Goal: Transaction & Acquisition: Obtain resource

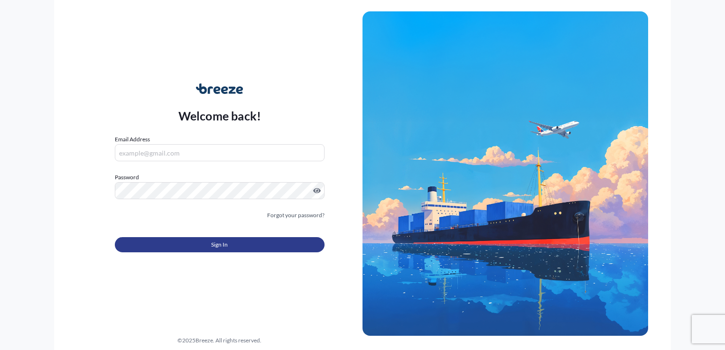
type input "[EMAIL_ADDRESS][DOMAIN_NAME]"
click at [171, 240] on button "Sign In" at bounding box center [220, 244] width 210 height 15
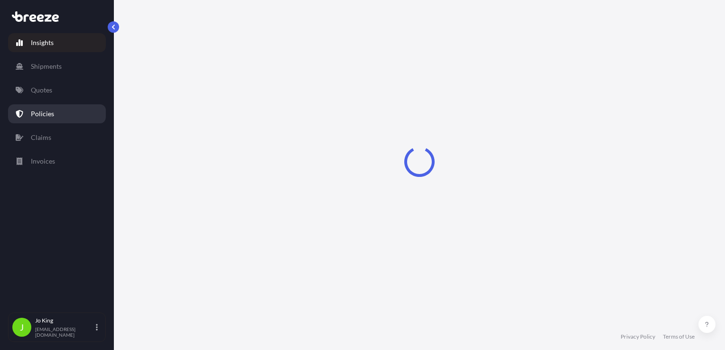
select select "2025"
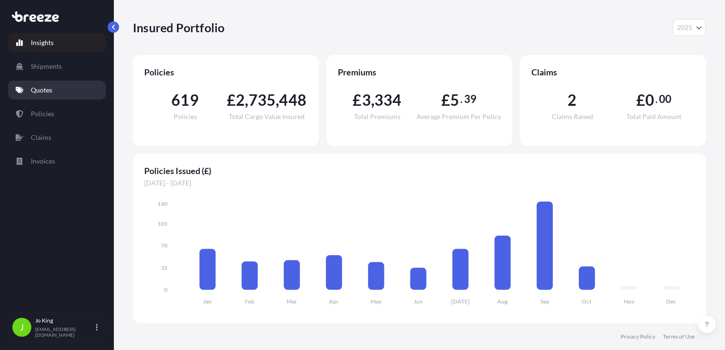
click at [42, 92] on p "Quotes" at bounding box center [41, 89] width 21 height 9
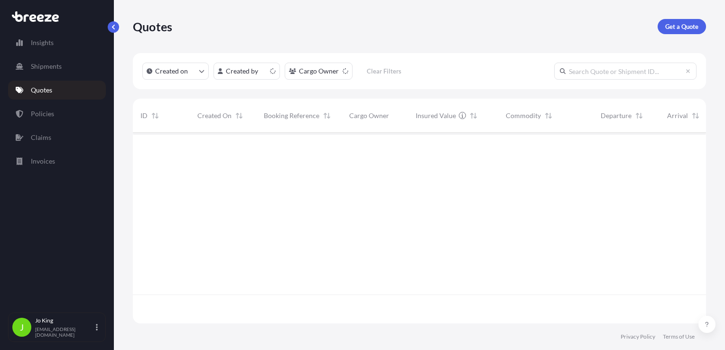
scroll to position [189, 566]
click at [675, 21] on link "Get a Quote" at bounding box center [682, 26] width 48 height 15
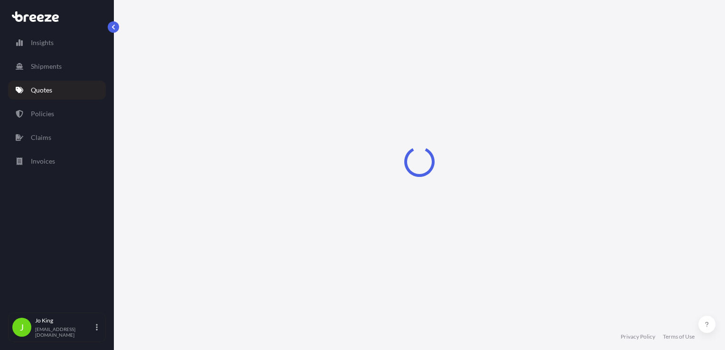
scroll to position [14, 0]
select select "Sea"
select select "1"
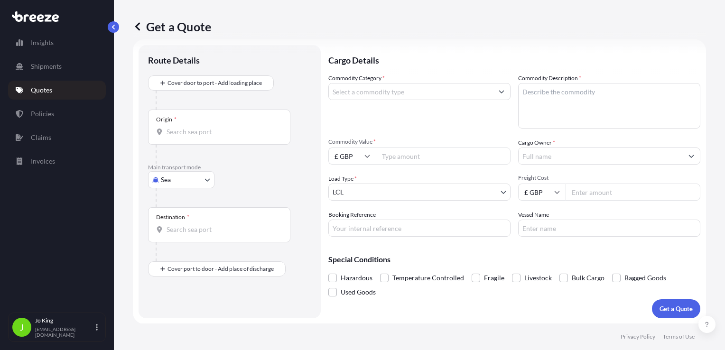
click at [188, 179] on body "Insights Shipments Quotes Policies Claims Invoices J [PERSON_NAME] [EMAIL_ADDRE…" at bounding box center [362, 175] width 725 height 350
click at [176, 238] on span "Road" at bounding box center [173, 237] width 15 height 9
select select "Road"
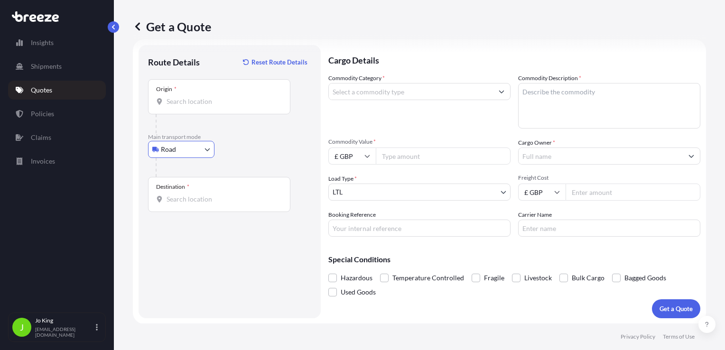
click at [194, 103] on input "Origin *" at bounding box center [223, 101] width 112 height 9
drag, startPoint x: 194, startPoint y: 111, endPoint x: 195, endPoint y: 102, distance: 9.6
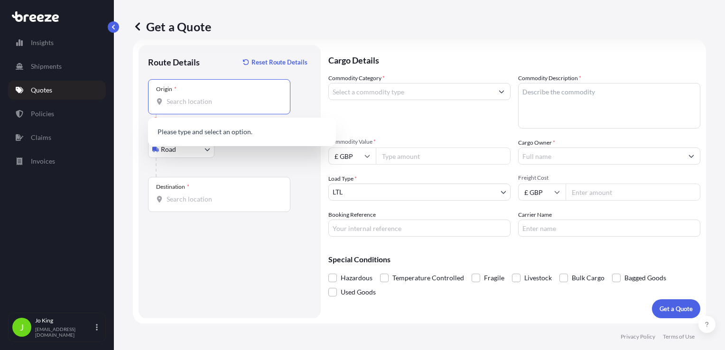
paste input "WC1V 7QJ"
click at [191, 202] on input "Destination *" at bounding box center [223, 199] width 112 height 9
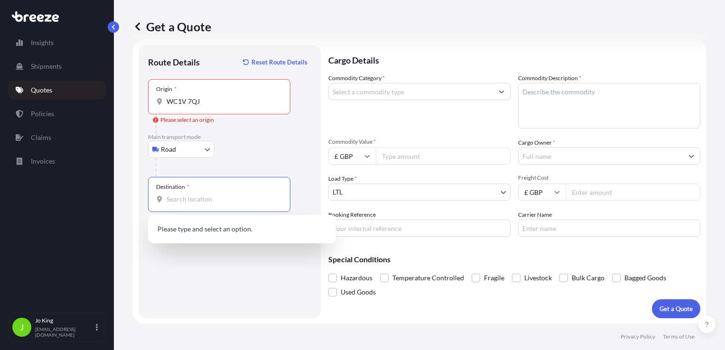
click at [209, 108] on div "Origin * WC1V 7QJ" at bounding box center [219, 96] width 142 height 35
click at [209, 106] on input "WC1V 7QJ" at bounding box center [223, 101] width 112 height 9
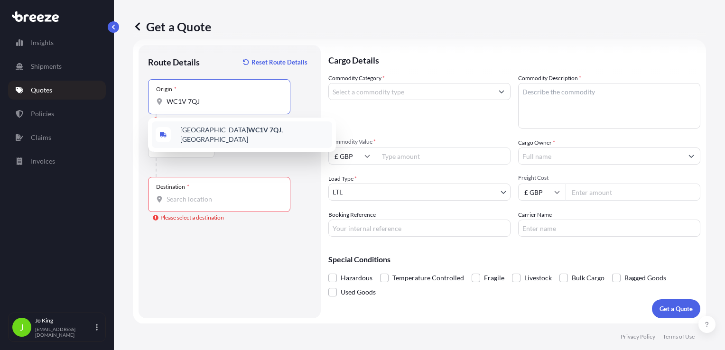
type input "London WC1V 7QJ, UK"
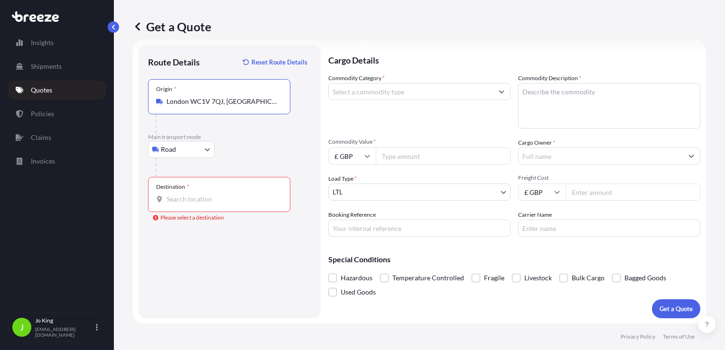
click at [196, 201] on input "Destination * Please select a destination" at bounding box center [223, 199] width 112 height 9
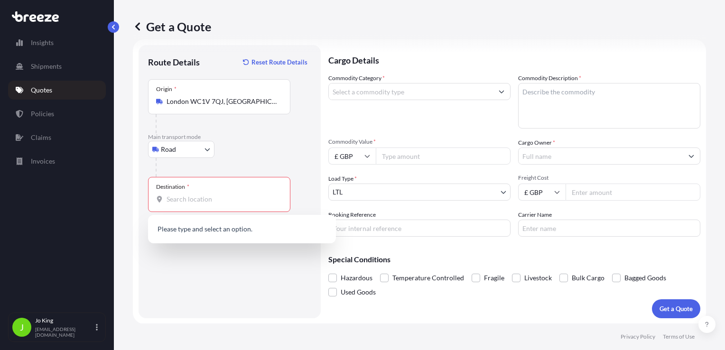
click at [224, 208] on div "Destination *" at bounding box center [219, 194] width 142 height 35
click at [224, 204] on input "Destination * Please select a destination" at bounding box center [223, 199] width 112 height 9
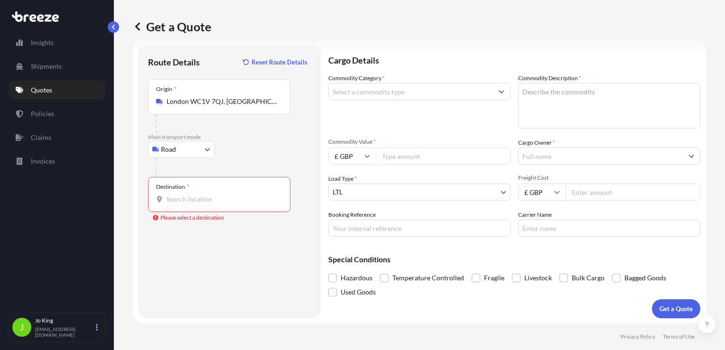
drag, startPoint x: 223, startPoint y: 205, endPoint x: 185, endPoint y: 196, distance: 39.1
click at [184, 195] on input "Destination * Please select a destination" at bounding box center [223, 199] width 112 height 9
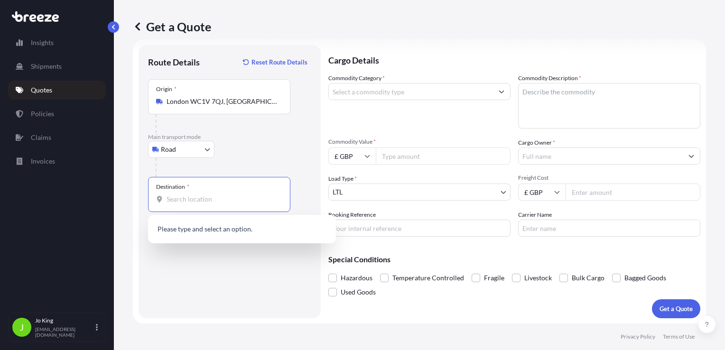
paste input "EH11 3HY"
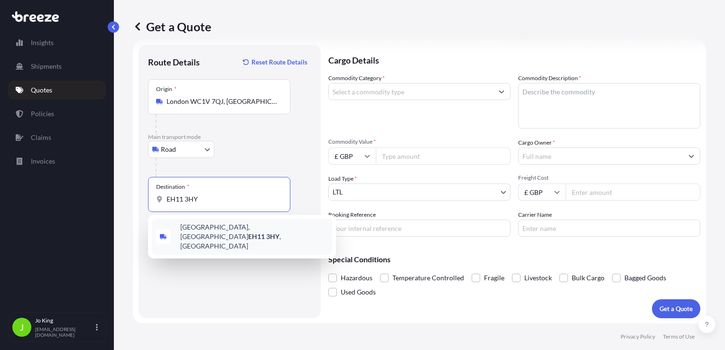
click at [219, 229] on span "Stenhouse Avenue, Edinburgh EH11 3HY , UK" at bounding box center [254, 237] width 148 height 28
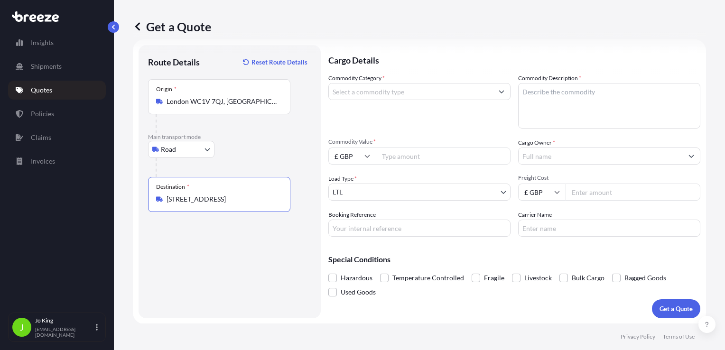
type input "Stenhouse Avenue, Edinburgh EH11 3HY, UK"
click at [408, 91] on input "Commodity Category *" at bounding box center [411, 91] width 164 height 17
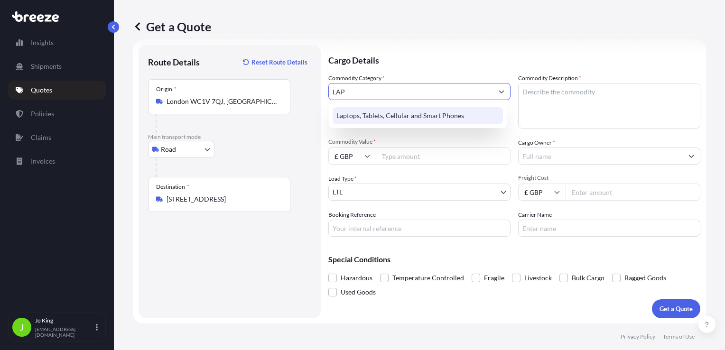
click at [455, 113] on div "Laptops, Tablets, Cellular and Smart Phones" at bounding box center [418, 115] width 170 height 17
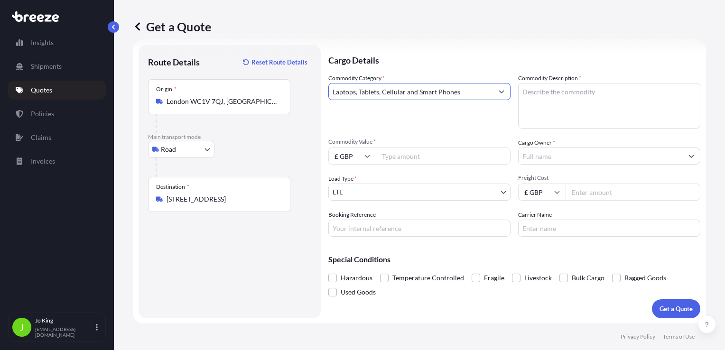
type input "Laptops, Tablets, Cellular and Smart Phones"
click at [554, 98] on textarea "Commodity Description *" at bounding box center [609, 106] width 182 height 46
type textarea "LAPTOP"
click at [453, 152] on input "Commodity Value *" at bounding box center [443, 156] width 135 height 17
type input "1000"
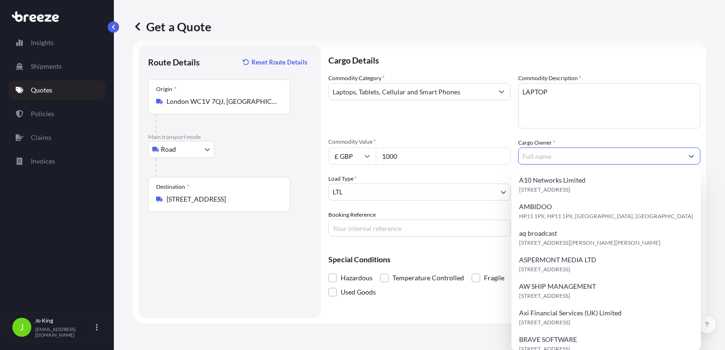
click at [541, 157] on input "Cargo Owner *" at bounding box center [601, 156] width 164 height 17
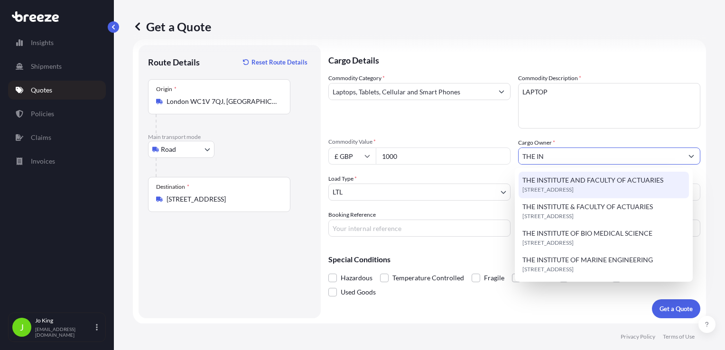
click at [573, 183] on span "THE INSTITUTE AND FACULTY OF ACTUARIES" at bounding box center [592, 180] width 141 height 9
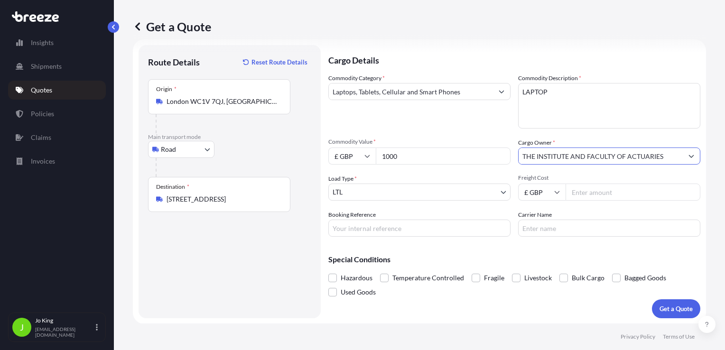
type input "THE INSTITUTE AND FACULTY OF ACTUARIES"
click at [582, 195] on input "Freight Cost" at bounding box center [633, 192] width 135 height 17
type input "4"
type input "18.48"
click at [397, 229] on input "Booking Reference" at bounding box center [419, 228] width 182 height 17
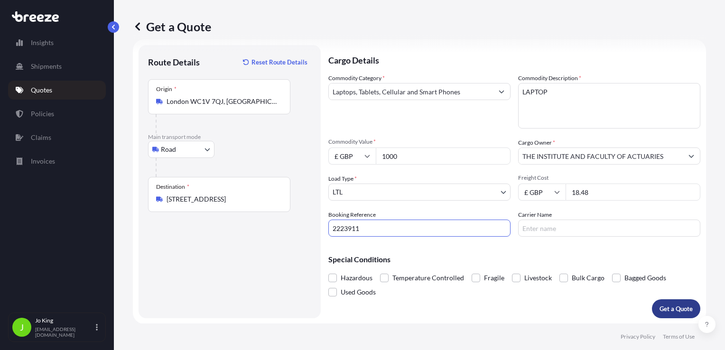
type input "2223911"
click at [661, 305] on p "Get a Quote" at bounding box center [675, 308] width 33 height 9
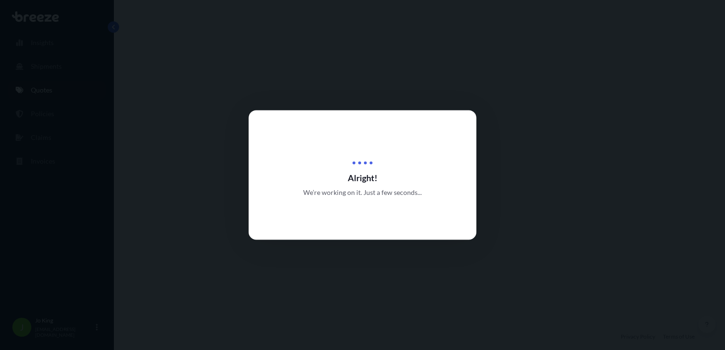
select select "Road"
select select "1"
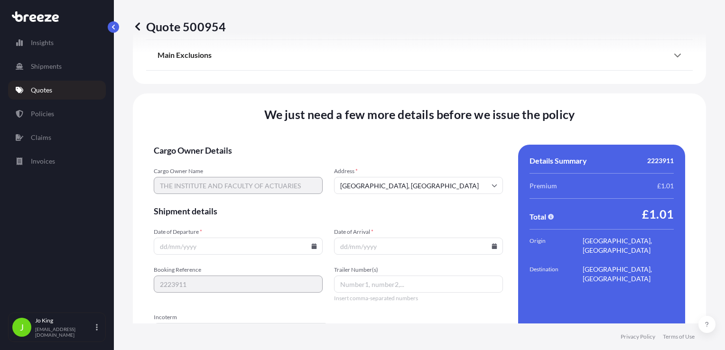
scroll to position [1183, 0]
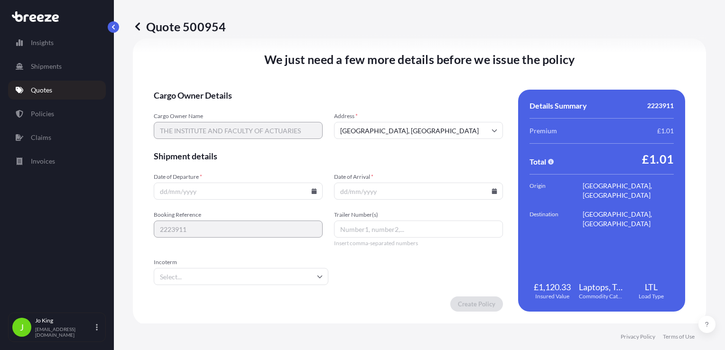
click at [308, 194] on input "Date of Departure *" at bounding box center [238, 191] width 169 height 17
click at [312, 193] on icon at bounding box center [314, 191] width 5 height 6
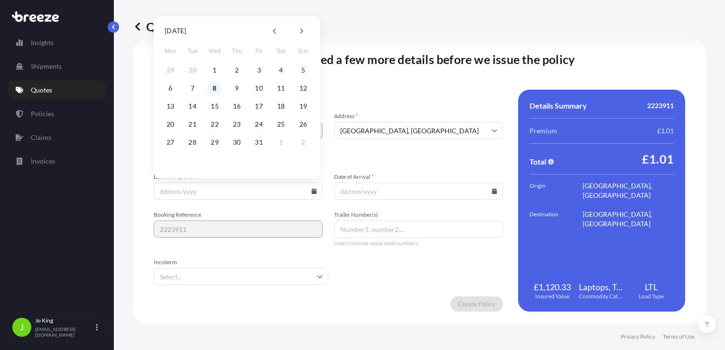
click at [214, 86] on button "8" at bounding box center [214, 88] width 15 height 15
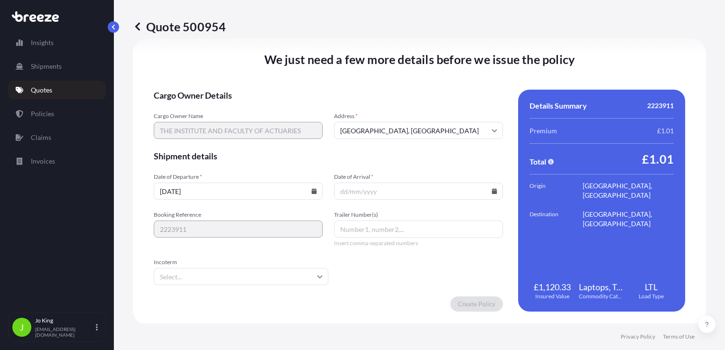
type input "[DATE]"
click at [492, 192] on icon at bounding box center [494, 191] width 5 height 6
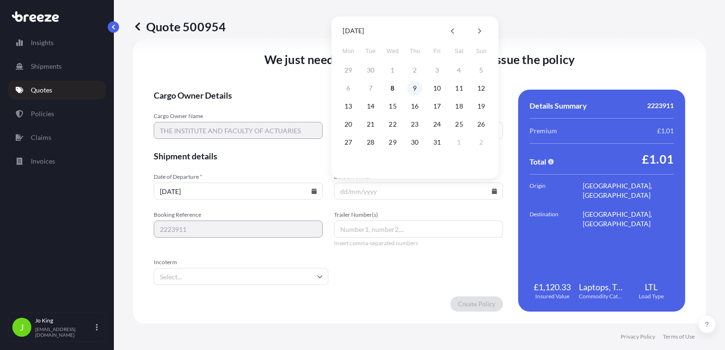
click at [416, 91] on button "9" at bounding box center [414, 88] width 15 height 15
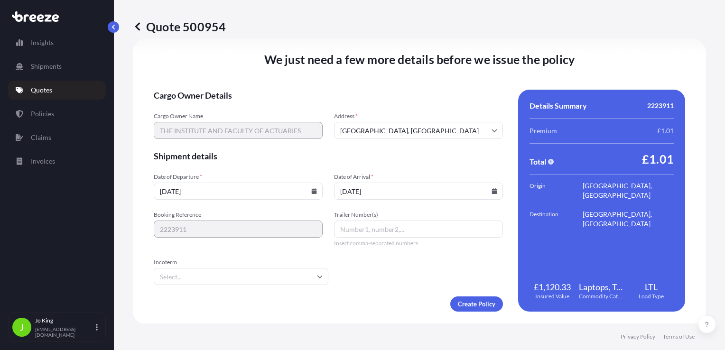
type input "[DATE]"
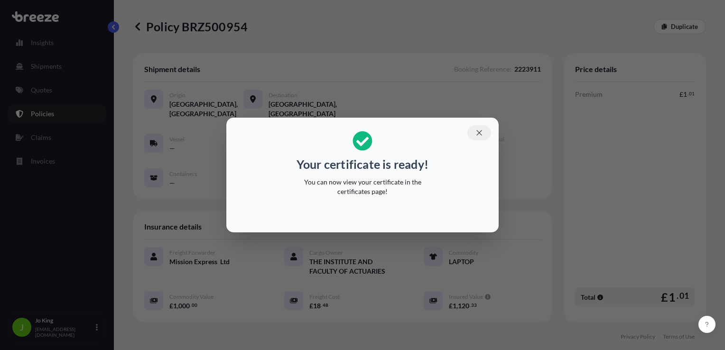
click at [480, 131] on icon "button" at bounding box center [479, 133] width 9 height 9
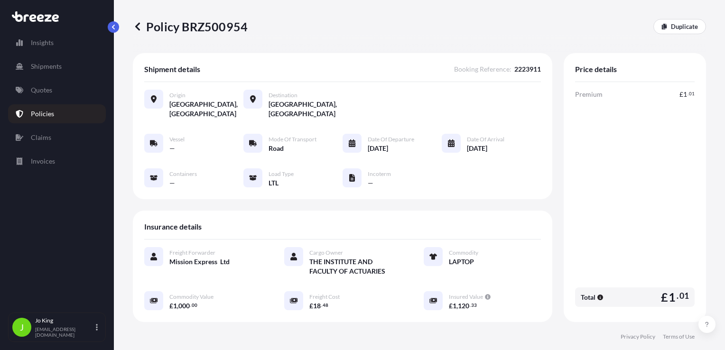
click at [195, 26] on p "Policy BRZ500954" at bounding box center [190, 26] width 115 height 15
copy p "BRZ500954"
click at [45, 97] on link "Quotes" at bounding box center [57, 90] width 98 height 19
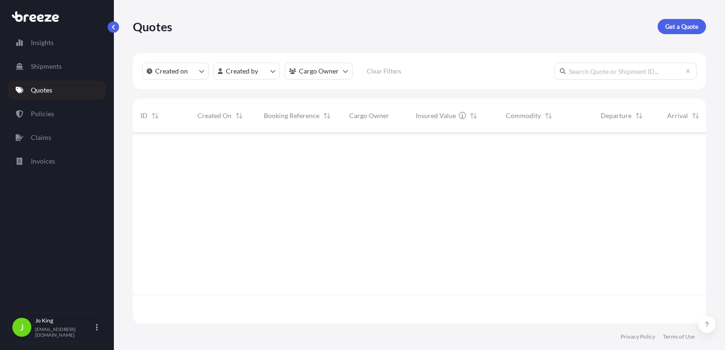
scroll to position [189, 566]
click at [690, 24] on p "Get a Quote" at bounding box center [681, 26] width 33 height 9
select select "Sea"
select select "1"
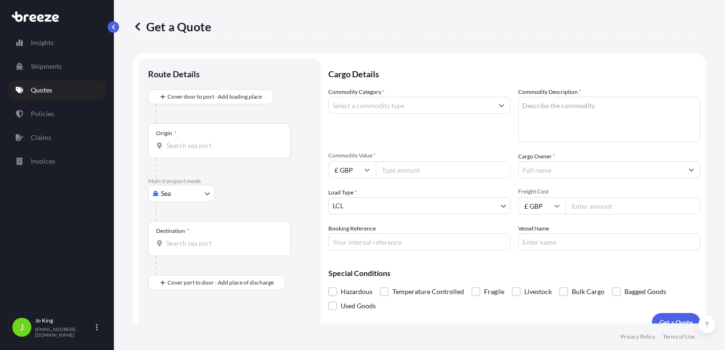
scroll to position [14, 0]
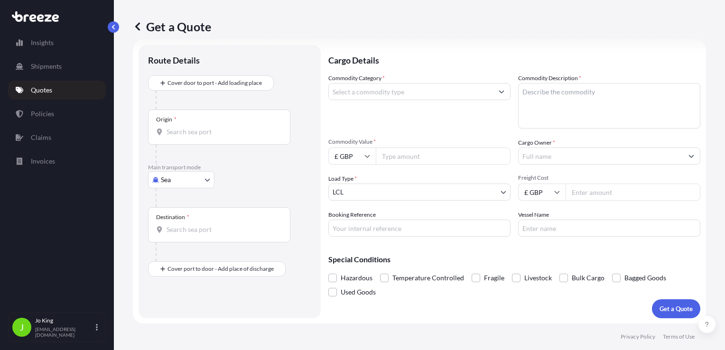
click at [195, 178] on body "Insights Shipments Quotes Policies Claims Invoices J [PERSON_NAME] [EMAIL_ADDRE…" at bounding box center [362, 175] width 725 height 350
click at [185, 236] on div "Road" at bounding box center [181, 238] width 59 height 17
select select "Road"
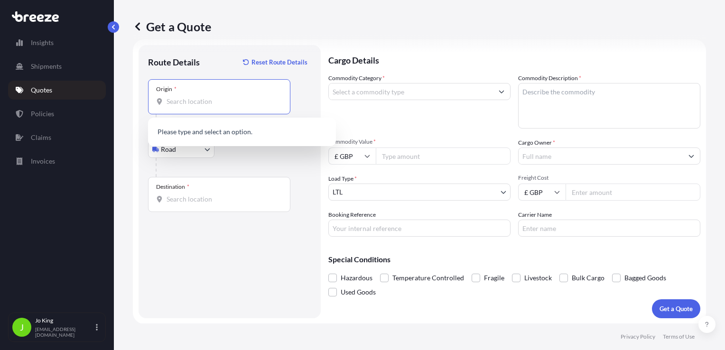
paste input "WC1V 7QJ"
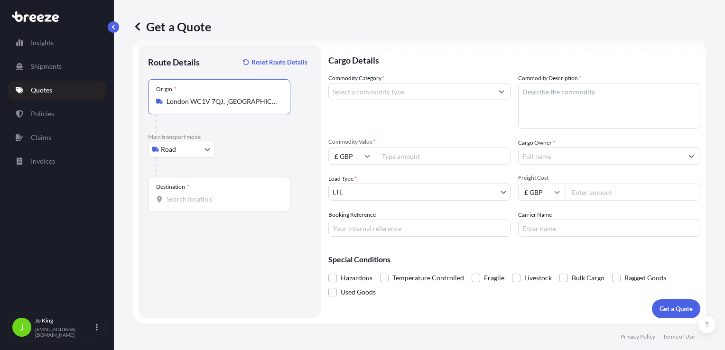
type input "London WC1V 7QJ, UK"
click at [192, 205] on div "Destination *" at bounding box center [219, 194] width 142 height 35
click at [192, 204] on input "Destination *" at bounding box center [223, 199] width 112 height 9
click at [182, 208] on div "Destination *" at bounding box center [219, 194] width 142 height 35
click at [182, 204] on input "Destination * Please select a destination" at bounding box center [223, 199] width 112 height 9
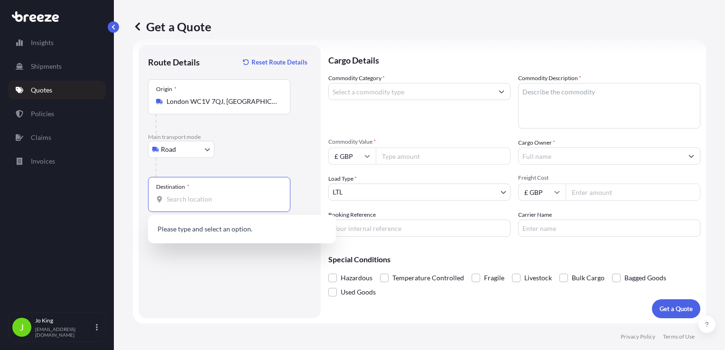
paste input "WR5 2HE"
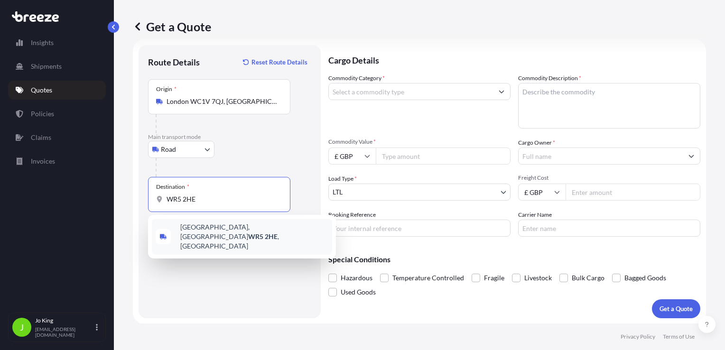
click at [204, 231] on span "Camp Hill Road, Worcester WR5 2HE , UK" at bounding box center [254, 237] width 148 height 28
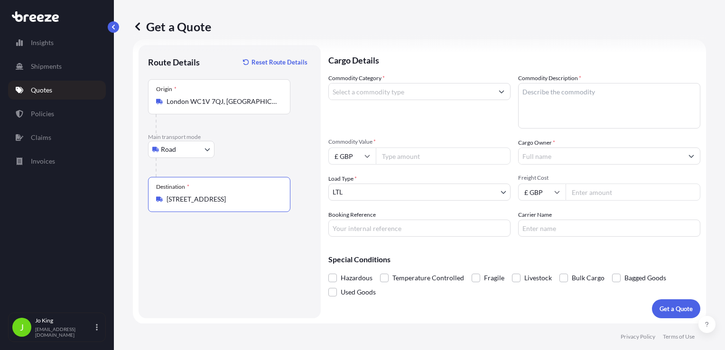
type input "Camp Hill Road, Worcester WR5 2HE, UK"
click at [416, 91] on input "Commodity Category *" at bounding box center [411, 91] width 164 height 17
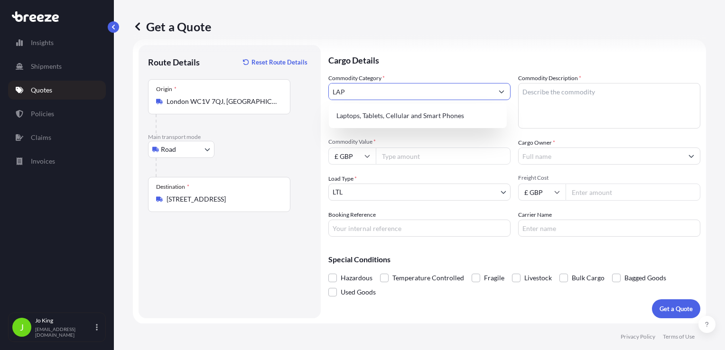
click at [421, 109] on div "Laptops, Tablets, Cellular and Smart Phones" at bounding box center [418, 115] width 170 height 17
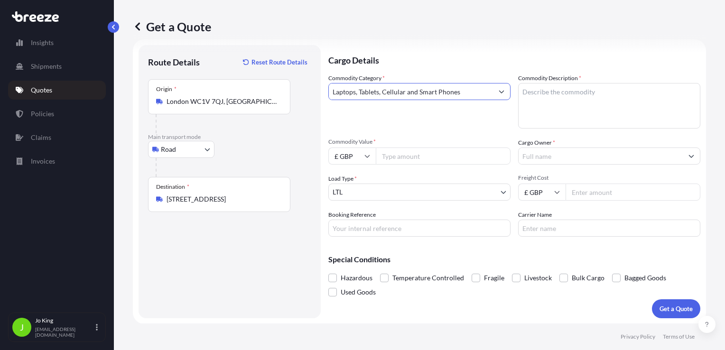
type input "Laptops, Tablets, Cellular and Smart Phones"
click at [552, 100] on textarea "Commodity Description *" at bounding box center [609, 106] width 182 height 46
type textarea "LAPTOP"
click at [447, 158] on input "Commodity Value *" at bounding box center [443, 156] width 135 height 17
type input "1000"
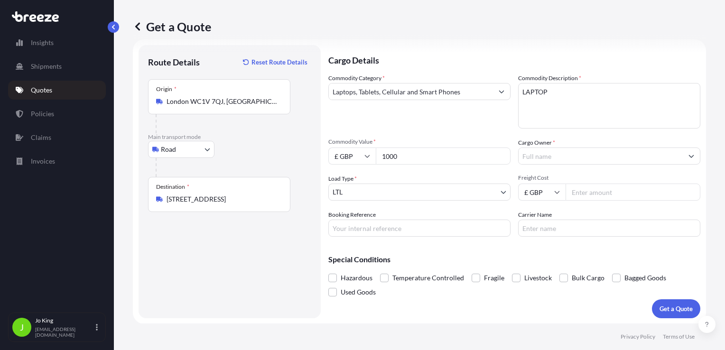
click at [557, 163] on input "Cargo Owner *" at bounding box center [601, 156] width 164 height 17
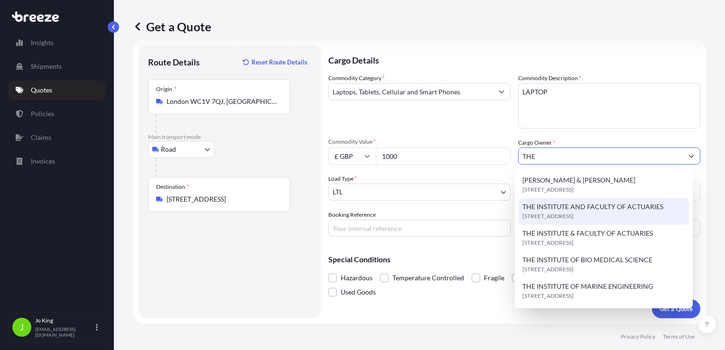
click at [567, 210] on span "THE INSTITUTE AND FACULTY OF ACTUARIES" at bounding box center [592, 206] width 141 height 9
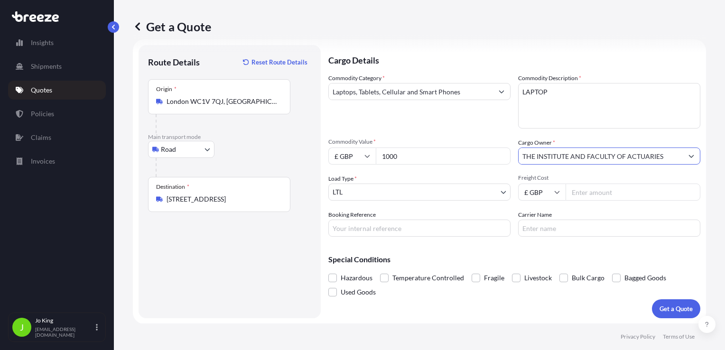
type input "THE INSTITUTE AND FACULTY OF ACTUARIES"
drag, startPoint x: 398, startPoint y: 230, endPoint x: 406, endPoint y: 229, distance: 8.7
click at [398, 230] on input "Booking Reference" at bounding box center [419, 228] width 182 height 17
type input "2223908"
click at [570, 193] on input "Freight Cost" at bounding box center [633, 192] width 135 height 17
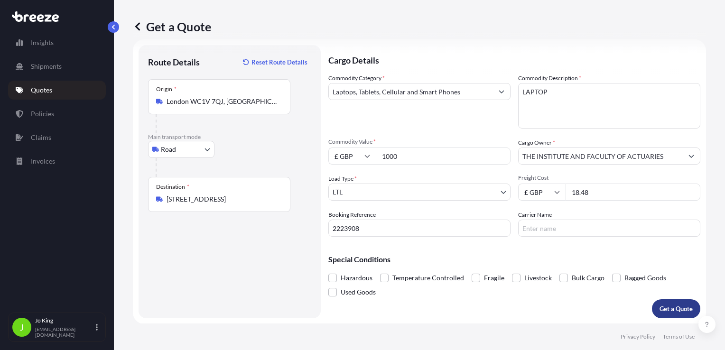
type input "18.48"
click at [659, 310] on p "Get a Quote" at bounding box center [675, 308] width 33 height 9
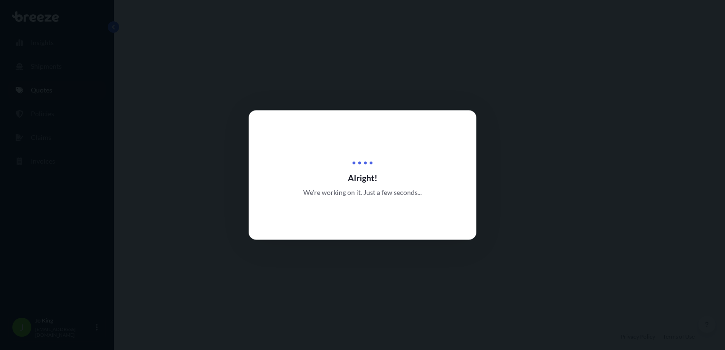
select select "Road"
select select "1"
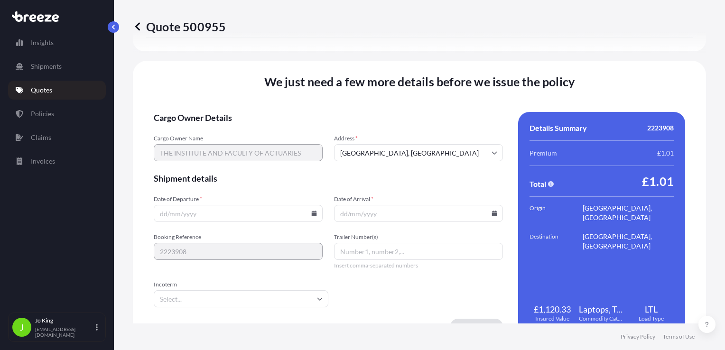
scroll to position [1183, 0]
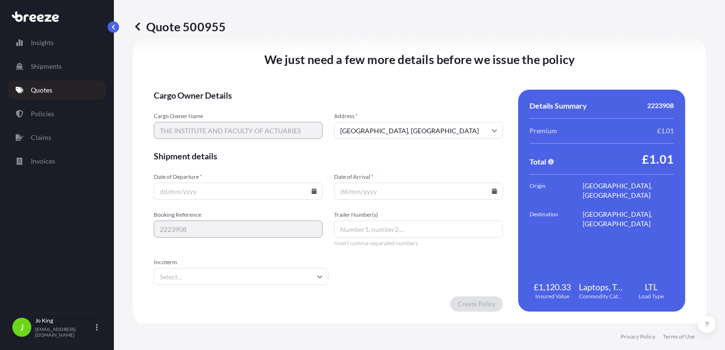
click at [312, 193] on icon at bounding box center [314, 191] width 5 height 6
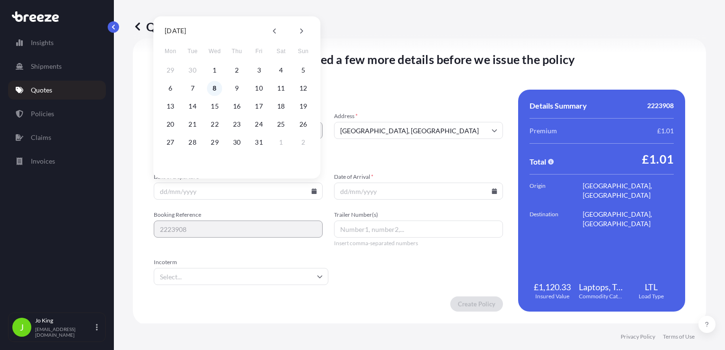
click at [214, 91] on button "8" at bounding box center [214, 88] width 15 height 15
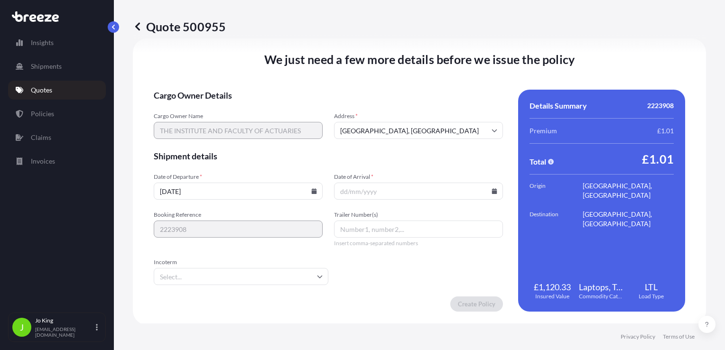
type input "[DATE]"
click at [492, 192] on icon at bounding box center [494, 191] width 5 height 6
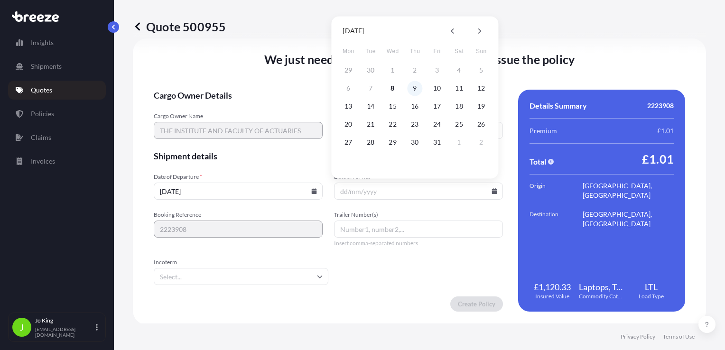
click at [415, 90] on button "9" at bounding box center [414, 88] width 15 height 15
type input "[DATE]"
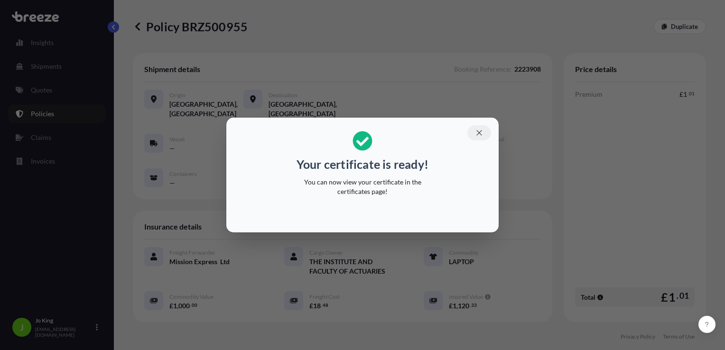
click at [482, 133] on icon "button" at bounding box center [479, 133] width 9 height 9
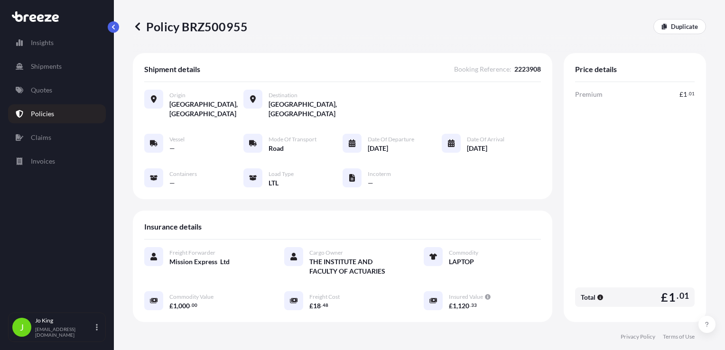
click at [205, 26] on p "Policy BRZ500955" at bounding box center [190, 26] width 115 height 15
copy p "BRZ500955"
click at [47, 93] on p "Quotes" at bounding box center [41, 89] width 21 height 9
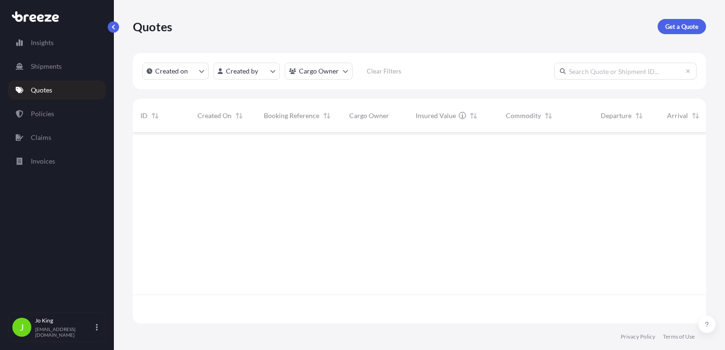
scroll to position [189, 566]
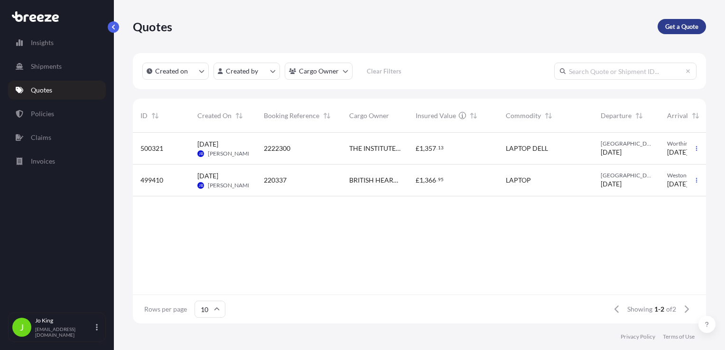
click at [692, 26] on p "Get a Quote" at bounding box center [681, 26] width 33 height 9
select select "Sea"
select select "1"
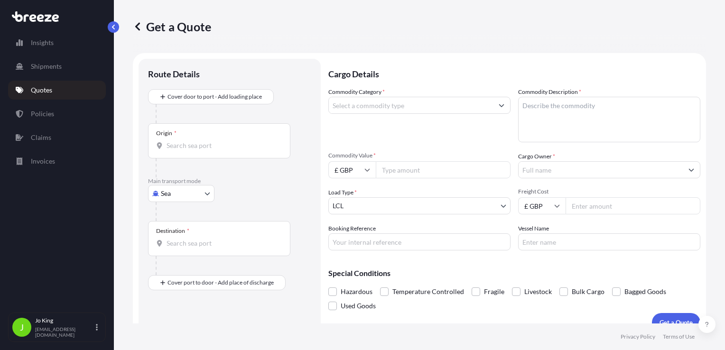
scroll to position [14, 0]
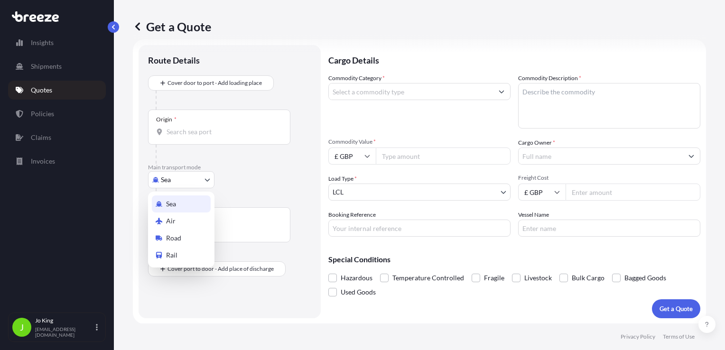
click at [170, 177] on body "Insights Shipments Quotes Policies Claims Invoices J Jo King jo@missionexpress.…" at bounding box center [362, 175] width 725 height 350
click at [180, 236] on span "Road" at bounding box center [173, 237] width 15 height 9
select select "Road"
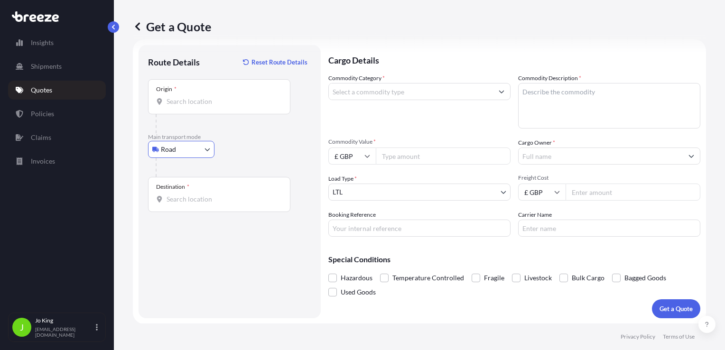
click at [196, 107] on div "Origin *" at bounding box center [219, 96] width 142 height 35
click at [196, 106] on input "Origin *" at bounding box center [223, 101] width 112 height 9
drag, startPoint x: 228, startPoint y: 106, endPoint x: 198, endPoint y: 102, distance: 30.6
click at [198, 102] on input "Origin * Please select an origin" at bounding box center [223, 101] width 112 height 9
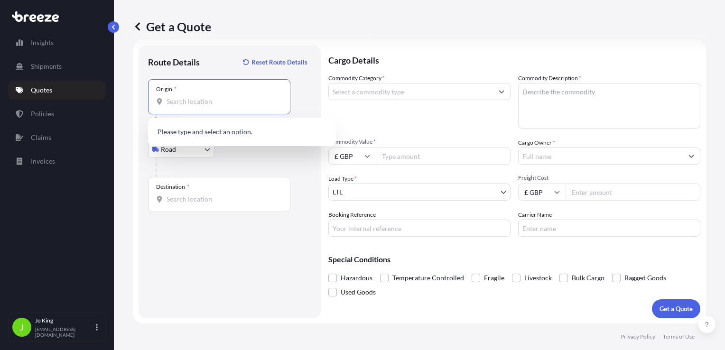
paste input "WC1V 7QJ"
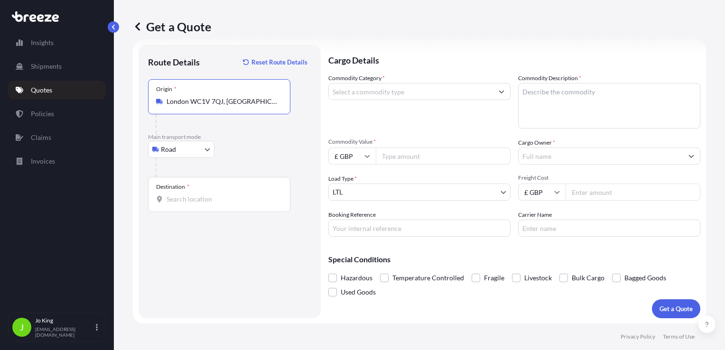
type input "London WC1V 7QJ, UK"
click at [191, 201] on input "Destination *" at bounding box center [223, 199] width 112 height 9
click at [207, 205] on div "Destination *" at bounding box center [219, 194] width 142 height 35
click at [207, 204] on input "Destination * Please select a destination" at bounding box center [223, 199] width 112 height 9
drag, startPoint x: 207, startPoint y: 205, endPoint x: 176, endPoint y: 198, distance: 32.0
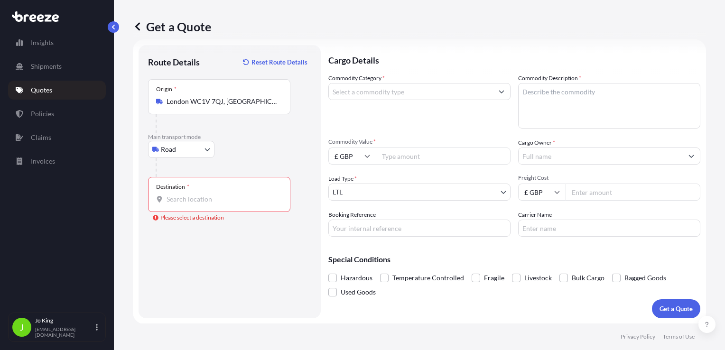
click at [174, 198] on input "Destination * Please select a destination" at bounding box center [223, 199] width 112 height 9
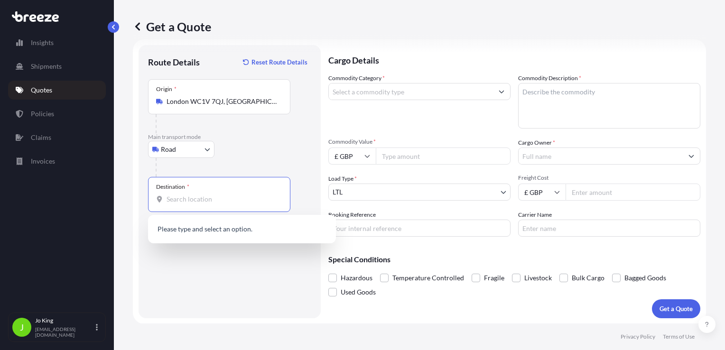
paste input "EH25 9AX"
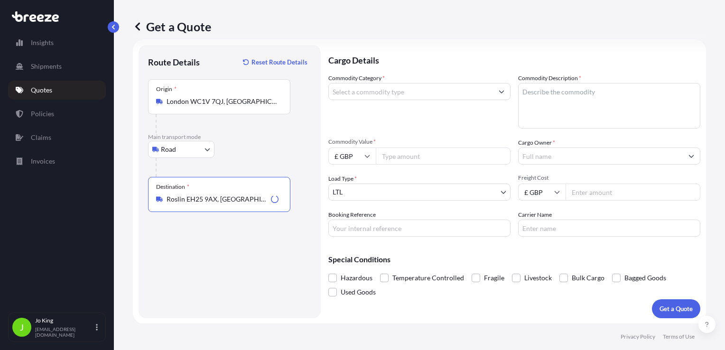
type input "Roslin EH25 9AX, UK"
click at [394, 93] on input "Commodity Category *" at bounding box center [411, 91] width 164 height 17
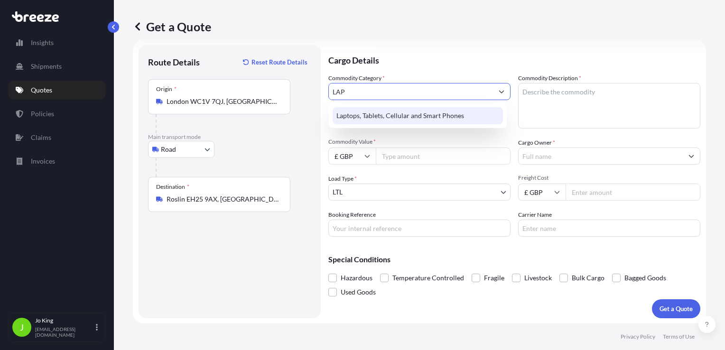
click at [435, 111] on div "Laptops, Tablets, Cellular and Smart Phones" at bounding box center [418, 115] width 170 height 17
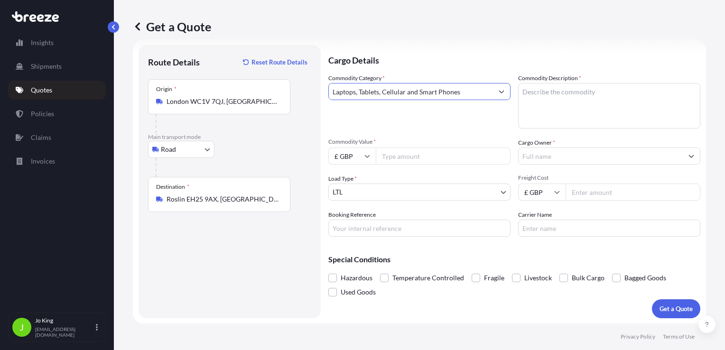
type input "Laptops, Tablets, Cellular and Smart Phones"
click at [541, 94] on textarea "Commodity Description *" at bounding box center [609, 106] width 182 height 46
type textarea "LAPTOP"
click at [435, 156] on input "Commodity Value *" at bounding box center [443, 156] width 135 height 17
type input "1000"
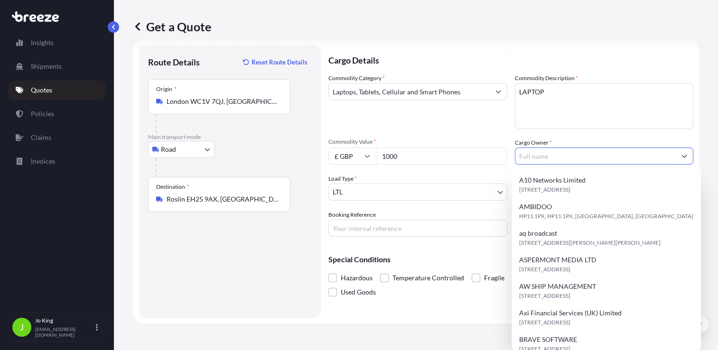
click at [548, 160] on input "Cargo Owner *" at bounding box center [595, 156] width 161 height 17
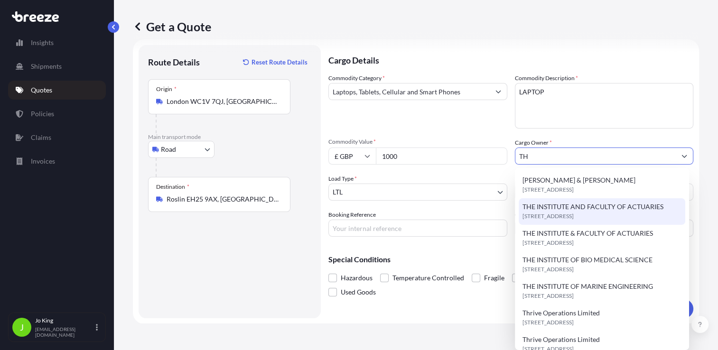
click at [556, 219] on span "WC1V 7QH, WC1V 7QH, London, United Kingdom" at bounding box center [547, 216] width 51 height 9
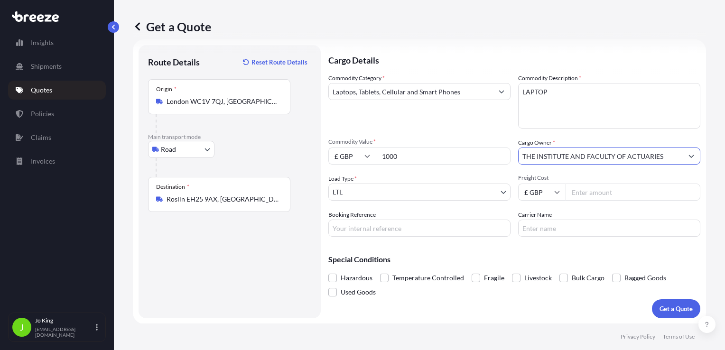
type input "THE INSTITUTE AND FACULTY OF ACTUARIES"
click at [585, 193] on input "Freight Cost" at bounding box center [633, 192] width 135 height 17
type input "18.48"
click at [408, 231] on input "Booking Reference" at bounding box center [419, 228] width 182 height 17
type input "2223905"
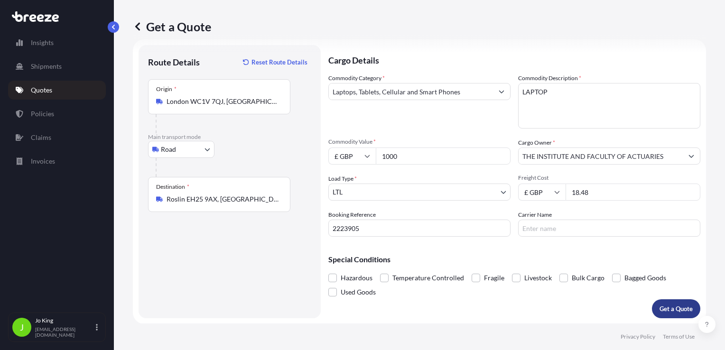
click at [652, 307] on button "Get a Quote" at bounding box center [676, 308] width 48 height 19
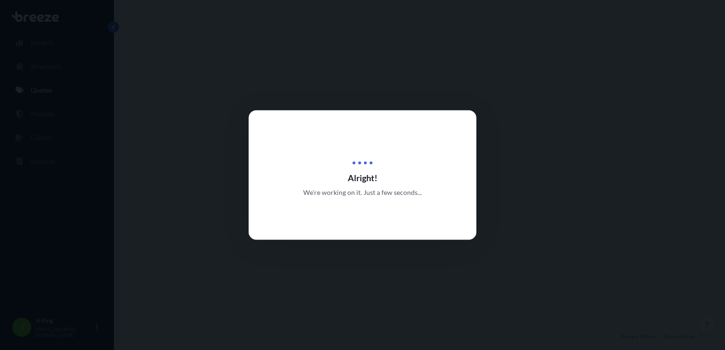
select select "Road"
select select "1"
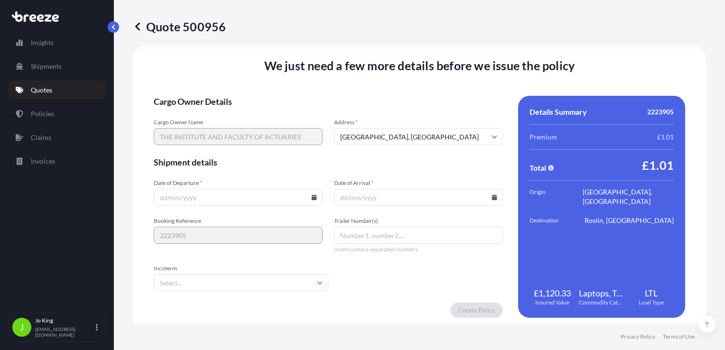
scroll to position [1183, 0]
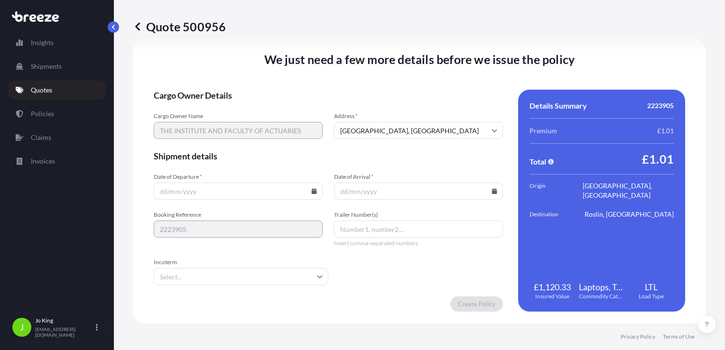
click at [311, 195] on input "Date of Departure *" at bounding box center [238, 191] width 169 height 17
click at [313, 193] on icon at bounding box center [314, 191] width 5 height 6
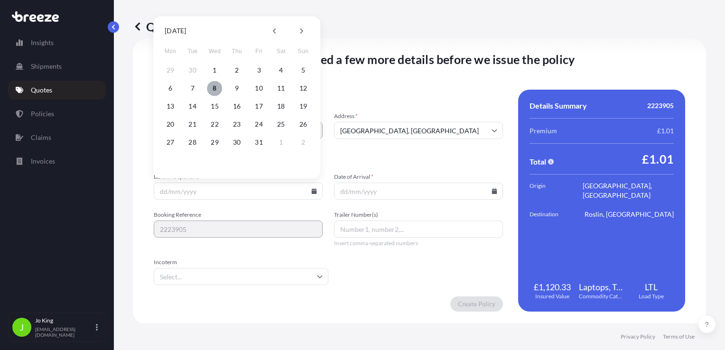
click at [217, 90] on button "8" at bounding box center [214, 88] width 15 height 15
type input "[DATE]"
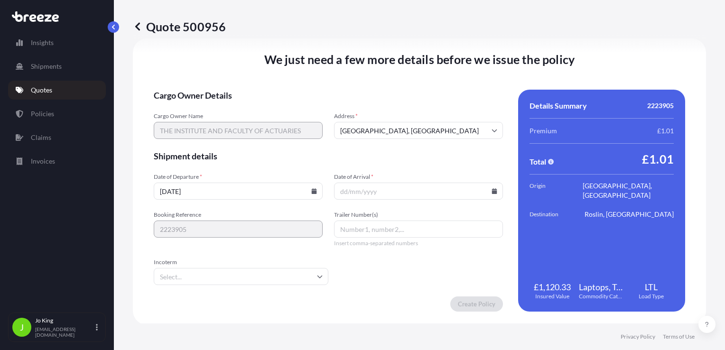
click at [379, 189] on input "Date of Arrival *" at bounding box center [418, 191] width 169 height 17
click at [484, 193] on input "Date of Arrival *" at bounding box center [418, 191] width 169 height 17
click at [492, 193] on icon at bounding box center [495, 191] width 6 height 6
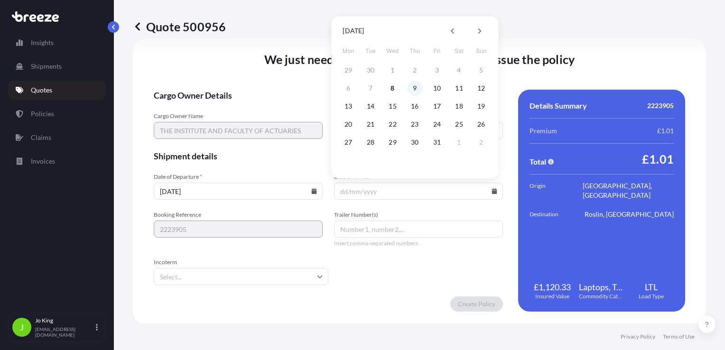
click at [415, 86] on button "9" at bounding box center [414, 88] width 15 height 15
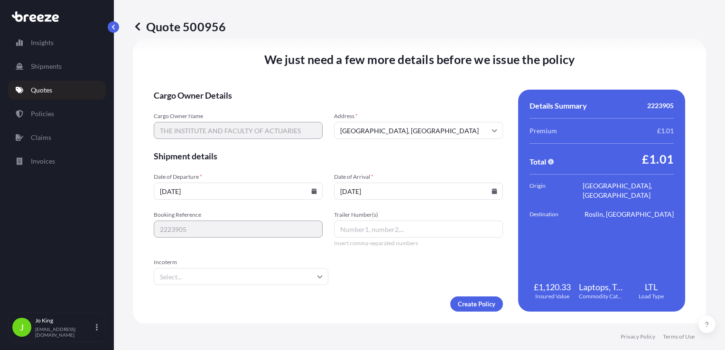
type input "[DATE]"
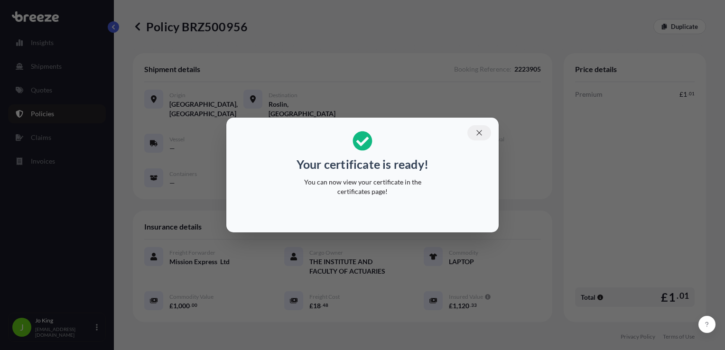
click at [481, 130] on icon "button" at bounding box center [479, 133] width 9 height 9
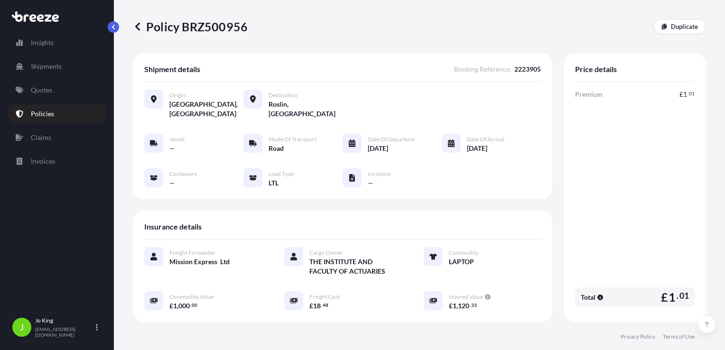
click at [210, 27] on p "Policy BRZ500956" at bounding box center [190, 26] width 115 height 15
copy p "BRZ500956"
click at [70, 93] on link "Quotes" at bounding box center [57, 90] width 98 height 19
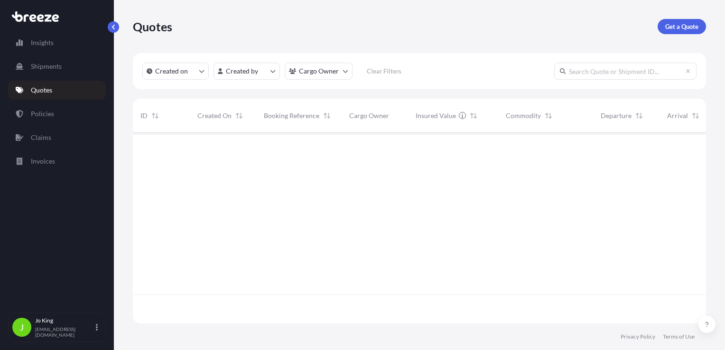
scroll to position [189, 566]
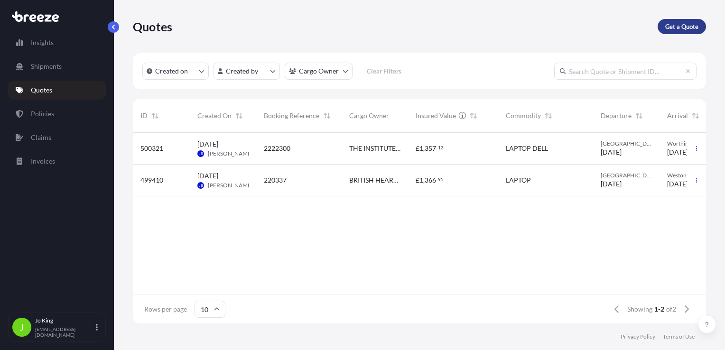
click at [691, 27] on p "Get a Quote" at bounding box center [681, 26] width 33 height 9
select select "Sea"
select select "1"
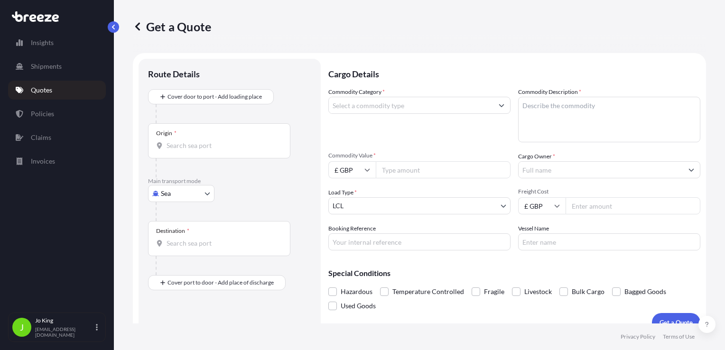
scroll to position [14, 0]
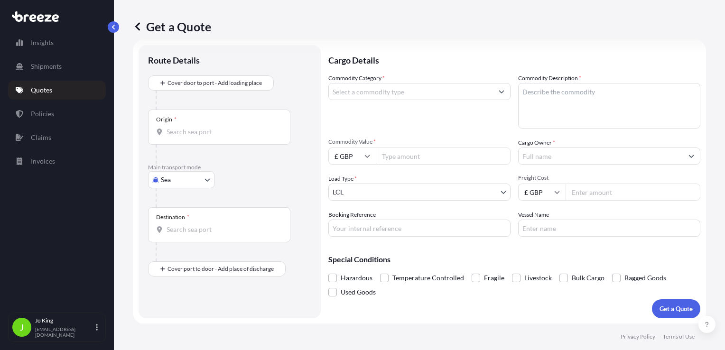
click at [197, 185] on body "Insights Shipments Quotes Policies Claims Invoices J [PERSON_NAME] [EMAIL_ADDRE…" at bounding box center [362, 175] width 725 height 350
click at [175, 236] on span "Road" at bounding box center [173, 237] width 15 height 9
select select "Road"
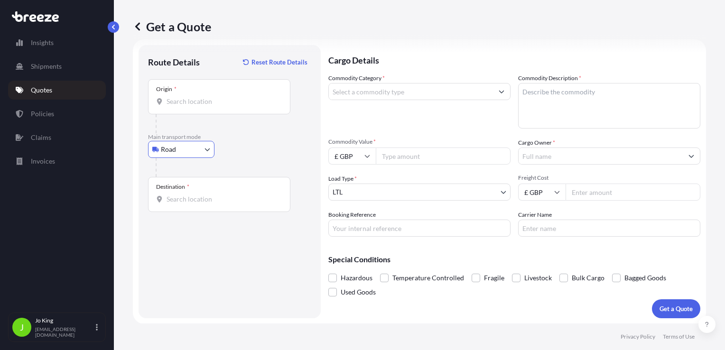
click at [193, 101] on input "Origin *" at bounding box center [223, 101] width 112 height 9
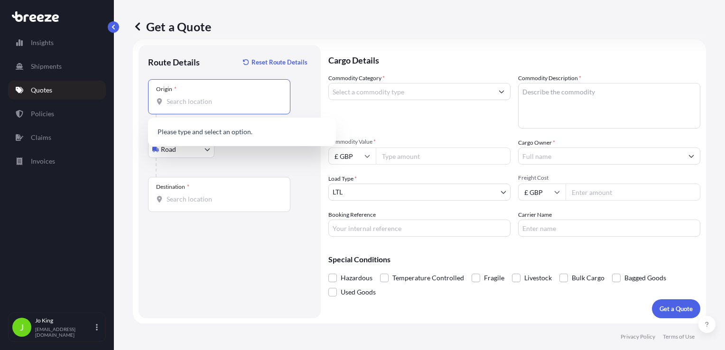
paste input "WC1V 7QJ"
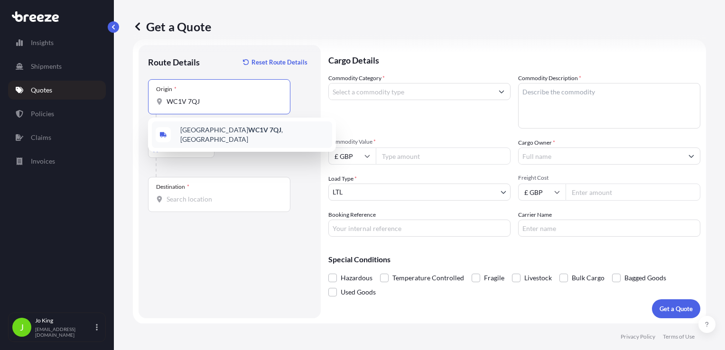
click at [197, 130] on span "London WC1V 7QJ , UK" at bounding box center [254, 134] width 148 height 19
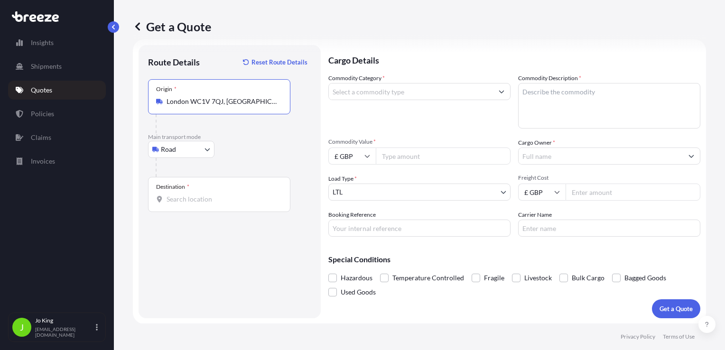
type input "London WC1V 7QJ, UK"
click at [199, 198] on input "Destination *" at bounding box center [223, 199] width 112 height 9
click at [221, 204] on div "Destination *" at bounding box center [219, 194] width 142 height 35
click at [221, 204] on input "Destination * Please select a destination" at bounding box center [223, 199] width 112 height 9
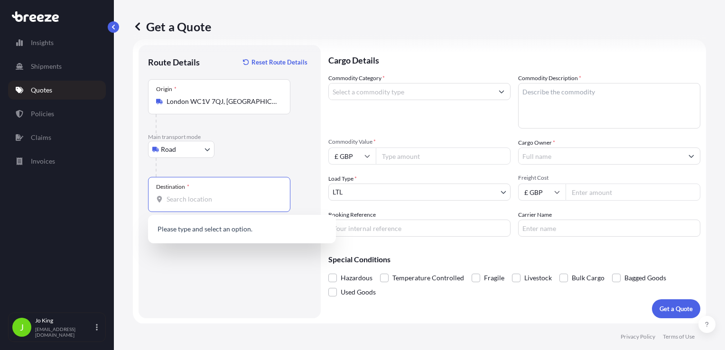
paste input "EH4 3RX"
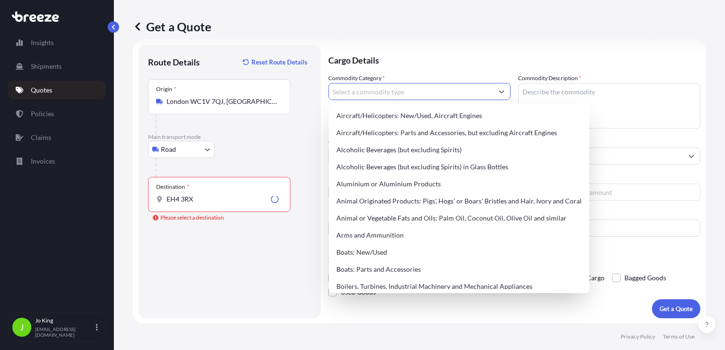
click at [419, 86] on input "Commodity Category *" at bounding box center [411, 91] width 164 height 17
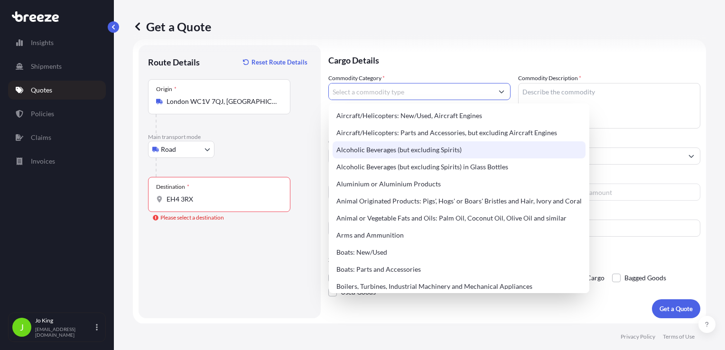
drag, startPoint x: 209, startPoint y: 219, endPoint x: 216, endPoint y: 211, distance: 10.8
click at [210, 219] on div "Please select a destination" at bounding box center [188, 217] width 71 height 9
click at [210, 204] on input "EH4 3RX" at bounding box center [223, 199] width 112 height 9
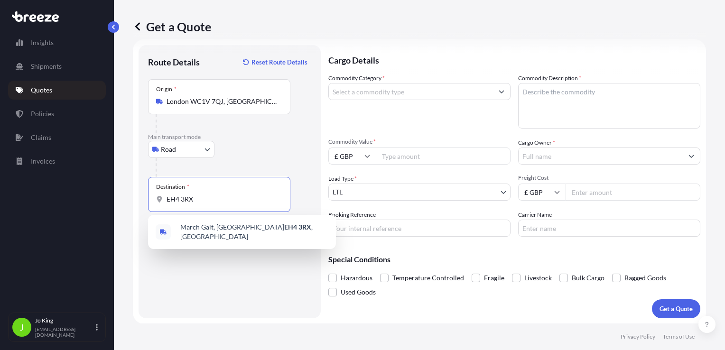
click at [218, 202] on input "EH4 3RX" at bounding box center [223, 199] width 112 height 9
click at [218, 232] on span "March Gait, Edinburgh EH4 3RX , UK" at bounding box center [254, 232] width 148 height 19
type input "March Gait, Edinburgh EH4 3RX, UK"
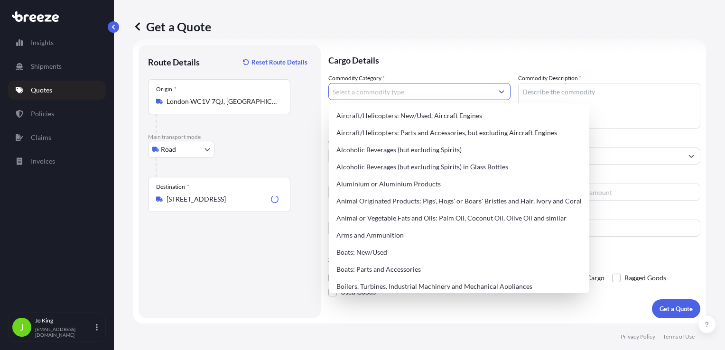
click at [403, 96] on input "Commodity Category *" at bounding box center [411, 91] width 164 height 17
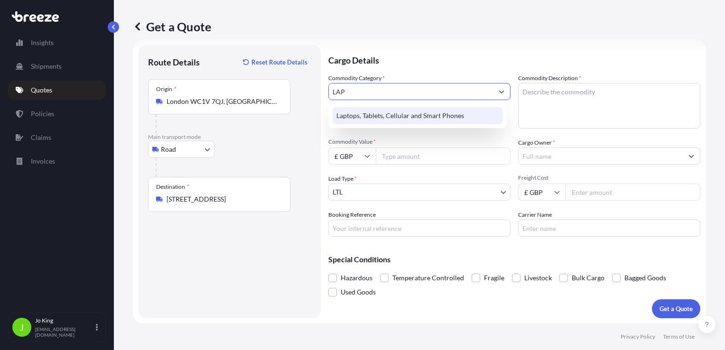
click at [411, 113] on div "Laptops, Tablets, Cellular and Smart Phones" at bounding box center [418, 115] width 170 height 17
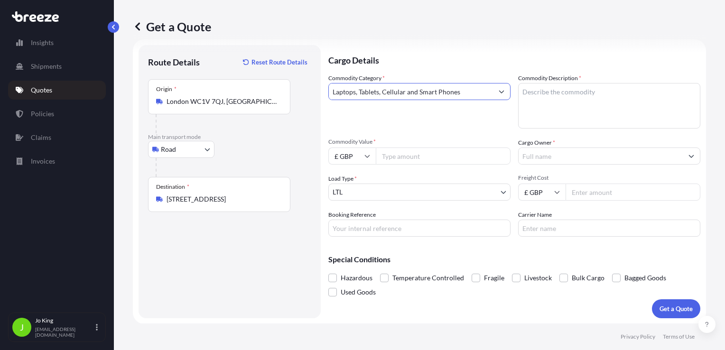
type input "Laptops, Tablets, Cellular and Smart Phones"
click at [550, 102] on textarea "Commodity Description *" at bounding box center [609, 106] width 182 height 46
type textarea "LAPTOP"
click at [463, 151] on input "Commodity Value *" at bounding box center [443, 156] width 135 height 17
type input "1000"
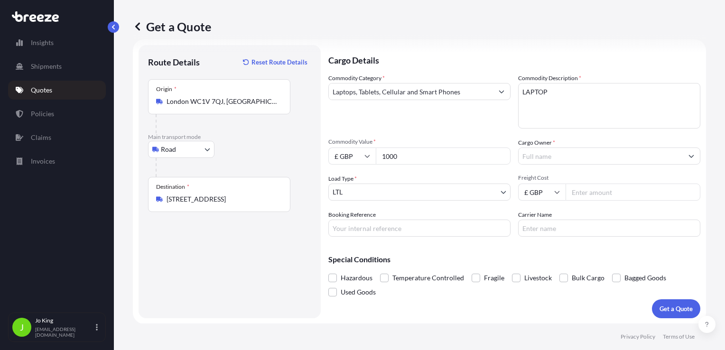
click at [554, 156] on input "Cargo Owner *" at bounding box center [601, 156] width 164 height 17
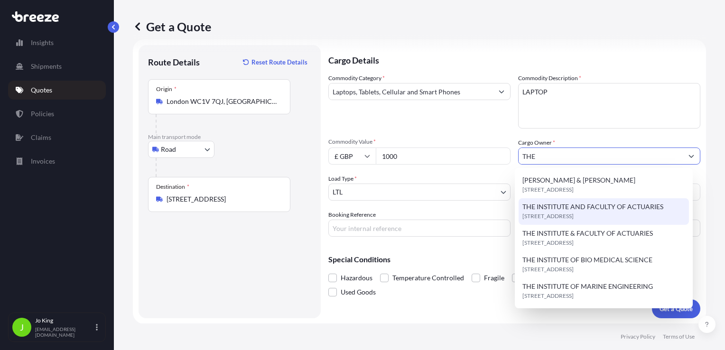
click at [561, 213] on span "WC1V 7QH, WC1V 7QH, London, United Kingdom" at bounding box center [547, 216] width 51 height 9
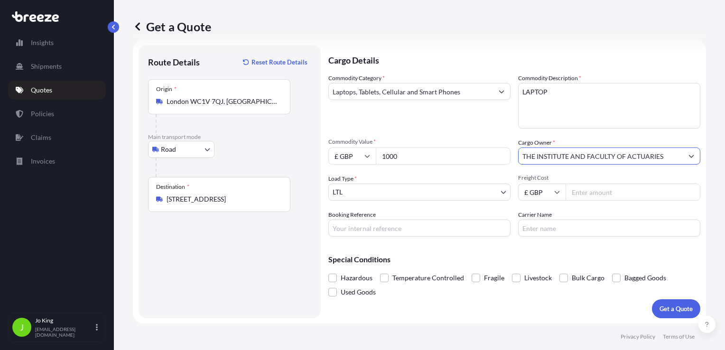
type input "THE INSTITUTE AND FACULTY OF ACTUARIES"
click at [569, 191] on input "Freight Cost" at bounding box center [633, 192] width 135 height 17
type input "18.48"
click at [374, 231] on input "Booking Reference" at bounding box center [419, 228] width 182 height 17
type input "2223899"
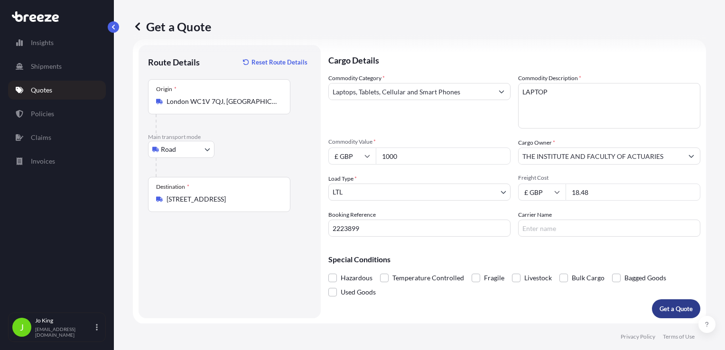
click at [652, 307] on button "Get a Quote" at bounding box center [676, 308] width 48 height 19
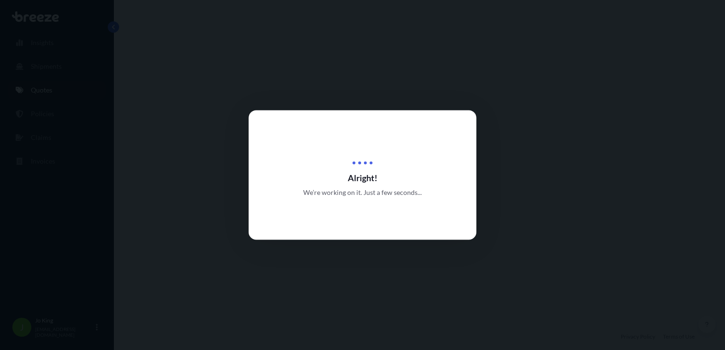
select select "Road"
select select "1"
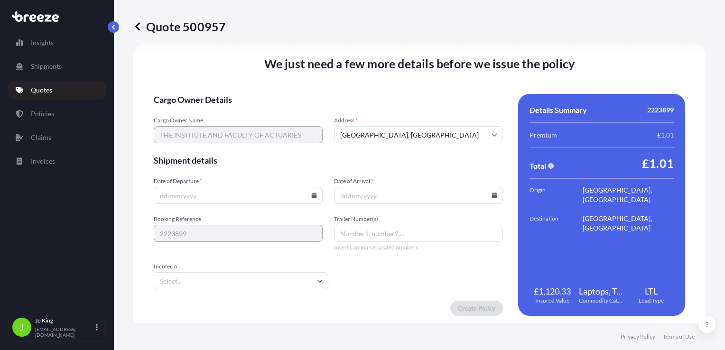
scroll to position [1183, 0]
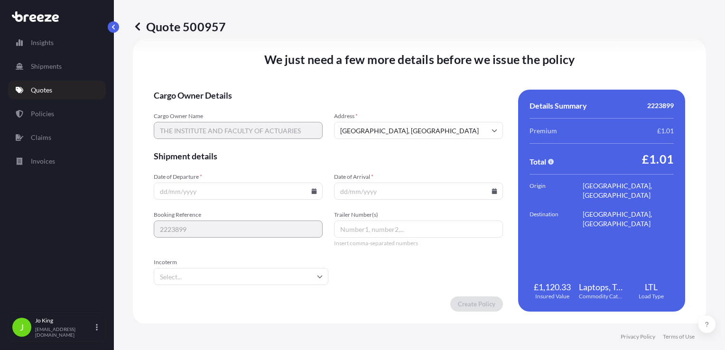
click at [311, 195] on input "Date of Departure *" at bounding box center [238, 191] width 169 height 17
click at [313, 193] on icon at bounding box center [314, 191] width 5 height 6
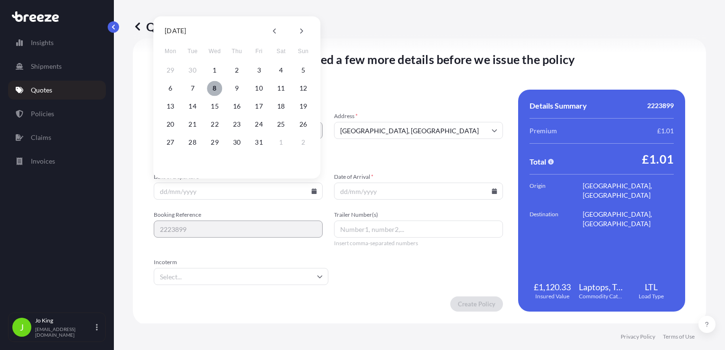
click at [215, 93] on button "8" at bounding box center [214, 88] width 15 height 15
type input "[DATE]"
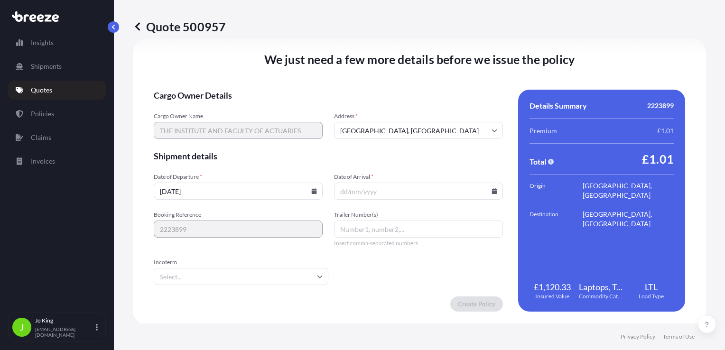
click at [492, 189] on icon at bounding box center [494, 191] width 5 height 6
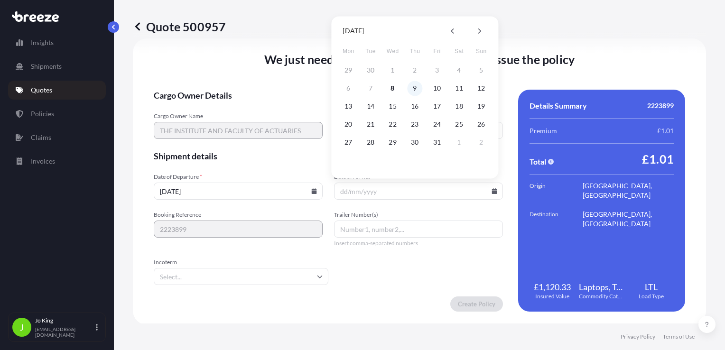
click at [412, 91] on button "9" at bounding box center [414, 88] width 15 height 15
type input "[DATE]"
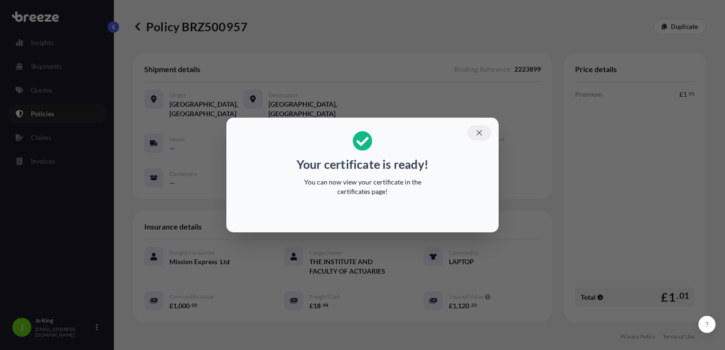
click at [482, 132] on icon "button" at bounding box center [479, 133] width 9 height 9
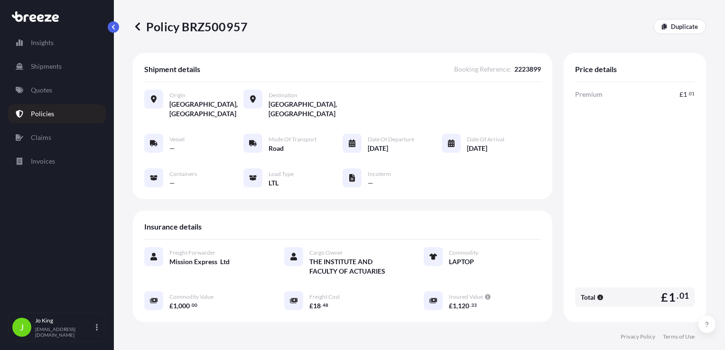
click at [210, 31] on p "Policy BRZ500957" at bounding box center [190, 26] width 115 height 15
copy p "BRZ500957"
click at [47, 94] on p "Quotes" at bounding box center [41, 89] width 21 height 9
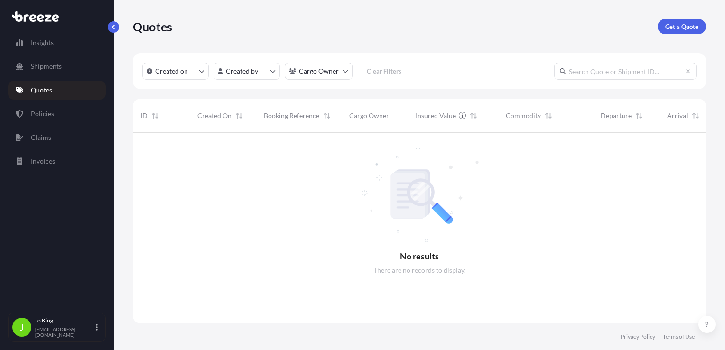
scroll to position [189, 566]
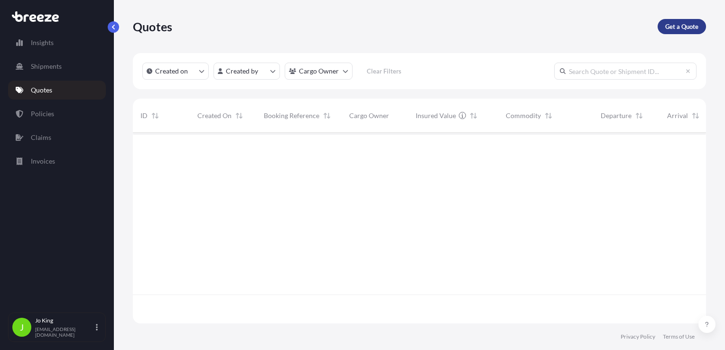
click at [682, 28] on p "Get a Quote" at bounding box center [681, 26] width 33 height 9
select select "Sea"
select select "1"
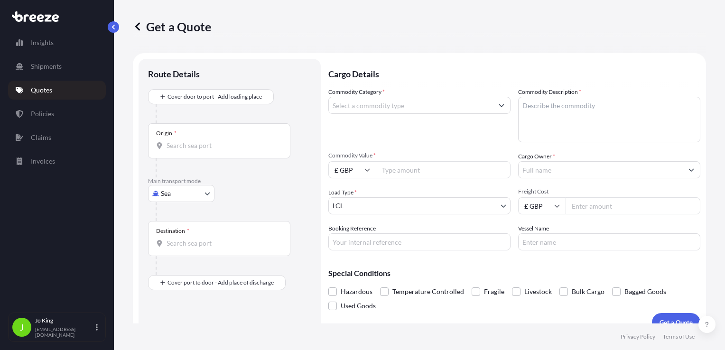
scroll to position [14, 0]
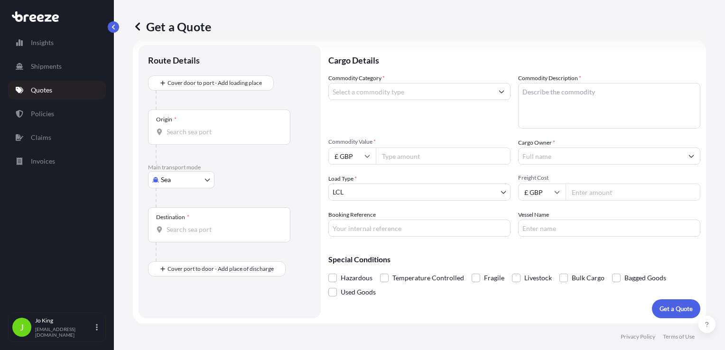
click at [187, 183] on body "Insights Shipments Quotes Policies Claims Invoices J [PERSON_NAME] [EMAIL_ADDRE…" at bounding box center [362, 175] width 725 height 350
click at [182, 236] on div "Road" at bounding box center [181, 238] width 59 height 17
select select "Road"
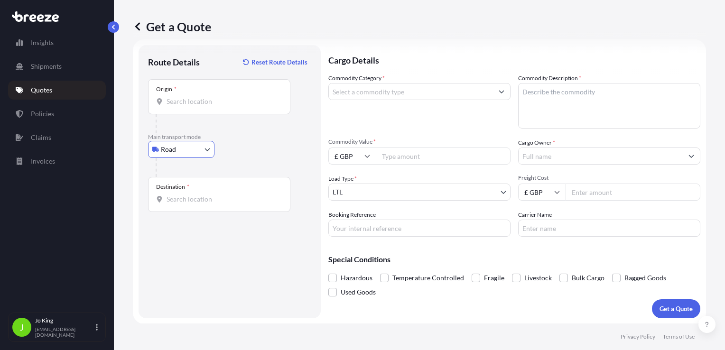
click at [201, 102] on input "Origin *" at bounding box center [223, 101] width 112 height 9
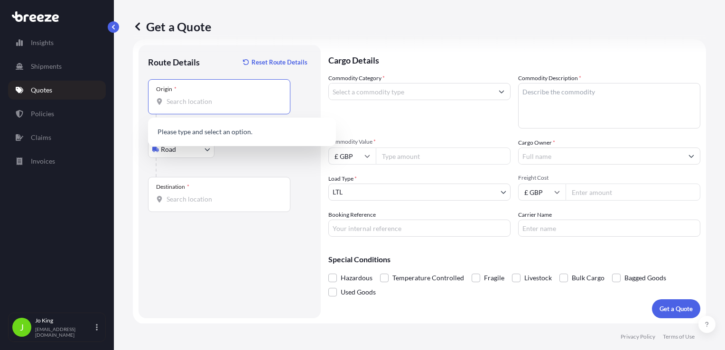
paste input "WC1V 7QJ"
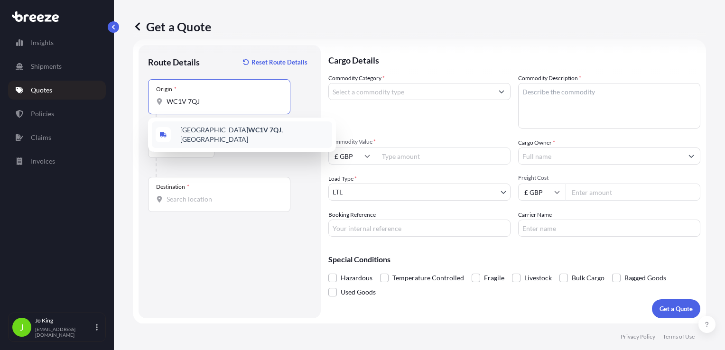
click at [199, 135] on span "London WC1V 7QJ , UK" at bounding box center [254, 134] width 148 height 19
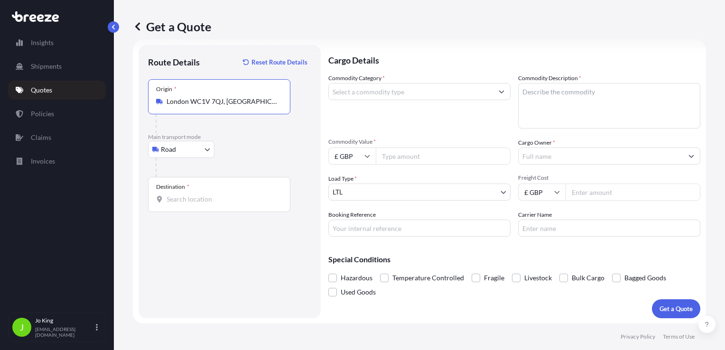
type input "London WC1V 7QJ, UK"
click at [197, 192] on div "Destination *" at bounding box center [219, 194] width 142 height 35
click at [197, 195] on input "Destination *" at bounding box center [223, 199] width 112 height 9
click at [213, 205] on div "Destination *" at bounding box center [219, 194] width 142 height 35
click at [213, 204] on input "Destination * Please select a destination" at bounding box center [223, 199] width 112 height 9
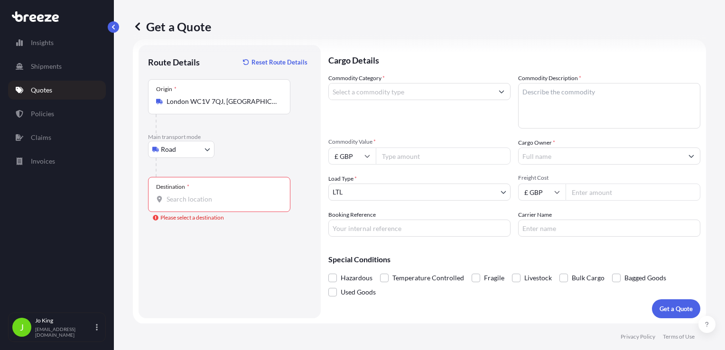
click at [195, 204] on div "Destination *" at bounding box center [219, 194] width 142 height 35
click at [195, 204] on input "Destination * Please select a destination" at bounding box center [223, 199] width 112 height 9
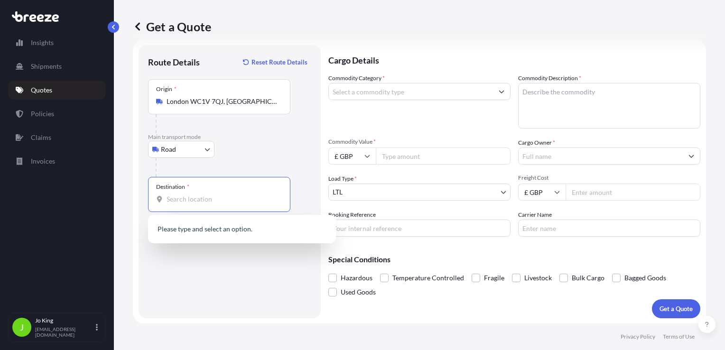
drag, startPoint x: 195, startPoint y: 204, endPoint x: 182, endPoint y: 197, distance: 15.1
click at [182, 197] on input "Destination * Please select a destination" at bounding box center [223, 199] width 112 height 9
paste input "EH7 6NT"
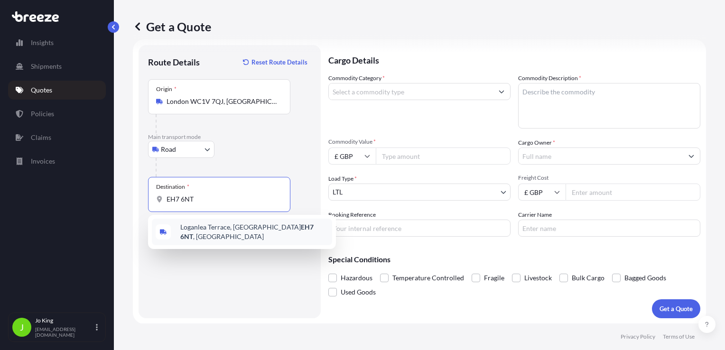
click at [204, 232] on span "Loganlea Terrace, Edinburgh EH7 6NT , UK" at bounding box center [254, 232] width 148 height 19
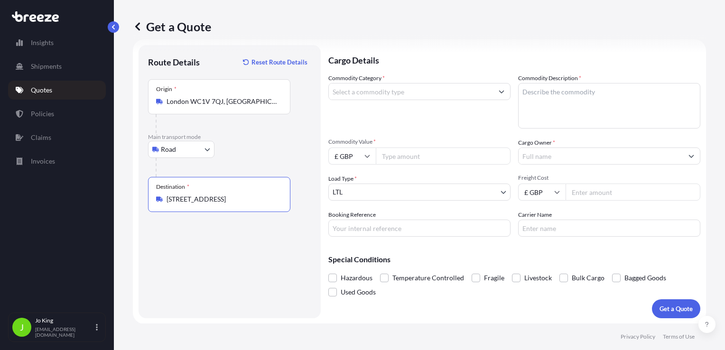
type input "Loganlea Terrace, Edinburgh EH7 6NT, UK"
click at [346, 93] on input "Commodity Category *" at bounding box center [411, 91] width 164 height 17
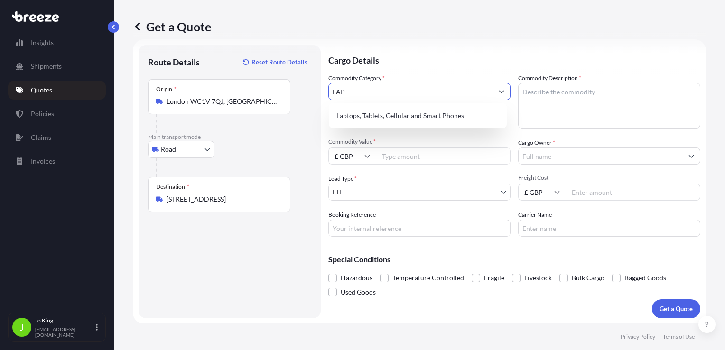
type input "LAP"
click at [405, 106] on div "Laptops, Tablets, Cellular and Smart Phones" at bounding box center [418, 115] width 178 height 25
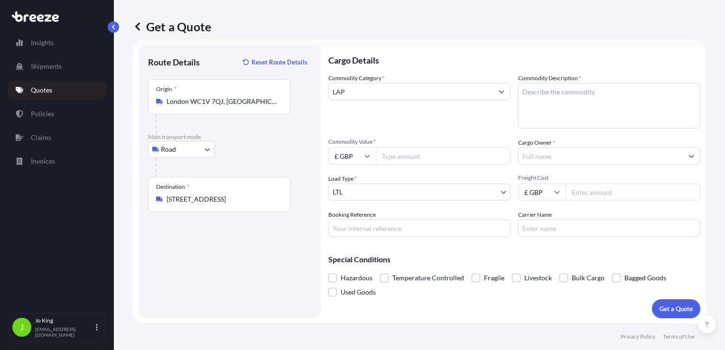
click at [564, 89] on textarea "Commodity Description *" at bounding box center [609, 106] width 182 height 46
type textarea "LAPTOP"
click at [431, 157] on input "Commodity Value *" at bounding box center [443, 156] width 135 height 17
type input "1000"
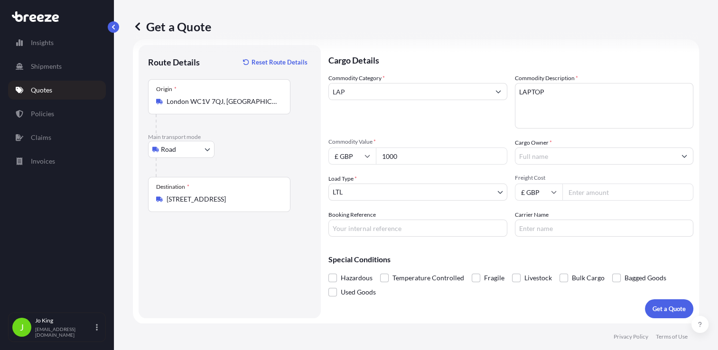
click at [547, 152] on input "Cargo Owner *" at bounding box center [595, 156] width 161 height 17
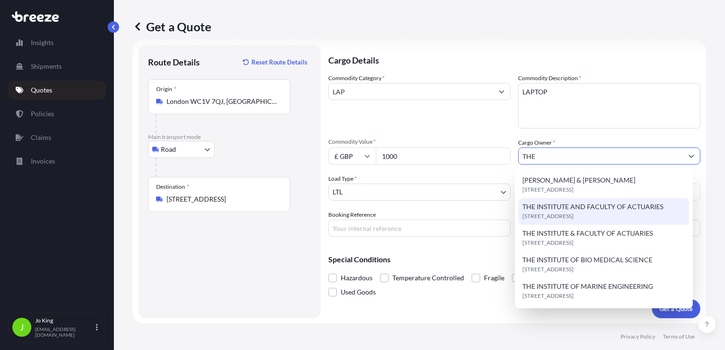
click at [569, 210] on span "THE INSTITUTE AND FACULTY OF ACTUARIES" at bounding box center [592, 206] width 141 height 9
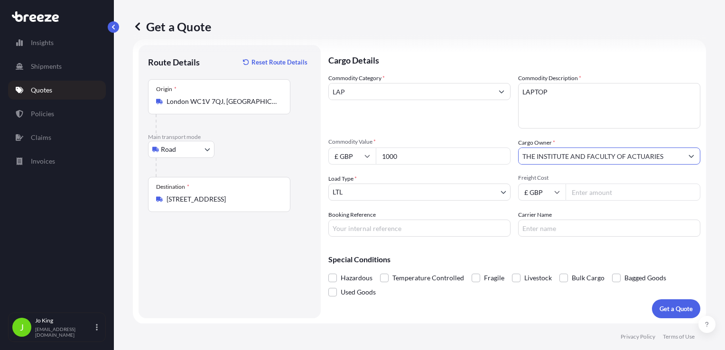
type input "THE INSTITUTE AND FACULTY OF ACTUARIES"
click at [588, 198] on input "Freight Cost" at bounding box center [633, 192] width 135 height 17
type input "18.48"
click at [455, 230] on input "Booking Reference" at bounding box center [419, 228] width 182 height 17
type input "2223896"
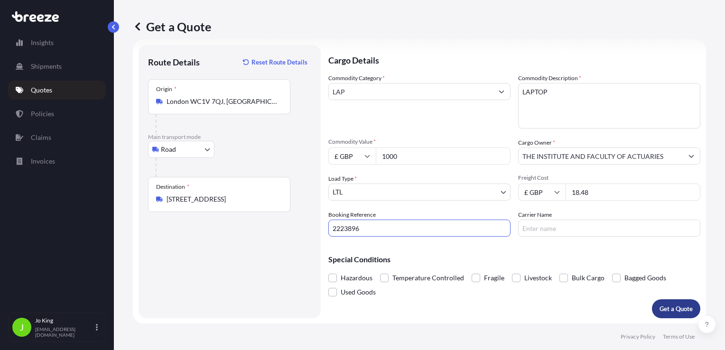
click at [667, 306] on p "Get a Quote" at bounding box center [675, 308] width 33 height 9
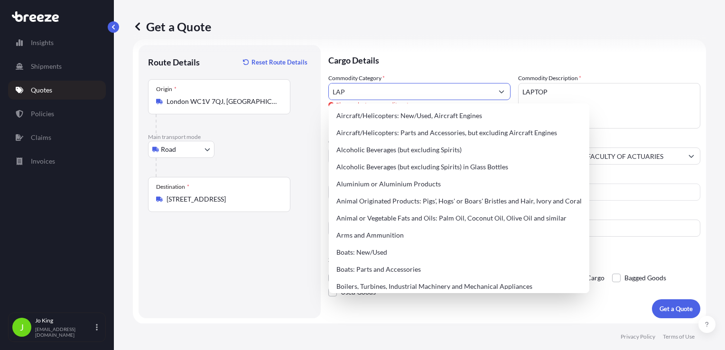
click at [369, 90] on input "LAP" at bounding box center [411, 91] width 164 height 17
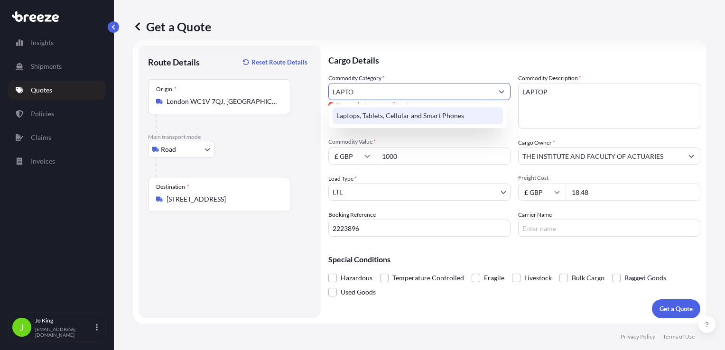
click at [378, 115] on div "Laptops, Tablets, Cellular and Smart Phones" at bounding box center [418, 115] width 170 height 17
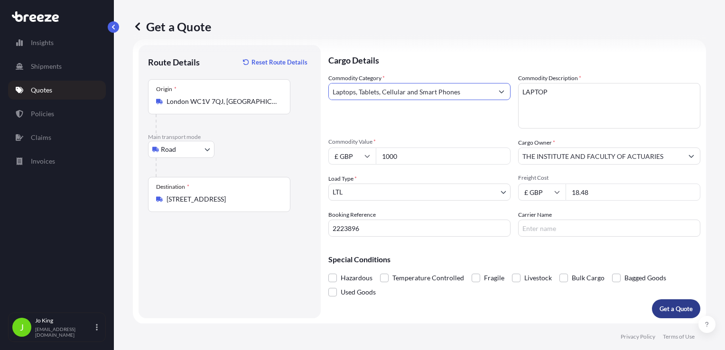
type input "Laptops, Tablets, Cellular and Smart Phones"
click at [659, 304] on p "Get a Quote" at bounding box center [675, 308] width 33 height 9
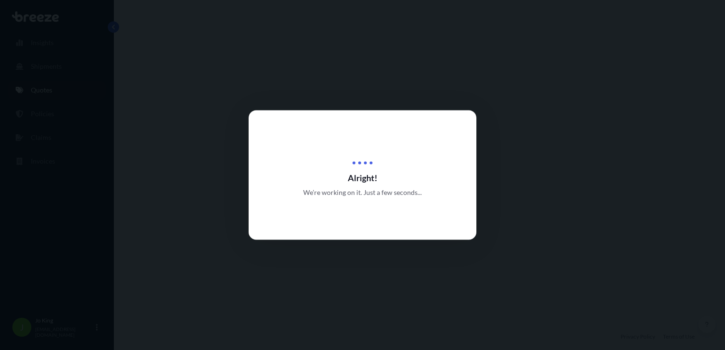
select select "Road"
select select "1"
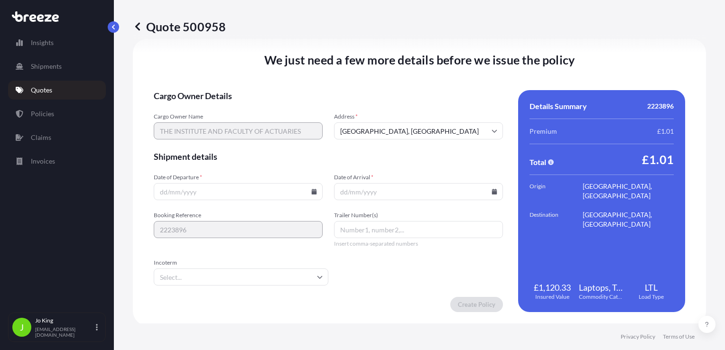
scroll to position [1183, 0]
click at [312, 192] on icon at bounding box center [314, 191] width 5 height 6
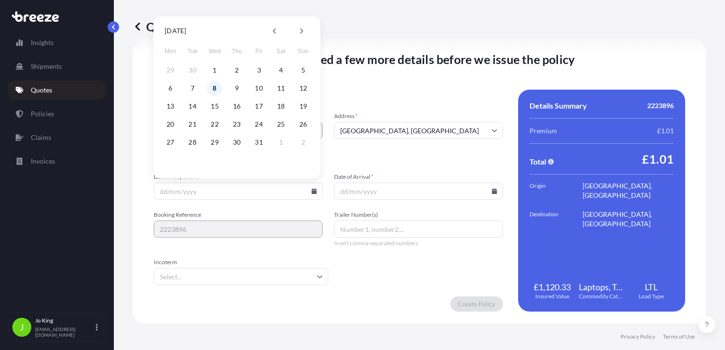
click at [211, 87] on button "8" at bounding box center [214, 88] width 15 height 15
type input "[DATE]"
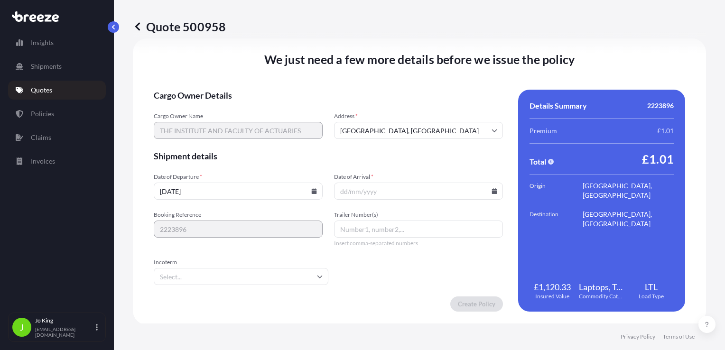
click at [489, 195] on input "Date of Arrival *" at bounding box center [418, 191] width 169 height 17
click at [492, 189] on icon at bounding box center [494, 191] width 5 height 6
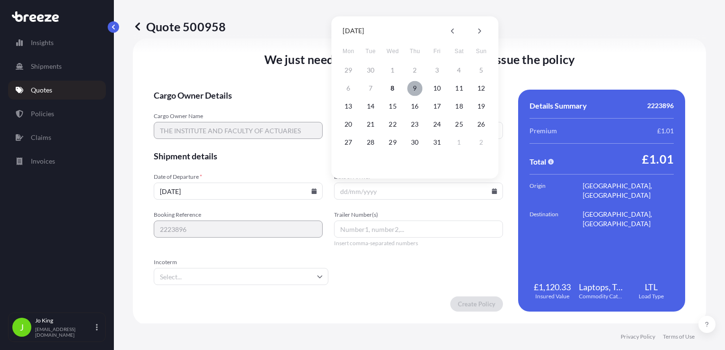
click at [412, 88] on button "9" at bounding box center [414, 88] width 15 height 15
type input "[DATE]"
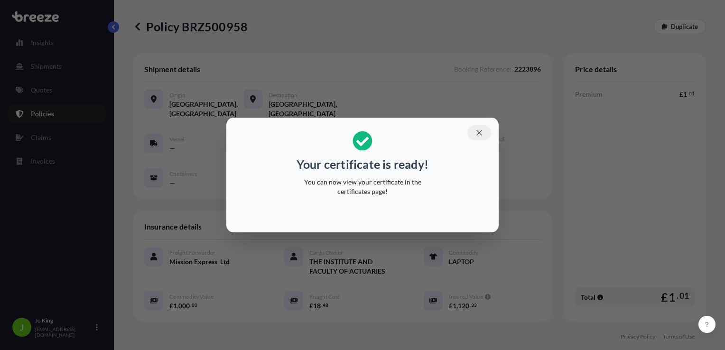
click at [480, 131] on icon "button" at bounding box center [479, 133] width 9 height 9
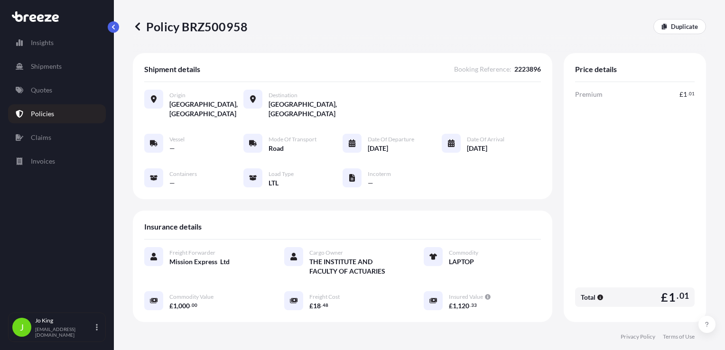
click at [215, 29] on p "Policy BRZ500958" at bounding box center [190, 26] width 115 height 15
copy p "BRZ500958"
click at [51, 94] on p "Quotes" at bounding box center [41, 89] width 21 height 9
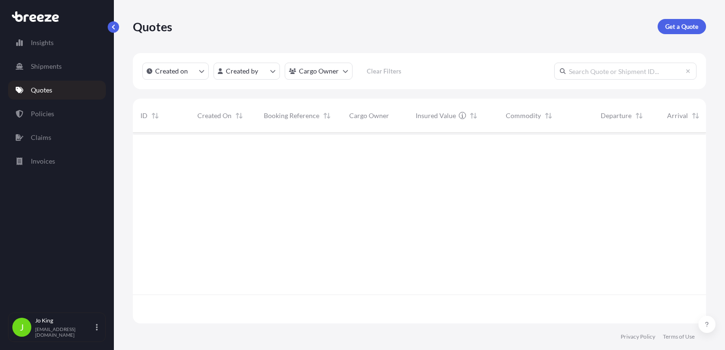
scroll to position [189, 566]
click at [670, 26] on p "Get a Quote" at bounding box center [681, 26] width 33 height 9
select select "Sea"
select select "1"
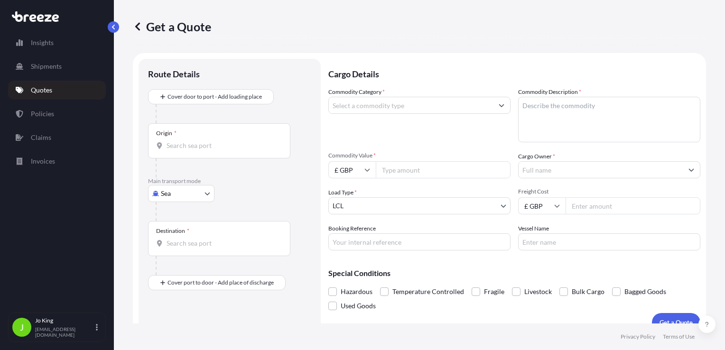
scroll to position [14, 0]
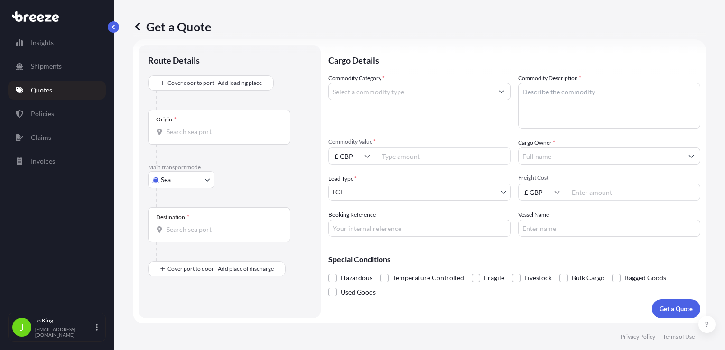
click at [183, 176] on body "Insights Shipments Quotes Policies Claims Invoices J [PERSON_NAME] [EMAIL_ADDRE…" at bounding box center [362, 175] width 725 height 350
click at [184, 236] on div "Road" at bounding box center [181, 238] width 59 height 17
select select "Road"
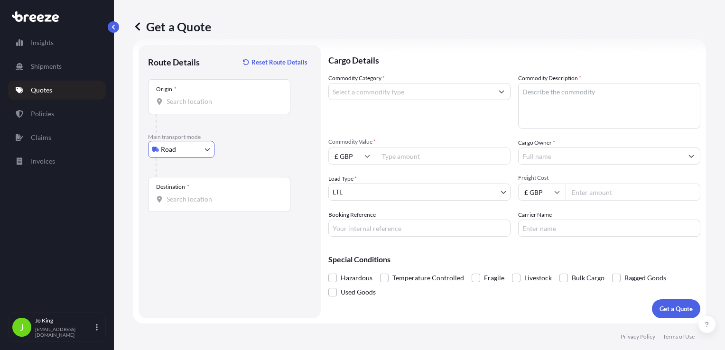
click at [195, 102] on input "Origin *" at bounding box center [223, 101] width 112 height 9
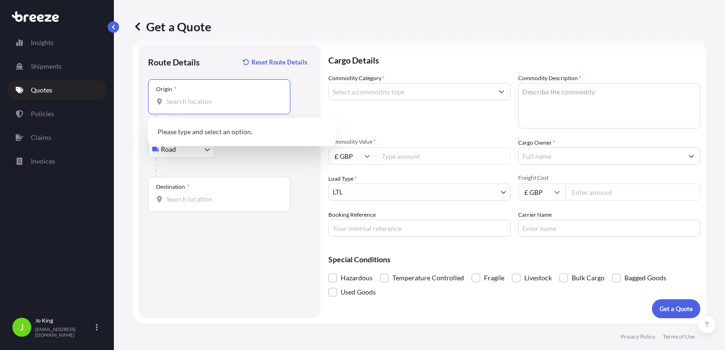
paste input "WC1V 7QJ"
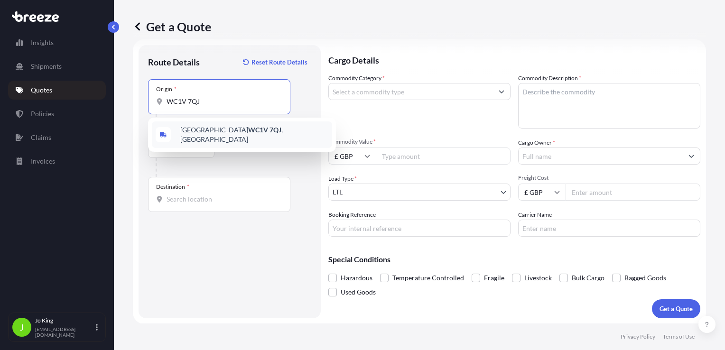
click at [199, 128] on span "London WC1V 7QJ , UK" at bounding box center [254, 134] width 148 height 19
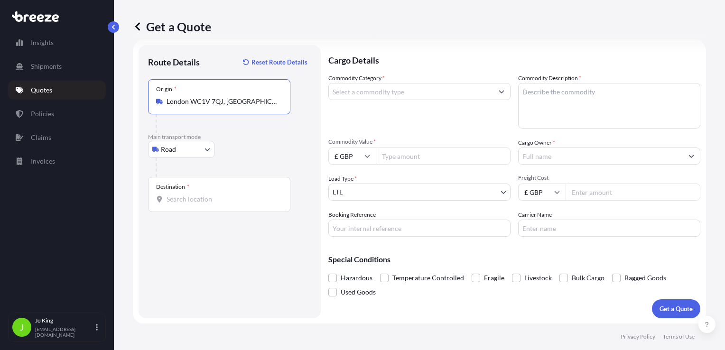
type input "London WC1V 7QJ, UK"
click at [223, 205] on div "Destination *" at bounding box center [219, 194] width 142 height 35
click at [223, 204] on input "Destination *" at bounding box center [223, 199] width 112 height 9
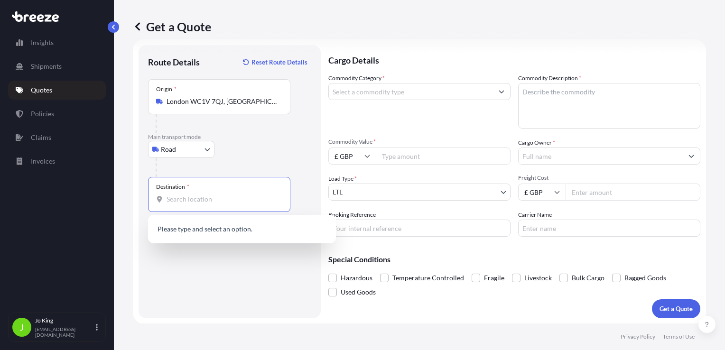
paste input "EH48 1DF"
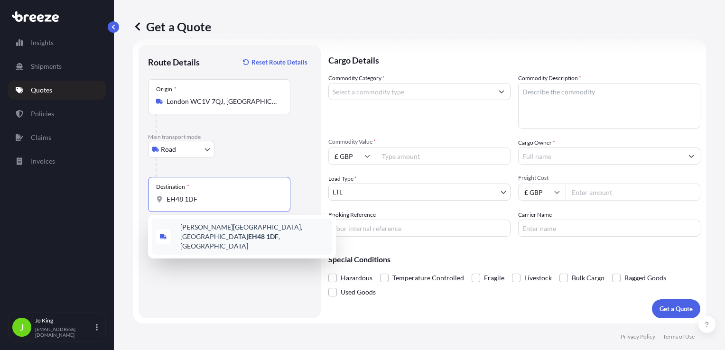
click at [243, 233] on span "Napier Avenue, Bathgate EH48 1DF , UK" at bounding box center [254, 237] width 148 height 28
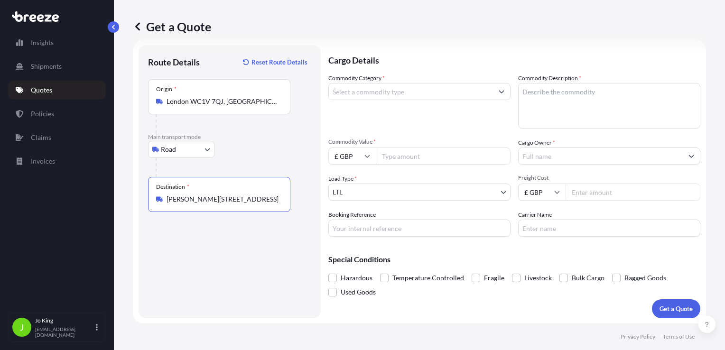
type input "Napier Avenue, Bathgate EH48 1DF, UK"
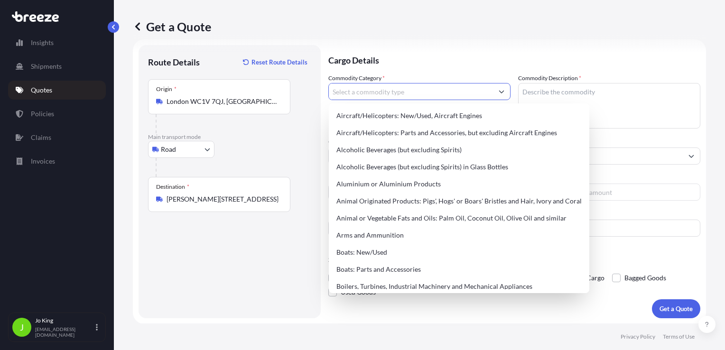
click at [387, 96] on input "Commodity Category *" at bounding box center [411, 91] width 164 height 17
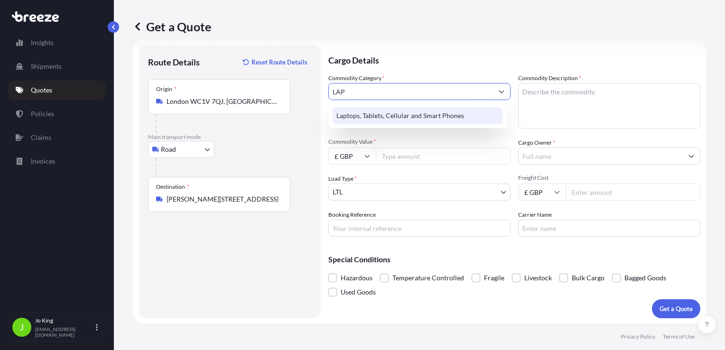
click at [391, 108] on div "Laptops, Tablets, Cellular and Smart Phones" at bounding box center [418, 115] width 170 height 17
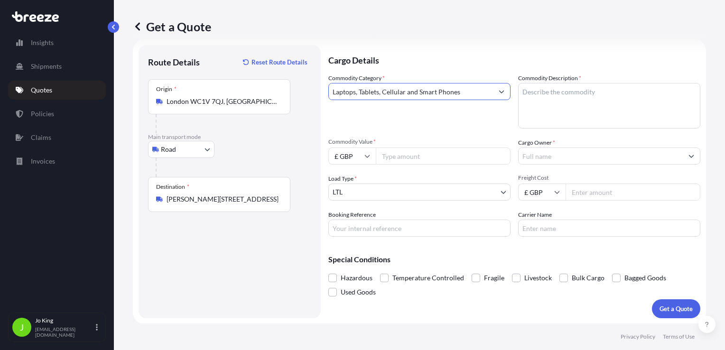
type input "Laptops, Tablets, Cellular and Smart Phones"
click at [539, 100] on textarea "Commodity Description *" at bounding box center [609, 106] width 182 height 46
type textarea "K"
type textarea "LAPTOP"
click at [433, 161] on input "Commodity Value *" at bounding box center [443, 156] width 135 height 17
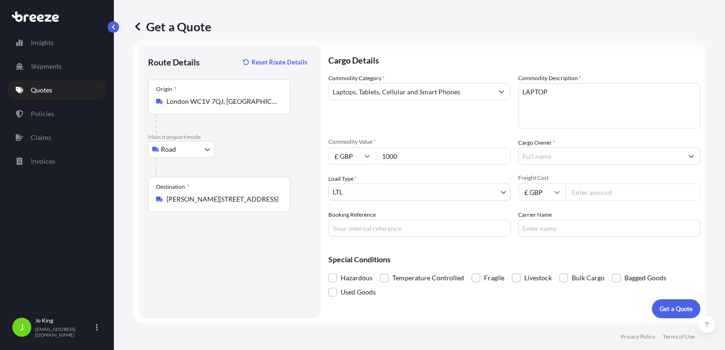
type input "1000"
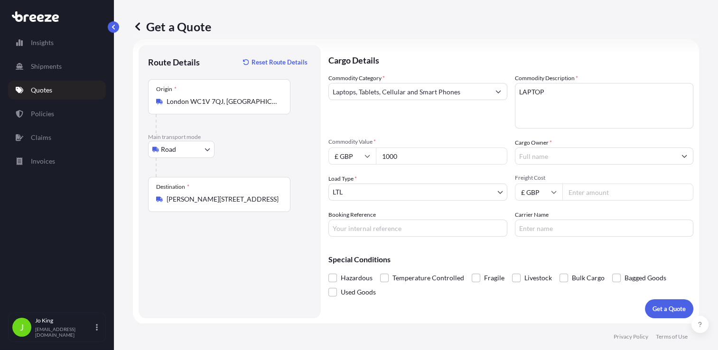
click at [522, 155] on input "Cargo Owner *" at bounding box center [595, 156] width 161 height 17
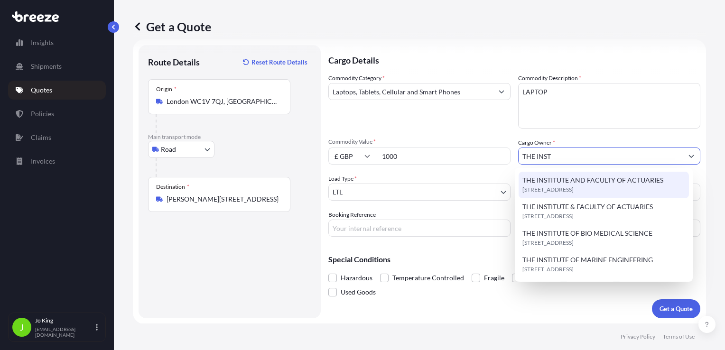
click at [548, 183] on span "THE INSTITUTE AND FACULTY OF ACTUARIES" at bounding box center [592, 180] width 141 height 9
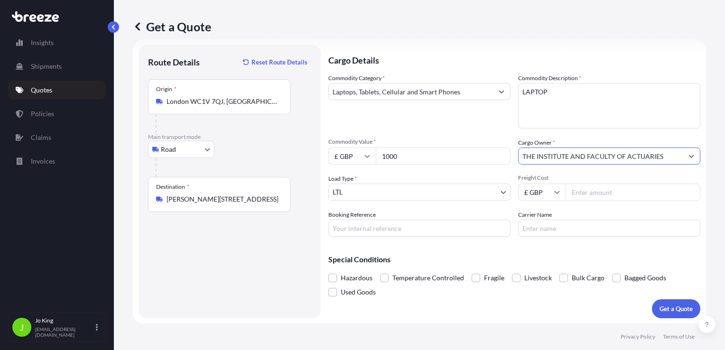
type input "THE INSTITUTE AND FACULTY OF ACTUARIES"
click at [573, 187] on input "Freight Cost" at bounding box center [633, 192] width 135 height 17
type input "18.48"
click at [458, 232] on input "Booking Reference" at bounding box center [419, 228] width 182 height 17
type input "2223890"
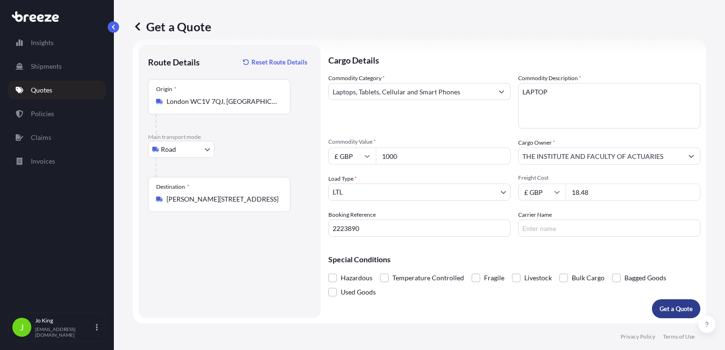
click at [659, 309] on p "Get a Quote" at bounding box center [675, 308] width 33 height 9
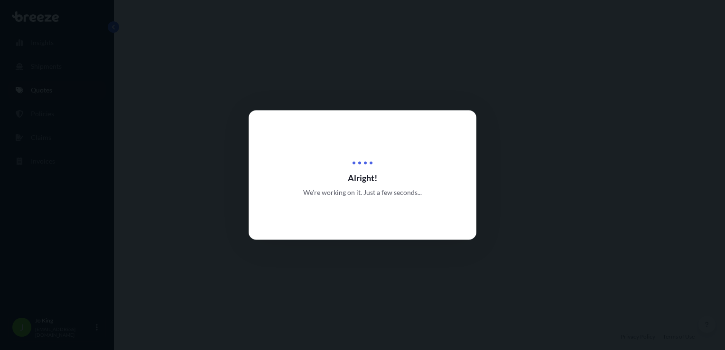
select select "Road"
select select "1"
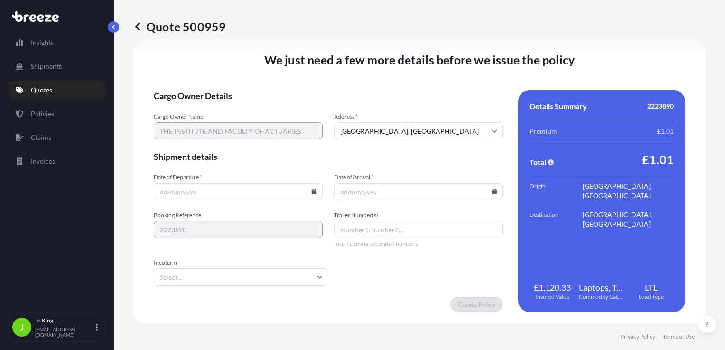
scroll to position [1183, 0]
click at [315, 187] on input "Date of Departure *" at bounding box center [238, 191] width 169 height 17
click at [312, 189] on icon at bounding box center [314, 191] width 5 height 6
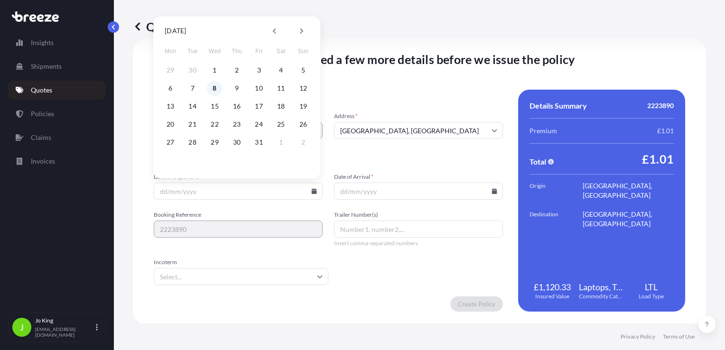
click at [213, 86] on button "8" at bounding box center [214, 88] width 15 height 15
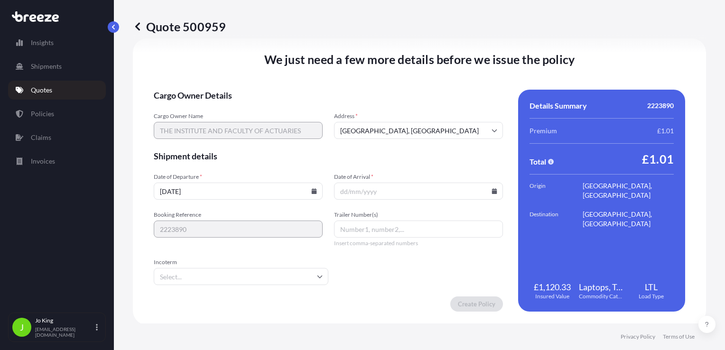
type input "[DATE]"
click at [492, 191] on icon at bounding box center [494, 191] width 5 height 6
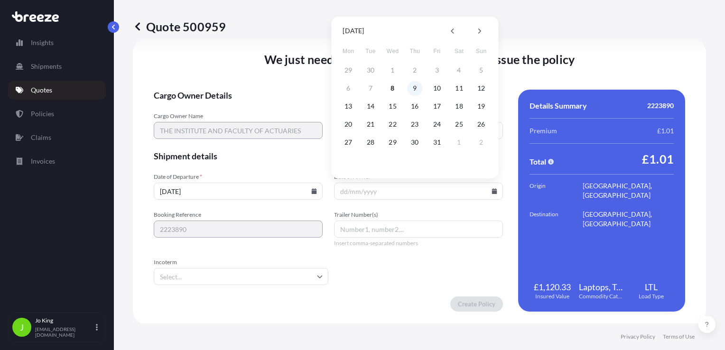
click at [416, 89] on button "9" at bounding box center [414, 88] width 15 height 15
type input "[DATE]"
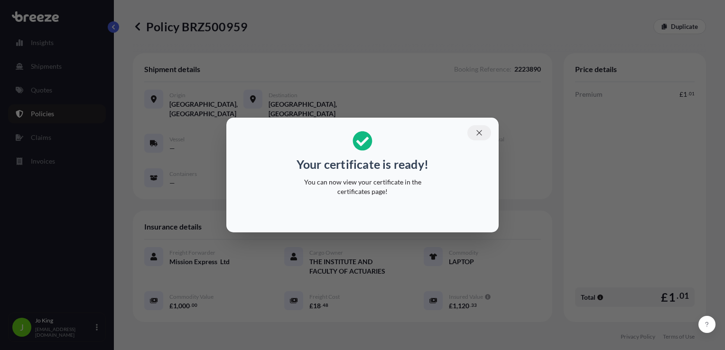
click at [476, 134] on icon "button" at bounding box center [479, 133] width 9 height 9
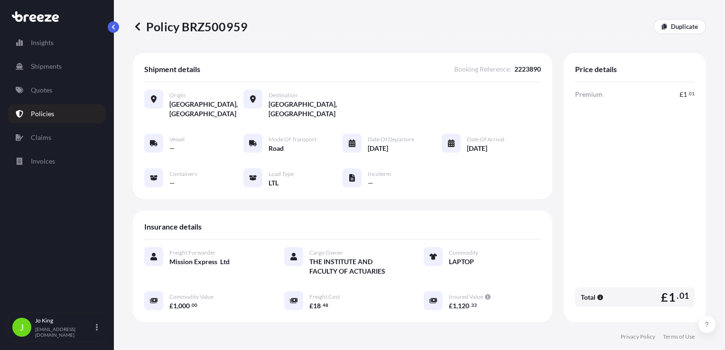
click at [209, 31] on p "Policy BRZ500959" at bounding box center [190, 26] width 115 height 15
copy p "BRZ500959"
click at [68, 98] on link "Quotes" at bounding box center [57, 90] width 98 height 19
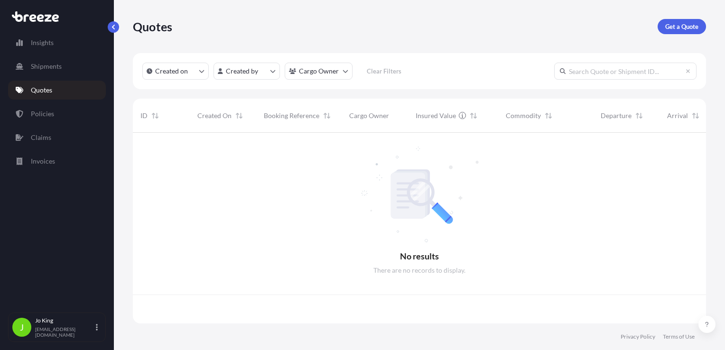
scroll to position [189, 566]
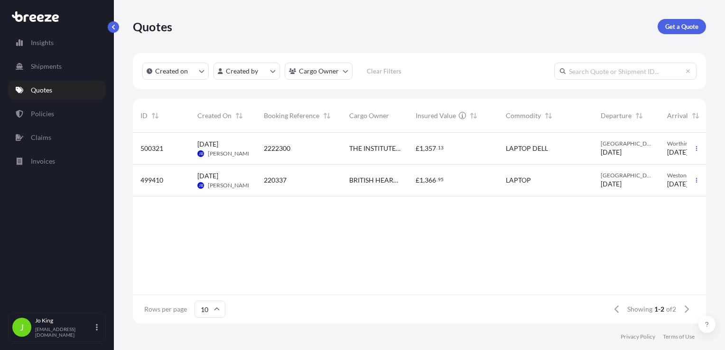
click at [655, 30] on div "Quotes Get a Quote" at bounding box center [419, 26] width 573 height 15
click at [676, 29] on p "Get a Quote" at bounding box center [681, 26] width 33 height 9
select select "Sea"
select select "1"
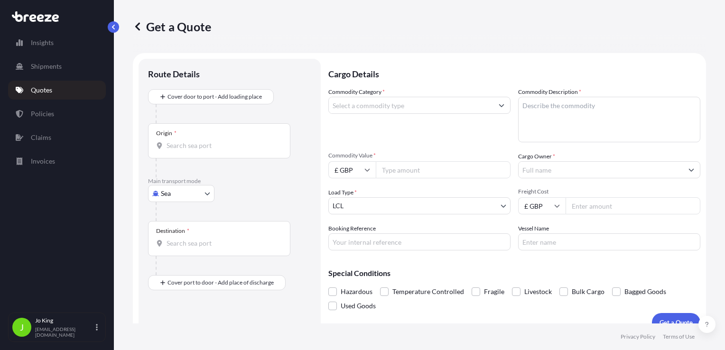
scroll to position [14, 0]
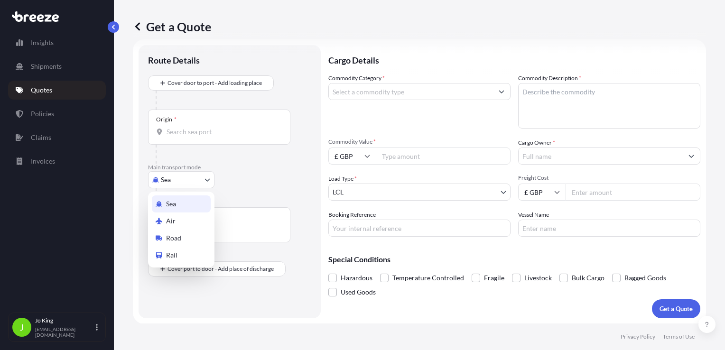
click at [197, 183] on body "Insights Shipments Quotes Policies Claims Invoices J Jo King jo@missionexpress.…" at bounding box center [362, 175] width 725 height 350
click at [182, 232] on div "Road" at bounding box center [181, 238] width 59 height 17
select select "Road"
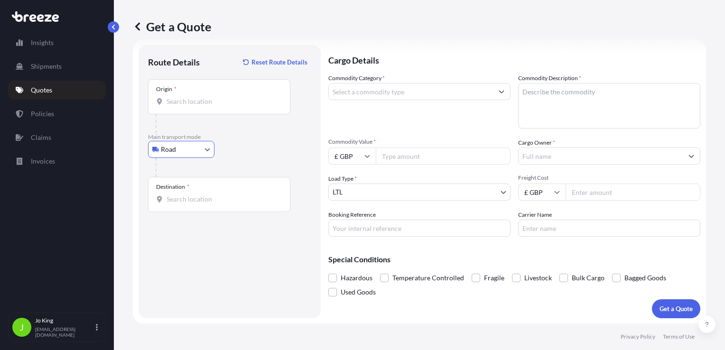
click at [196, 105] on input "Origin *" at bounding box center [223, 101] width 112 height 9
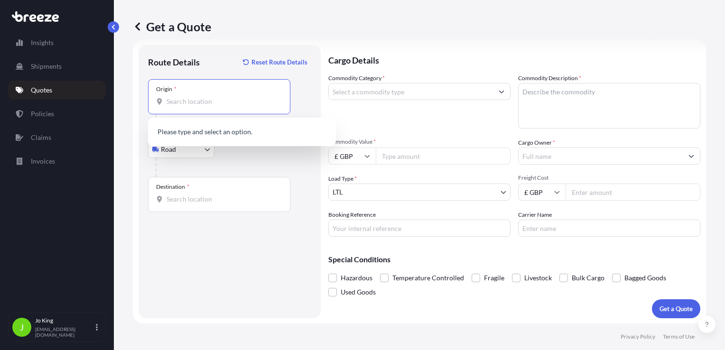
paste input "WC1V 7QJ"
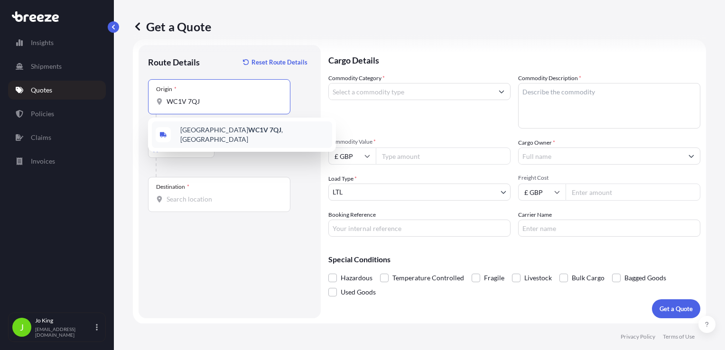
click at [194, 129] on span "London WC1V 7QJ , UK" at bounding box center [254, 134] width 148 height 19
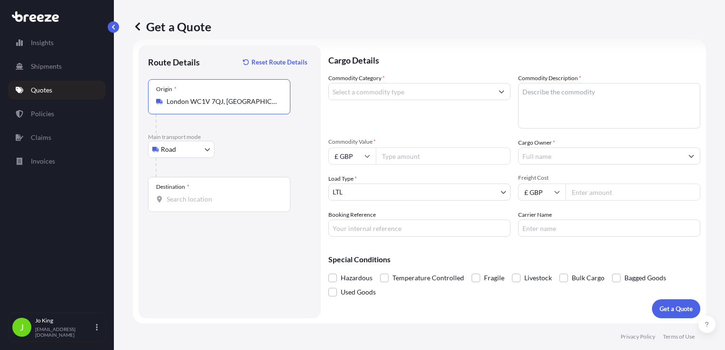
type input "London WC1V 7QJ, UK"
click at [192, 197] on input "Destination *" at bounding box center [223, 199] width 112 height 9
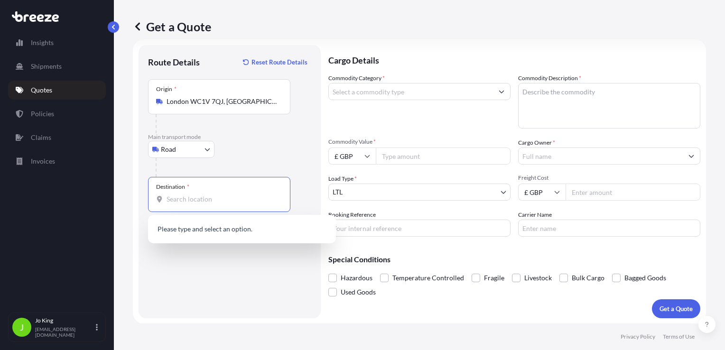
paste input "ML11 9YW"
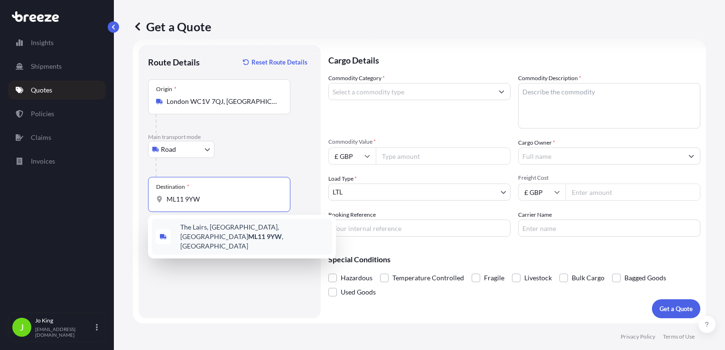
click at [218, 228] on span "The Lairs, Kirkmuirhill, Lanark ML11 9YW , UK" at bounding box center [254, 237] width 148 height 28
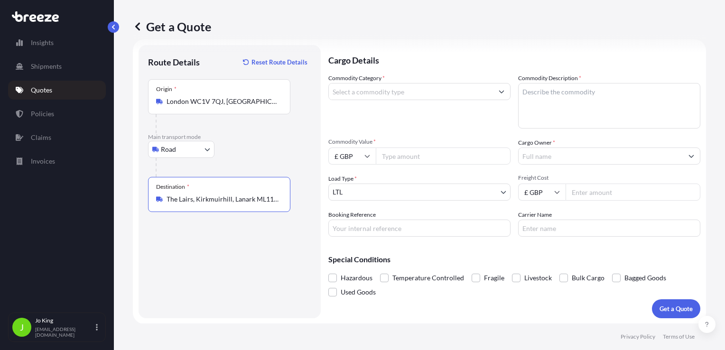
type input "The Lairs, Kirkmuirhill, Lanark ML11 9YW, UK"
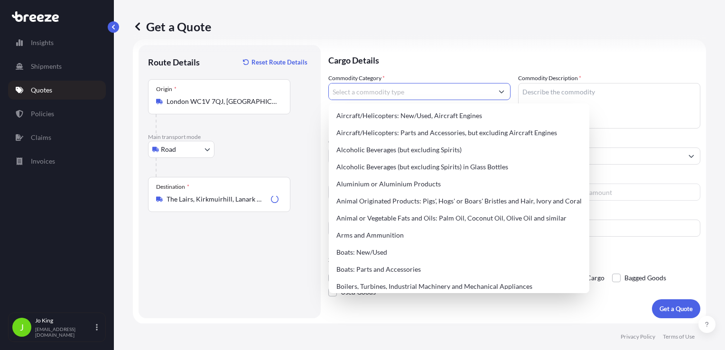
click at [395, 93] on input "Commodity Category *" at bounding box center [411, 91] width 164 height 17
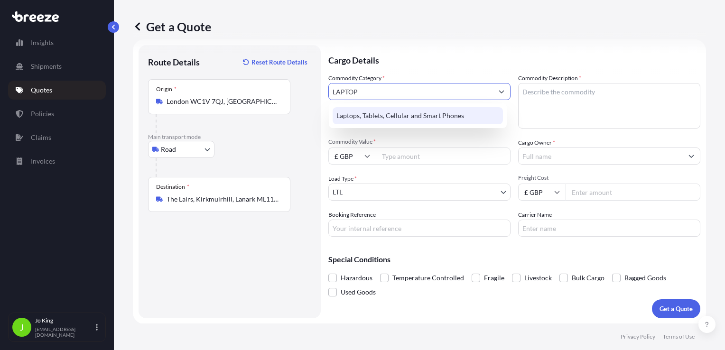
click at [413, 121] on div "Laptops, Tablets, Cellular and Smart Phones" at bounding box center [418, 115] width 170 height 17
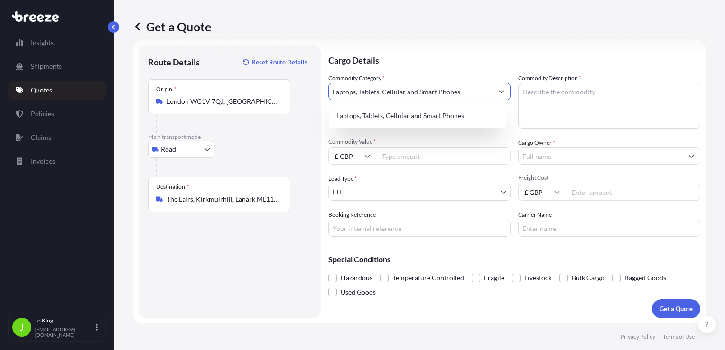
type input "Laptops, Tablets, Cellular and Smart Phones"
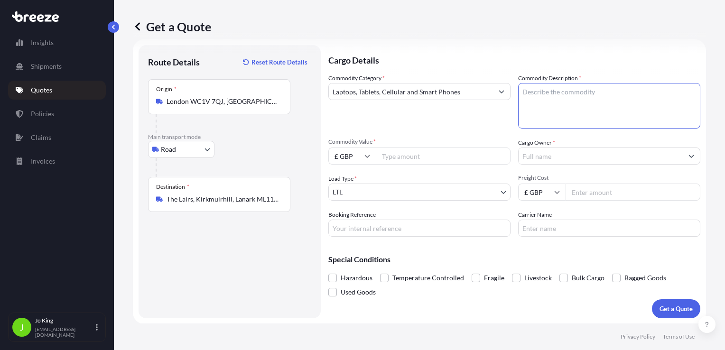
click at [562, 91] on textarea "Commodity Description *" at bounding box center [609, 106] width 182 height 46
type textarea "LAPTOP"
click at [447, 161] on input "Commodity Value *" at bounding box center [443, 156] width 135 height 17
type input "1000"
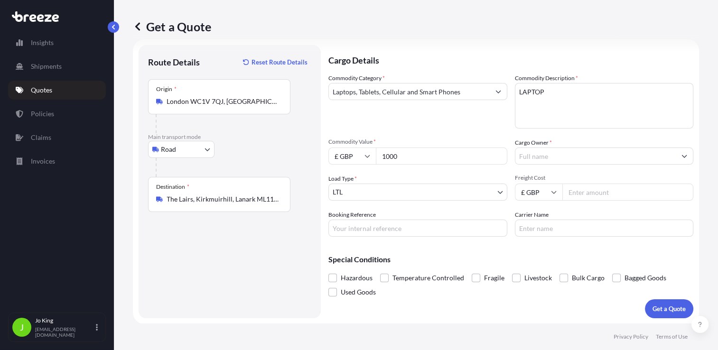
click at [547, 156] on input "Cargo Owner *" at bounding box center [595, 156] width 161 height 17
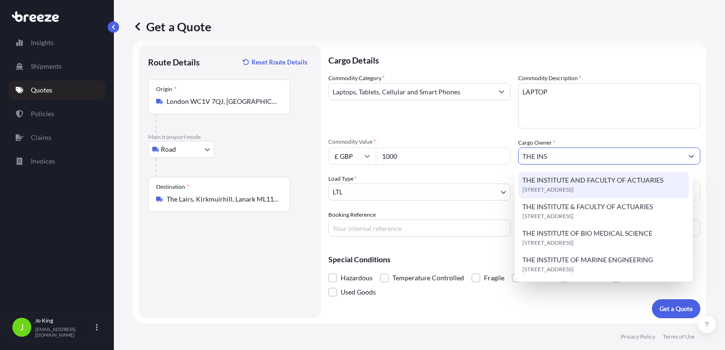
click at [565, 180] on span "THE INSTITUTE AND FACULTY OF ACTUARIES" at bounding box center [592, 180] width 141 height 9
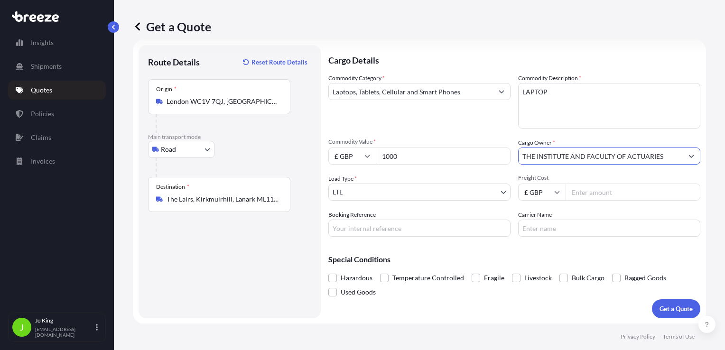
type input "THE INSTITUTE AND FACULTY OF ACTUARIES"
click at [569, 196] on input "Freight Cost" at bounding box center [633, 192] width 135 height 17
type input "1"
type input "13.25"
click at [401, 220] on input "Booking Reference" at bounding box center [419, 228] width 182 height 17
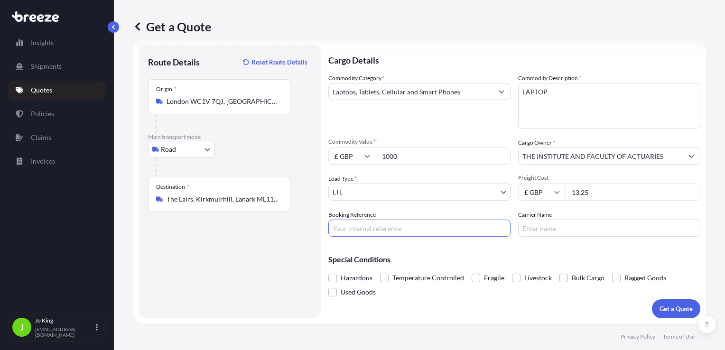
click at [400, 227] on input "Booking Reference" at bounding box center [419, 228] width 182 height 17
type input "2223885"
click at [659, 304] on p "Get a Quote" at bounding box center [675, 308] width 33 height 9
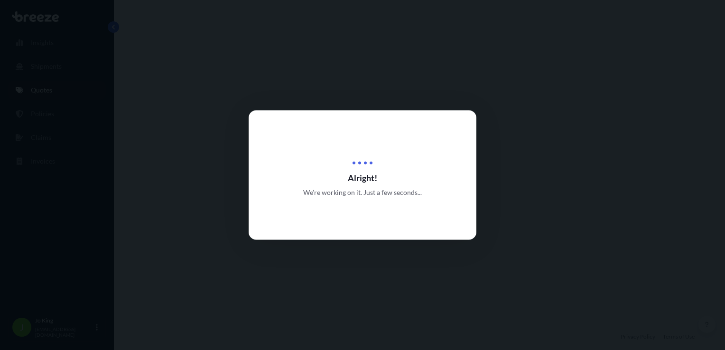
select select "Road"
select select "1"
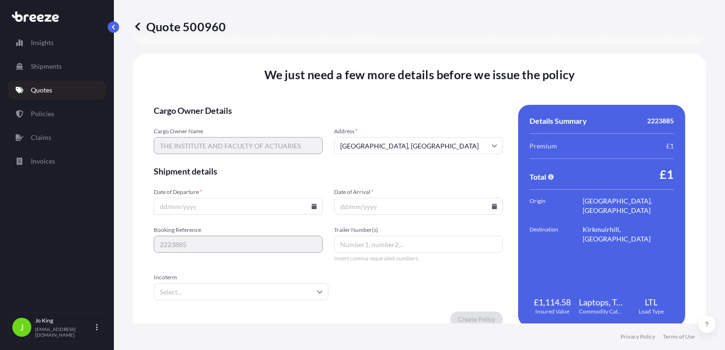
scroll to position [1183, 0]
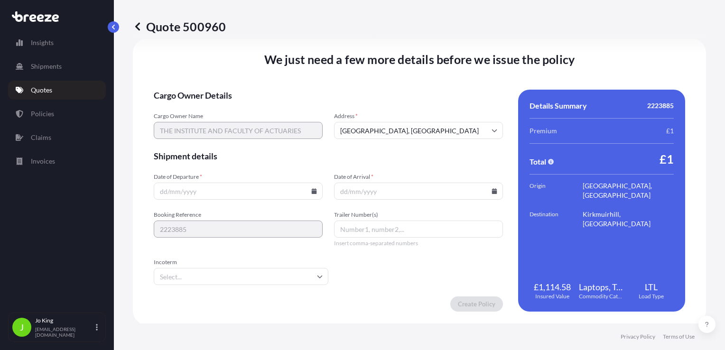
click at [312, 191] on icon at bounding box center [314, 191] width 5 height 6
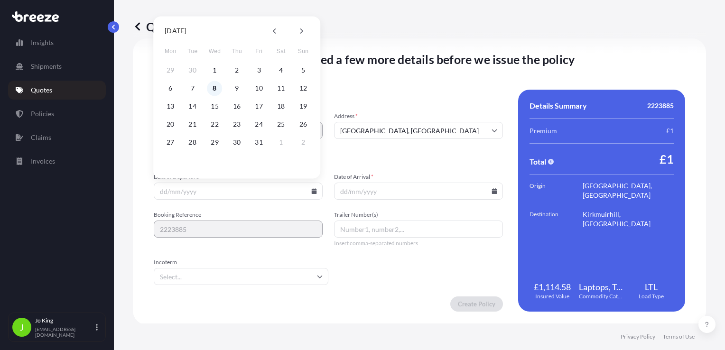
click at [213, 90] on button "8" at bounding box center [214, 88] width 15 height 15
type input "[DATE]"
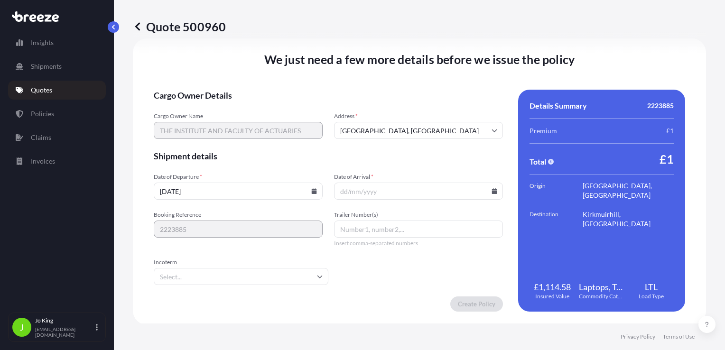
click at [492, 190] on icon at bounding box center [494, 191] width 5 height 6
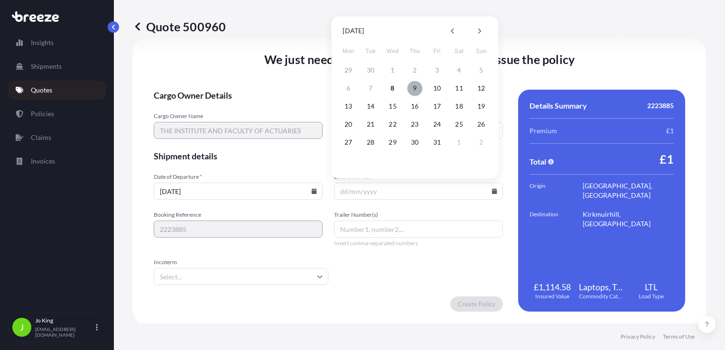
click at [414, 89] on button "9" at bounding box center [414, 88] width 15 height 15
type input "[DATE]"
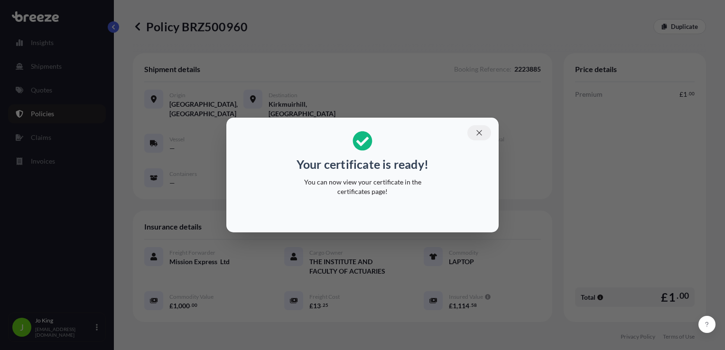
click at [478, 132] on icon "button" at bounding box center [478, 132] width 5 height 5
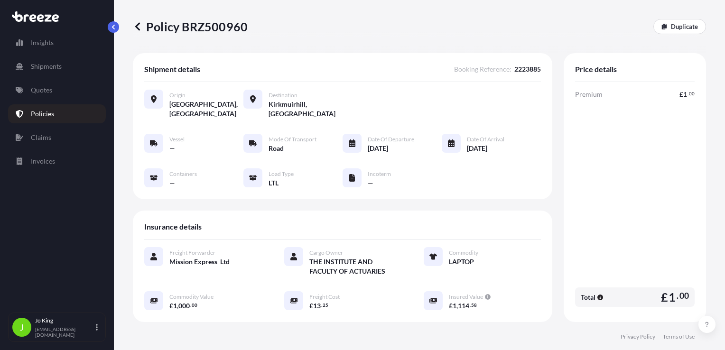
click at [213, 31] on p "Policy BRZ500960" at bounding box center [190, 26] width 115 height 15
copy p "BRZ500960"
click at [41, 93] on p "Quotes" at bounding box center [41, 89] width 21 height 9
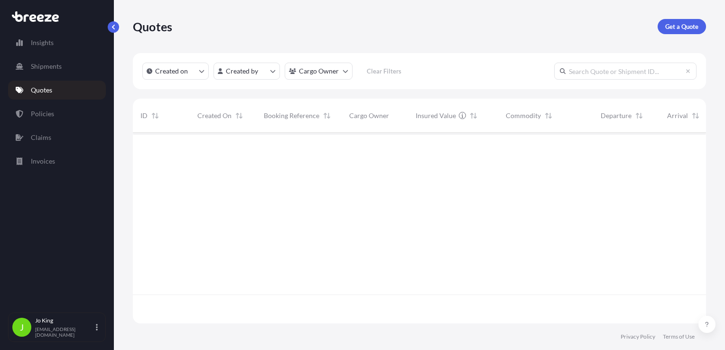
scroll to position [189, 566]
click at [686, 25] on p "Get a Quote" at bounding box center [681, 26] width 33 height 9
select select "Sea"
select select "1"
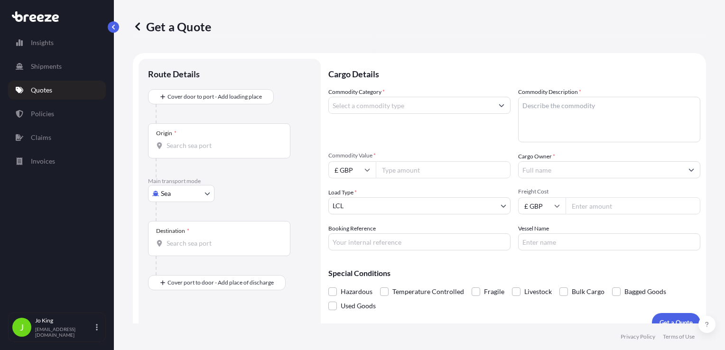
scroll to position [14, 0]
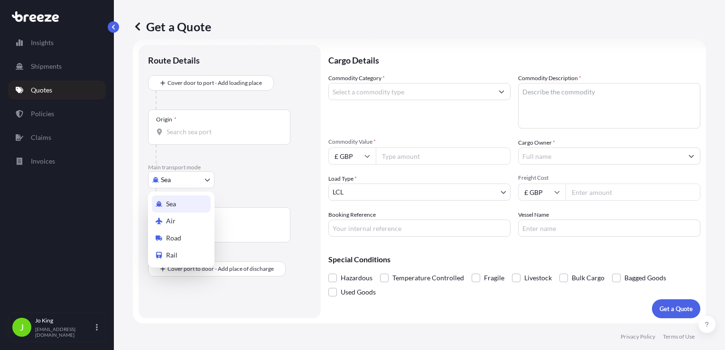
click at [184, 177] on body "Insights Shipments Quotes Policies Claims Invoices J Jo King jo@missionexpress.…" at bounding box center [362, 175] width 725 height 350
click at [182, 234] on div "Road" at bounding box center [181, 238] width 59 height 17
select select "Road"
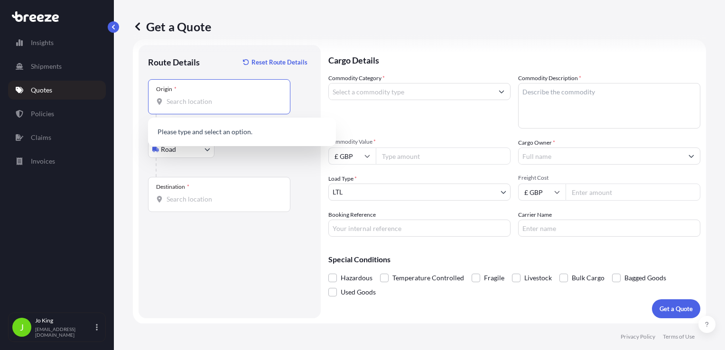
paste input "WC1V 7QJ"
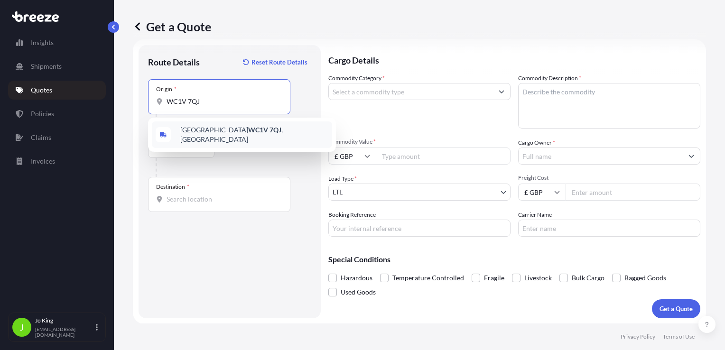
click at [198, 134] on span "London WC1V 7QJ , UK" at bounding box center [254, 134] width 148 height 19
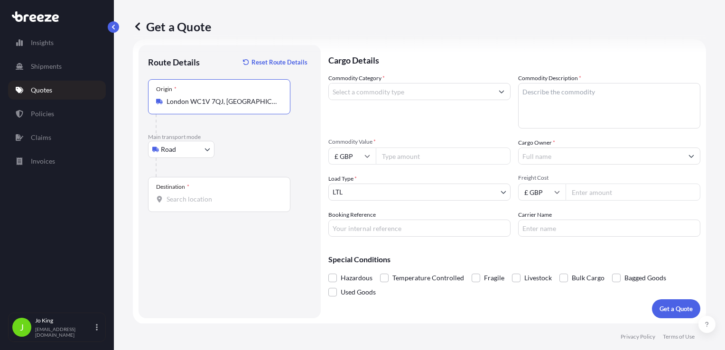
type input "London WC1V 7QJ, UK"
click at [180, 206] on div "Destination *" at bounding box center [219, 194] width 142 height 35
click at [180, 204] on input "Destination *" at bounding box center [223, 199] width 112 height 9
click at [197, 196] on input "Destination * Please select a destination" at bounding box center [223, 199] width 112 height 9
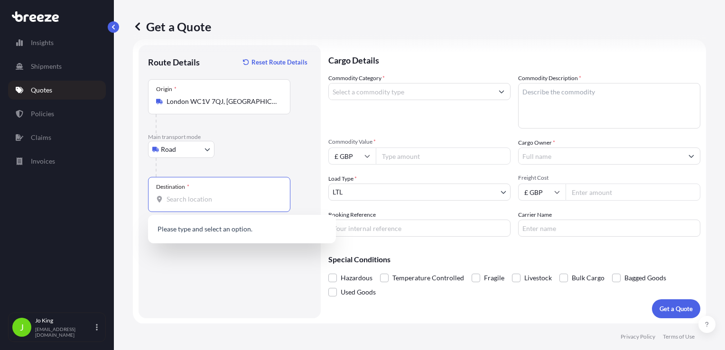
paste input "EH9 3EL"
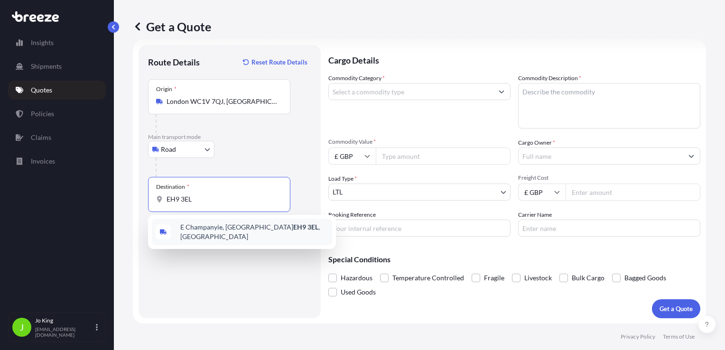
click at [223, 232] on span "E Champanyie, Edinburgh EH9 3EL , UK" at bounding box center [254, 232] width 148 height 19
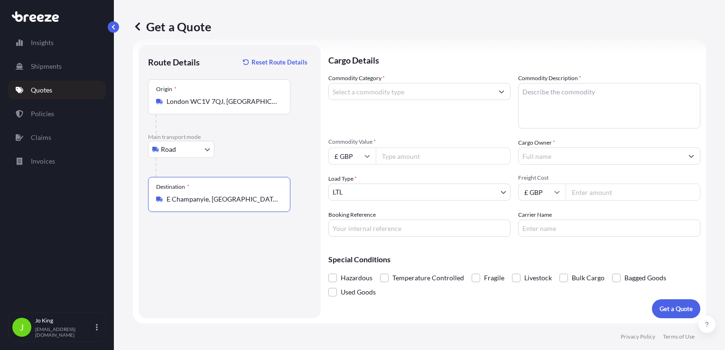
type input "E Champanyie, Edinburgh EH9 3EL, UK"
click at [404, 95] on input "Commodity Category *" at bounding box center [411, 91] width 164 height 17
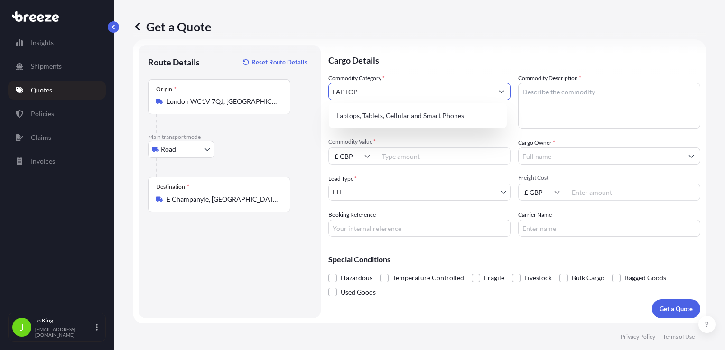
click at [409, 113] on div "Laptops, Tablets, Cellular and Smart Phones" at bounding box center [418, 115] width 170 height 17
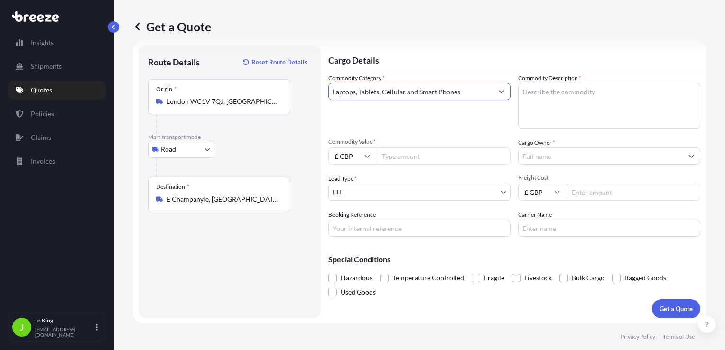
type input "Laptops, Tablets, Cellular and Smart Phones"
click at [542, 93] on textarea "Commodity Description *" at bounding box center [609, 106] width 182 height 46
type textarea "LAPTOP"
click at [420, 159] on input "Commodity Value *" at bounding box center [443, 156] width 135 height 17
type input "1000"
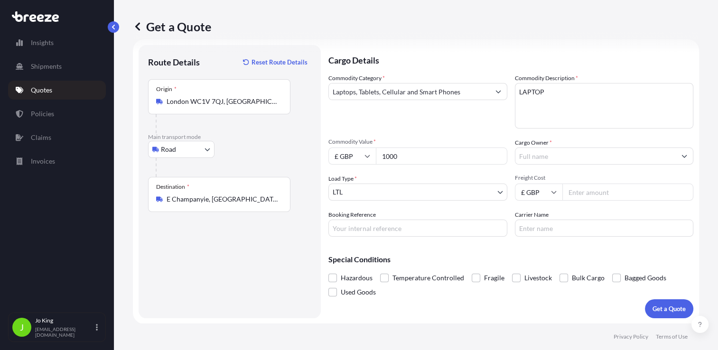
click at [524, 158] on input "Cargo Owner *" at bounding box center [595, 156] width 161 height 17
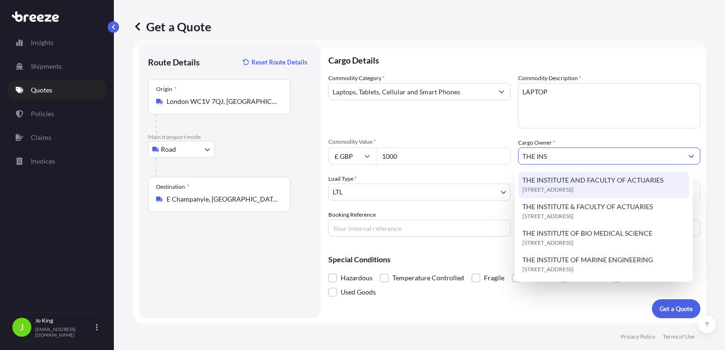
click at [574, 189] on span "WC1V 7QH, WC1V 7QH, London, United Kingdom" at bounding box center [547, 189] width 51 height 9
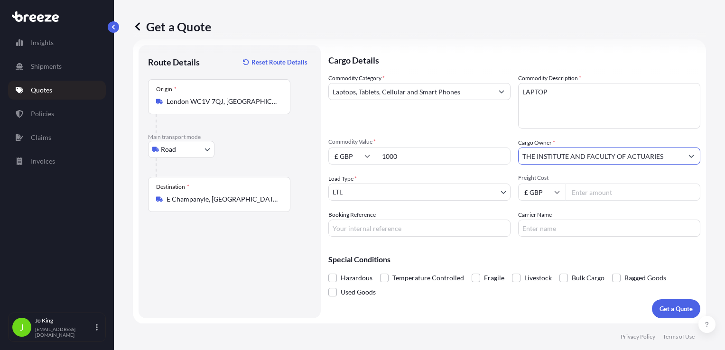
type input "THE INSTITUTE AND FACULTY OF ACTUARIES"
click at [575, 189] on input "Freight Cost" at bounding box center [633, 192] width 135 height 17
type input "18.48"
click at [467, 229] on input "Booking Reference" at bounding box center [419, 228] width 182 height 17
type input "2223883"
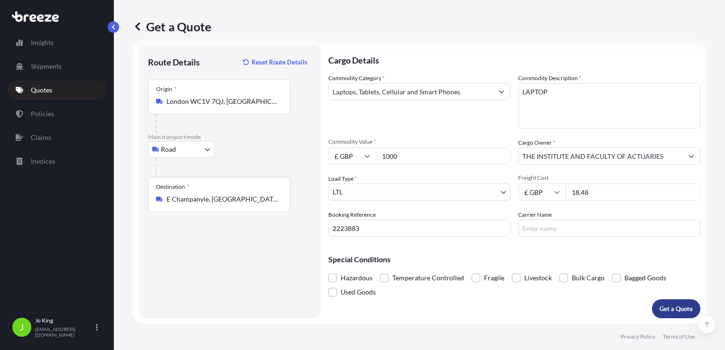
click at [666, 306] on p "Get a Quote" at bounding box center [675, 308] width 33 height 9
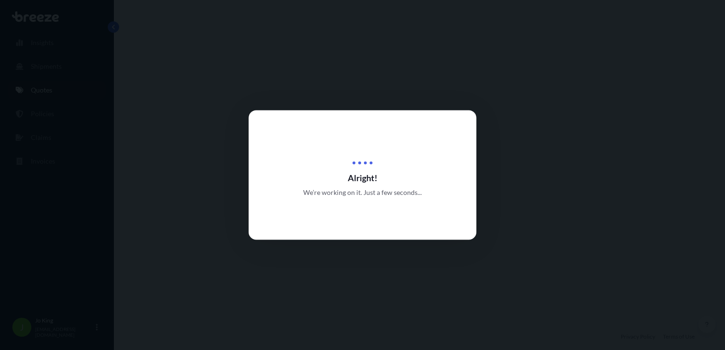
select select "Road"
select select "1"
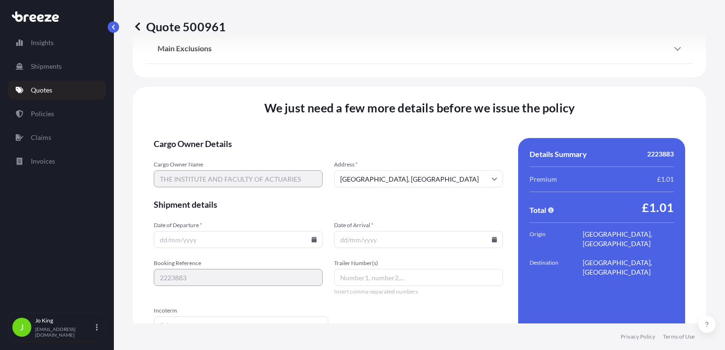
scroll to position [1183, 0]
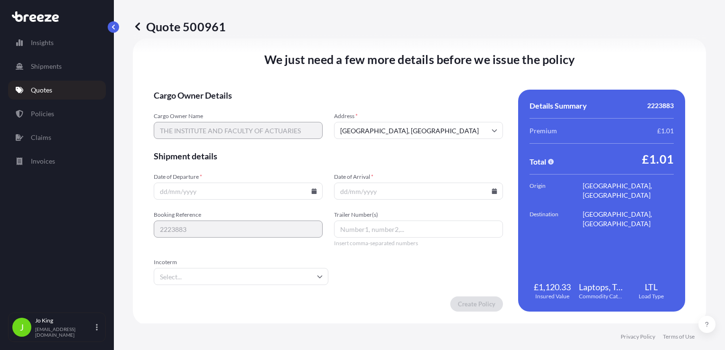
click at [312, 193] on icon at bounding box center [314, 191] width 5 height 6
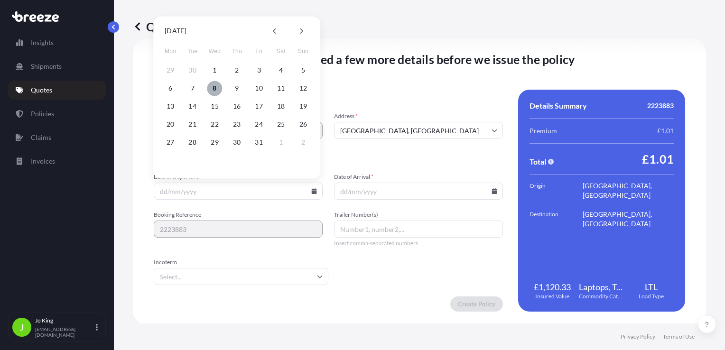
click at [213, 90] on button "8" at bounding box center [214, 88] width 15 height 15
type input "[DATE]"
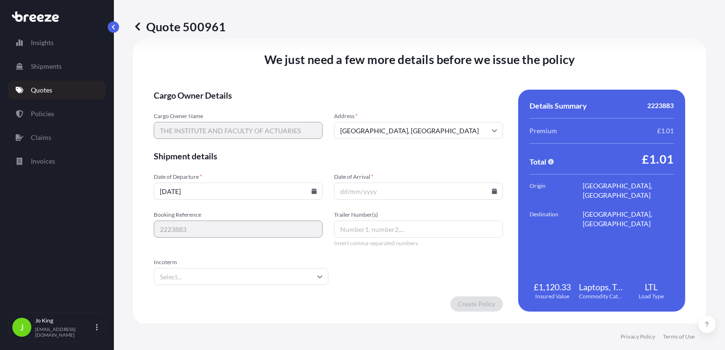
click at [492, 191] on icon at bounding box center [494, 191] width 5 height 6
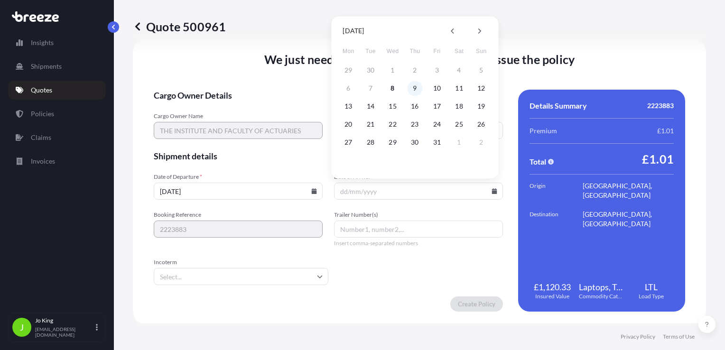
click at [412, 90] on button "9" at bounding box center [414, 88] width 15 height 15
type input "[DATE]"
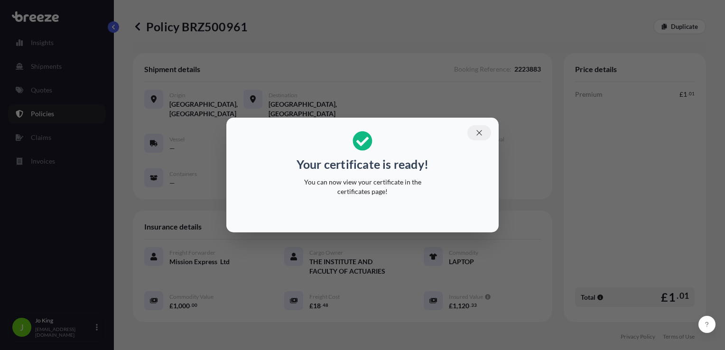
click at [476, 132] on icon "button" at bounding box center [479, 133] width 9 height 9
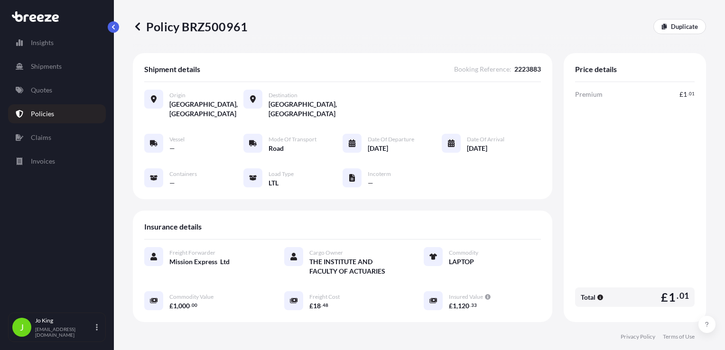
click at [192, 28] on p "Policy BRZ500961" at bounding box center [190, 26] width 115 height 15
copy p "BRZ500961"
click at [42, 90] on p "Quotes" at bounding box center [41, 89] width 21 height 9
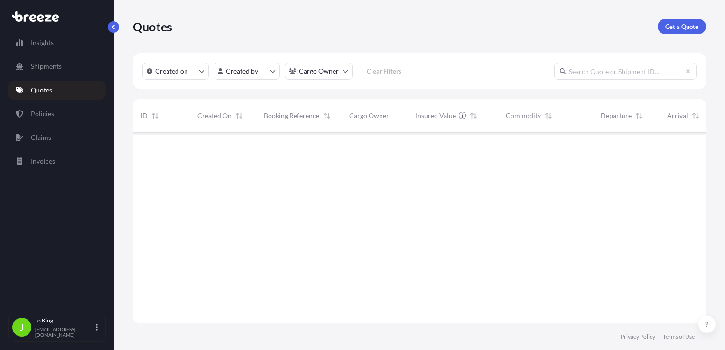
scroll to position [189, 566]
click at [680, 21] on link "Get a Quote" at bounding box center [682, 26] width 48 height 15
select select "Sea"
select select "1"
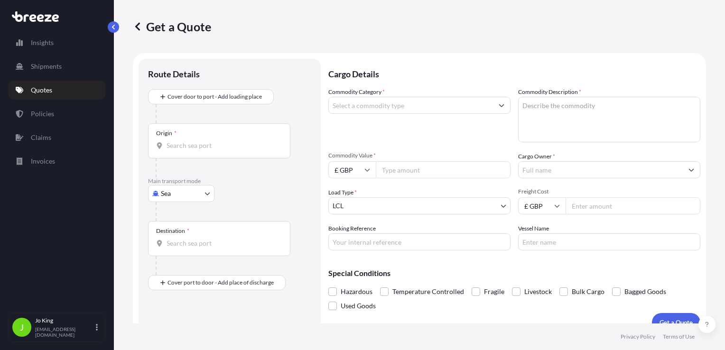
scroll to position [14, 0]
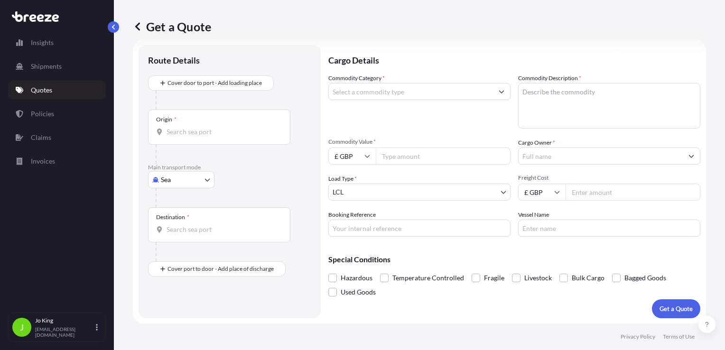
click at [202, 183] on body "Insights Shipments Quotes Policies Claims Invoices J [PERSON_NAME] [EMAIL_ADDRE…" at bounding box center [362, 175] width 725 height 350
click at [196, 235] on div "Road" at bounding box center [181, 238] width 59 height 17
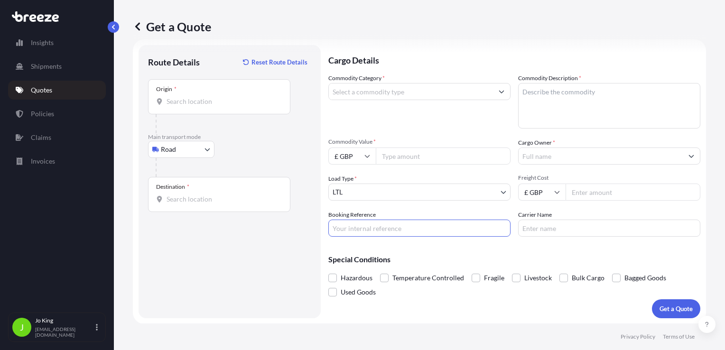
paste input "2223880"
type input "2223880"
click at [202, 102] on input "Origin *" at bounding box center [223, 101] width 112 height 9
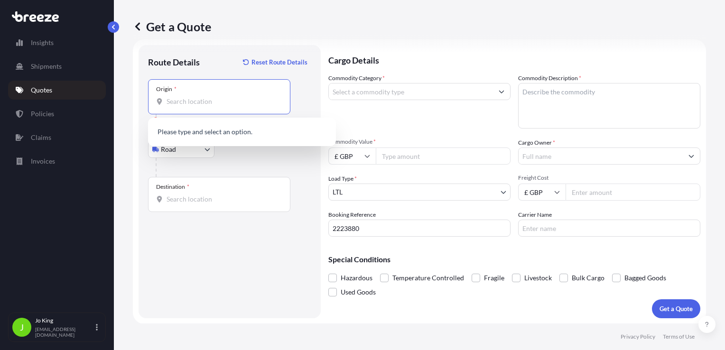
paste input "WC1V 7QJ"
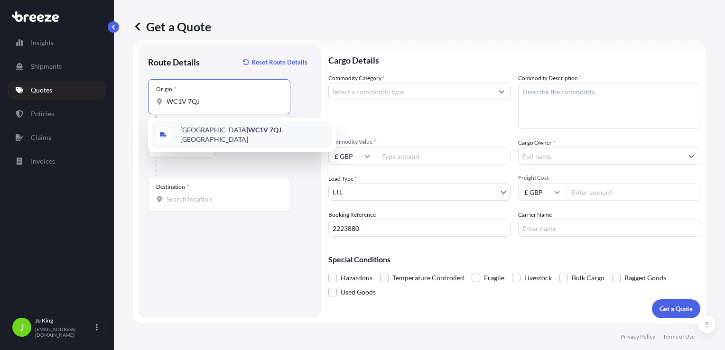
click at [191, 130] on span "London WC1V 7QJ , UK" at bounding box center [254, 134] width 148 height 19
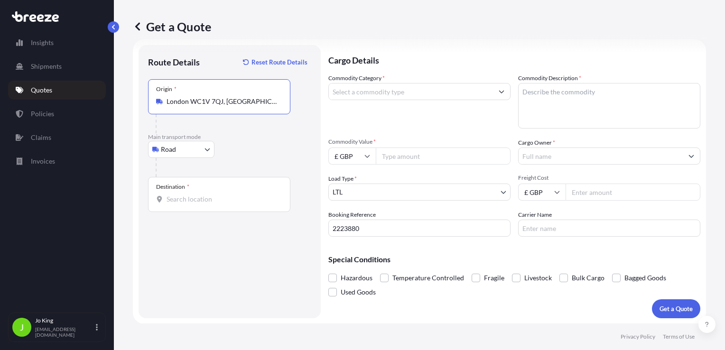
type input "London WC1V 7QJ, UK"
click at [192, 202] on input "Destination *" at bounding box center [223, 199] width 112 height 9
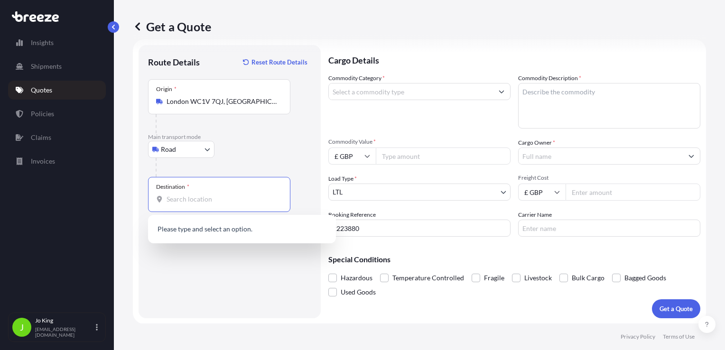
paste input "NE3 2XX"
type input "NE3 2XX"
click at [384, 93] on input "Commodity Category *" at bounding box center [411, 91] width 164 height 17
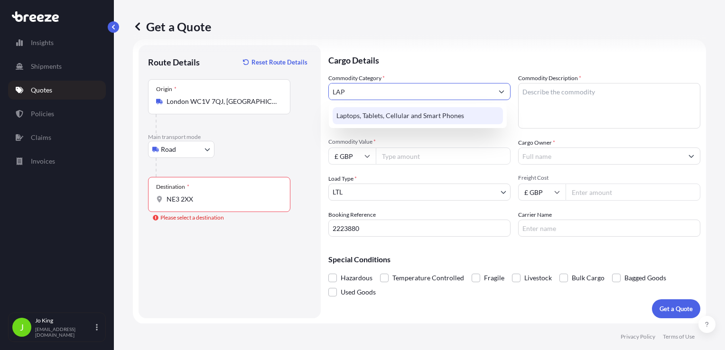
click at [382, 116] on div "Laptops, Tablets, Cellular and Smart Phones" at bounding box center [418, 115] width 170 height 17
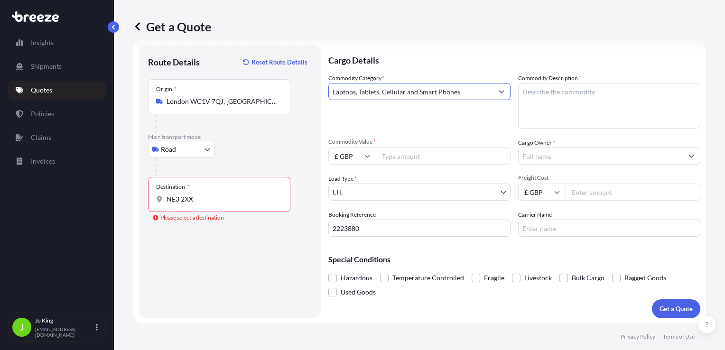
type input "Laptops, Tablets, Cellular and Smart Phones"
click at [227, 210] on div "Destination * NE3 2XX" at bounding box center [219, 194] width 142 height 35
click at [227, 204] on input "NE3 2XX" at bounding box center [223, 199] width 112 height 9
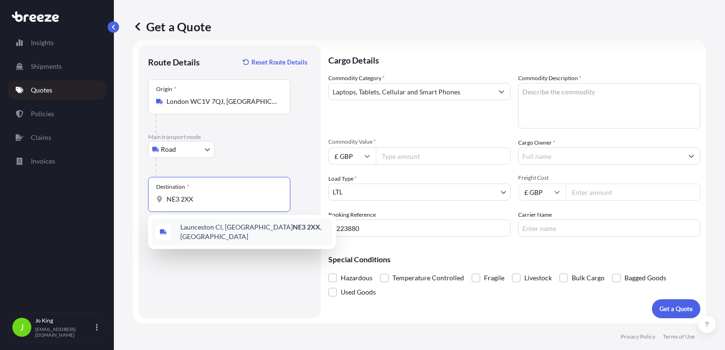
click at [232, 233] on span "Launceston Cl, Newcastle upon Tyne NE3 2XX , UK" at bounding box center [254, 232] width 148 height 19
type input "Launceston Cl, Newcastle upon Tyne NE3 2XX, UK"
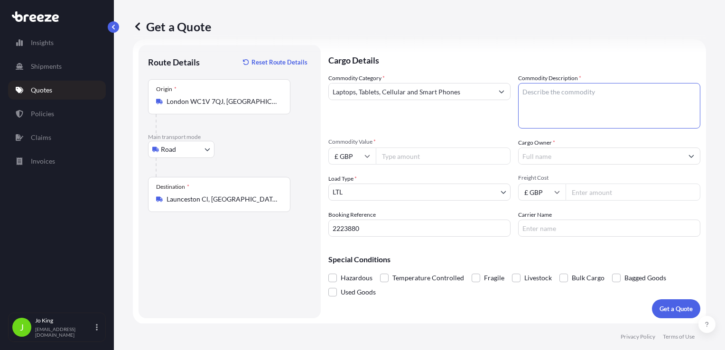
click at [581, 92] on textarea "Commodity Description *" at bounding box center [609, 106] width 182 height 46
type textarea "LAPTOP"
click at [432, 158] on input "Commodity Value *" at bounding box center [443, 156] width 135 height 17
type input "1000"
click at [547, 154] on input "Cargo Owner *" at bounding box center [601, 156] width 164 height 17
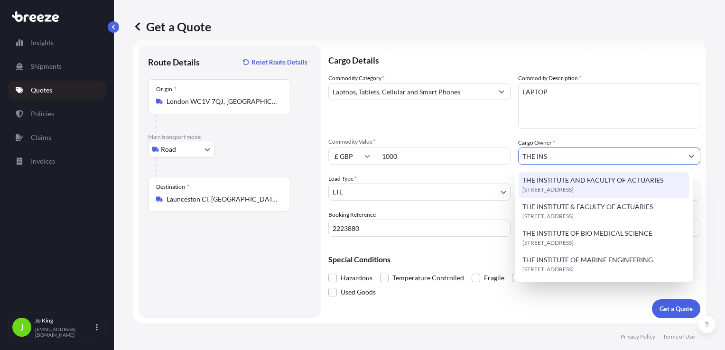
click at [567, 181] on span "THE INSTITUTE AND FACULTY OF ACTUARIES" at bounding box center [592, 180] width 141 height 9
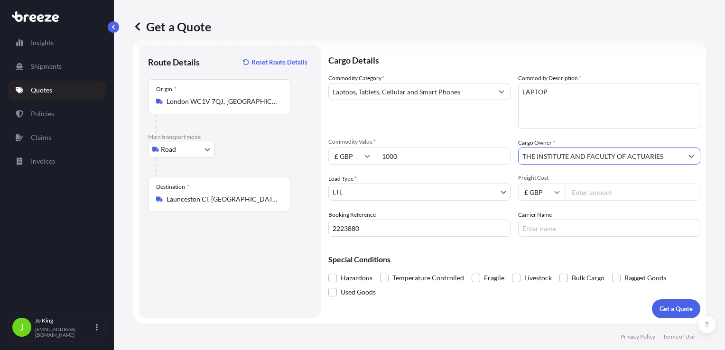
type input "THE INSTITUTE AND FACULTY OF ACTUARIES"
click at [592, 194] on input "Freight Cost" at bounding box center [633, 192] width 135 height 17
type input "18.48"
click at [677, 309] on p "Get a Quote" at bounding box center [675, 308] width 33 height 9
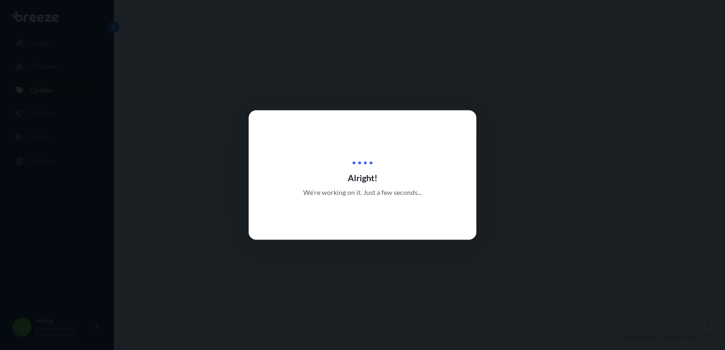
select select "Road"
select select "1"
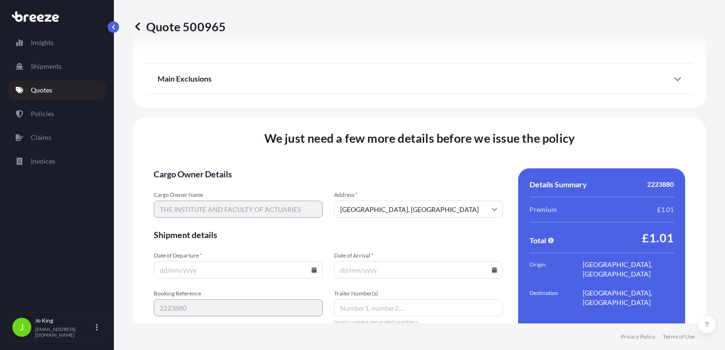
scroll to position [1183, 0]
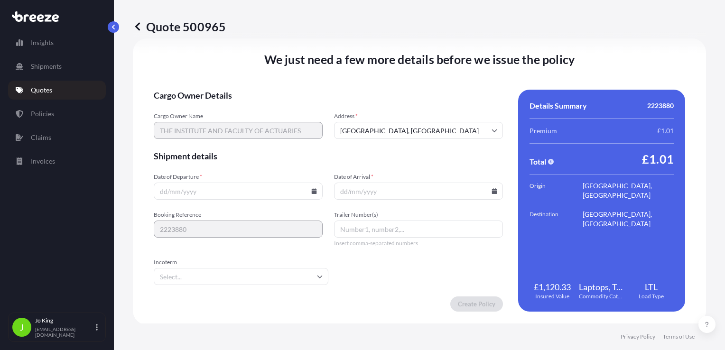
click at [312, 191] on icon at bounding box center [314, 191] width 5 height 6
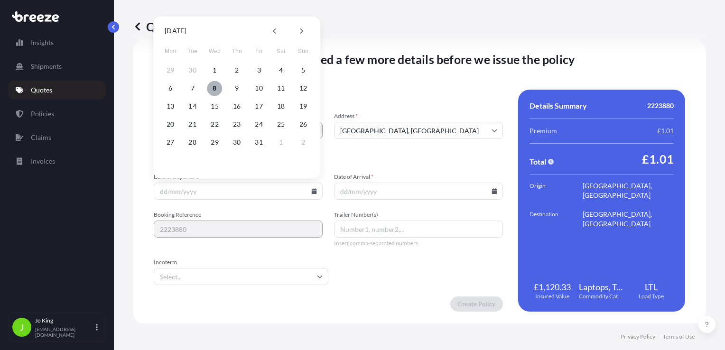
click at [214, 90] on button "8" at bounding box center [214, 88] width 15 height 15
type input "[DATE]"
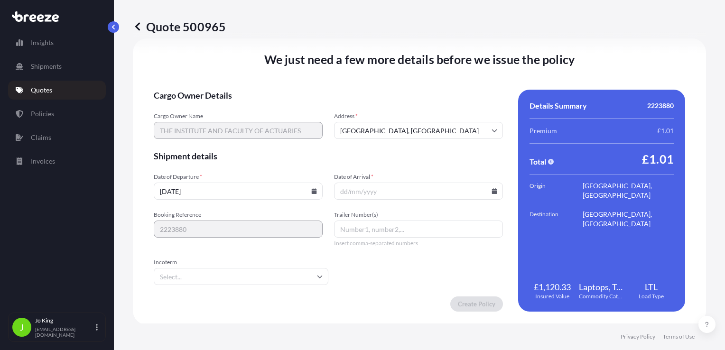
click at [492, 190] on icon at bounding box center [495, 191] width 6 height 6
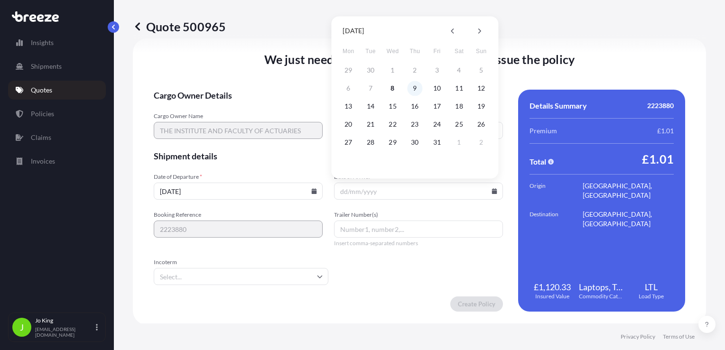
click at [410, 90] on button "9" at bounding box center [414, 88] width 15 height 15
type input "[DATE]"
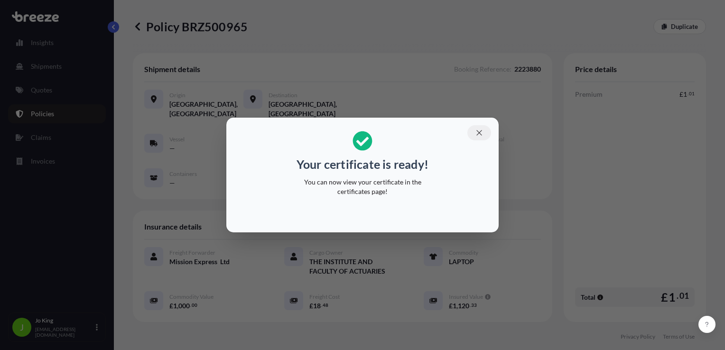
click at [482, 129] on icon "button" at bounding box center [479, 133] width 9 height 9
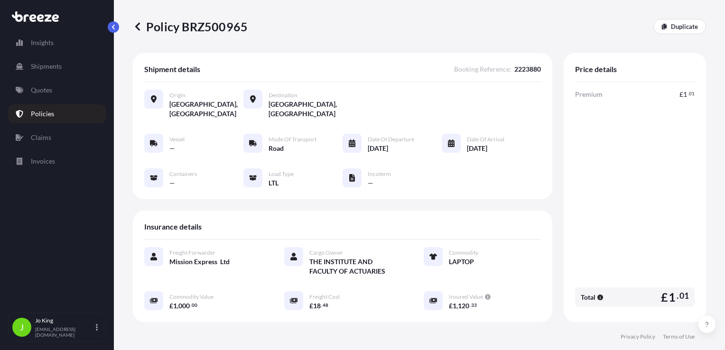
click at [213, 16] on div "Policy BRZ500965 Duplicate" at bounding box center [419, 26] width 573 height 53
click at [219, 27] on p "Policy BRZ500965" at bounding box center [190, 26] width 115 height 15
copy p "BRZ500965"
click at [46, 92] on p "Quotes" at bounding box center [41, 89] width 21 height 9
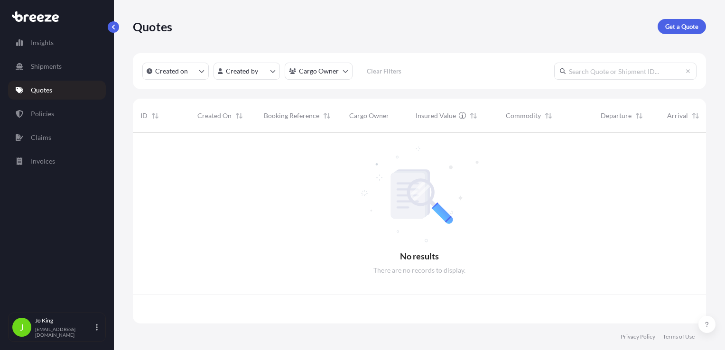
scroll to position [189, 566]
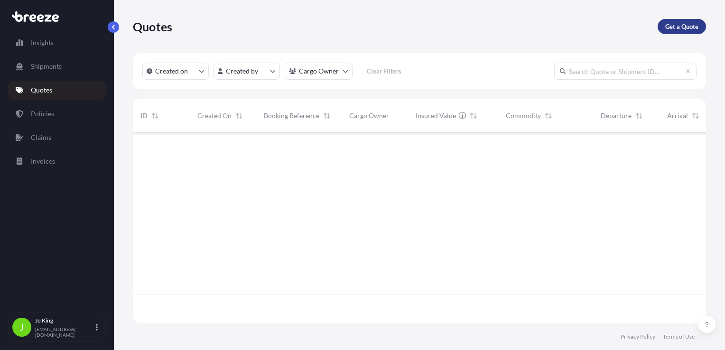
click at [666, 29] on p "Get a Quote" at bounding box center [681, 26] width 33 height 9
select select "Sea"
select select "1"
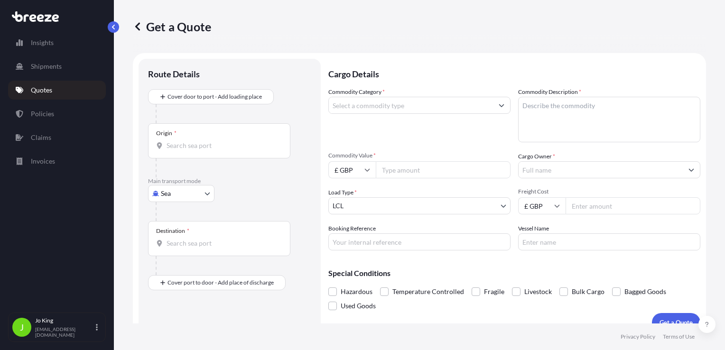
scroll to position [14, 0]
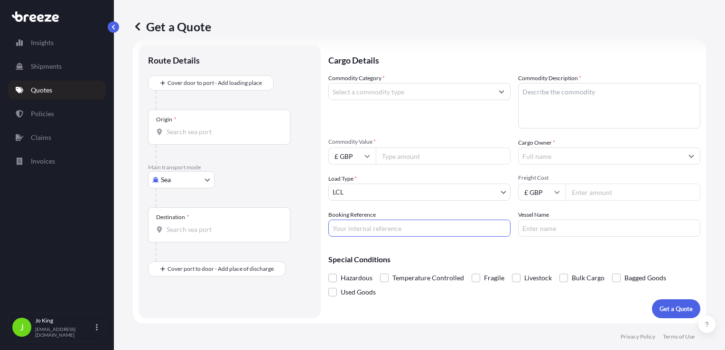
paste input "2223829"
type input "2223829"
click at [184, 178] on body "Insights Shipments Quotes Policies Claims Invoices J Jo King jo@missionexpress.…" at bounding box center [362, 175] width 725 height 350
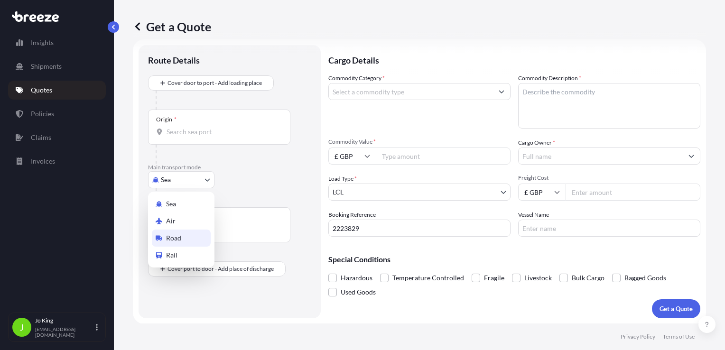
click at [180, 237] on span "Road" at bounding box center [173, 237] width 15 height 9
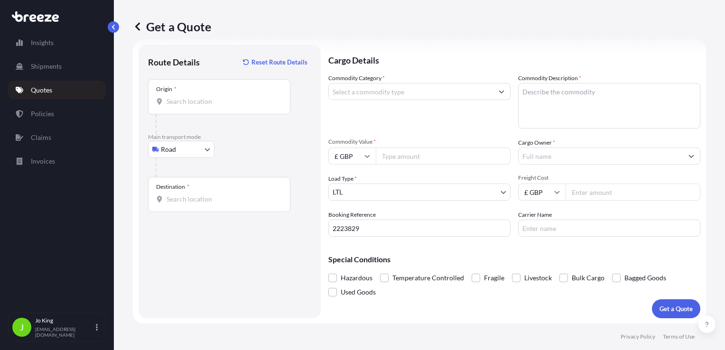
drag, startPoint x: 172, startPoint y: 101, endPoint x: 187, endPoint y: 102, distance: 15.8
click at [172, 101] on input "Origin *" at bounding box center [223, 101] width 112 height 9
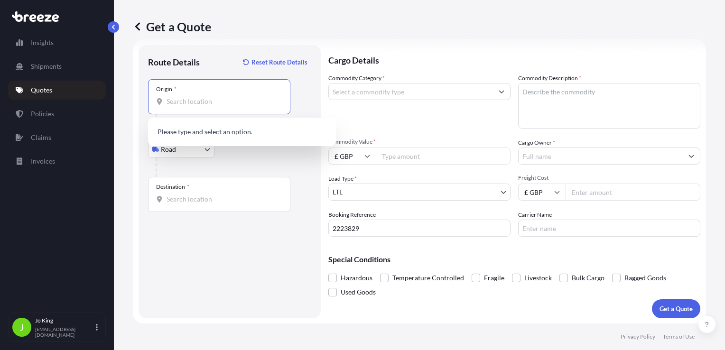
paste input "WC1V 7QJ"
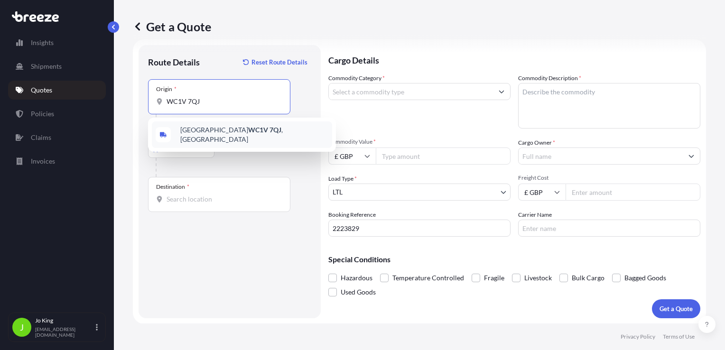
click at [230, 138] on div "London WC1V 7QJ , UK" at bounding box center [242, 134] width 180 height 27
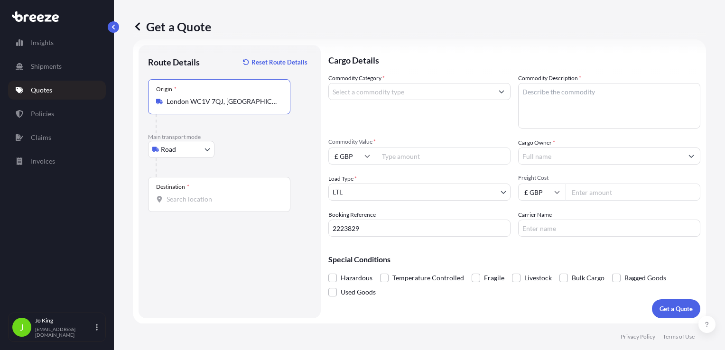
type input "London WC1V 7QJ, UK"
click at [201, 207] on div "Destination *" at bounding box center [219, 194] width 142 height 35
click at [201, 204] on input "Destination *" at bounding box center [223, 199] width 112 height 9
click at [202, 198] on input "Destination * Please select a destination" at bounding box center [223, 199] width 112 height 9
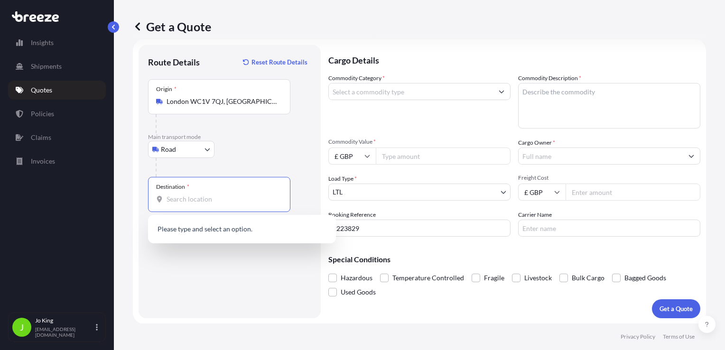
paste input "EH11 1LA"
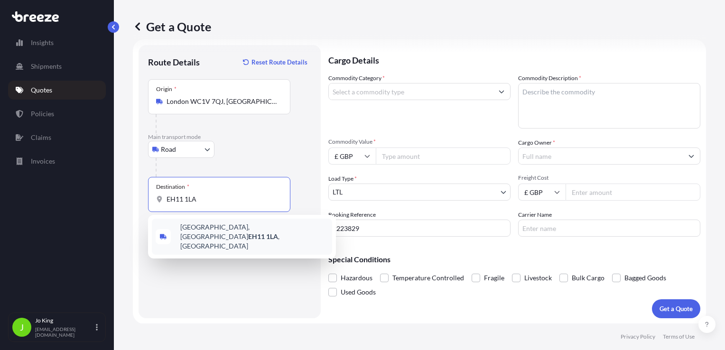
click at [205, 225] on span "Polwarth Gardens, Edinburgh EH11 1LA , UK" at bounding box center [254, 237] width 148 height 28
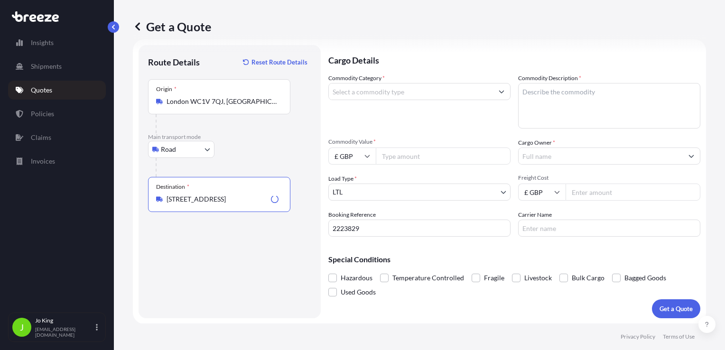
type input "Polwarth Gardens, Edinburgh EH11 1LA, UK"
click at [352, 96] on input "Commodity Category *" at bounding box center [411, 91] width 164 height 17
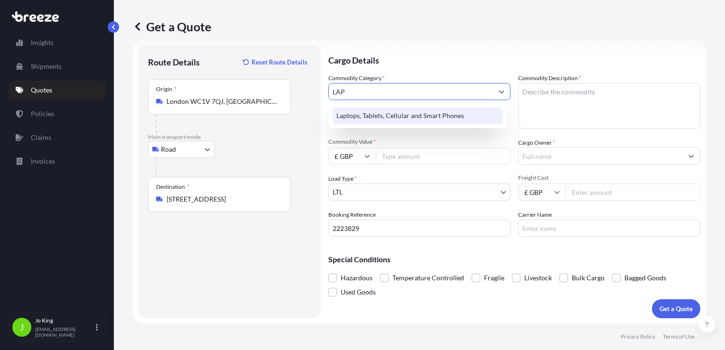
click at [404, 111] on div "Laptops, Tablets, Cellular and Smart Phones" at bounding box center [418, 115] width 170 height 17
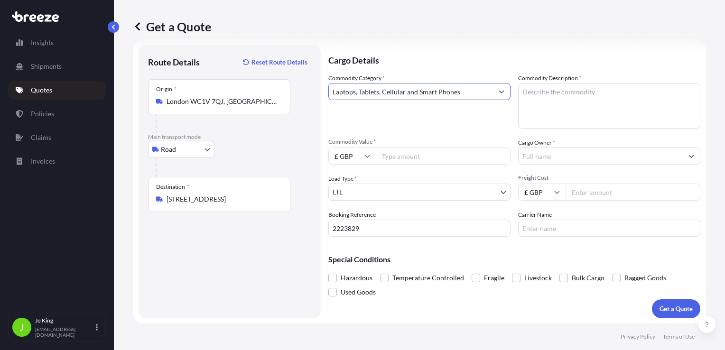
type input "Laptops, Tablets, Cellular and Smart Phones"
click at [536, 91] on textarea "Commodity Description *" at bounding box center [609, 106] width 182 height 46
type textarea "LAPTOP"
click at [405, 144] on span "Commodity Value *" at bounding box center [419, 142] width 182 height 8
click at [405, 148] on input "Commodity Value *" at bounding box center [443, 156] width 135 height 17
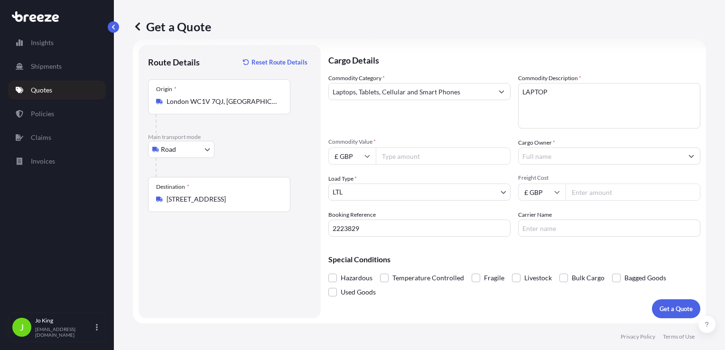
click at [407, 156] on input "Commodity Value *" at bounding box center [443, 156] width 135 height 17
type input "1000"
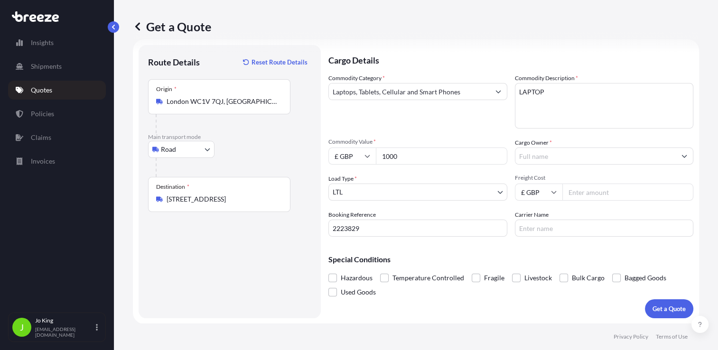
click at [529, 157] on input "Cargo Owner *" at bounding box center [595, 156] width 161 height 17
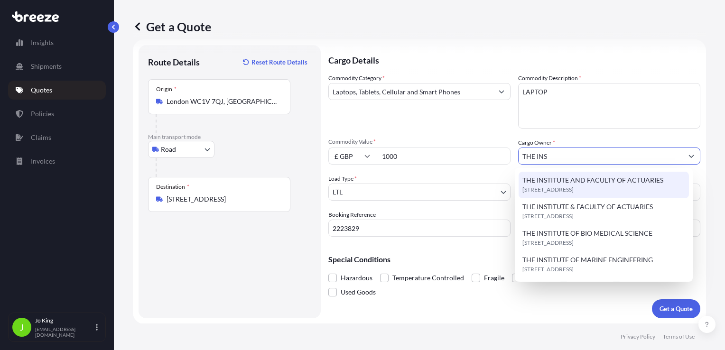
click at [566, 179] on span "THE INSTITUTE AND FACULTY OF ACTUARIES" at bounding box center [592, 180] width 141 height 9
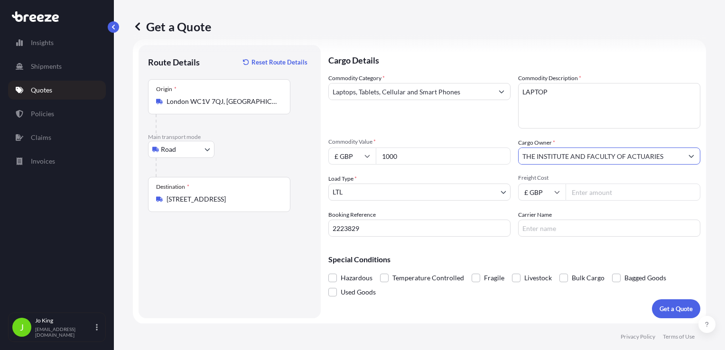
type input "THE INSTITUTE AND FACULTY OF ACTUARIES"
click at [573, 192] on input "Freight Cost" at bounding box center [633, 192] width 135 height 17
type input "15.43"
click at [655, 303] on button "Get a Quote" at bounding box center [676, 308] width 48 height 19
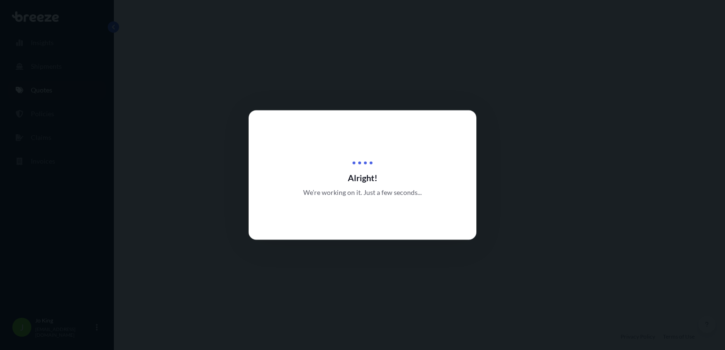
select select "Road"
select select "1"
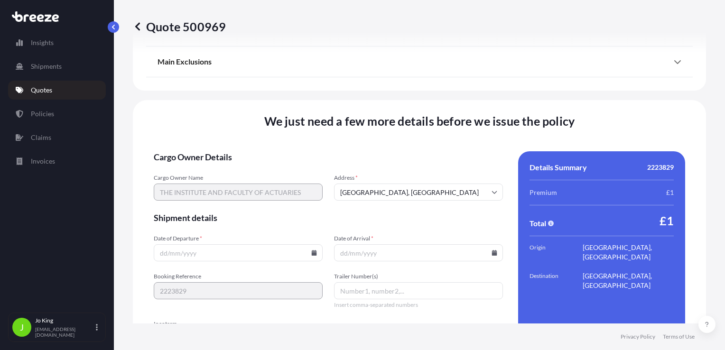
scroll to position [1183, 0]
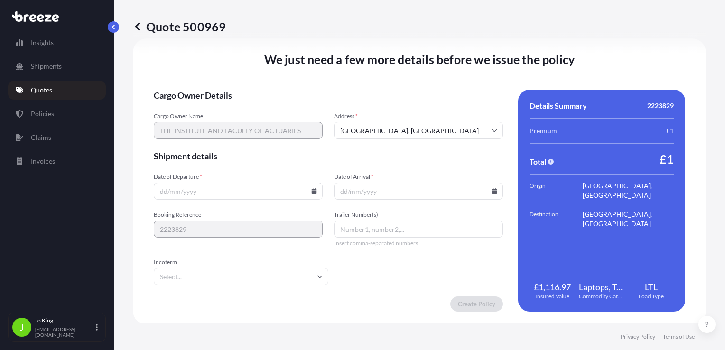
click at [311, 195] on input "Date of Departure *" at bounding box center [238, 191] width 169 height 17
click at [312, 191] on icon at bounding box center [314, 191] width 5 height 6
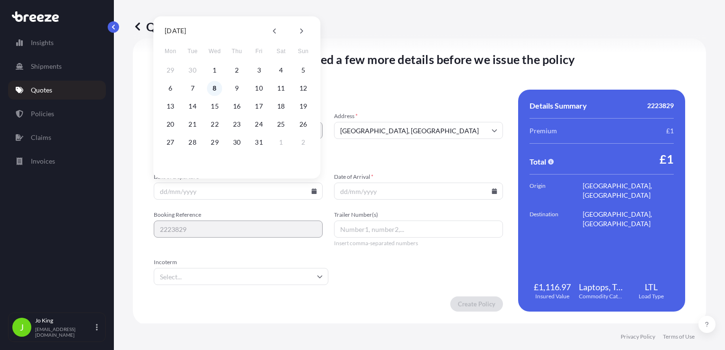
click at [215, 91] on button "8" at bounding box center [214, 88] width 15 height 15
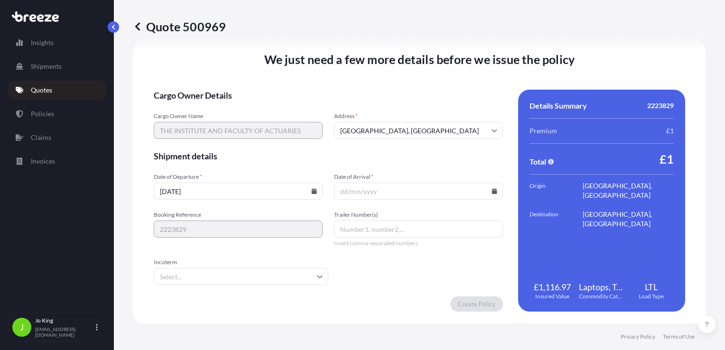
type input "[DATE]"
click at [486, 191] on input "Date of Arrival *" at bounding box center [418, 191] width 169 height 17
click at [492, 191] on icon at bounding box center [494, 191] width 5 height 6
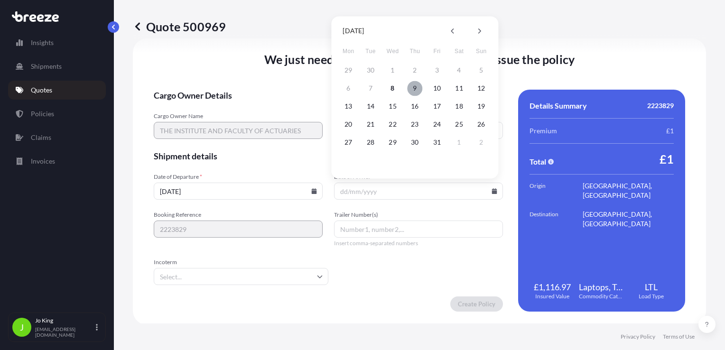
click at [414, 90] on button "9" at bounding box center [414, 88] width 15 height 15
type input "[DATE]"
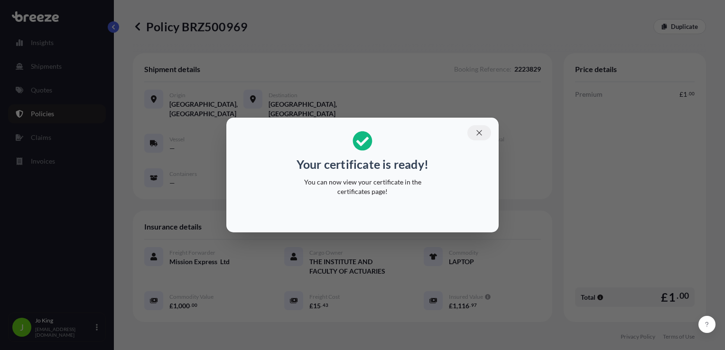
click at [480, 136] on icon "button" at bounding box center [479, 133] width 9 height 9
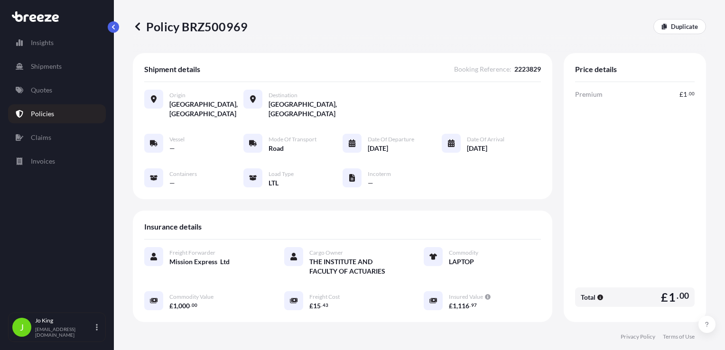
click at [209, 28] on p "Policy BRZ500969" at bounding box center [190, 26] width 115 height 15
copy p "BRZ500969"
click at [41, 94] on p "Quotes" at bounding box center [41, 89] width 21 height 9
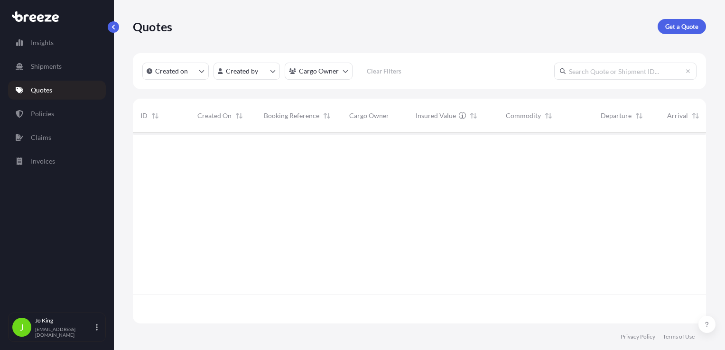
scroll to position [189, 566]
click at [668, 24] on p "Get a Quote" at bounding box center [681, 26] width 33 height 9
select select "Sea"
select select "1"
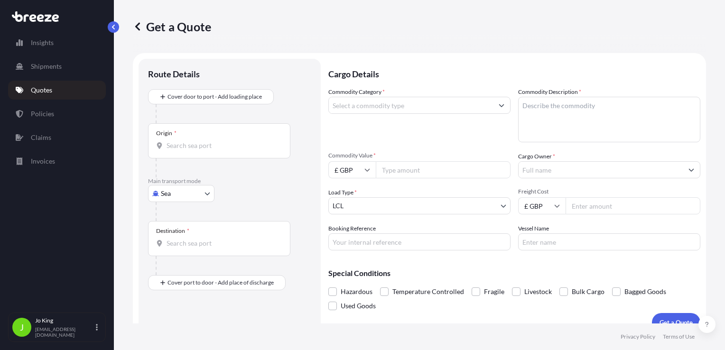
scroll to position [14, 0]
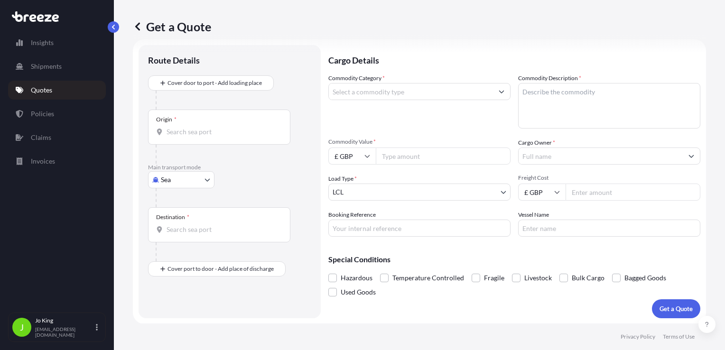
click at [178, 175] on body "Insights Shipments Quotes Policies Claims Invoices J [PERSON_NAME] [EMAIL_ADDRE…" at bounding box center [362, 175] width 725 height 350
click at [183, 232] on div "Road" at bounding box center [181, 238] width 59 height 17
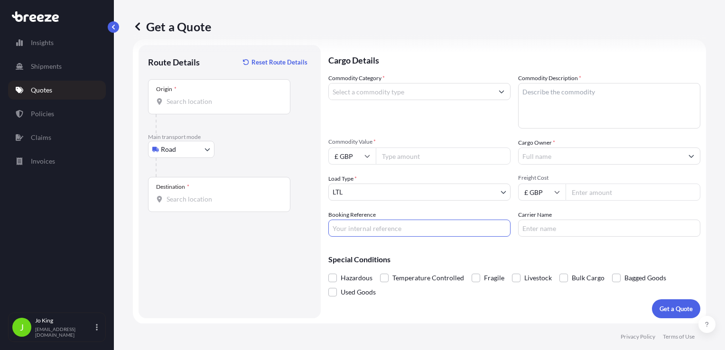
paste input "2223802"
type input "2223802"
click at [191, 103] on input "Origin *" at bounding box center [223, 101] width 112 height 9
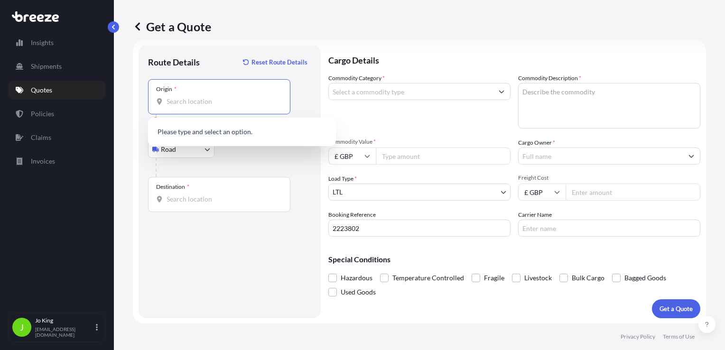
paste input "WC1V 7QJ"
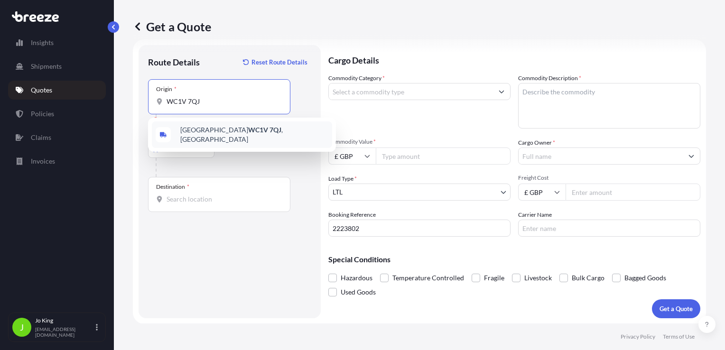
click at [200, 134] on span "London WC1V 7QJ , UK" at bounding box center [254, 134] width 148 height 19
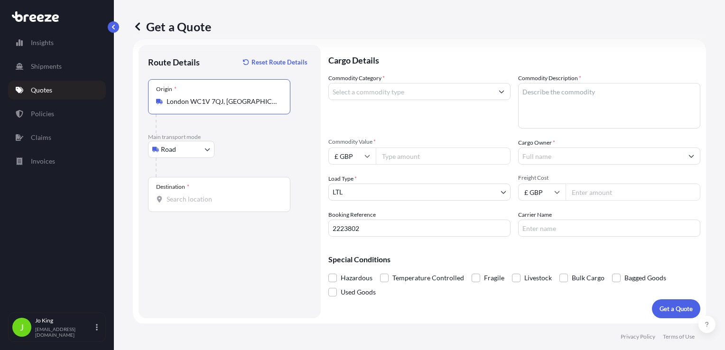
type input "London WC1V 7QJ, UK"
click at [187, 210] on div "Destination *" at bounding box center [219, 194] width 142 height 35
click at [187, 204] on input "Destination *" at bounding box center [223, 199] width 112 height 9
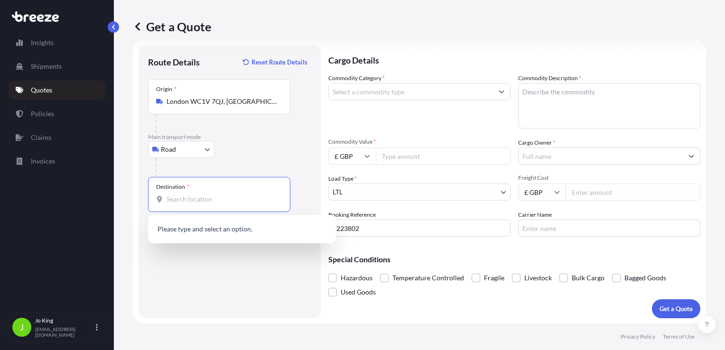
paste input "EH6 7QB"
click at [404, 91] on input "Commodity Category *" at bounding box center [411, 91] width 164 height 17
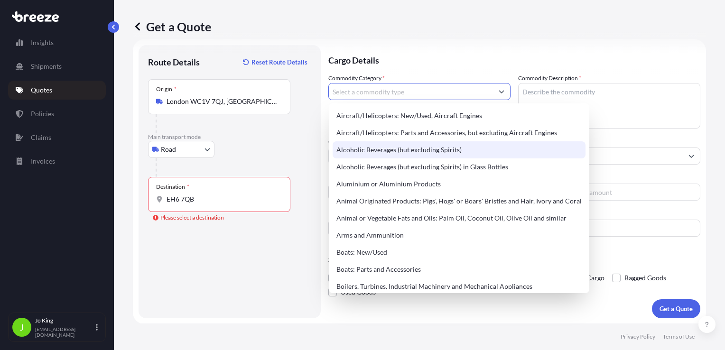
click at [236, 212] on div "Route Details Reset Route Details Place of loading Road Road Rail Origin * Lond…" at bounding box center [229, 182] width 163 height 254
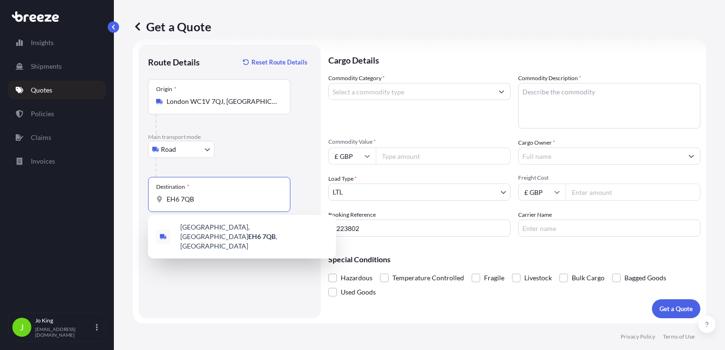
click at [225, 203] on input "EH6 7QB" at bounding box center [223, 199] width 112 height 9
click at [220, 228] on span "Pirniefield Grove, Edinburgh EH6 7QB , UK" at bounding box center [254, 237] width 148 height 28
type input "Pirniefield Grove, Edinburgh EH6 7QB, UK"
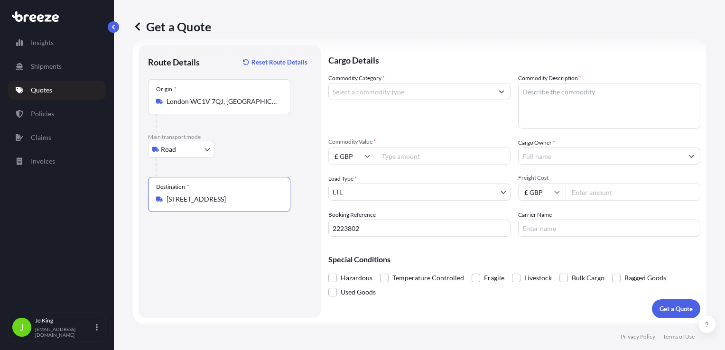
click at [411, 85] on input "Commodity Category *" at bounding box center [411, 91] width 164 height 17
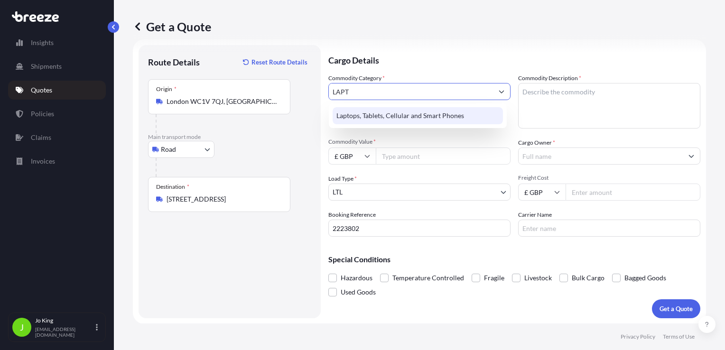
click at [424, 111] on div "Laptops, Tablets, Cellular and Smart Phones" at bounding box center [418, 115] width 170 height 17
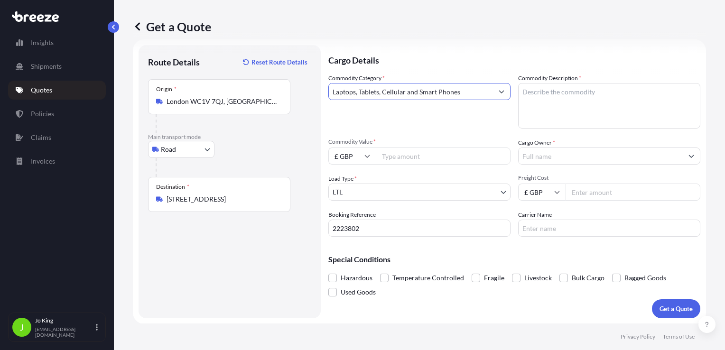
type input "Laptops, Tablets, Cellular and Smart Phones"
click at [540, 102] on textarea "Commodity Description *" at bounding box center [609, 106] width 182 height 46
type textarea "LAPTOP"
click at [404, 157] on input "Commodity Value *" at bounding box center [443, 156] width 135 height 17
type input "1000"
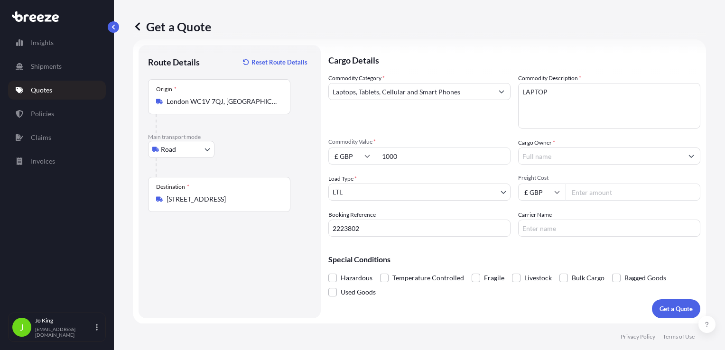
click at [576, 159] on input "Cargo Owner *" at bounding box center [601, 156] width 164 height 17
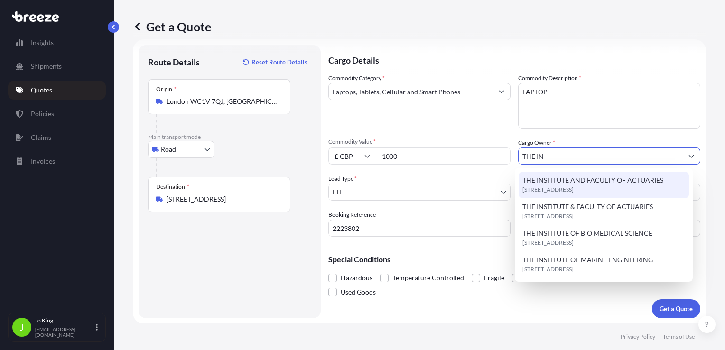
click at [575, 181] on span "THE INSTITUTE AND FACULTY OF ACTUARIES" at bounding box center [592, 180] width 141 height 9
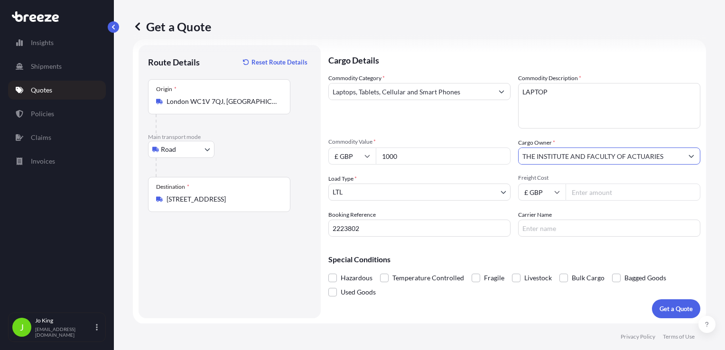
type input "THE INSTITUTE AND FACULTY OF ACTUARIES"
click at [572, 195] on input "Freight Cost" at bounding box center [633, 192] width 135 height 17
type input "15.43"
click at [681, 315] on button "Get a Quote" at bounding box center [676, 308] width 48 height 19
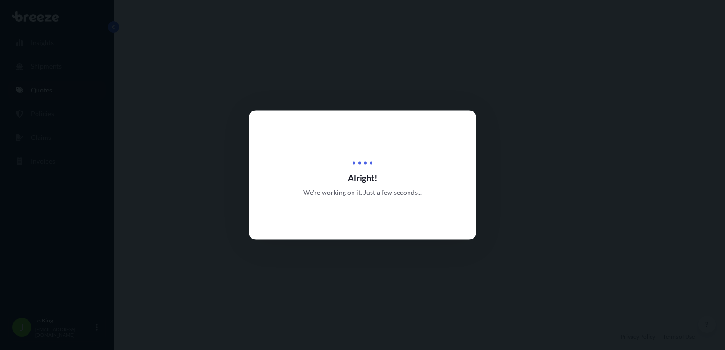
select select "Road"
select select "1"
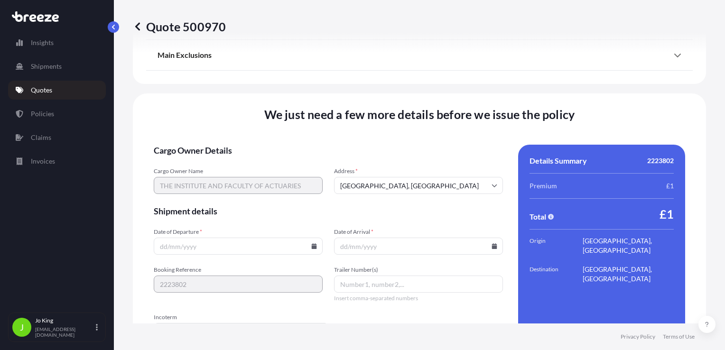
scroll to position [1183, 0]
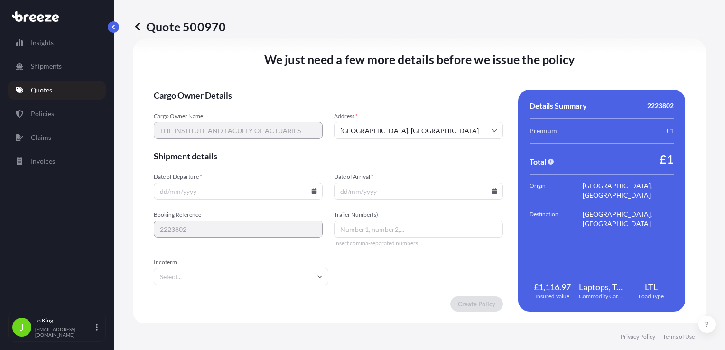
click at [313, 191] on icon at bounding box center [314, 191] width 5 height 6
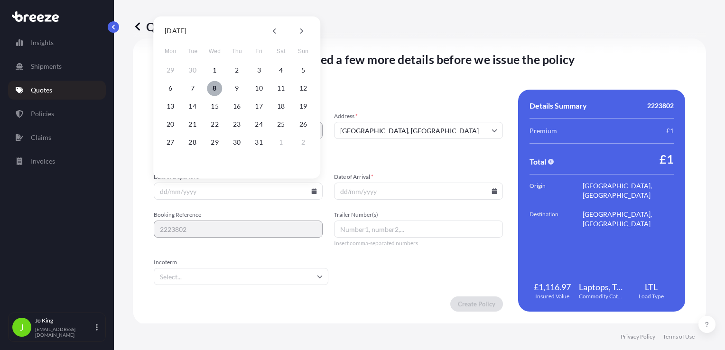
click at [210, 86] on button "8" at bounding box center [214, 88] width 15 height 15
type input "[DATE]"
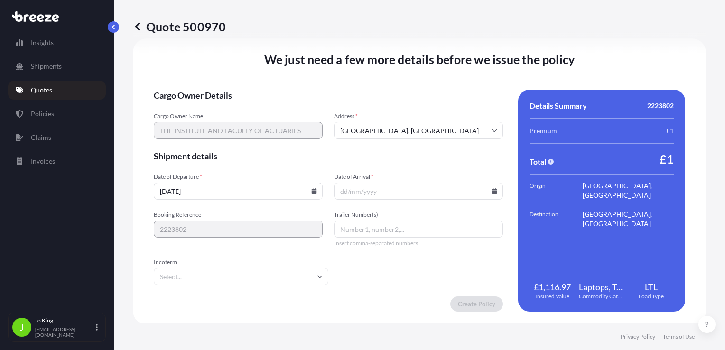
click at [492, 193] on icon at bounding box center [494, 191] width 5 height 6
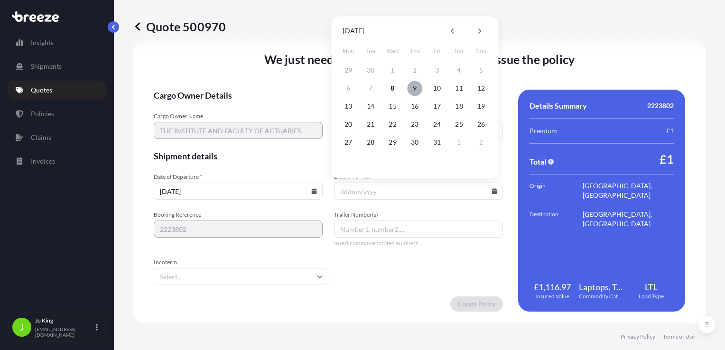
click at [410, 88] on button "9" at bounding box center [414, 88] width 15 height 15
type input "[DATE]"
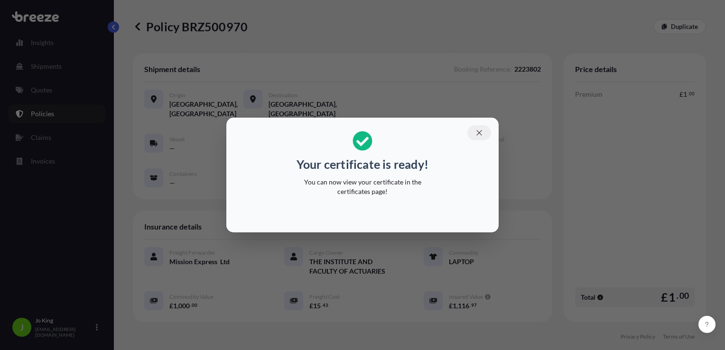
click at [478, 136] on icon "button" at bounding box center [479, 133] width 9 height 9
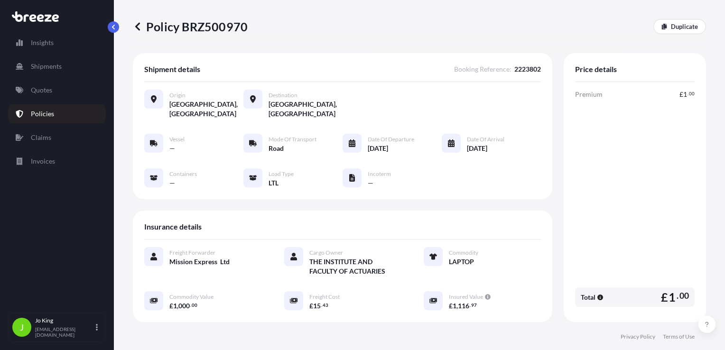
click at [215, 27] on p "Policy BRZ500970" at bounding box center [190, 26] width 115 height 15
click at [47, 94] on p "Quotes" at bounding box center [41, 89] width 21 height 9
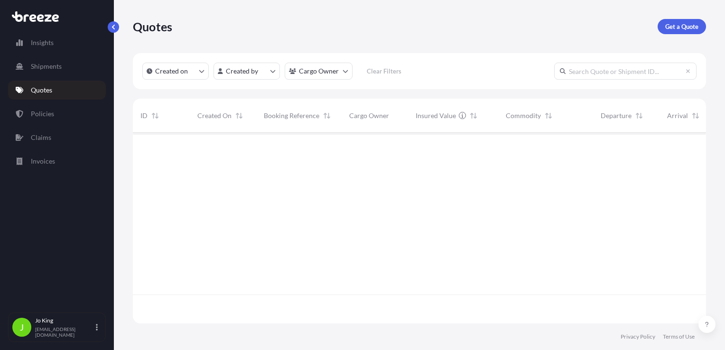
scroll to position [189, 566]
click at [670, 28] on p "Get a Quote" at bounding box center [681, 26] width 33 height 9
select select "Sea"
select select "1"
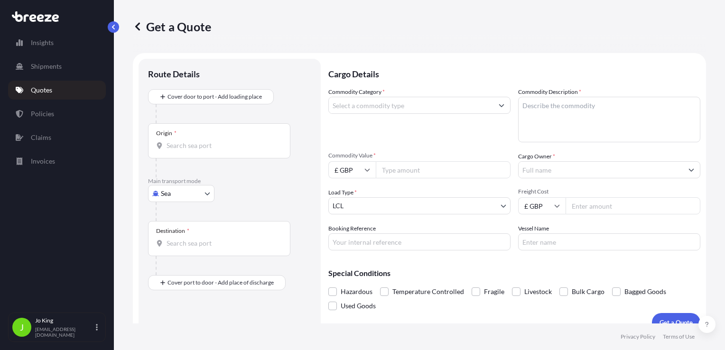
scroll to position [14, 0]
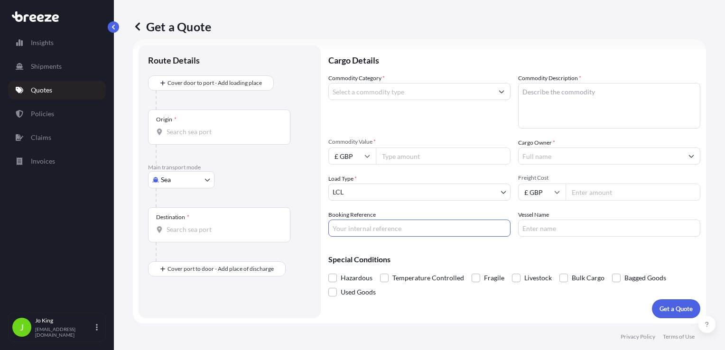
paste input "2223798"
type input "2223798"
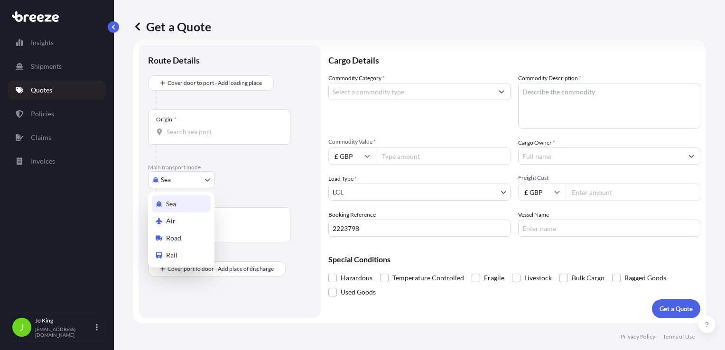
click at [190, 182] on body "Insights Shipments Quotes Policies Claims Invoices J Jo King jo@missionexpress.…" at bounding box center [362, 175] width 725 height 350
click at [182, 235] on div "Road" at bounding box center [181, 238] width 59 height 17
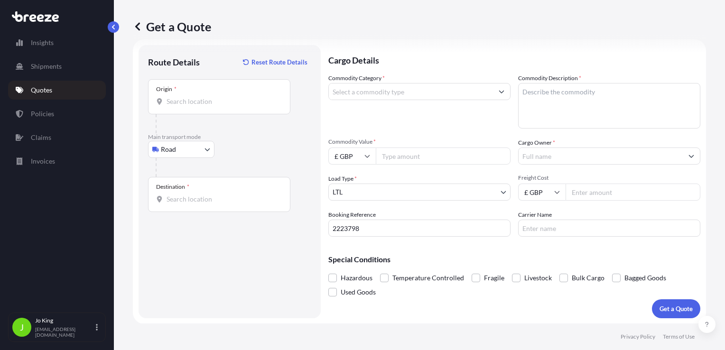
click at [189, 108] on div "Origin *" at bounding box center [219, 96] width 142 height 35
click at [189, 106] on input "Origin *" at bounding box center [223, 101] width 112 height 9
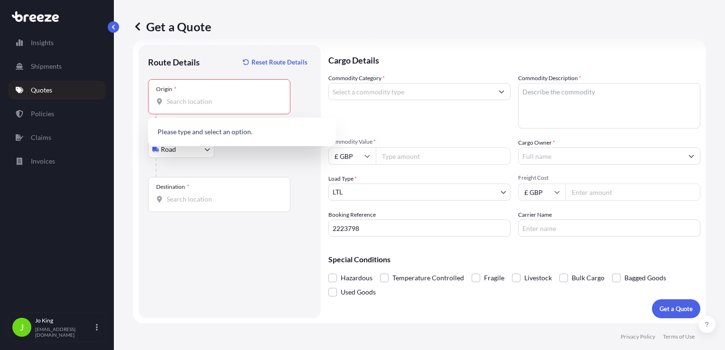
click at [200, 106] on div "Origin *" at bounding box center [219, 96] width 142 height 35
click at [200, 106] on input "Origin * Please select an origin" at bounding box center [223, 101] width 112 height 9
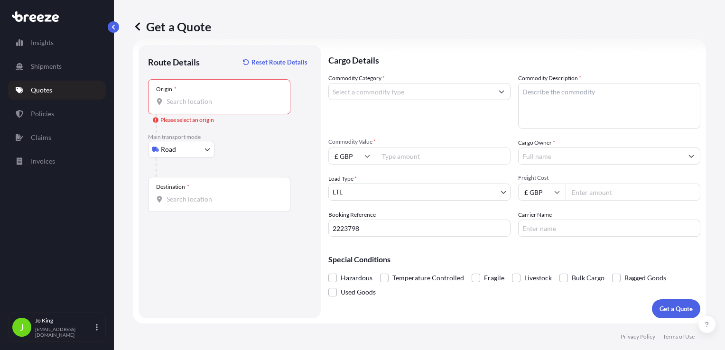
drag, startPoint x: 200, startPoint y: 106, endPoint x: 186, endPoint y: 105, distance: 14.3
click at [185, 106] on div "Origin *" at bounding box center [219, 96] width 142 height 35
click at [185, 106] on input "Origin * Please select an origin" at bounding box center [223, 101] width 112 height 9
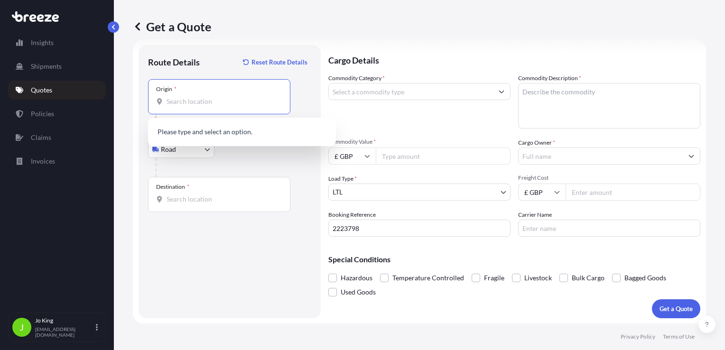
paste input "WC1V 7QJ"
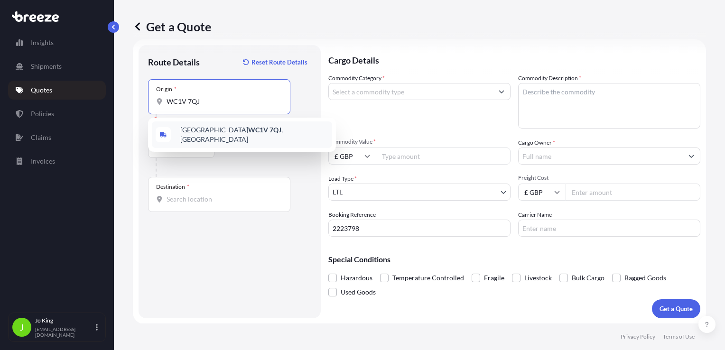
click at [201, 133] on span "London WC1V 7QJ , UK" at bounding box center [254, 134] width 148 height 19
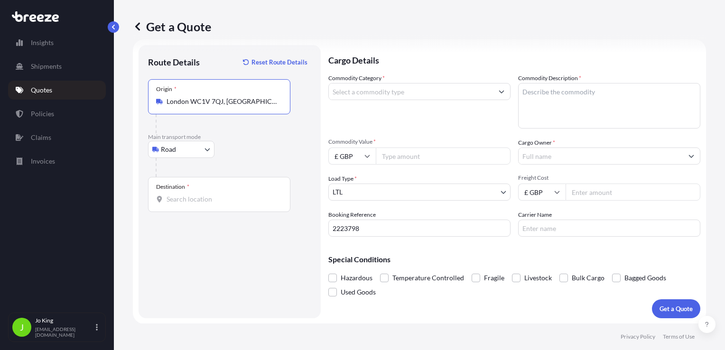
type input "London WC1V 7QJ, UK"
click at [187, 198] on input "Destination *" at bounding box center [223, 199] width 112 height 9
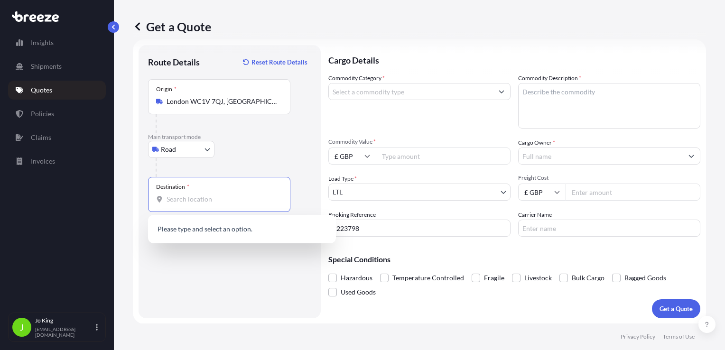
paste input "KY15 7ES"
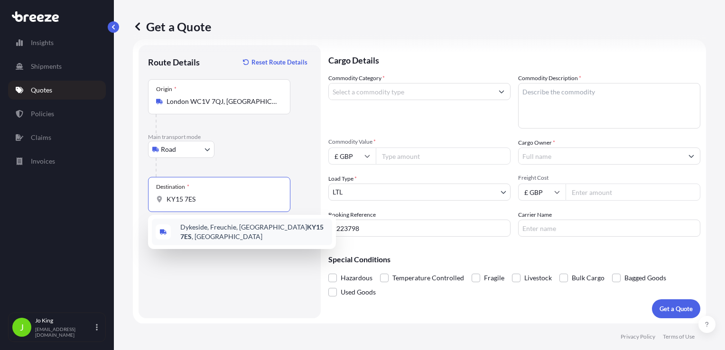
click at [222, 229] on span "Dykeside, Freuchie, Cupar KY15 7ES , UK" at bounding box center [254, 232] width 148 height 19
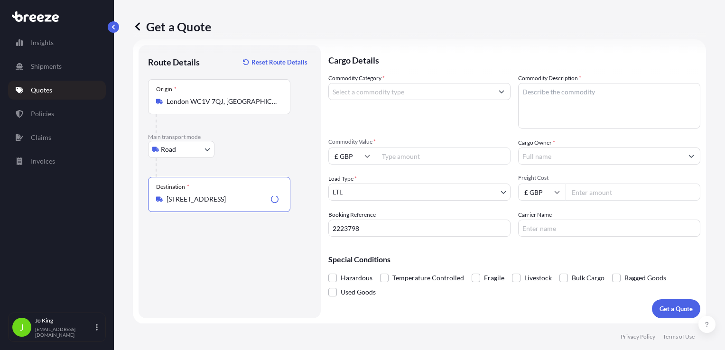
type input "Dykeside, Freuchie, Cupar KY15 7ES, UK"
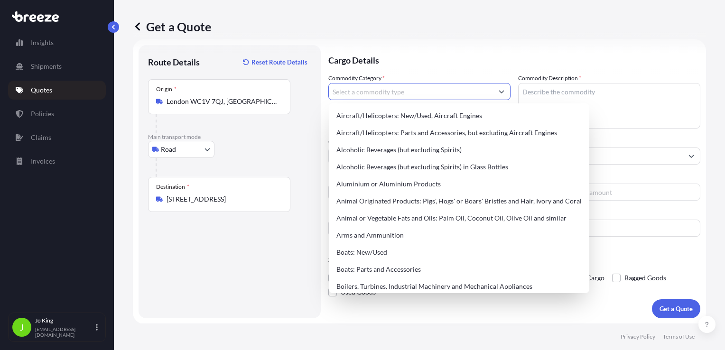
click at [457, 96] on input "Commodity Category *" at bounding box center [411, 91] width 164 height 17
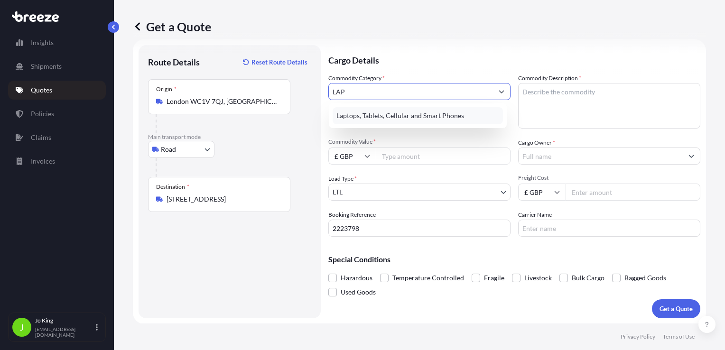
click at [454, 112] on div "Laptops, Tablets, Cellular and Smart Phones" at bounding box center [418, 115] width 170 height 17
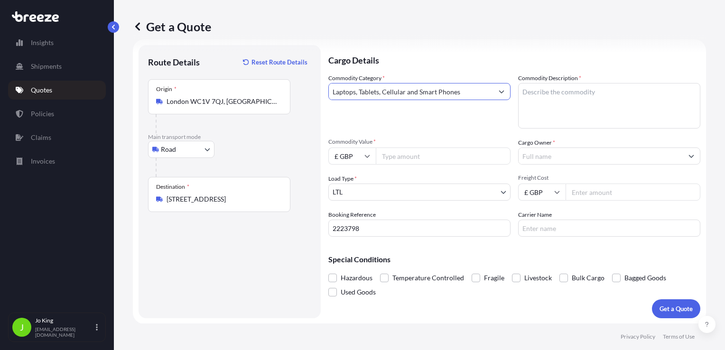
type input "Laptops, Tablets, Cellular and Smart Phones"
click at [555, 107] on textarea "Commodity Description *" at bounding box center [609, 106] width 182 height 46
type textarea "LAPTOP"
click at [448, 157] on input "Commodity Value *" at bounding box center [443, 156] width 135 height 17
type input "1000"
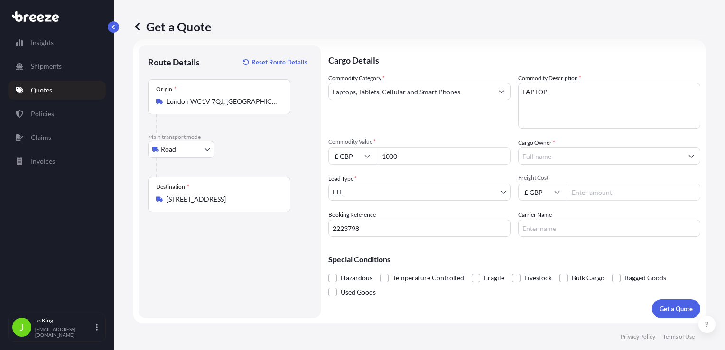
click at [552, 158] on input "Cargo Owner *" at bounding box center [601, 156] width 164 height 17
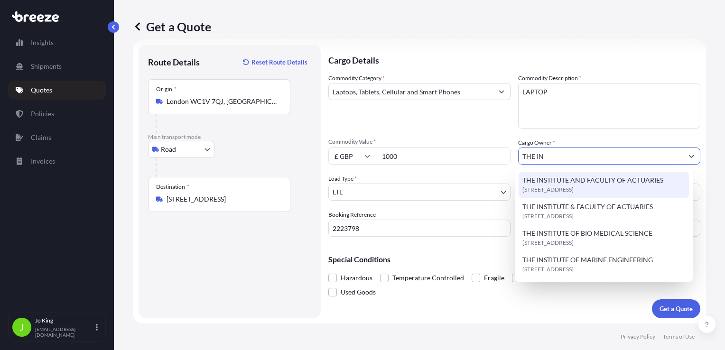
click at [594, 182] on span "THE INSTITUTE AND FACULTY OF ACTUARIES" at bounding box center [592, 180] width 141 height 9
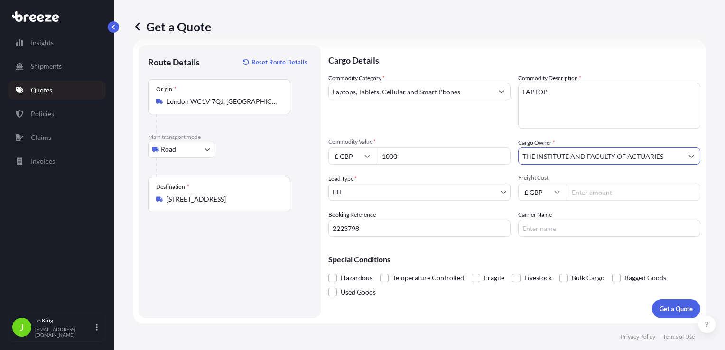
type input "THE INSTITUTE AND FACULTY OF ACTUARIES"
click at [585, 193] on input "Freight Cost" at bounding box center [633, 192] width 135 height 17
type input "13.25"
click at [659, 308] on p "Get a Quote" at bounding box center [675, 308] width 33 height 9
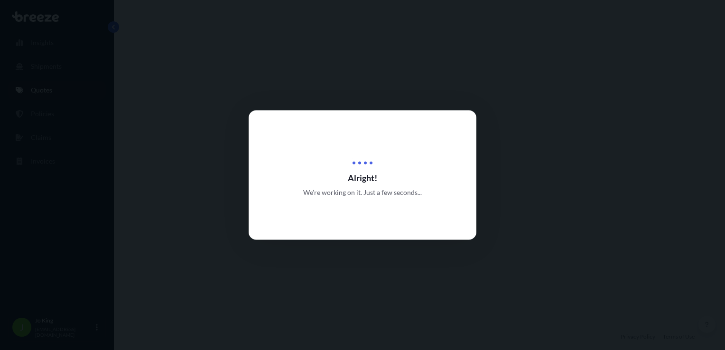
select select "Road"
select select "1"
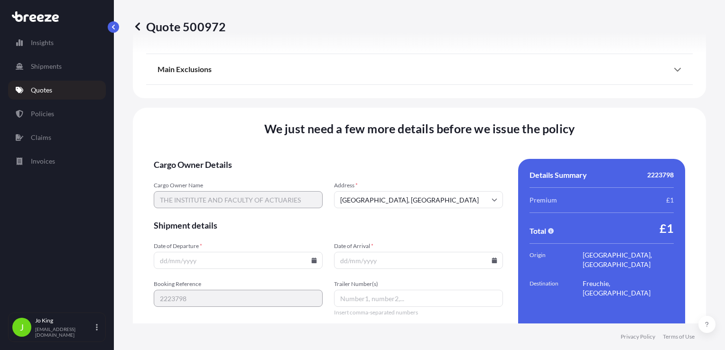
scroll to position [1183, 0]
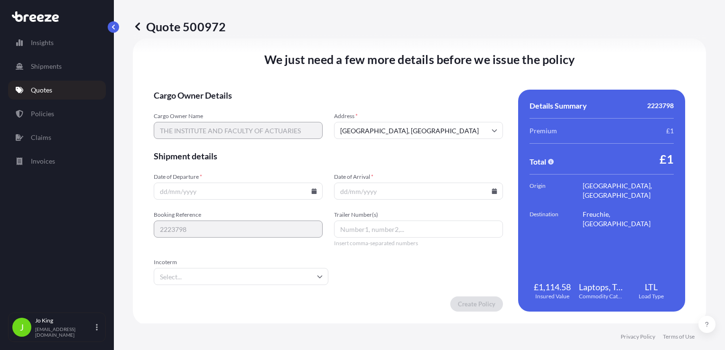
click at [312, 193] on icon at bounding box center [314, 191] width 5 height 6
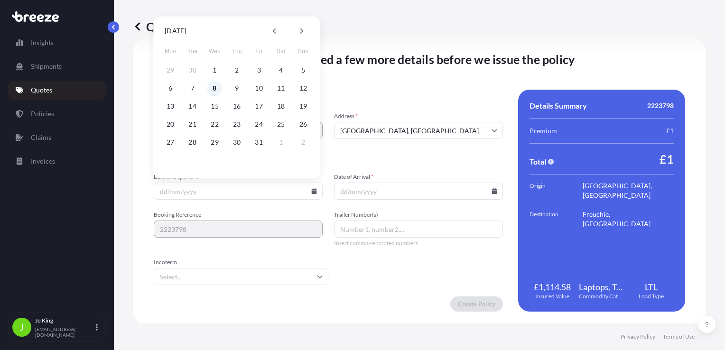
click at [214, 90] on button "8" at bounding box center [214, 88] width 15 height 15
type input "[DATE]"
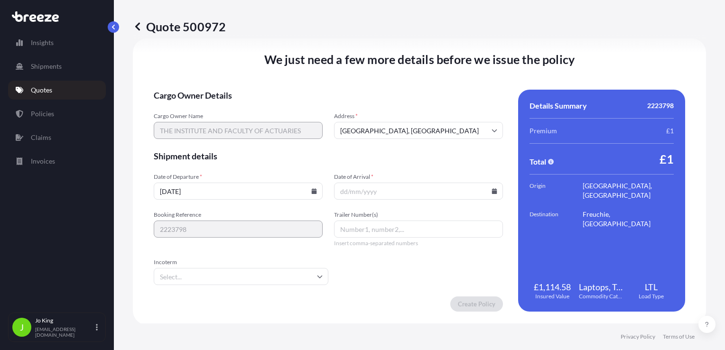
click at [492, 193] on icon at bounding box center [494, 191] width 5 height 6
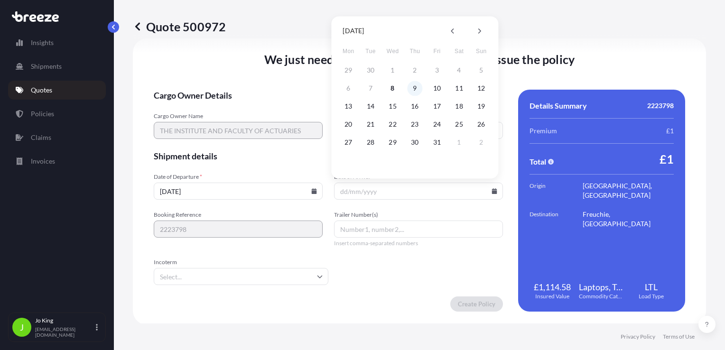
click at [412, 86] on button "9" at bounding box center [414, 88] width 15 height 15
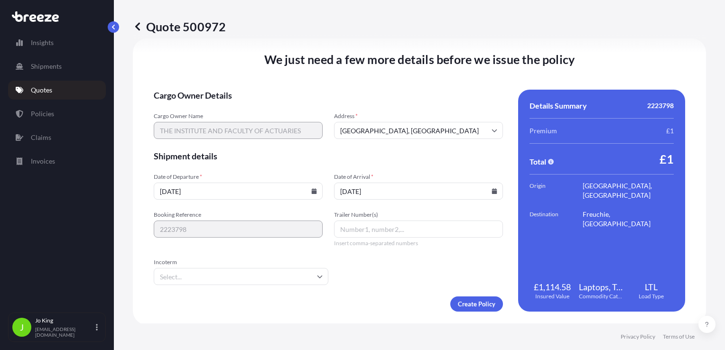
type input "[DATE]"
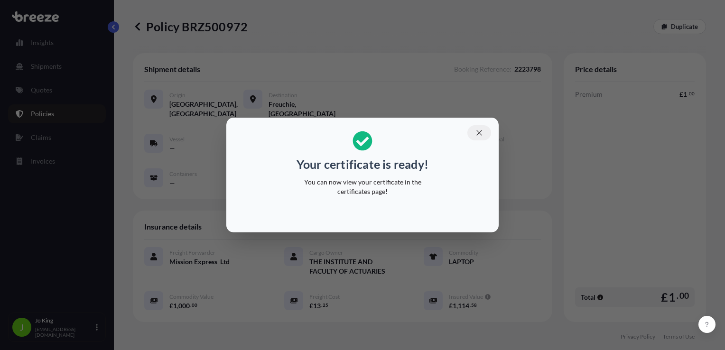
click at [481, 133] on icon "button" at bounding box center [479, 133] width 9 height 9
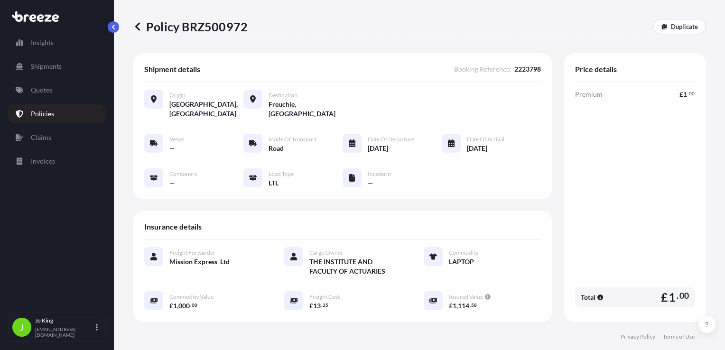
click at [218, 30] on p "Policy BRZ500972" at bounding box center [190, 26] width 115 height 15
click at [43, 90] on p "Quotes" at bounding box center [41, 89] width 21 height 9
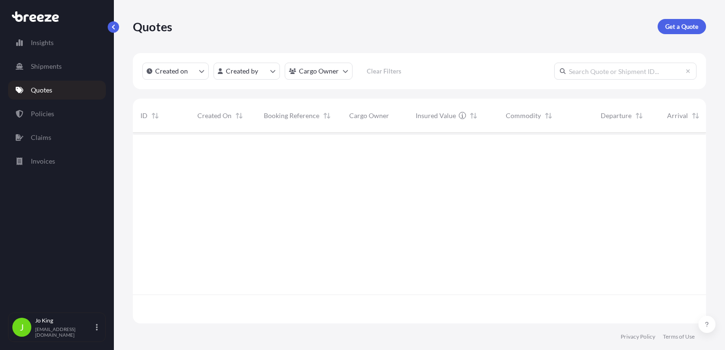
scroll to position [189, 566]
click at [693, 27] on p "Get a Quote" at bounding box center [681, 26] width 33 height 9
select select "Sea"
select select "1"
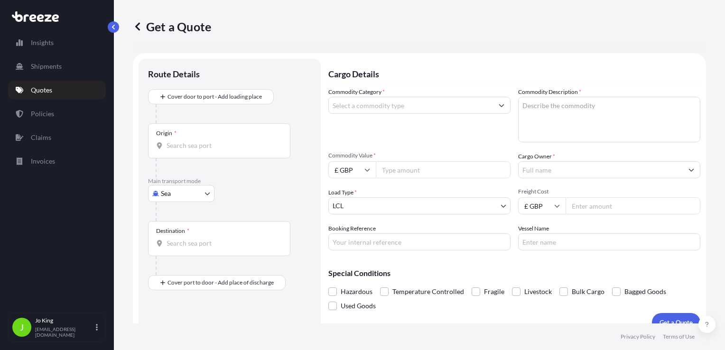
scroll to position [14, 0]
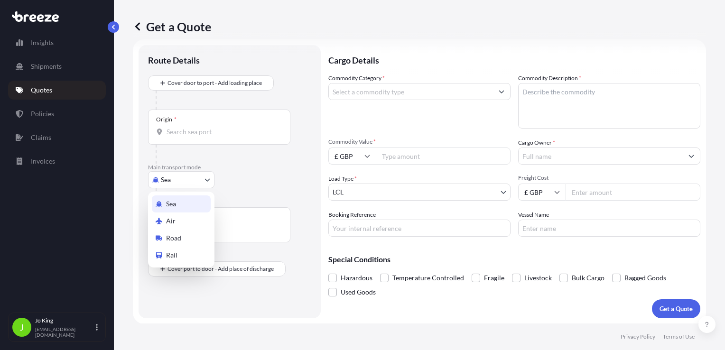
click at [200, 179] on body "Insights Shipments Quotes Policies Claims Invoices J Jo King jo@missionexpress.…" at bounding box center [362, 175] width 725 height 350
click at [181, 235] on span "Road" at bounding box center [173, 237] width 15 height 9
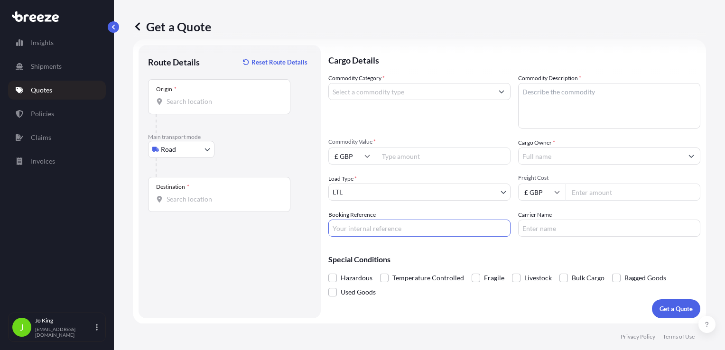
paste input "2223794"
type input "2223794"
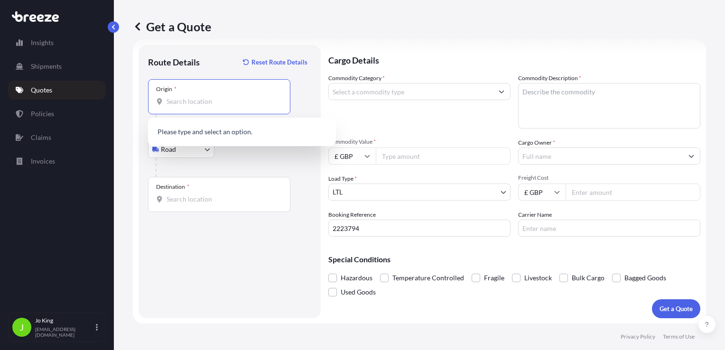
click at [190, 97] on input "Origin *" at bounding box center [223, 101] width 112 height 9
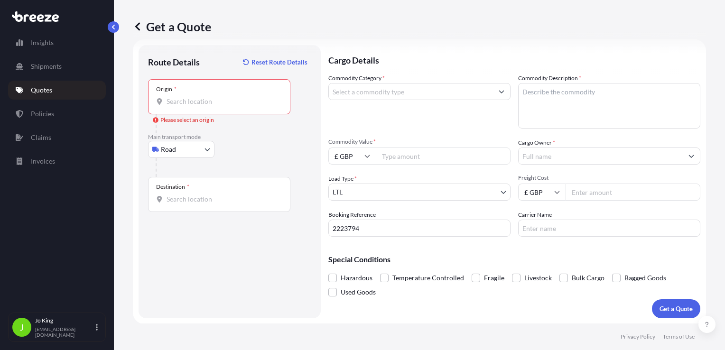
click at [182, 107] on div "Origin *" at bounding box center [219, 96] width 142 height 35
click at [182, 106] on input "Origin * Please select an origin" at bounding box center [223, 101] width 112 height 9
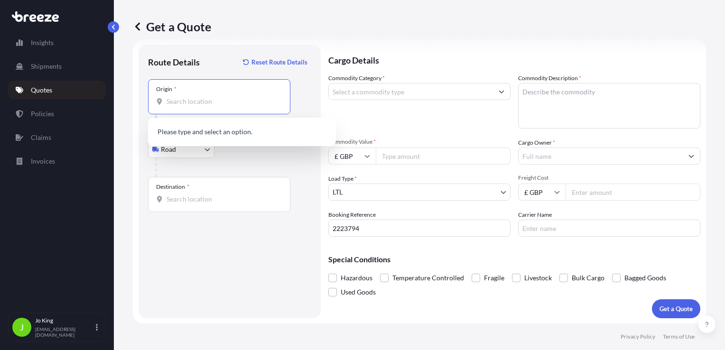
paste input "WC1V 7QJ"
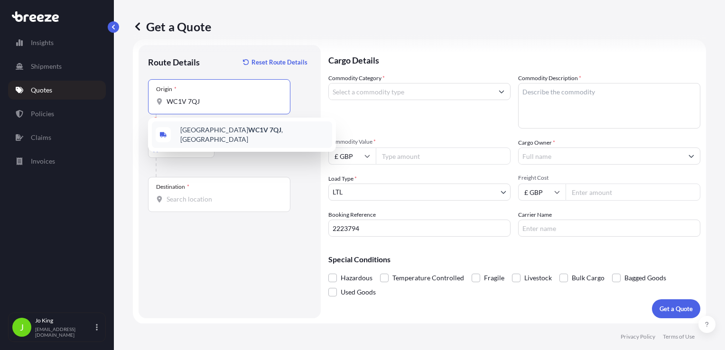
click at [215, 128] on span "London WC1V 7QJ , UK" at bounding box center [254, 134] width 148 height 19
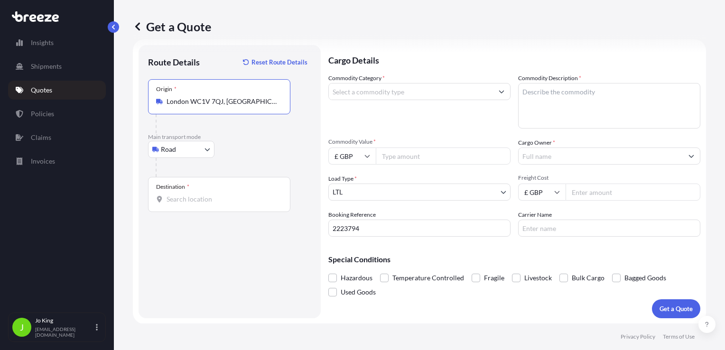
type input "London WC1V 7QJ, UK"
click at [194, 195] on input "Destination *" at bounding box center [223, 199] width 112 height 9
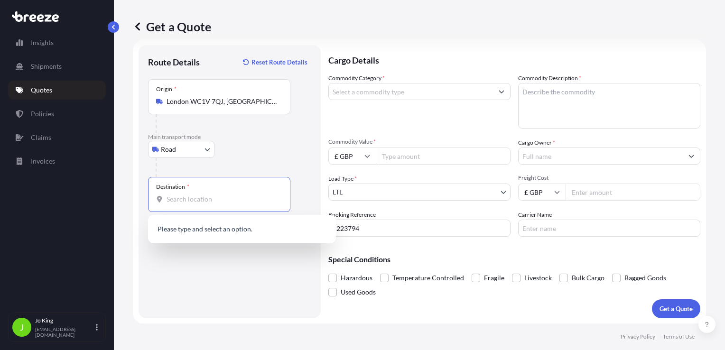
paste input "G73 2TG"
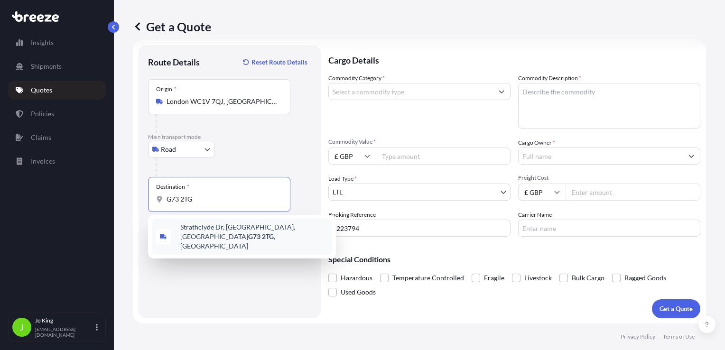
click at [220, 228] on span "Strathclyde Dr, Rutherglen, Glasgow G73 2TG , UK" at bounding box center [254, 237] width 148 height 28
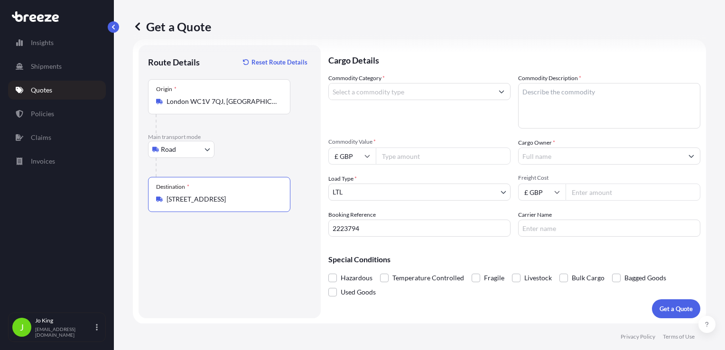
type input "Strathclyde Dr, Rutherglen, Glasgow G73 2TG, UK"
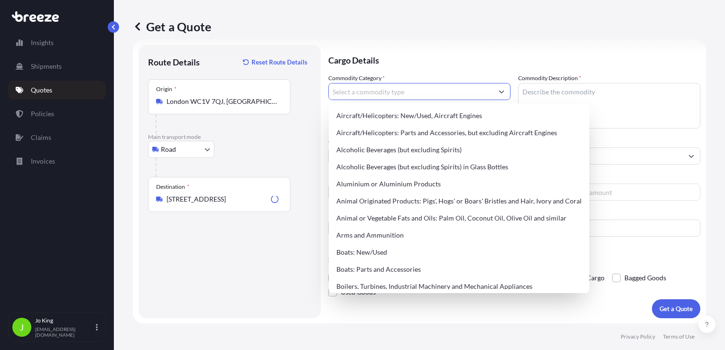
click at [400, 89] on input "Commodity Category *" at bounding box center [411, 91] width 164 height 17
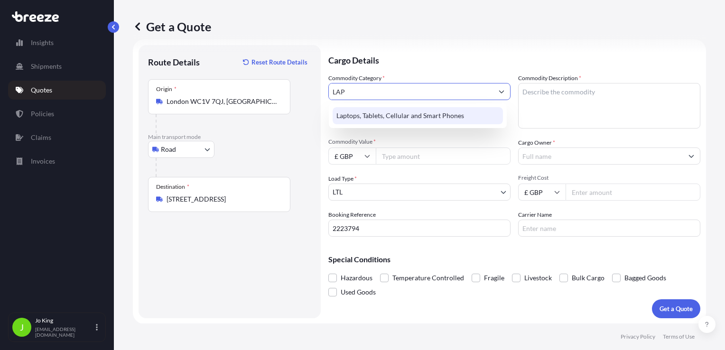
click at [404, 114] on div "Laptops, Tablets, Cellular and Smart Phones" at bounding box center [418, 115] width 170 height 17
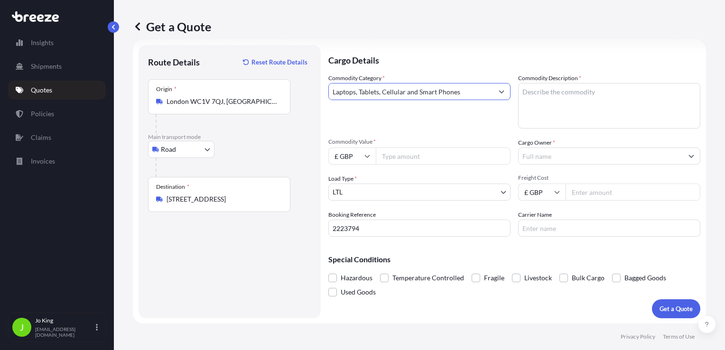
type input "Laptops, Tablets, Cellular and Smart Phones"
click at [535, 91] on textarea "Commodity Description *" at bounding box center [609, 106] width 182 height 46
type textarea "LAPTOP"
click at [425, 151] on input "Commodity Value *" at bounding box center [443, 156] width 135 height 17
type input "1000"
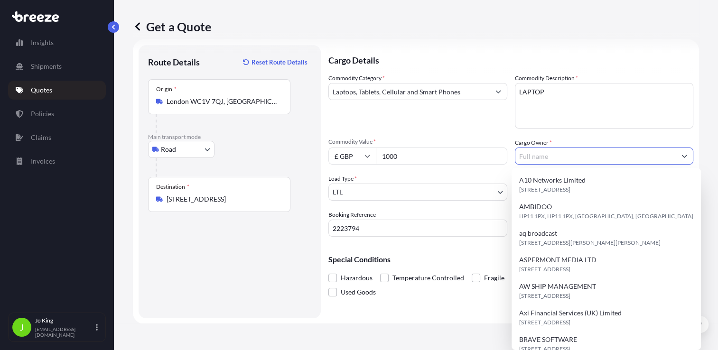
click at [525, 158] on input "Cargo Owner *" at bounding box center [595, 156] width 161 height 17
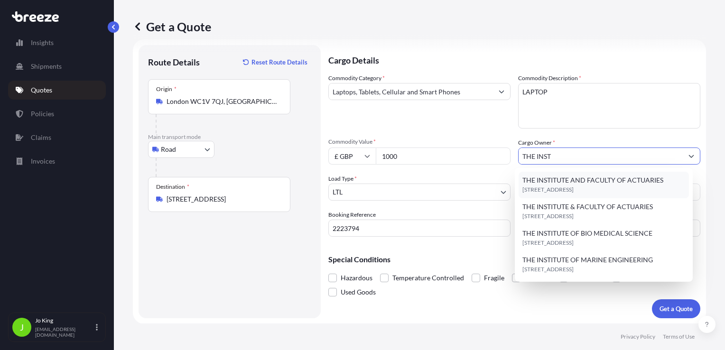
click at [542, 183] on span "THE INSTITUTE AND FACULTY OF ACTUARIES" at bounding box center [592, 180] width 141 height 9
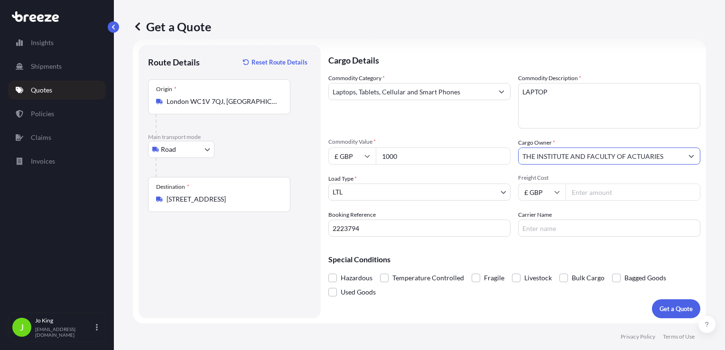
type input "THE INSTITUTE AND FACULTY OF ACTUARIES"
click at [590, 192] on input "Freight Cost" at bounding box center [633, 192] width 135 height 17
type input "15.43"
click at [664, 306] on p "Get a Quote" at bounding box center [675, 308] width 33 height 9
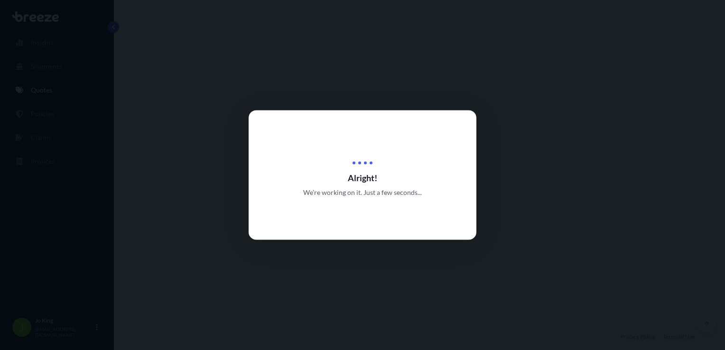
select select "Road"
select select "1"
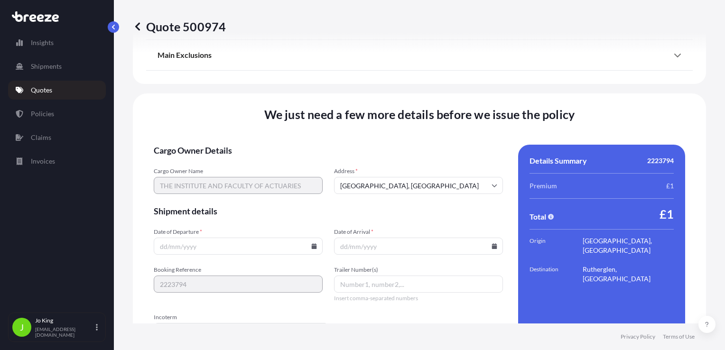
scroll to position [1183, 0]
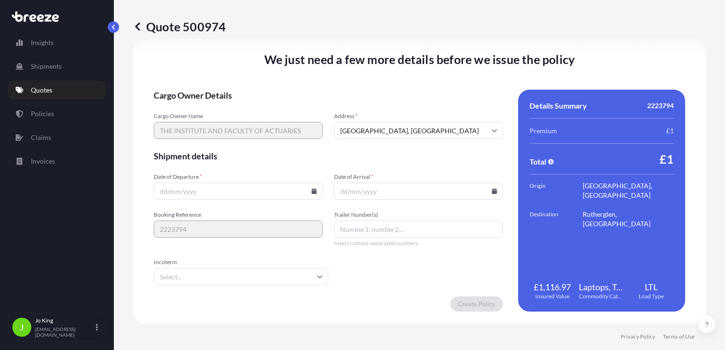
click at [312, 192] on icon at bounding box center [314, 191] width 5 height 6
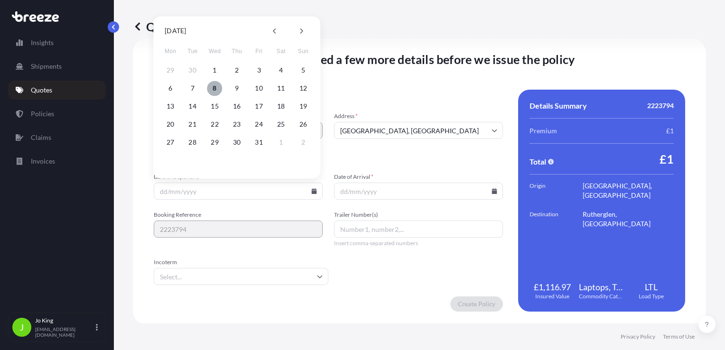
click at [214, 88] on button "8" at bounding box center [214, 88] width 15 height 15
type input "[DATE]"
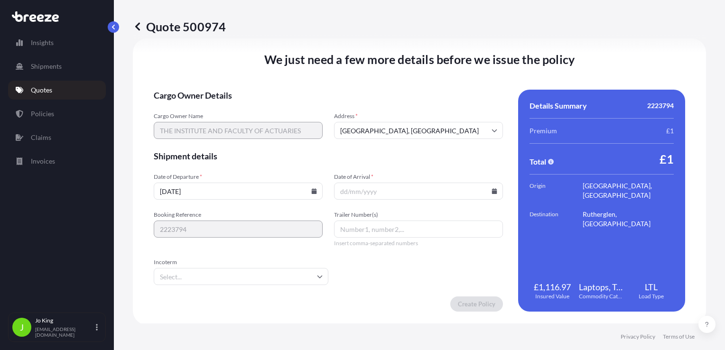
click at [492, 191] on icon at bounding box center [494, 191] width 5 height 6
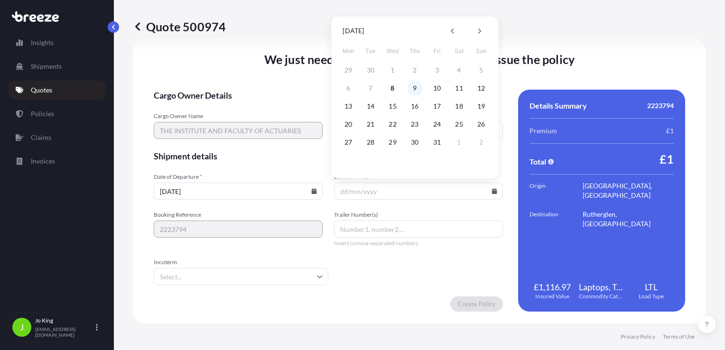
click at [413, 88] on button "9" at bounding box center [414, 88] width 15 height 15
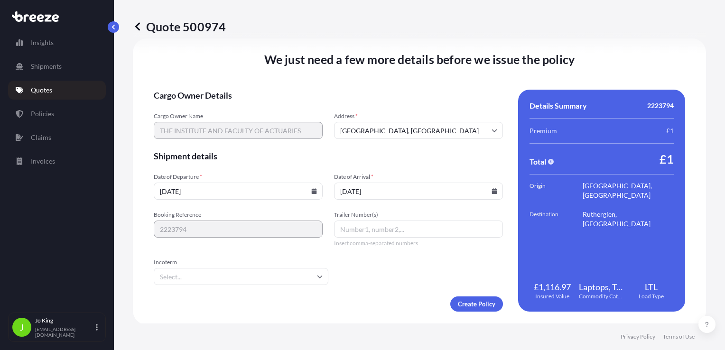
type input "[DATE]"
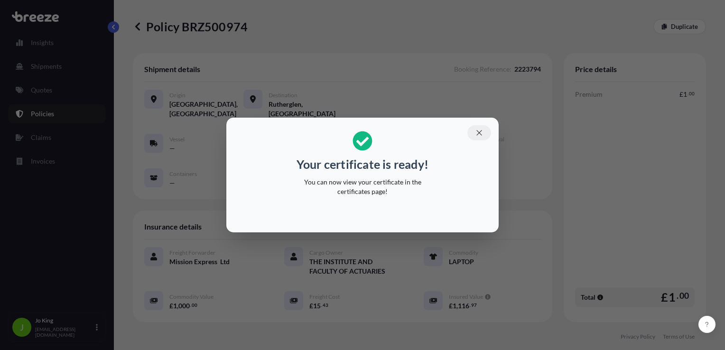
click at [478, 131] on icon "button" at bounding box center [478, 132] width 5 height 5
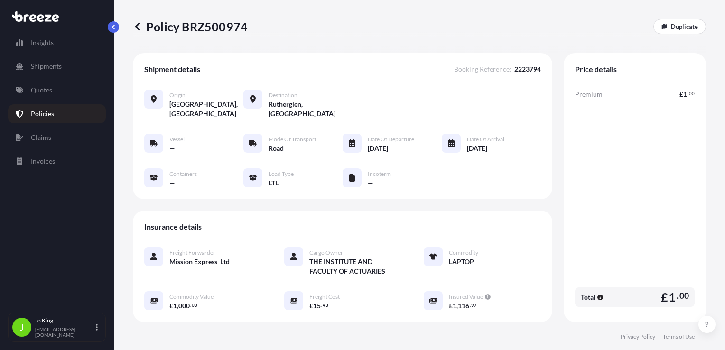
click at [220, 27] on p "Policy BRZ500974" at bounding box center [190, 26] width 115 height 15
click at [218, 27] on p "Policy BRZ500974" at bounding box center [190, 26] width 115 height 15
drag, startPoint x: 218, startPoint y: 27, endPoint x: 205, endPoint y: 23, distance: 14.0
click at [205, 23] on p "Policy BRZ500974" at bounding box center [190, 26] width 115 height 15
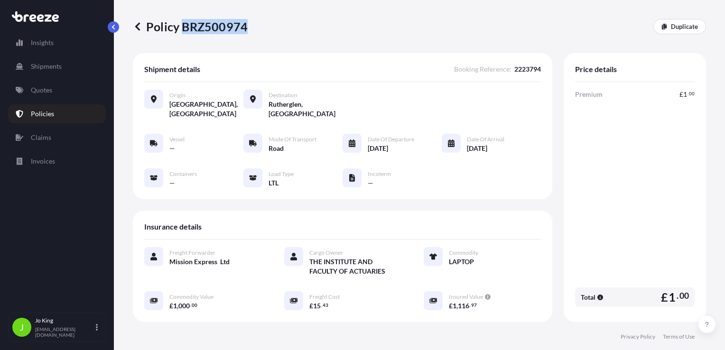
click at [53, 93] on link "Quotes" at bounding box center [57, 90] width 98 height 19
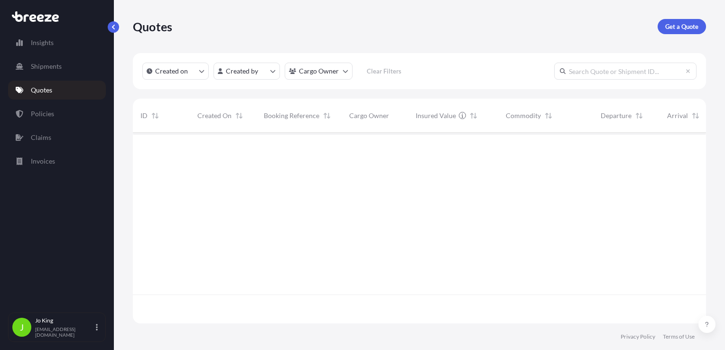
scroll to position [189, 566]
click at [695, 27] on p "Get a Quote" at bounding box center [681, 26] width 33 height 9
select select "Sea"
select select "1"
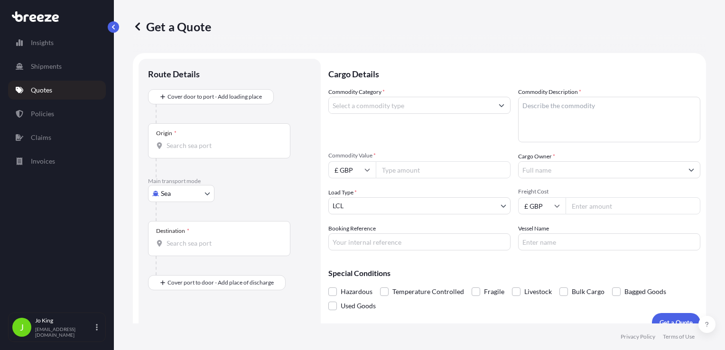
scroll to position [14, 0]
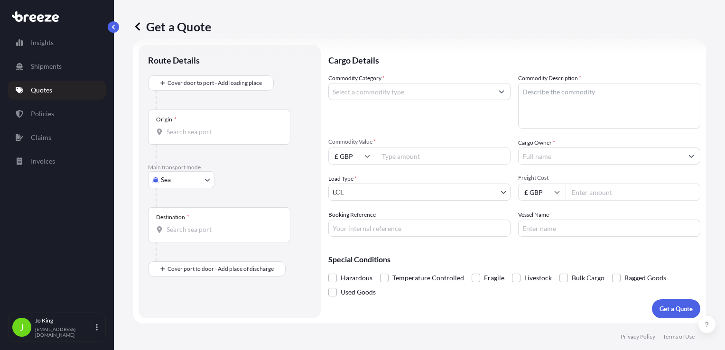
click at [200, 181] on body "Insights Shipments Quotes Policies Claims Invoices J [PERSON_NAME] [EMAIL_ADDRE…" at bounding box center [362, 175] width 725 height 350
click at [188, 237] on div "Road" at bounding box center [181, 238] width 59 height 17
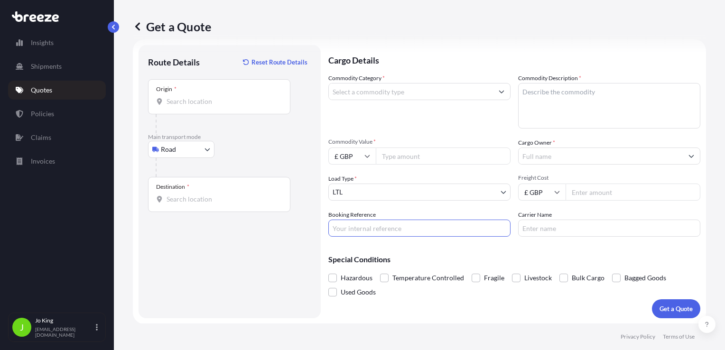
paste input "2223778"
type input "2223778"
click at [203, 107] on div "Origin *" at bounding box center [219, 96] width 142 height 35
click at [203, 106] on input "Origin *" at bounding box center [223, 101] width 112 height 9
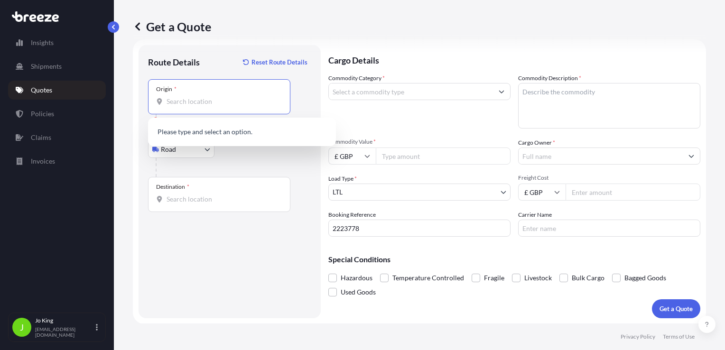
paste input "WC1V 7QJ"
click at [212, 131] on p "No results" at bounding box center [242, 131] width 180 height 21
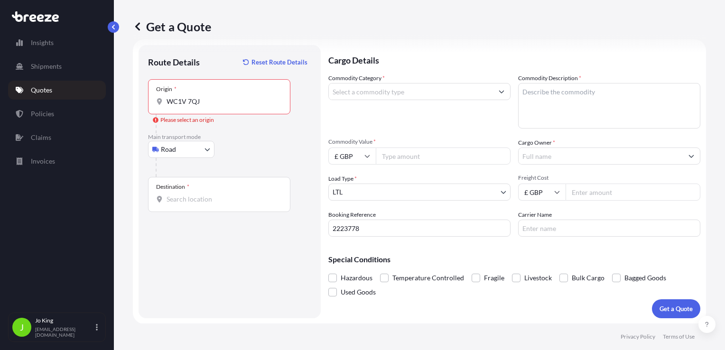
click at [205, 109] on div "Origin * WC1V 7QJ" at bounding box center [219, 96] width 142 height 35
click at [205, 106] on input "WC1V 7QJ" at bounding box center [223, 101] width 112 height 9
drag, startPoint x: 207, startPoint y: 192, endPoint x: 182, endPoint y: 193, distance: 24.7
click at [178, 187] on div "Destination *" at bounding box center [172, 187] width 33 height 8
click at [178, 195] on input "Destination *" at bounding box center [223, 199] width 112 height 9
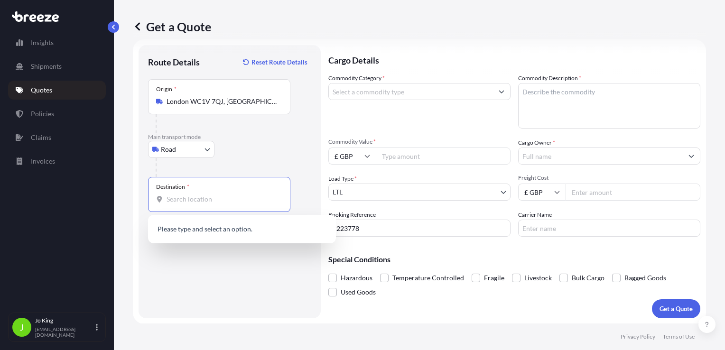
click at [190, 202] on input "Destination *" at bounding box center [223, 199] width 112 height 9
paste input "TD2 6RS"
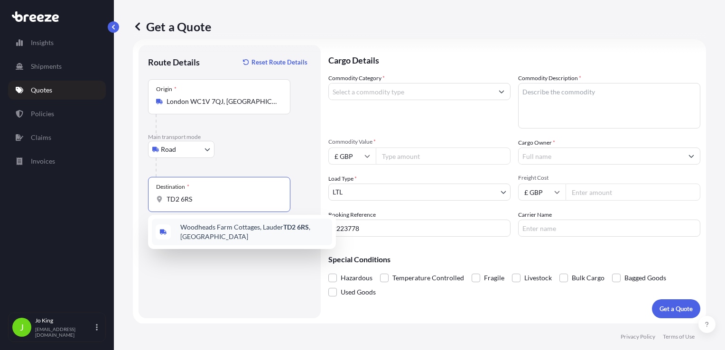
click at [206, 228] on span "Woodheads Farm Cottages, Lauder TD2 6RS , UK" at bounding box center [254, 232] width 148 height 19
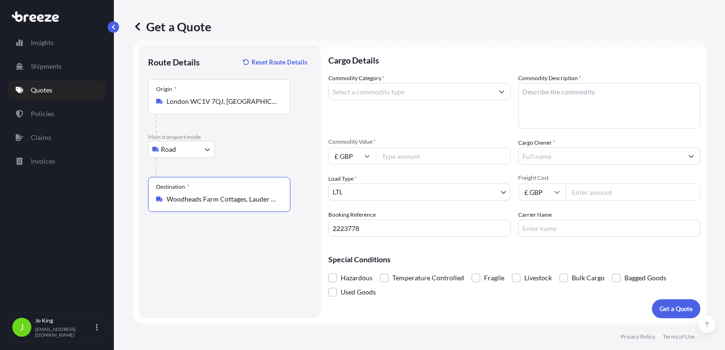
click at [385, 94] on input "Commodity Category *" at bounding box center [411, 91] width 164 height 17
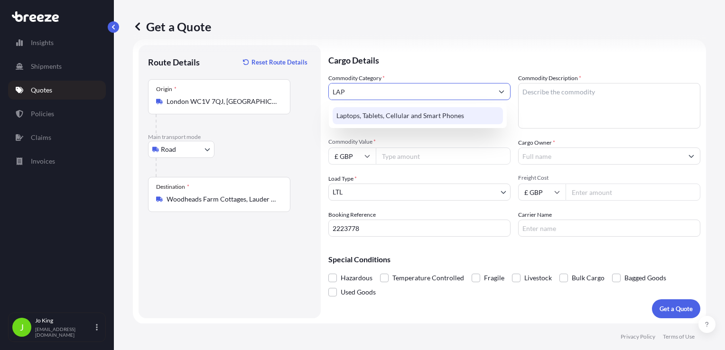
click at [398, 121] on div "Laptops, Tablets, Cellular and Smart Phones" at bounding box center [418, 115] width 170 height 17
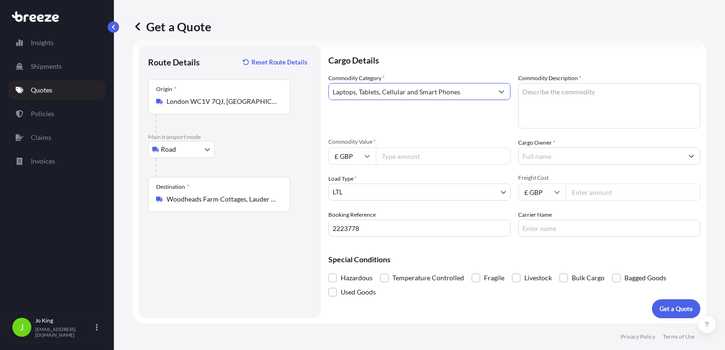
click at [534, 94] on textarea "Commodity Description *" at bounding box center [609, 106] width 182 height 46
click at [419, 150] on input "Commodity Value *" at bounding box center [443, 156] width 135 height 17
click at [551, 158] on input "Cargo Owner *" at bounding box center [601, 156] width 164 height 17
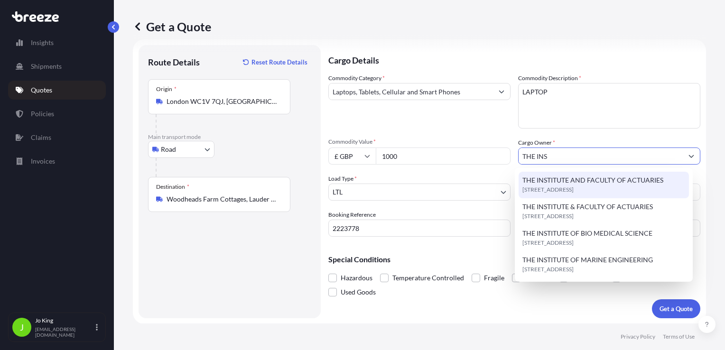
click at [558, 176] on span "THE INSTITUTE AND FACULTY OF ACTUARIES" at bounding box center [592, 180] width 141 height 9
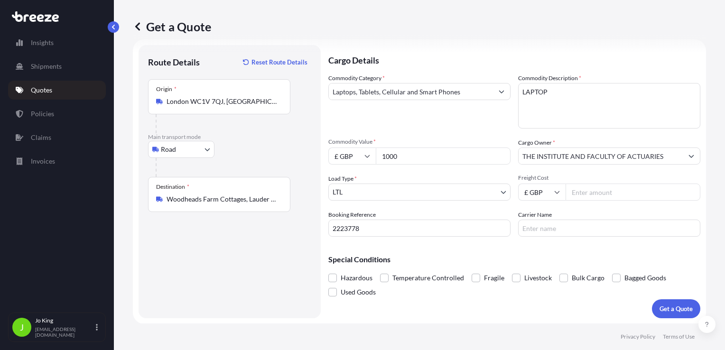
click at [581, 197] on input "Freight Cost" at bounding box center [633, 192] width 135 height 17
click at [260, 200] on input "Woodheads Farm Cottages, Lauder TD2 6RS, UK" at bounding box center [223, 199] width 112 height 9
drag, startPoint x: 274, startPoint y: 204, endPoint x: 167, endPoint y: 197, distance: 106.5
click at [167, 197] on div "Destination * Woodheads Farm Cottages, Lauder TD2 6RS, UK" at bounding box center [219, 194] width 142 height 35
click at [277, 199] on input "Woodheads Farm Cottages, Lauder TD2 6RS, UK" at bounding box center [223, 199] width 112 height 9
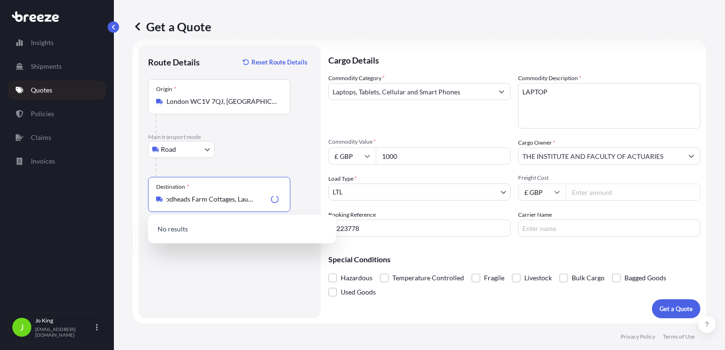
scroll to position [0, 0]
drag, startPoint x: 277, startPoint y: 199, endPoint x: 150, endPoint y: 200, distance: 127.2
click at [150, 200] on div "Destination * Woodheads Farm Cottages, Lauder T2 6RS, UK" at bounding box center [219, 194] width 142 height 35
drag, startPoint x: 176, startPoint y: 200, endPoint x: 163, endPoint y: 200, distance: 12.3
click at [163, 200] on div "6RS, UK" at bounding box center [219, 199] width 126 height 9
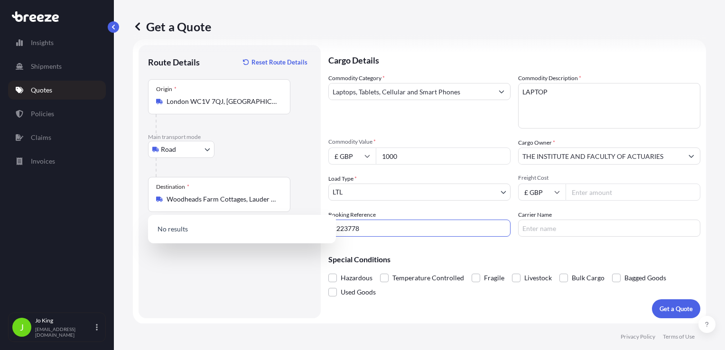
click at [366, 231] on input "2223778" at bounding box center [419, 228] width 182 height 17
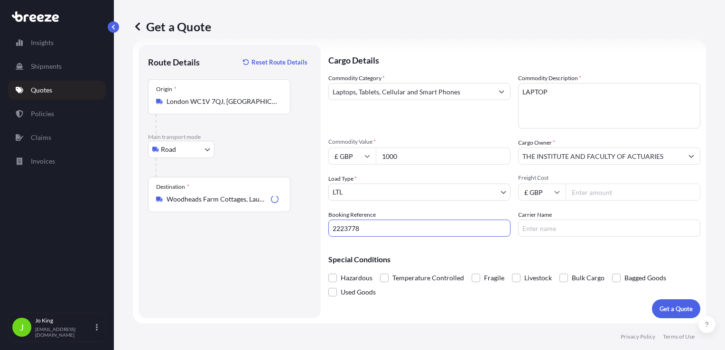
drag, startPoint x: 366, startPoint y: 231, endPoint x: 333, endPoint y: 230, distance: 33.2
click at [333, 230] on input "2223778" at bounding box center [419, 228] width 182 height 17
paste input "2223776"
click at [250, 199] on input "Woodheads Farm Cottages, Lauder TD2 6RS, UK" at bounding box center [223, 199] width 112 height 9
drag, startPoint x: 280, startPoint y: 199, endPoint x: 209, endPoint y: 197, distance: 71.2
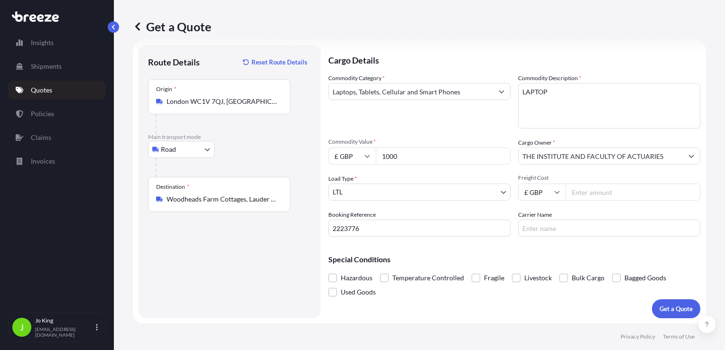
click at [209, 197] on div "Woodheads Farm Cottages, Lauder TD2 6RS, UK" at bounding box center [219, 199] width 126 height 9
click at [209, 197] on input "Woodheads Farm Cottages, Lauder TD2 6RS, UK" at bounding box center [223, 199] width 112 height 9
drag, startPoint x: 279, startPoint y: 200, endPoint x: 186, endPoint y: 200, distance: 93.0
click at [186, 200] on div "Woodheads Farm Cottages, Lauder TD2 6RS, UK" at bounding box center [219, 199] width 126 height 9
click at [186, 200] on input "Woodheads Farm Cottages, Lauder TD2 6RS, UK" at bounding box center [223, 199] width 112 height 9
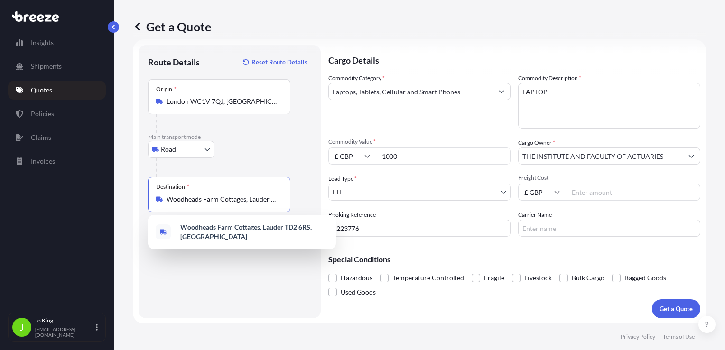
click at [211, 201] on input "Woodheads Farm Cottages, Lauder TD2 6RS, UK" at bounding box center [223, 199] width 112 height 9
paste input "EH15 2AA"
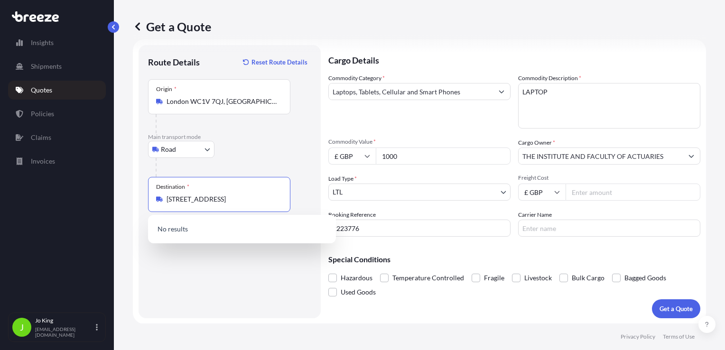
scroll to position [0, 59]
drag, startPoint x: 241, startPoint y: 201, endPoint x: 280, endPoint y: 204, distance: 39.6
click at [280, 204] on div "Destination * Woodheads FaEH15 2AArm Cottages, Lauder TD2 6RS, UK" at bounding box center [219, 194] width 142 height 35
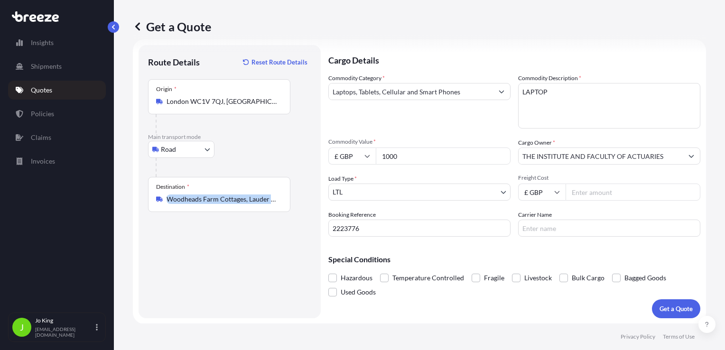
drag, startPoint x: 273, startPoint y: 203, endPoint x: 169, endPoint y: 204, distance: 103.9
click at [169, 204] on div "Destination * Woodheads Farm Cottages, Lauder TD2 6RS, UK" at bounding box center [219, 194] width 142 height 35
drag, startPoint x: 169, startPoint y: 204, endPoint x: 248, endPoint y: 208, distance: 79.3
click at [247, 208] on div "Destination * Woodheads Farm Cottages, Lauder TD2 6RS, UK" at bounding box center [219, 194] width 142 height 35
click at [247, 204] on input "Woodheads Farm Cottages, Lauder TD2 6RS, UK" at bounding box center [223, 199] width 112 height 9
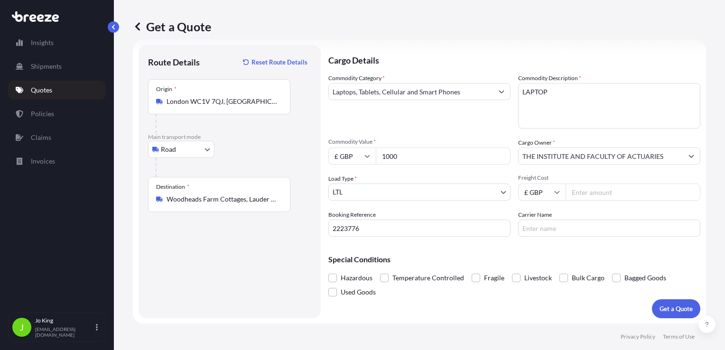
drag, startPoint x: 281, startPoint y: 201, endPoint x: 171, endPoint y: 201, distance: 110.1
click at [171, 201] on div "Woodheads Farm Cottages, Lauder TD2 6RS, UK" at bounding box center [219, 199] width 126 height 9
click at [171, 201] on input "Woodheads Farm Cottages, Lauder TD2 6RS, UK" at bounding box center [223, 199] width 112 height 9
drag, startPoint x: 281, startPoint y: 200, endPoint x: 239, endPoint y: 200, distance: 41.8
click at [239, 200] on div "Woodheads Farm Cottages, Lauder TD2 6RS, UK" at bounding box center [219, 199] width 126 height 9
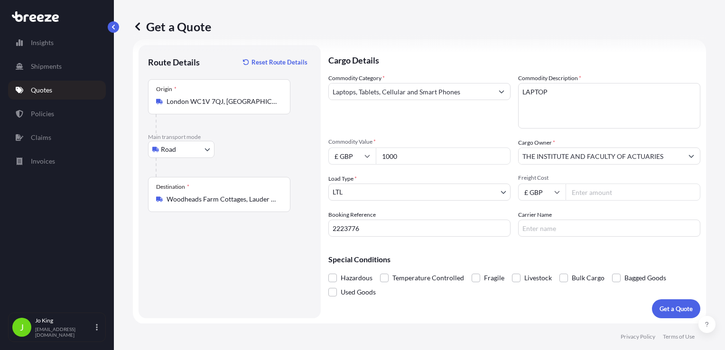
click at [239, 200] on input "Woodheads Farm Cottages, Lauder TD2 6RS, UK" at bounding box center [223, 199] width 112 height 9
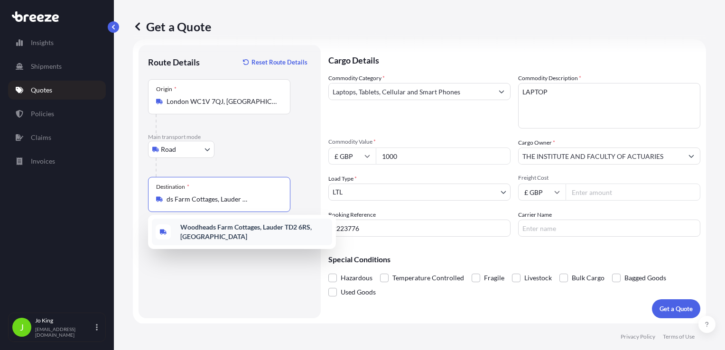
click at [214, 200] on input "Woodheads Farm Cottages, Lauder TD2 6RS, UK" at bounding box center [223, 199] width 112 height 9
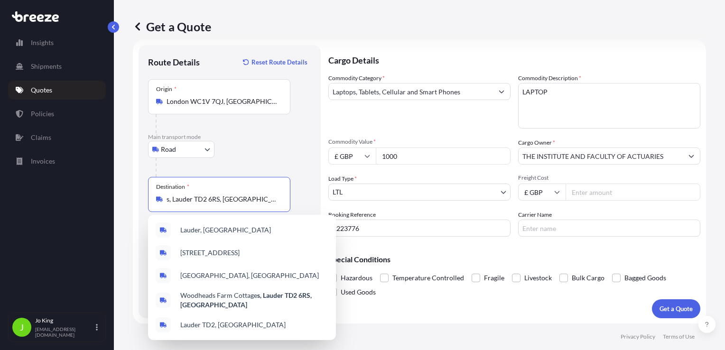
drag, startPoint x: 232, startPoint y: 200, endPoint x: 168, endPoint y: 198, distance: 63.6
click at [169, 198] on input "s, Lauder TD2 6RS, UK" at bounding box center [223, 199] width 112 height 9
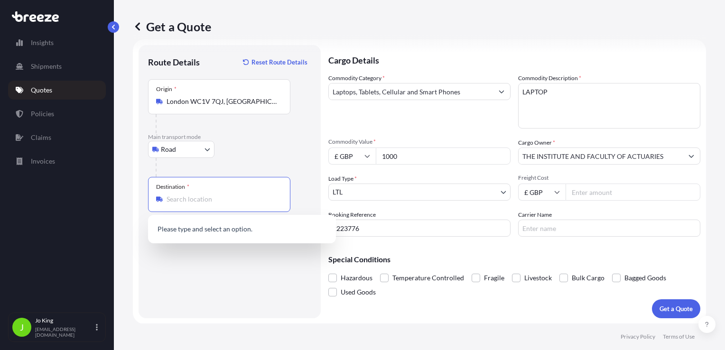
paste input "EH15 2AA"
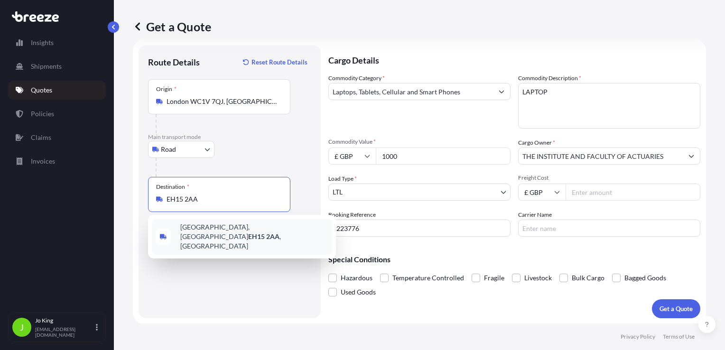
click at [198, 227] on span "Windsor Place, Edinburgh EH15 2AA , UK" at bounding box center [254, 237] width 148 height 28
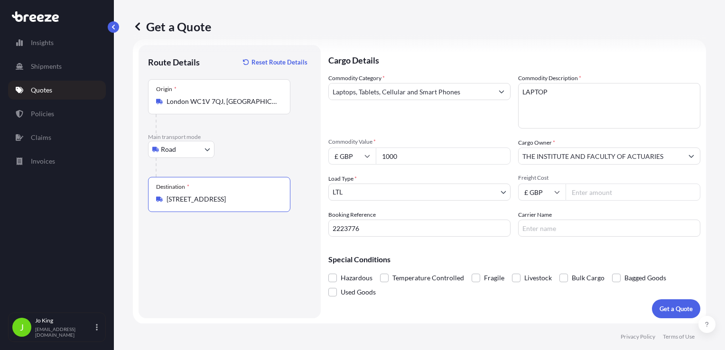
click at [567, 193] on input "Freight Cost" at bounding box center [633, 192] width 135 height 17
click at [679, 304] on p "Get a Quote" at bounding box center [675, 308] width 33 height 9
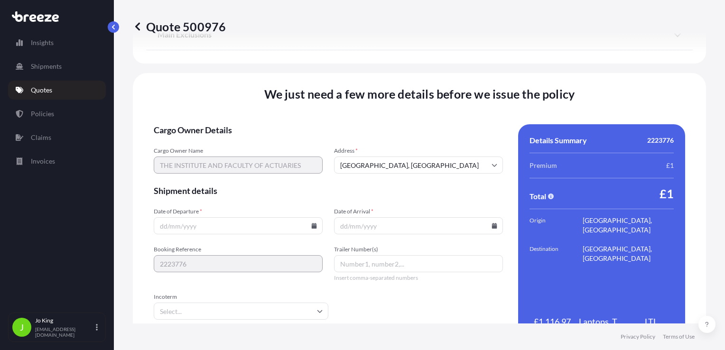
scroll to position [1183, 0]
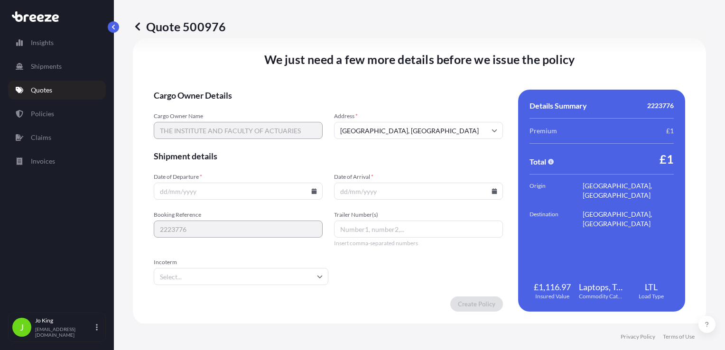
click at [311, 194] on input "Date of Departure *" at bounding box center [238, 191] width 169 height 17
click at [312, 193] on icon at bounding box center [314, 191] width 5 height 6
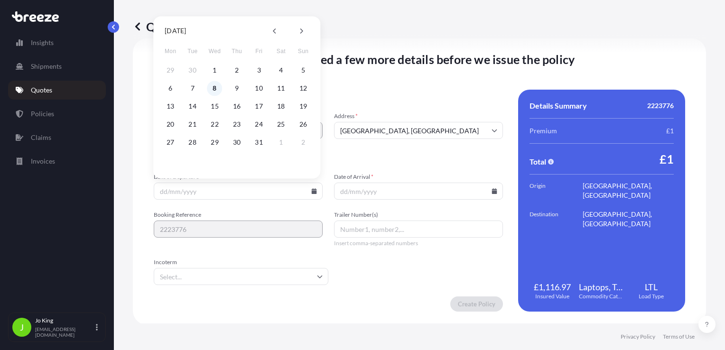
click at [214, 88] on button "8" at bounding box center [214, 88] width 15 height 15
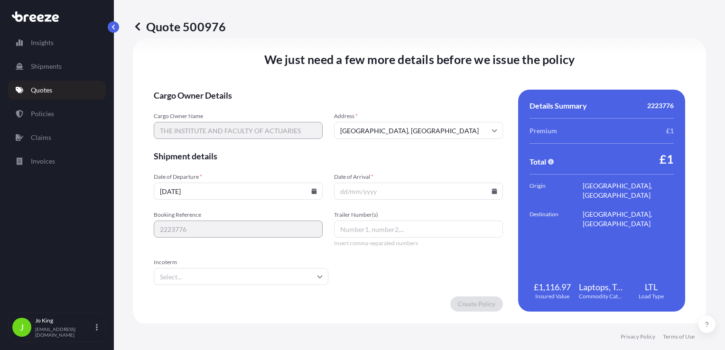
drag, startPoint x: 492, startPoint y: 195, endPoint x: 488, endPoint y: 188, distance: 7.9
click at [491, 192] on div at bounding box center [418, 191] width 169 height 17
click at [492, 188] on icon at bounding box center [494, 191] width 5 height 6
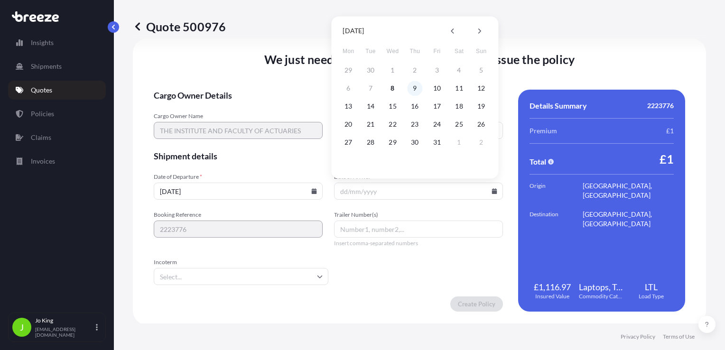
click at [417, 86] on button "9" at bounding box center [414, 88] width 15 height 15
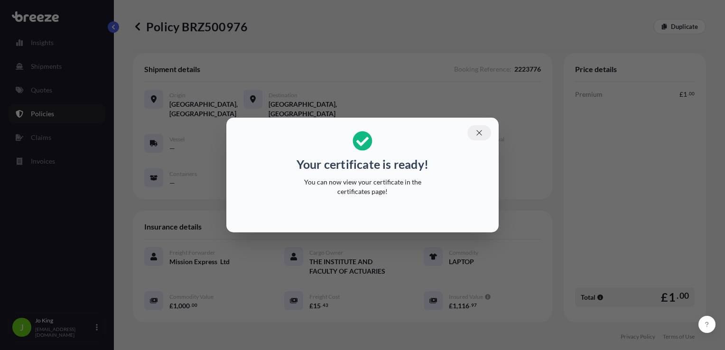
click at [483, 130] on button "button" at bounding box center [479, 132] width 24 height 15
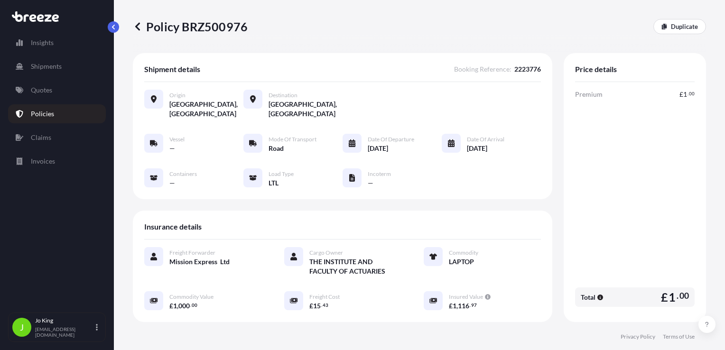
click at [218, 31] on p "Policy BRZ500976" at bounding box center [190, 26] width 115 height 15
click at [40, 97] on link "Quotes" at bounding box center [57, 90] width 98 height 19
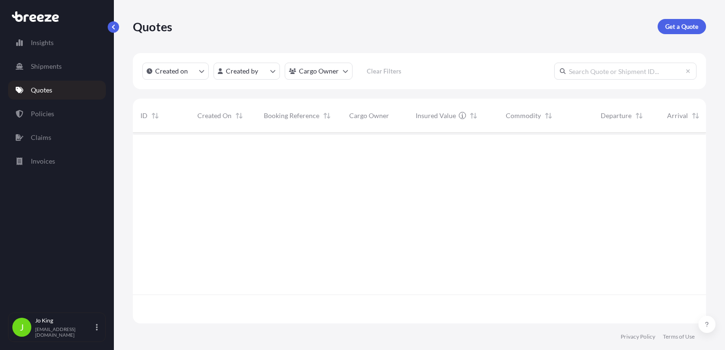
scroll to position [189, 566]
click at [673, 25] on p "Get a Quote" at bounding box center [681, 26] width 33 height 9
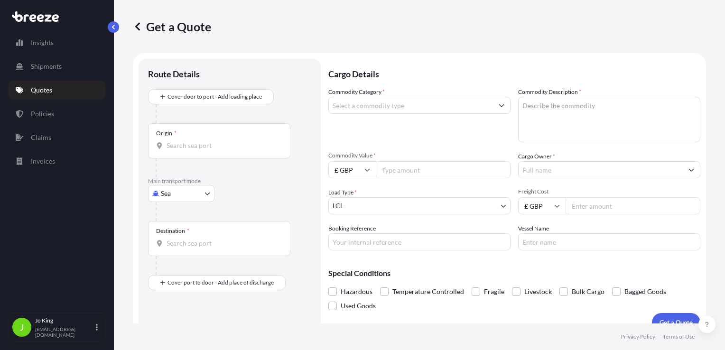
scroll to position [14, 0]
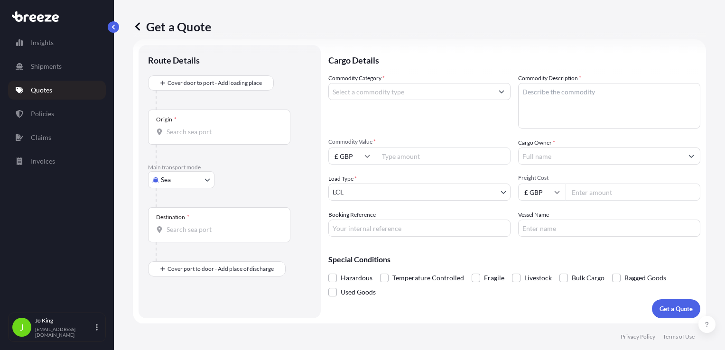
click at [181, 175] on body "Insights Shipments Quotes Policies Claims Invoices J [PERSON_NAME] [EMAIL_ADDRE…" at bounding box center [362, 175] width 725 height 350
click at [182, 233] on div "Road" at bounding box center [181, 238] width 59 height 17
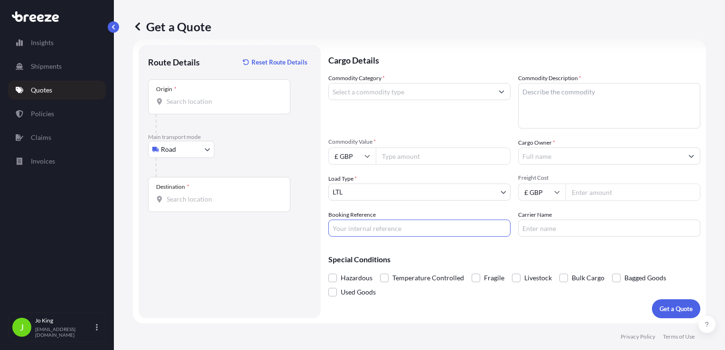
paste input "2223774"
click at [194, 98] on input "Origin *" at bounding box center [223, 101] width 112 height 9
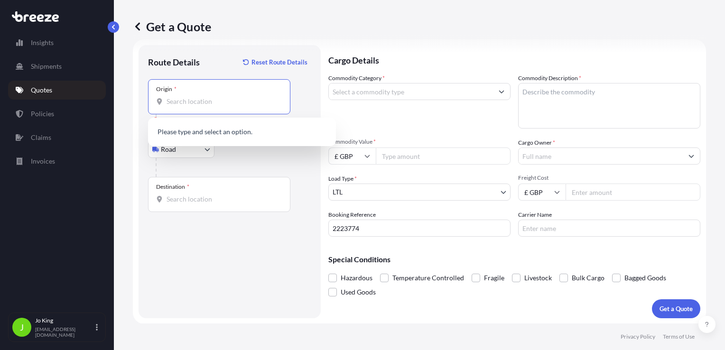
paste input "WC1V 7QJ"
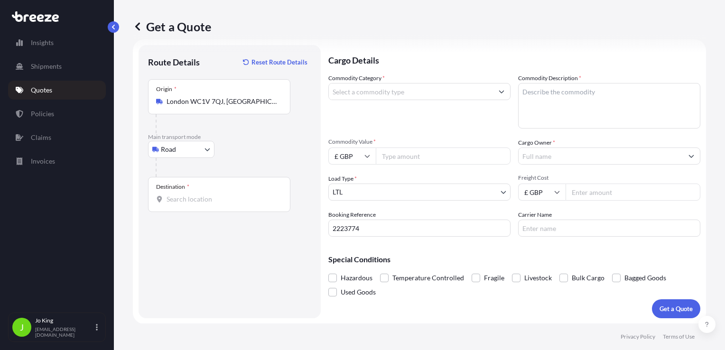
click at [191, 204] on div "Destination *" at bounding box center [219, 194] width 142 height 35
click at [191, 204] on input "Destination *" at bounding box center [223, 199] width 112 height 9
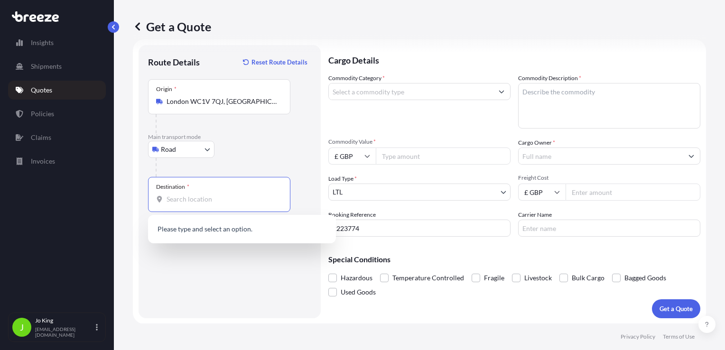
paste input "EH23 4HL"
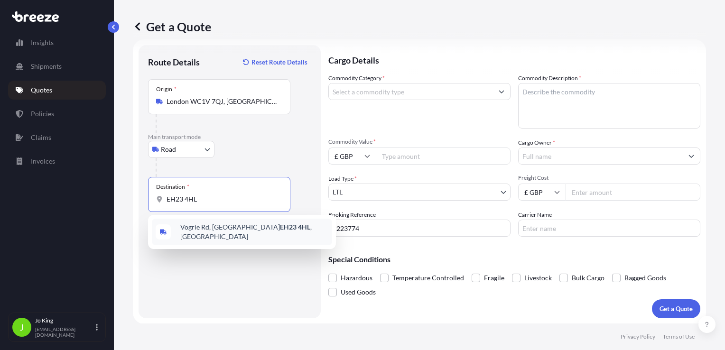
click at [223, 227] on span "Vogrie Rd, Gorebridge EH23 4HL , UK" at bounding box center [254, 232] width 148 height 19
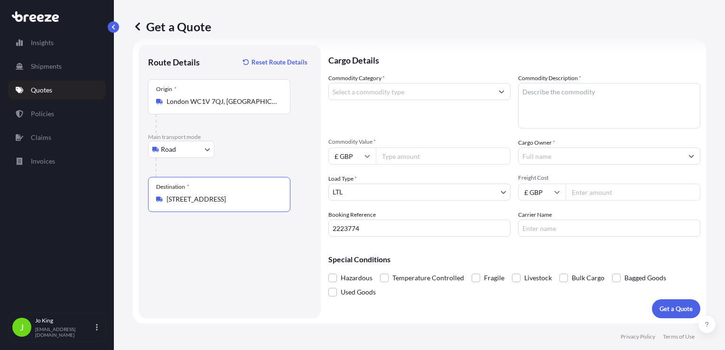
click at [374, 92] on input "Commodity Category *" at bounding box center [411, 91] width 164 height 17
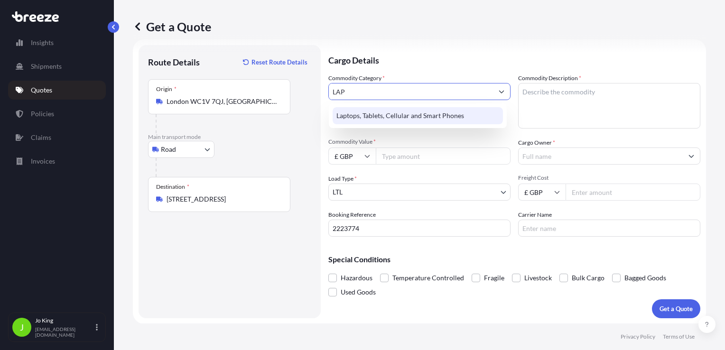
click at [388, 118] on div "Laptops, Tablets, Cellular and Smart Phones" at bounding box center [418, 115] width 170 height 17
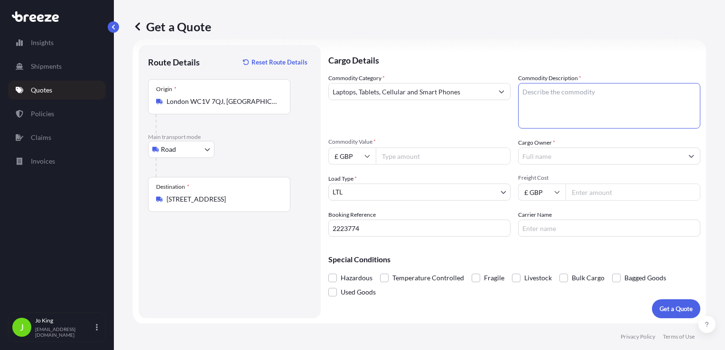
click at [537, 103] on textarea "Commodity Description *" at bounding box center [609, 106] width 182 height 46
click at [401, 158] on input "Commodity Value *" at bounding box center [443, 156] width 135 height 17
click at [547, 160] on input "Cargo Owner *" at bounding box center [601, 156] width 164 height 17
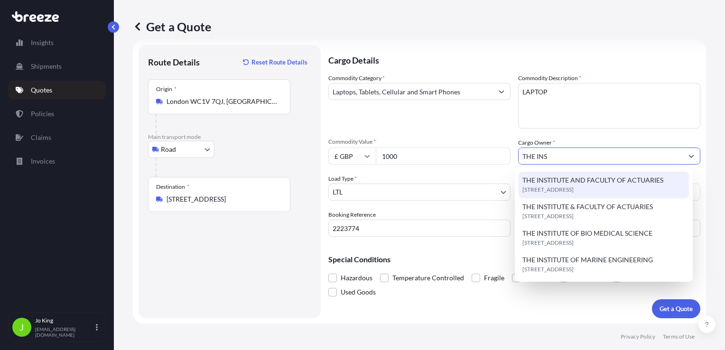
click at [555, 178] on span "THE INSTITUTE AND FACULTY OF ACTUARIES" at bounding box center [592, 180] width 141 height 9
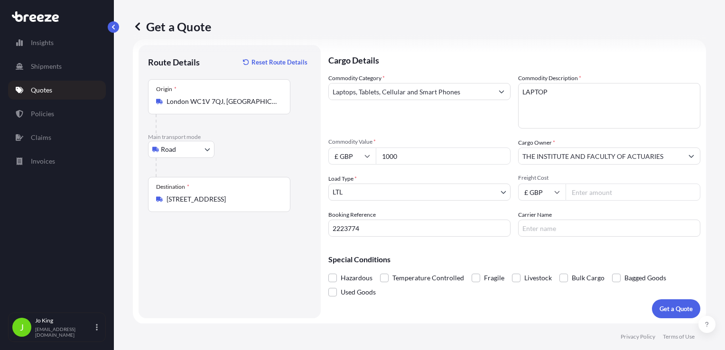
click at [585, 194] on input "Freight Cost" at bounding box center [633, 192] width 135 height 17
click at [659, 309] on p "Get a Quote" at bounding box center [675, 308] width 33 height 9
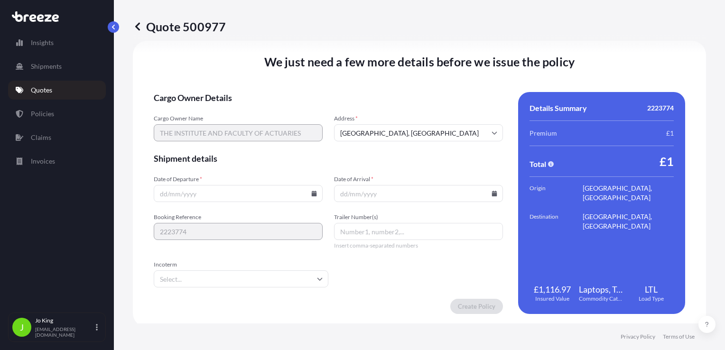
scroll to position [1183, 0]
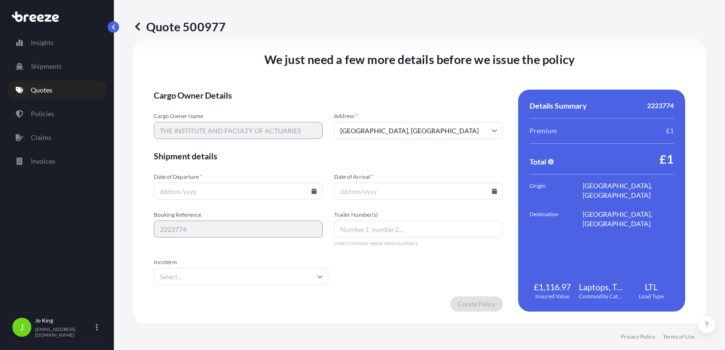
click at [312, 193] on icon at bounding box center [314, 191] width 5 height 6
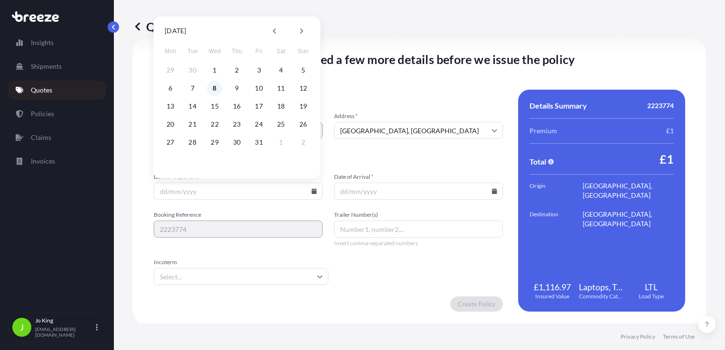
click at [213, 88] on button "8" at bounding box center [214, 88] width 15 height 15
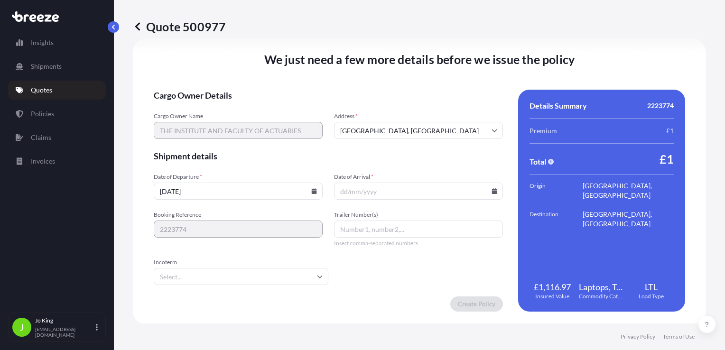
click at [492, 193] on icon at bounding box center [494, 191] width 5 height 6
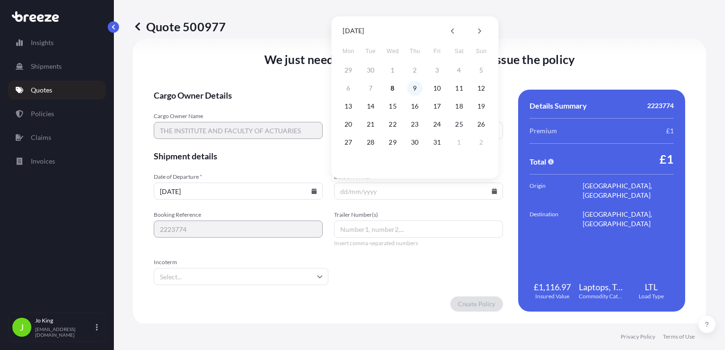
click at [413, 92] on button "9" at bounding box center [414, 88] width 15 height 15
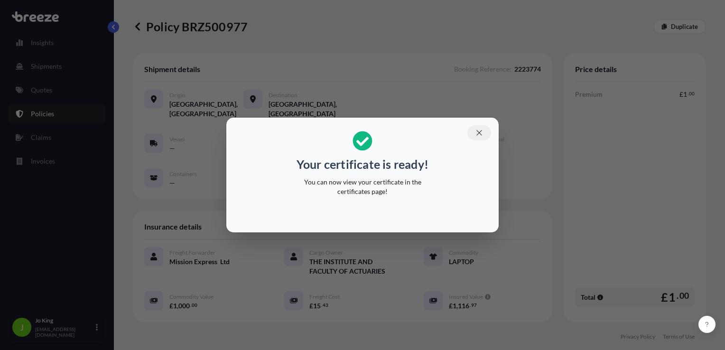
click at [476, 135] on icon "button" at bounding box center [479, 133] width 9 height 9
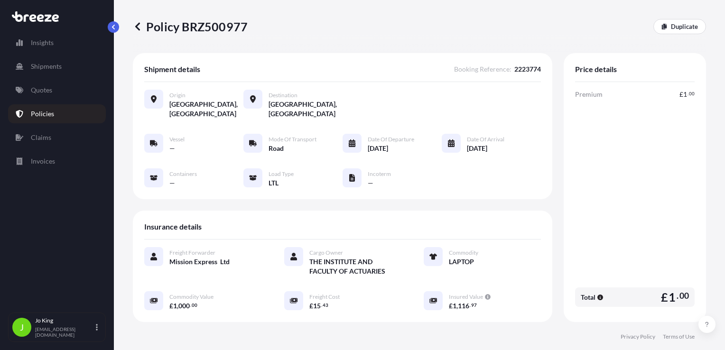
click at [209, 29] on p "Policy BRZ500977" at bounding box center [190, 26] width 115 height 15
click at [206, 28] on p "Policy BRZ500977" at bounding box center [190, 26] width 115 height 15
click at [41, 93] on p "Quotes" at bounding box center [41, 89] width 21 height 9
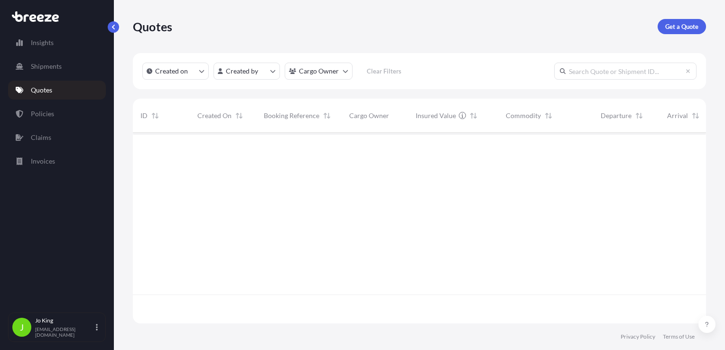
scroll to position [189, 566]
click at [688, 24] on link "Get a Quote" at bounding box center [682, 26] width 48 height 15
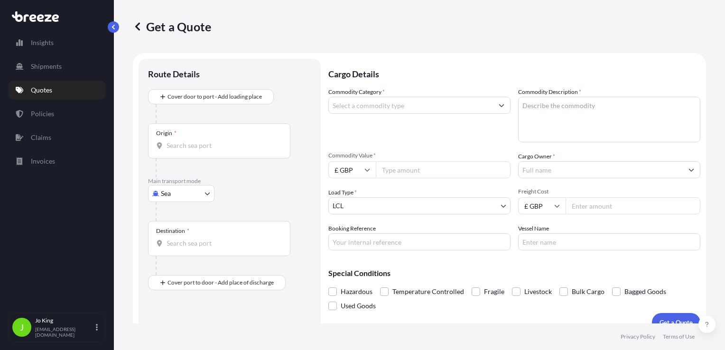
scroll to position [14, 0]
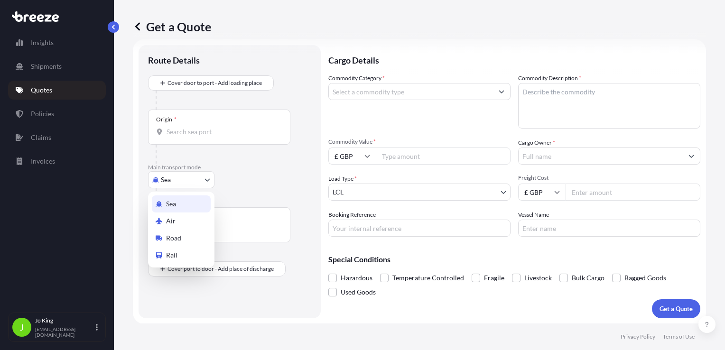
click at [176, 181] on body "Insights Shipments Quotes Policies Claims Invoices J Jo King jo@missionexpress.…" at bounding box center [362, 175] width 725 height 350
click at [181, 234] on div "Road" at bounding box center [181, 238] width 59 height 17
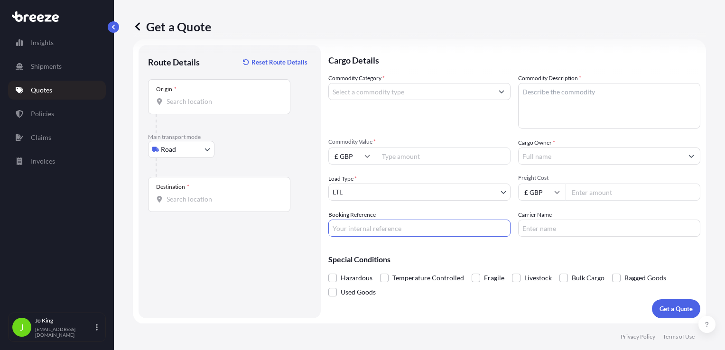
paste input "2223766"
click at [200, 106] on div "Origin *" at bounding box center [219, 96] width 142 height 35
click at [200, 106] on input "Origin *" at bounding box center [223, 101] width 112 height 9
click at [190, 102] on input "Origin * Please select an origin" at bounding box center [223, 101] width 112 height 9
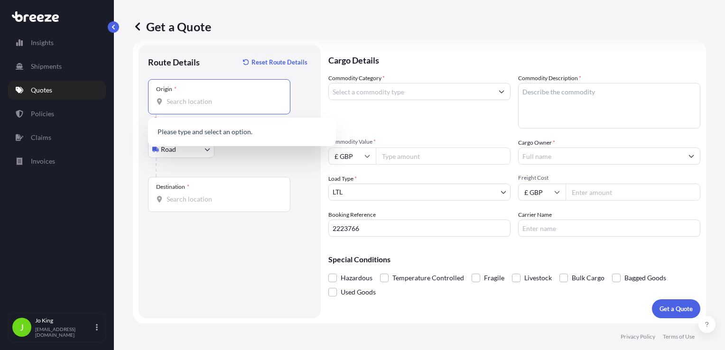
paste input "WC1V 7QJ"
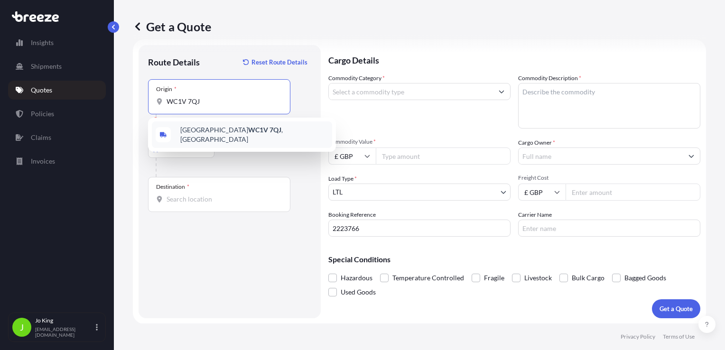
click at [211, 127] on div "London WC1V 7QJ , UK" at bounding box center [242, 134] width 180 height 27
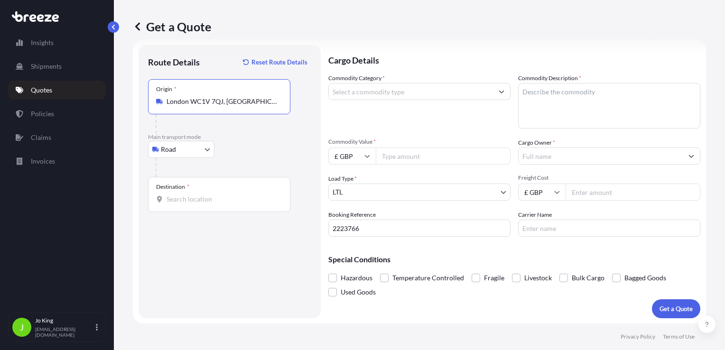
click at [202, 199] on input "Destination *" at bounding box center [223, 199] width 112 height 9
click at [208, 198] on input "Destination * Please select a destination" at bounding box center [223, 199] width 112 height 9
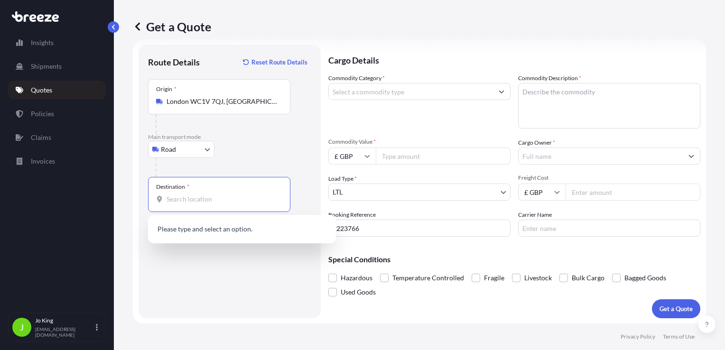
paste input "EH3 9EU"
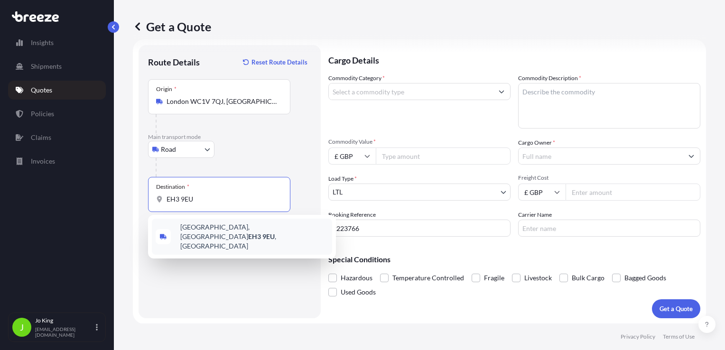
click at [224, 230] on span "Keir Street, Edinburgh EH3 9EU , UK" at bounding box center [254, 237] width 148 height 28
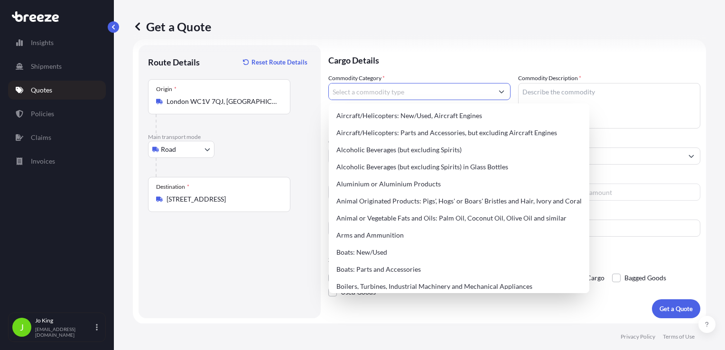
click at [424, 90] on input "Commodity Category *" at bounding box center [411, 91] width 164 height 17
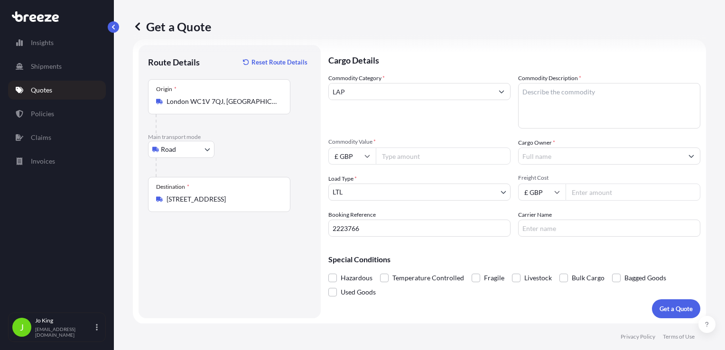
click at [410, 93] on input "LAP" at bounding box center [411, 91] width 164 height 17
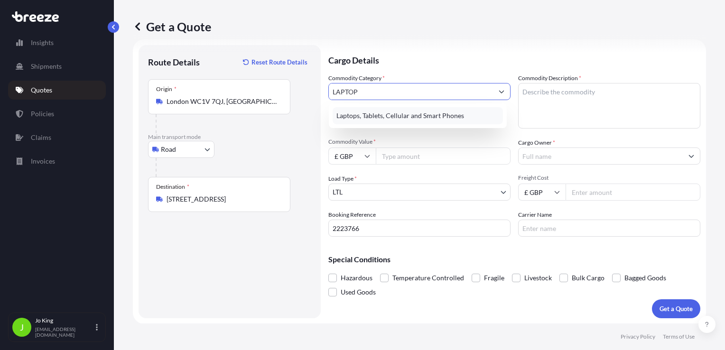
click at [412, 114] on div "Laptops, Tablets, Cellular and Smart Phones" at bounding box center [418, 115] width 170 height 17
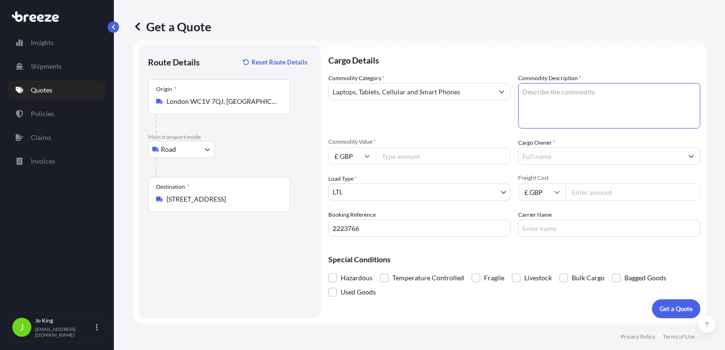
click at [559, 110] on textarea "Commodity Description *" at bounding box center [609, 106] width 182 height 46
click at [423, 152] on input "Commodity Value *" at bounding box center [443, 156] width 135 height 17
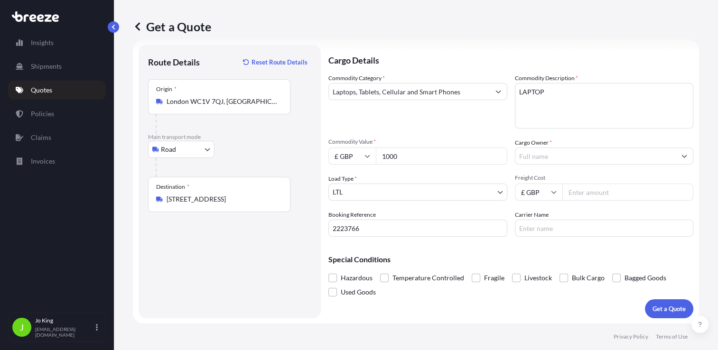
click at [525, 158] on input "Cargo Owner *" at bounding box center [595, 156] width 161 height 17
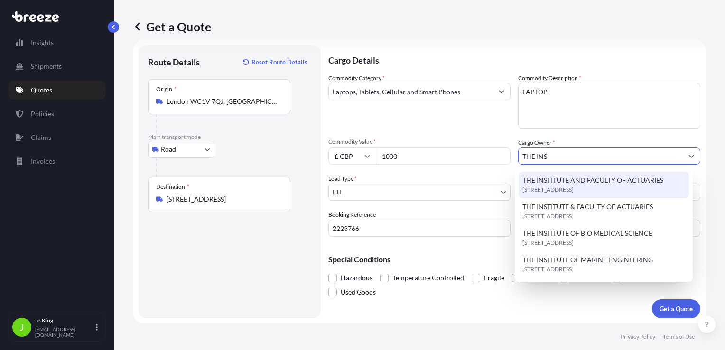
click at [576, 181] on span "THE INSTITUTE AND FACULTY OF ACTUARIES" at bounding box center [592, 180] width 141 height 9
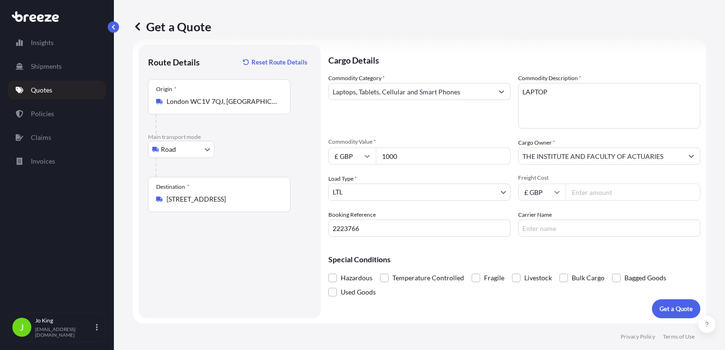
click at [572, 197] on input "Freight Cost" at bounding box center [633, 192] width 135 height 17
click at [659, 308] on p "Get a Quote" at bounding box center [675, 308] width 33 height 9
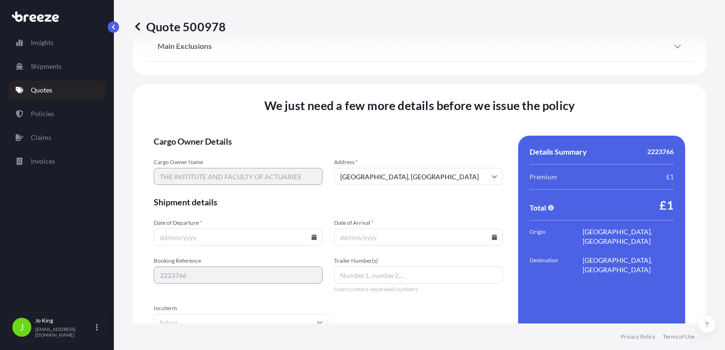
scroll to position [1183, 0]
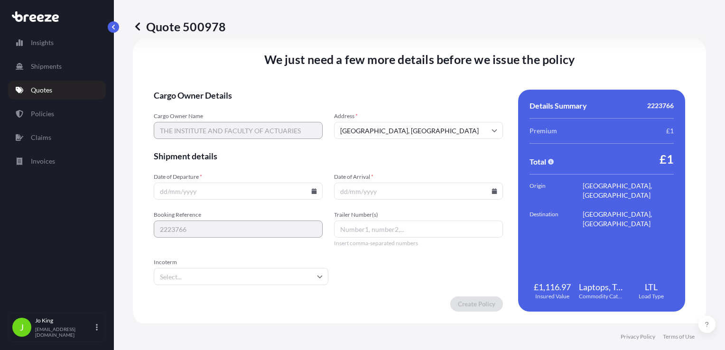
click at [312, 192] on icon at bounding box center [314, 191] width 5 height 6
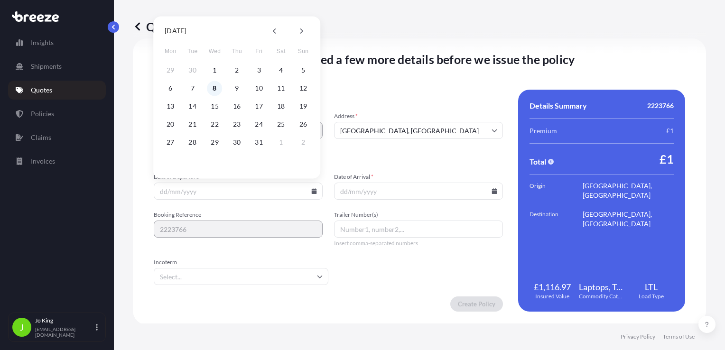
click at [213, 86] on button "8" at bounding box center [214, 88] width 15 height 15
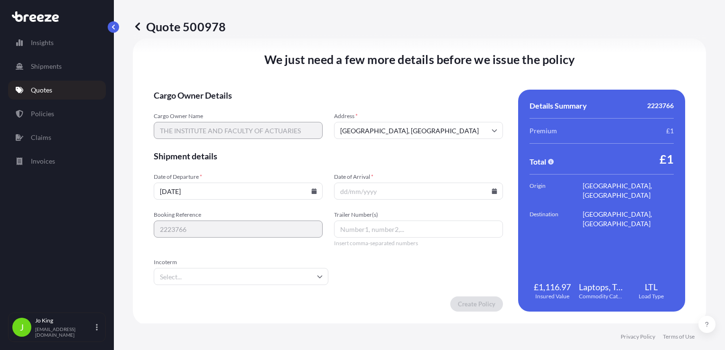
click at [492, 192] on icon at bounding box center [494, 191] width 5 height 6
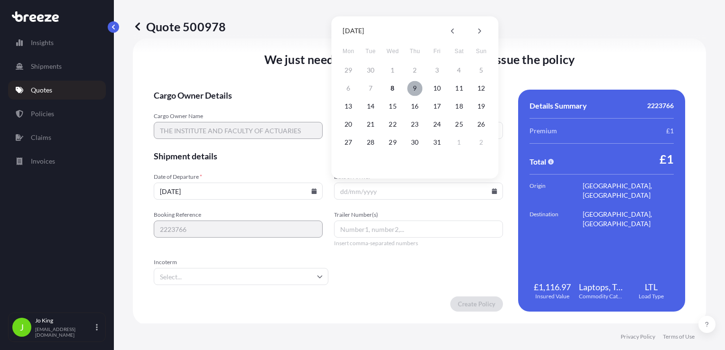
click at [414, 89] on button "9" at bounding box center [414, 88] width 15 height 15
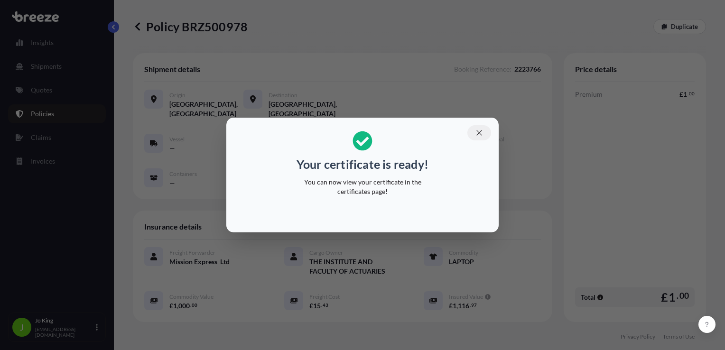
click at [482, 131] on icon "button" at bounding box center [479, 133] width 9 height 9
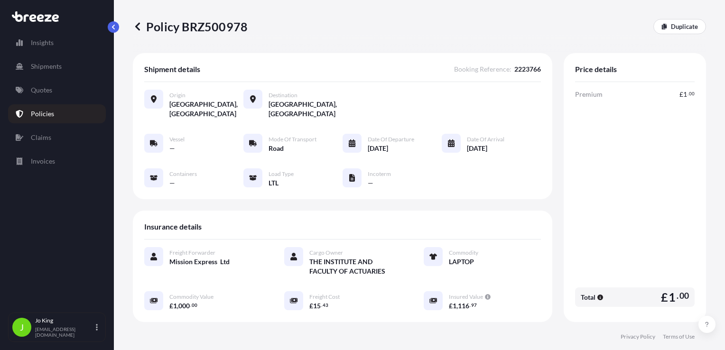
click at [229, 29] on p "Policy BRZ500978" at bounding box center [190, 26] width 115 height 15
click at [44, 94] on p "Quotes" at bounding box center [41, 89] width 21 height 9
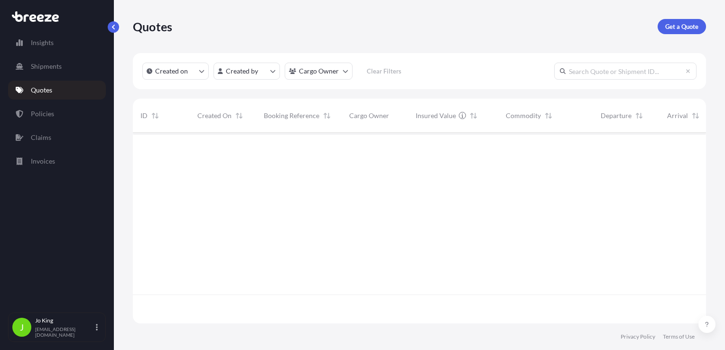
scroll to position [189, 566]
click at [676, 28] on p "Get a Quote" at bounding box center [681, 26] width 33 height 9
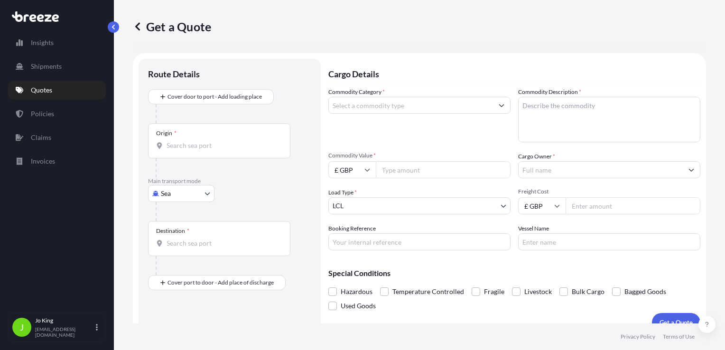
scroll to position [14, 0]
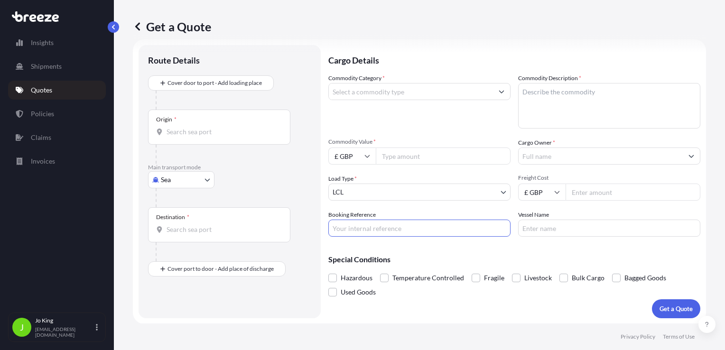
paste input "2223831"
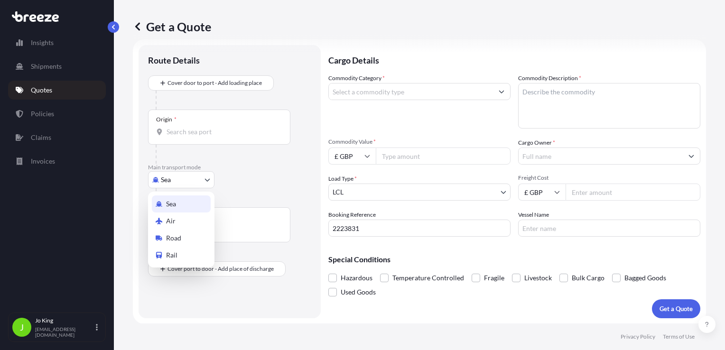
click at [171, 181] on body "Insights Shipments Quotes Policies Claims Invoices J Jo King jo@missionexpress.…" at bounding box center [362, 175] width 725 height 350
click at [172, 237] on span "Road" at bounding box center [173, 237] width 15 height 9
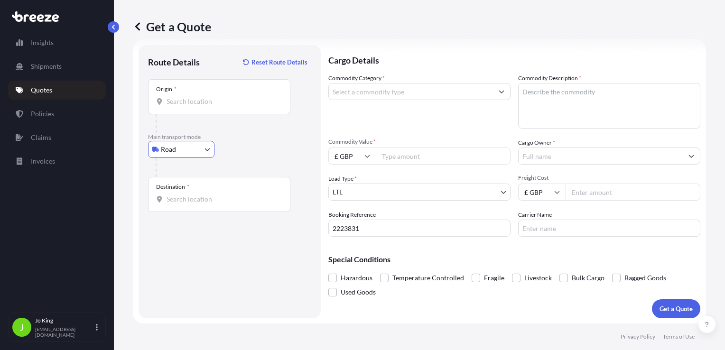
click at [188, 100] on input "Origin *" at bounding box center [223, 101] width 112 height 9
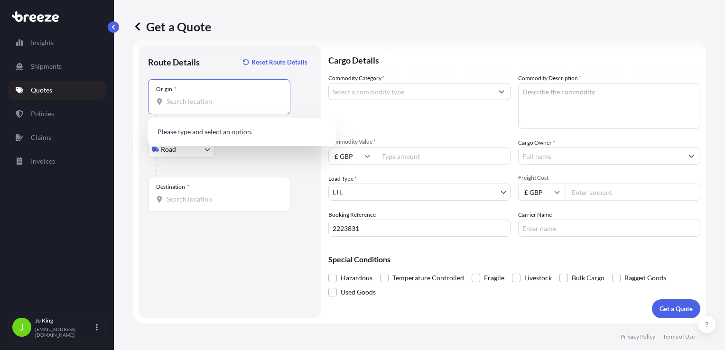
click at [204, 98] on input "Origin *" at bounding box center [223, 101] width 112 height 9
paste input "B24 9FD"
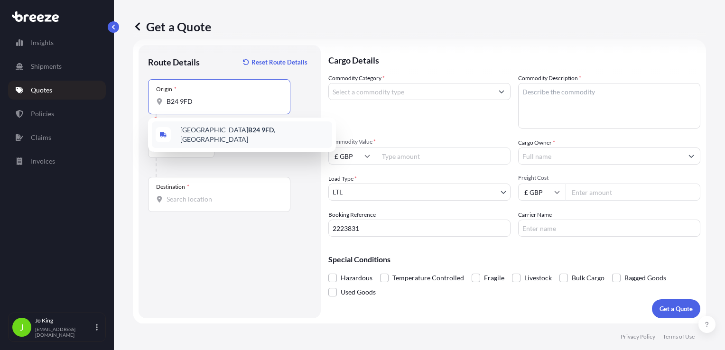
click at [192, 138] on div "Birmingham B24 9FD , UK" at bounding box center [242, 134] width 180 height 27
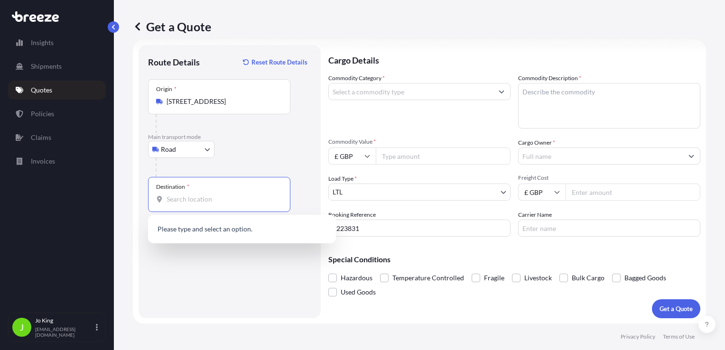
paste input "N8 0NL"
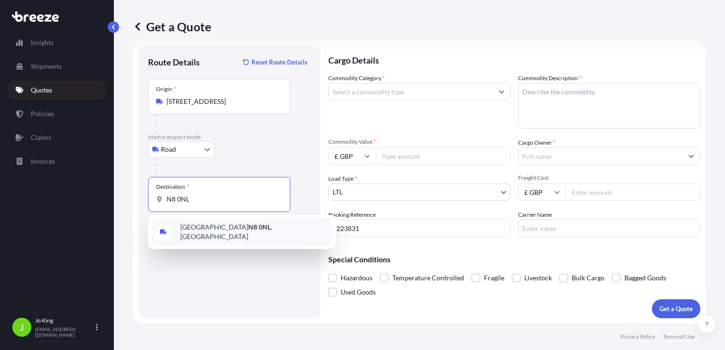
click at [263, 235] on div "Fairfax Road, London N8 0NL , UK" at bounding box center [242, 232] width 180 height 27
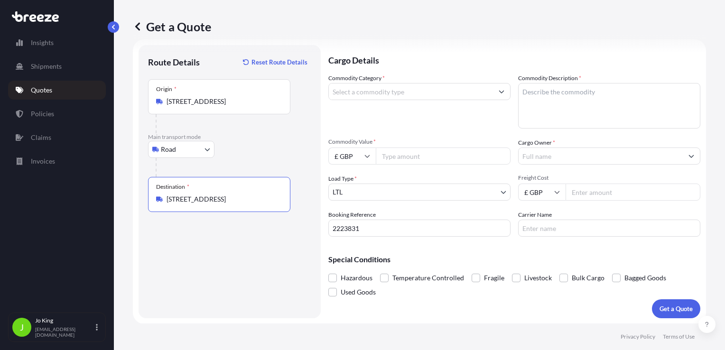
click at [426, 93] on input "Commodity Category *" at bounding box center [411, 91] width 164 height 17
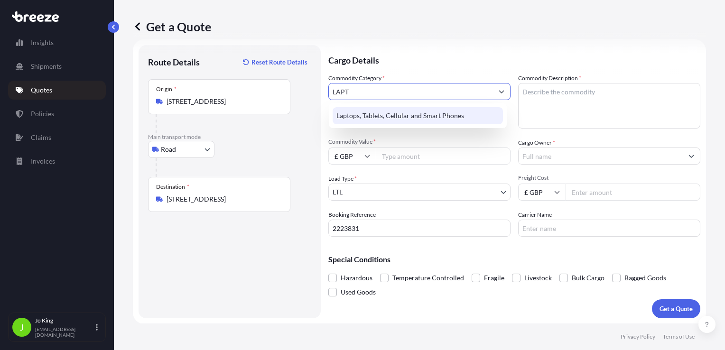
click at [424, 118] on div "Laptops, Tablets, Cellular and Smart Phones" at bounding box center [418, 115] width 170 height 17
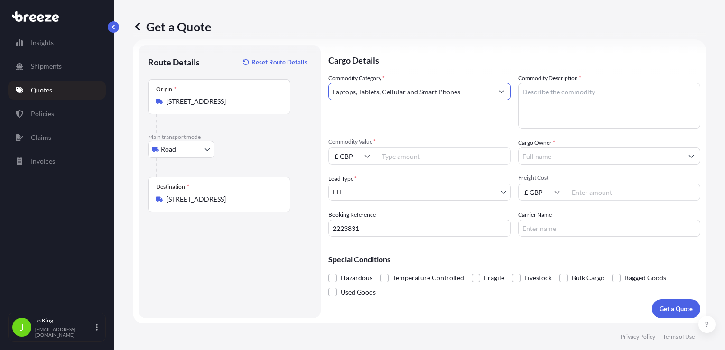
click at [573, 114] on textarea "Commodity Description *" at bounding box center [609, 106] width 182 height 46
click at [446, 157] on input "Commodity Value *" at bounding box center [443, 156] width 135 height 17
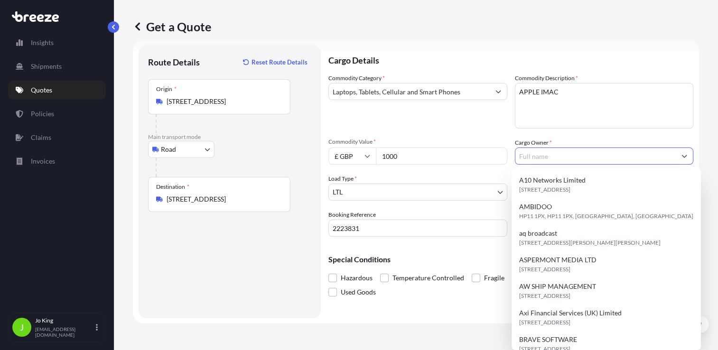
click at [530, 159] on input "Cargo Owner *" at bounding box center [595, 156] width 161 height 17
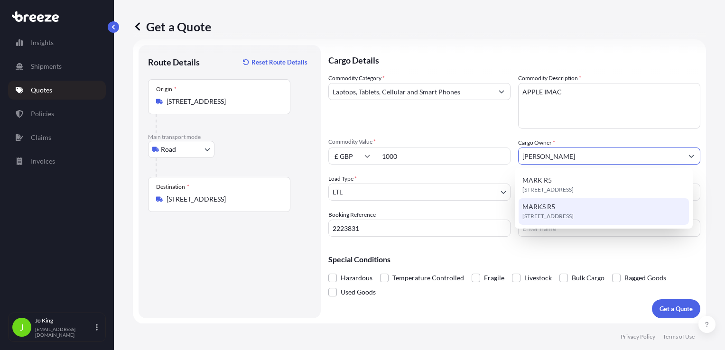
click at [553, 211] on span "MARKS R5" at bounding box center [538, 206] width 33 height 9
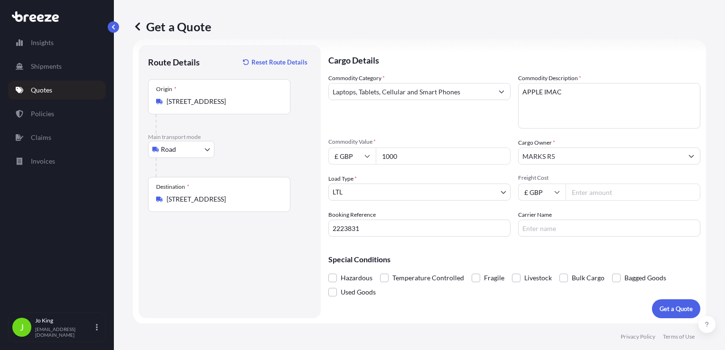
click at [575, 191] on input "Freight Cost" at bounding box center [633, 192] width 135 height 17
click at [659, 307] on p "Get a Quote" at bounding box center [675, 308] width 33 height 9
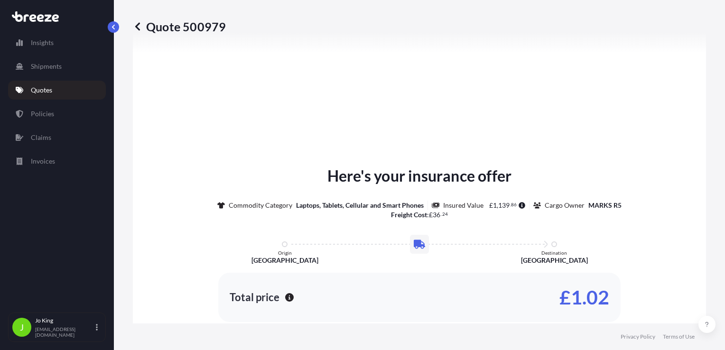
scroll to position [490, 0]
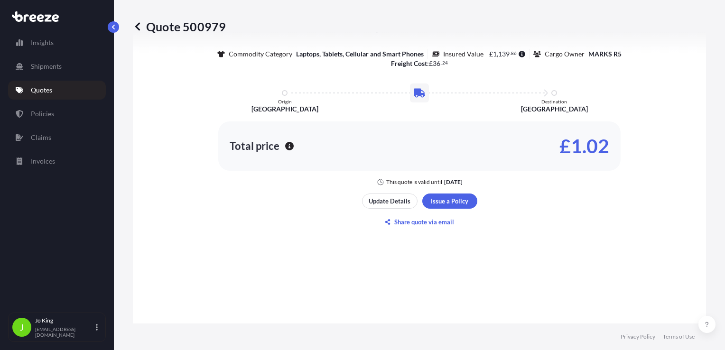
drag, startPoint x: 446, startPoint y: 191, endPoint x: 448, endPoint y: 198, distance: 7.5
click at [447, 194] on div "Here's your insurance offer Commodity Category Laptops, Tablets, Cellular and S…" at bounding box center [419, 121] width 547 height 501
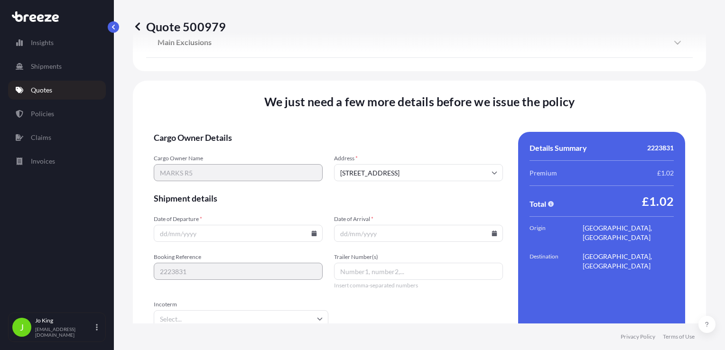
scroll to position [1183, 0]
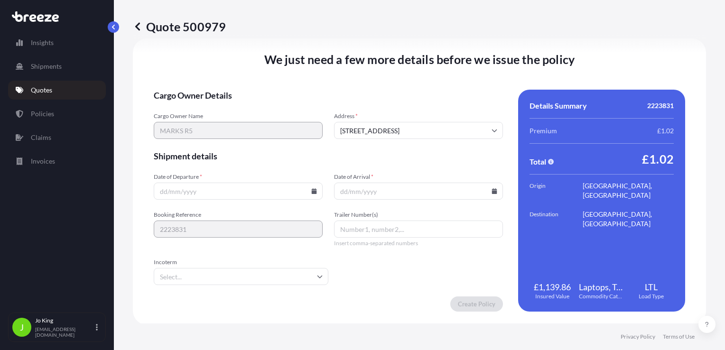
click at [312, 191] on icon at bounding box center [314, 191] width 5 height 6
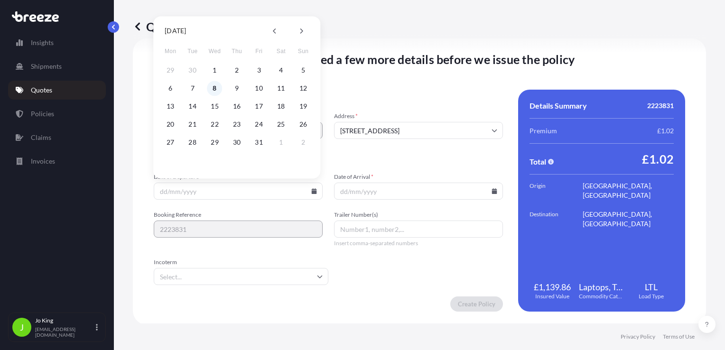
click at [211, 88] on button "8" at bounding box center [214, 88] width 15 height 15
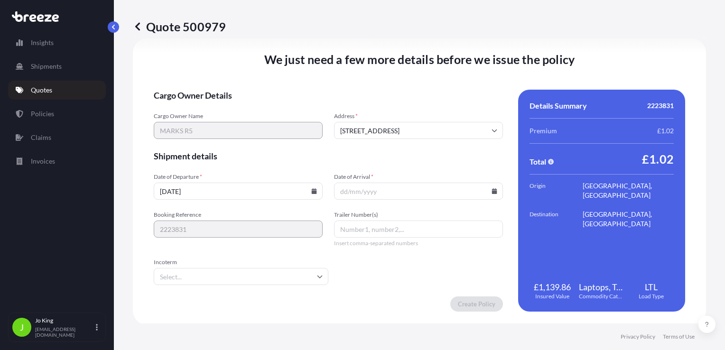
click at [492, 191] on icon at bounding box center [494, 191] width 5 height 6
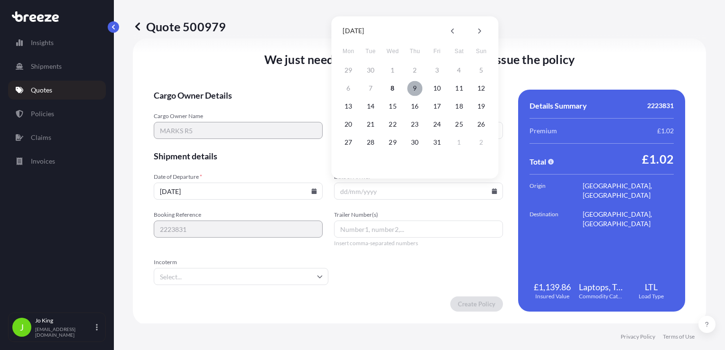
click at [416, 92] on button "9" at bounding box center [414, 88] width 15 height 15
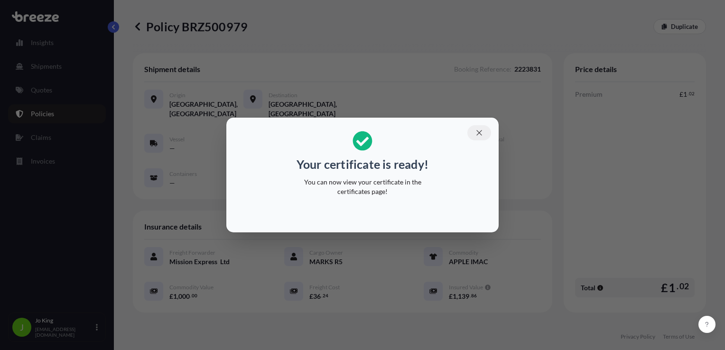
click at [475, 133] on button "button" at bounding box center [479, 132] width 24 height 15
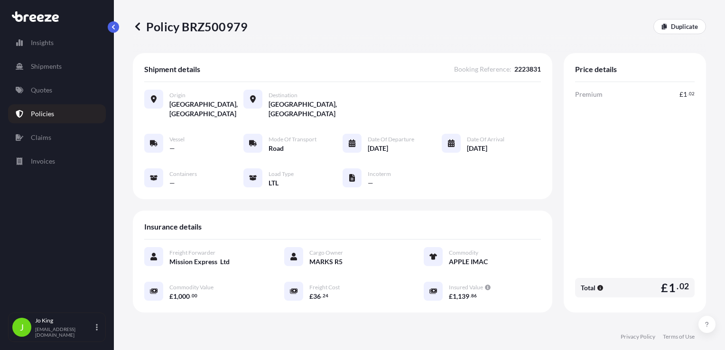
click at [205, 35] on div "Policy BRZ500979 Duplicate" at bounding box center [419, 26] width 573 height 53
click at [205, 33] on p "Policy BRZ500979" at bounding box center [190, 26] width 115 height 15
click at [205, 29] on p "Policy BRZ500979" at bounding box center [190, 26] width 115 height 15
click at [44, 96] on link "Quotes" at bounding box center [57, 90] width 98 height 19
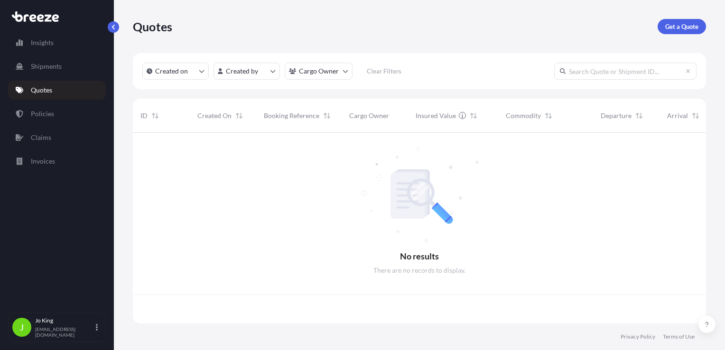
scroll to position [189, 566]
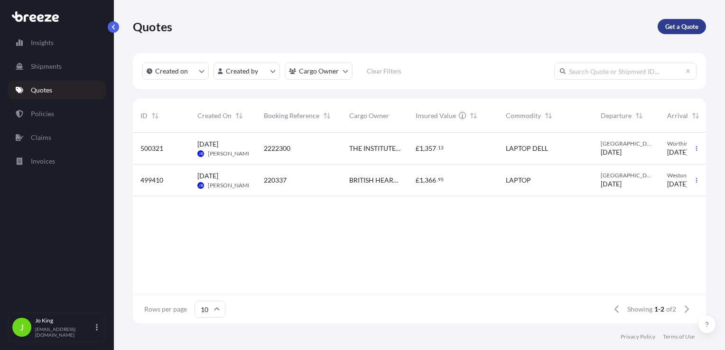
click at [678, 26] on p "Get a Quote" at bounding box center [681, 26] width 33 height 9
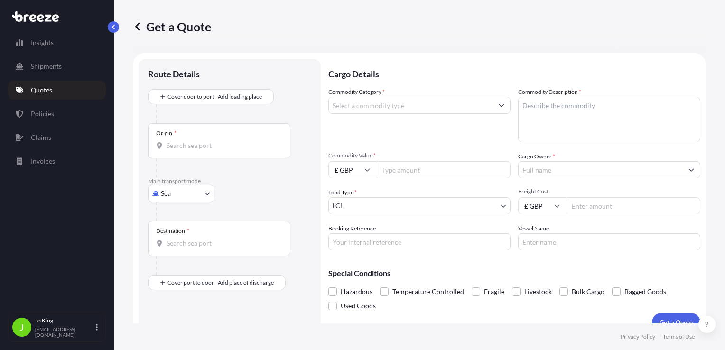
scroll to position [14, 0]
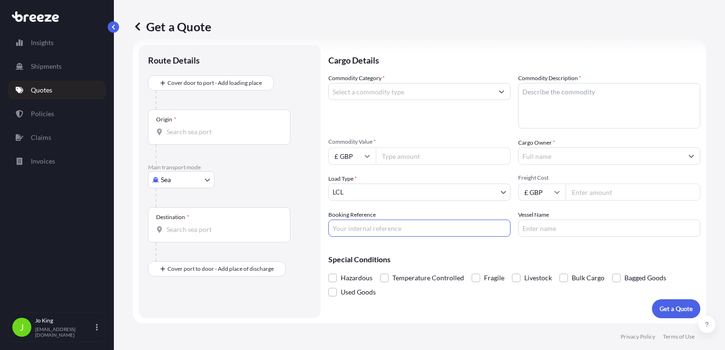
paste input "2224143"
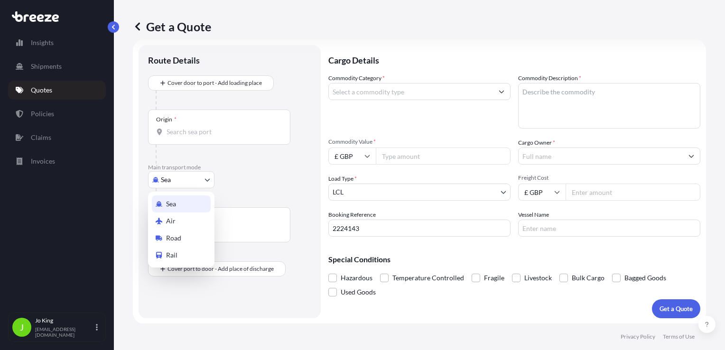
click at [169, 183] on body "Insights Shipments Quotes Policies Claims Invoices J Jo King jo@missionexpress.…" at bounding box center [362, 175] width 725 height 350
click at [176, 219] on div "Air" at bounding box center [181, 221] width 59 height 17
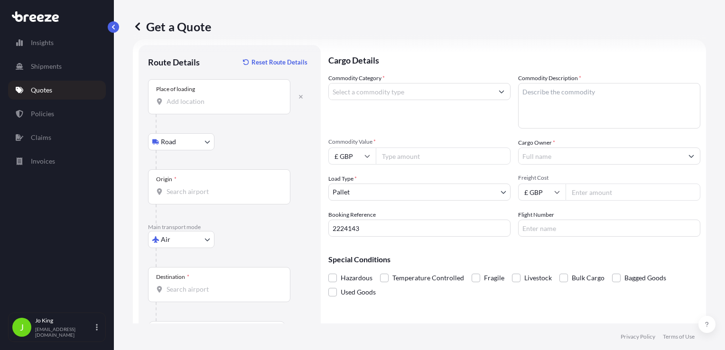
click at [192, 100] on input "Place of loading" at bounding box center [223, 101] width 112 height 9
drag, startPoint x: 196, startPoint y: 109, endPoint x: 193, endPoint y: 94, distance: 15.1
click at [189, 89] on div "Place of loading" at bounding box center [175, 89] width 39 height 8
click at [189, 97] on input "Place of loading" at bounding box center [223, 101] width 112 height 9
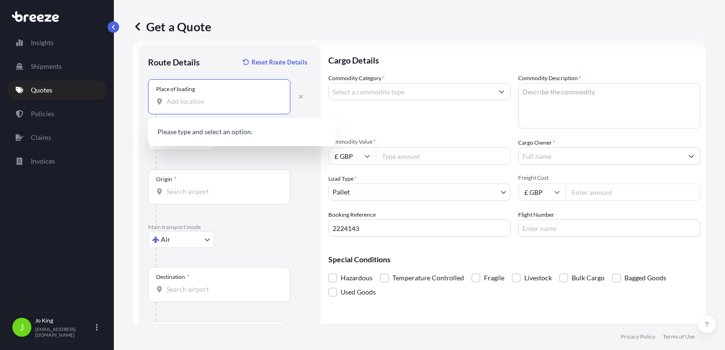
click at [190, 101] on input "Place of loading" at bounding box center [223, 101] width 112 height 9
paste input "EC4A 1AB"
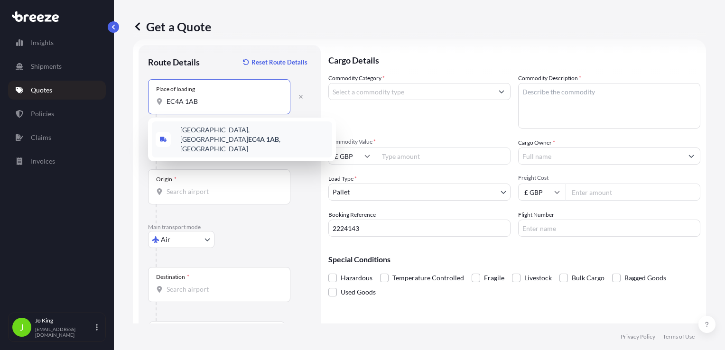
click at [218, 139] on div "Furnival Street, London EC4A 1AB , UK" at bounding box center [242, 139] width 180 height 36
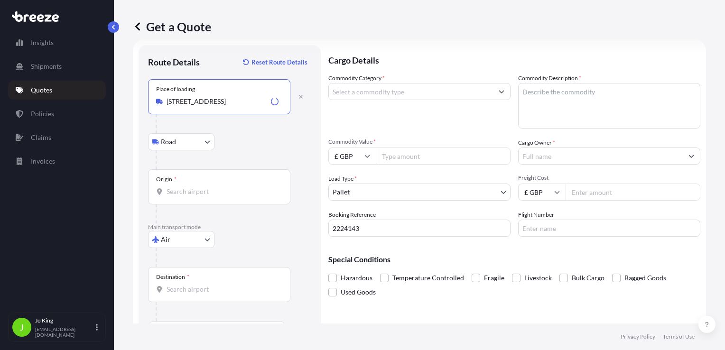
click at [195, 187] on input "Origin *" at bounding box center [223, 191] width 112 height 9
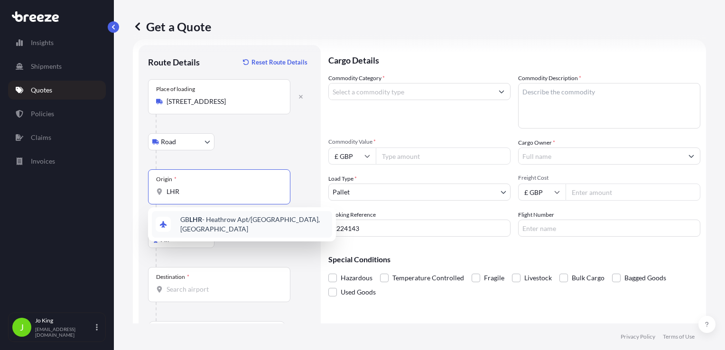
click at [220, 231] on div "GB LHR - Heathrow Apt/London, United Kingdom" at bounding box center [242, 224] width 180 height 27
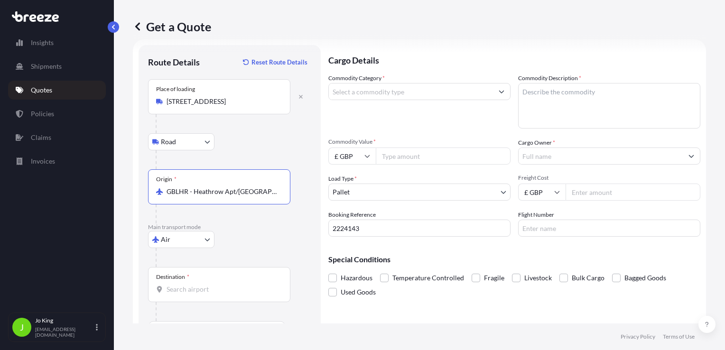
click at [192, 292] on input "Destination *" at bounding box center [223, 289] width 112 height 9
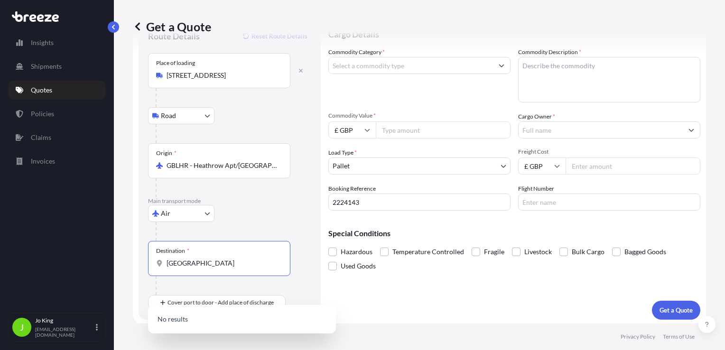
scroll to position [41, 0]
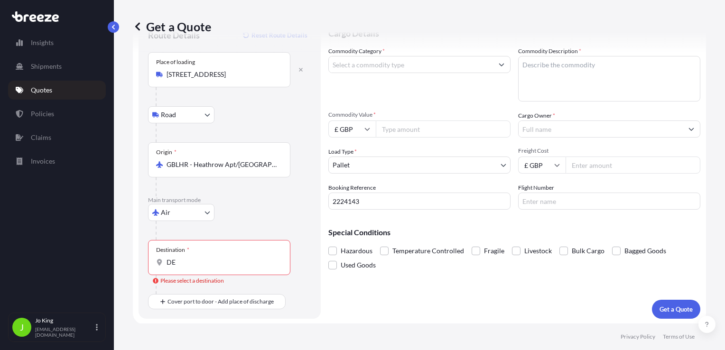
click at [188, 261] on input "DE" at bounding box center [223, 262] width 112 height 9
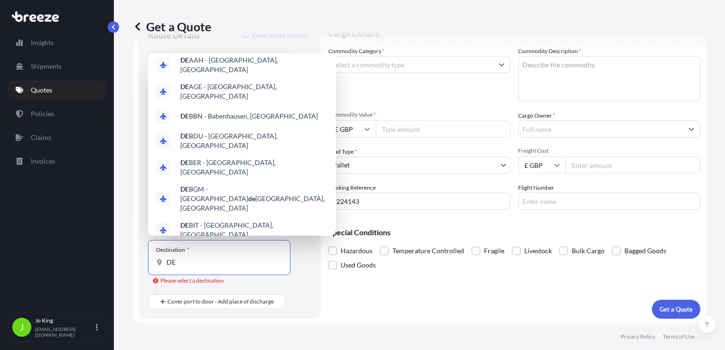
scroll to position [0, 0]
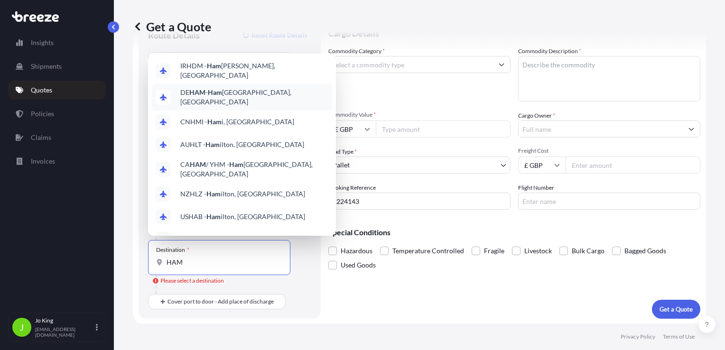
click at [249, 90] on span "DE HAM - Ham burg, Germany" at bounding box center [254, 97] width 148 height 19
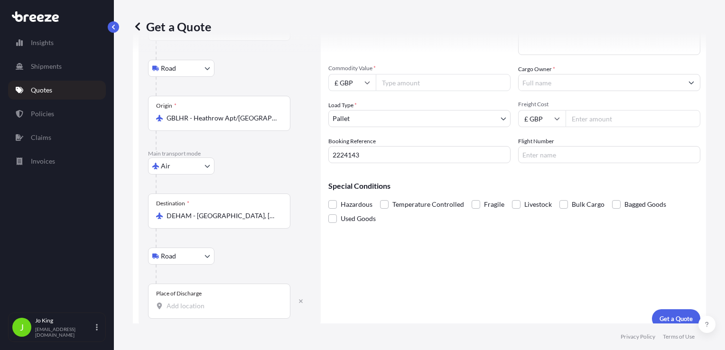
scroll to position [97, 0]
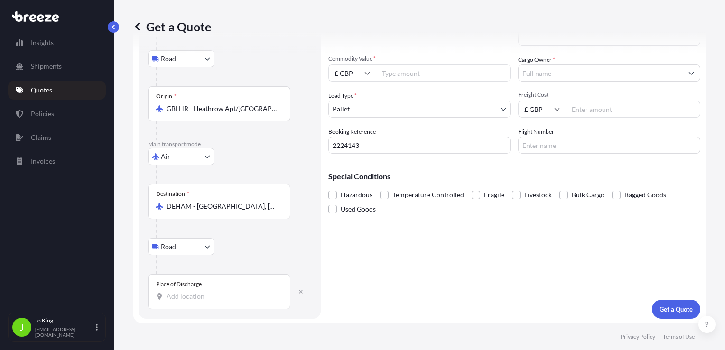
click at [196, 299] on input "Place of Discharge" at bounding box center [223, 296] width 112 height 9
click at [195, 303] on div "Place of Discharge" at bounding box center [219, 291] width 142 height 35
click at [195, 301] on input "Place of Discharge" at bounding box center [223, 296] width 112 height 9
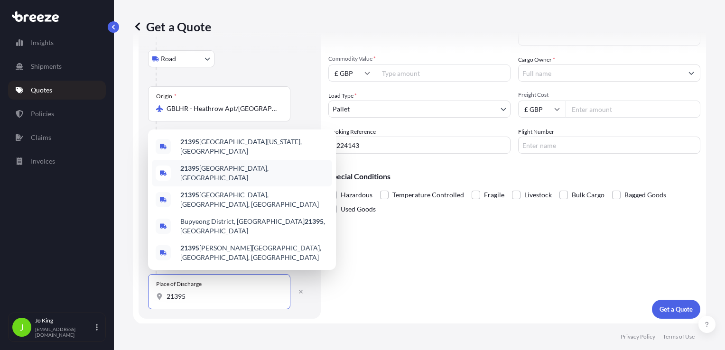
click at [235, 183] on span "21395 Tespe, Germany" at bounding box center [254, 173] width 148 height 19
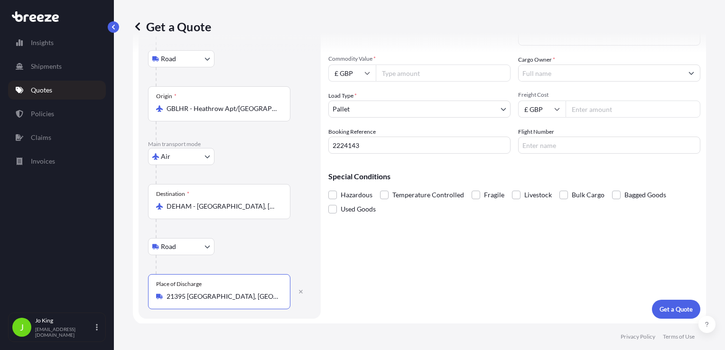
click at [397, 69] on input "Commodity Value *" at bounding box center [443, 73] width 135 height 17
click at [395, 79] on input "Commodity Value *" at bounding box center [443, 73] width 135 height 17
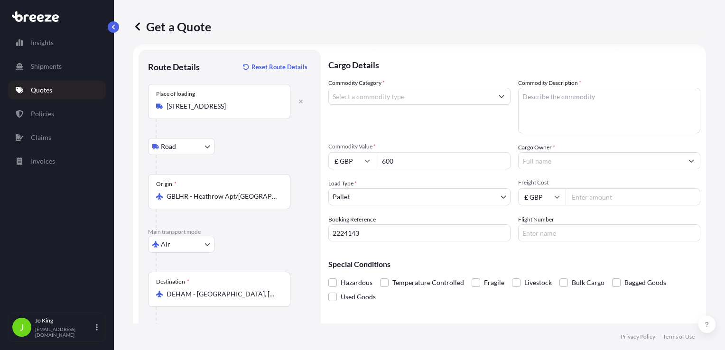
scroll to position [0, 0]
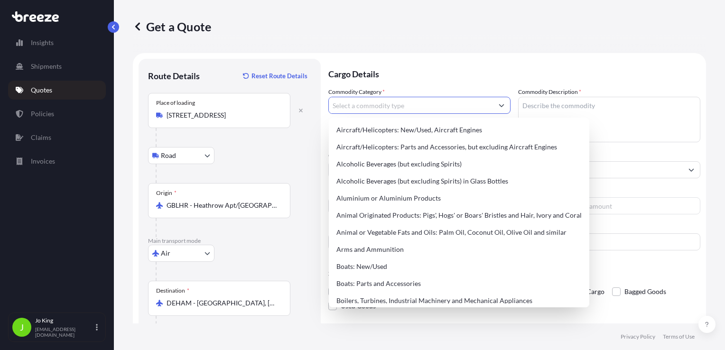
click at [406, 103] on input "Commodity Category *" at bounding box center [411, 105] width 164 height 17
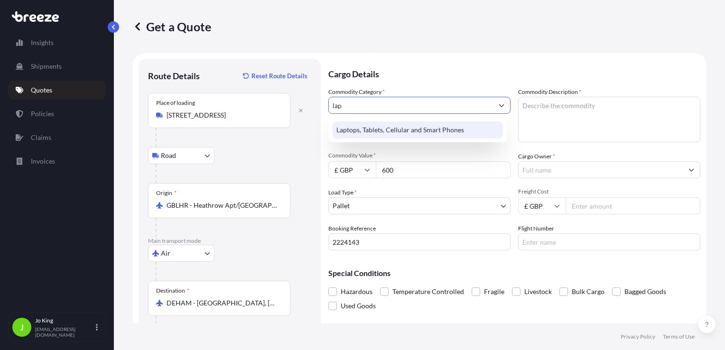
click at [407, 134] on div "Laptops, Tablets, Cellular and Smart Phones" at bounding box center [418, 129] width 170 height 17
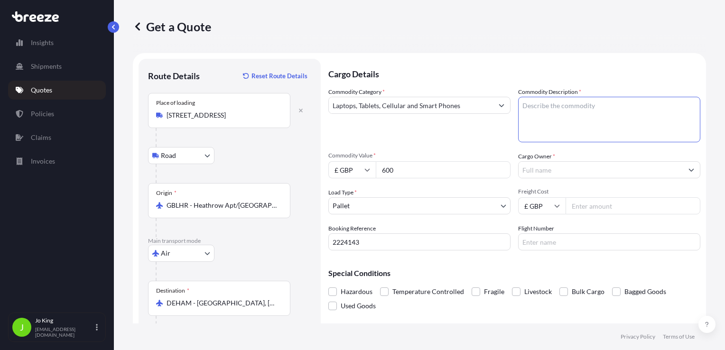
click at [538, 103] on textarea "Commodity Description *" at bounding box center [609, 120] width 182 height 46
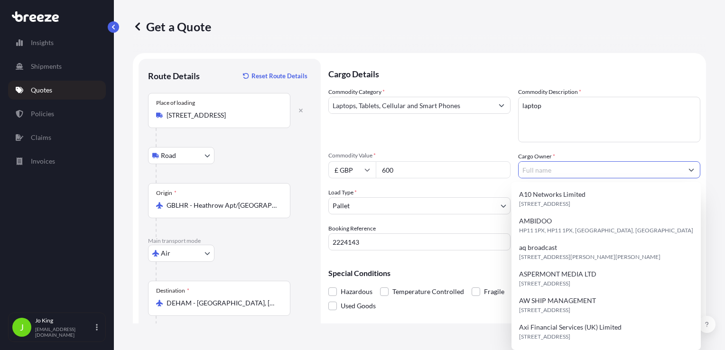
click at [545, 172] on input "Cargo Owner *" at bounding box center [601, 169] width 164 height 17
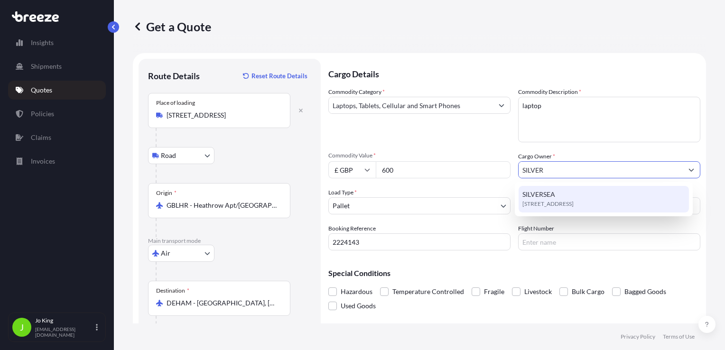
click at [562, 196] on div "SILVERSEA EC4A 1AB, EC4A 1AB, London, United Kingdom" at bounding box center [604, 199] width 170 height 27
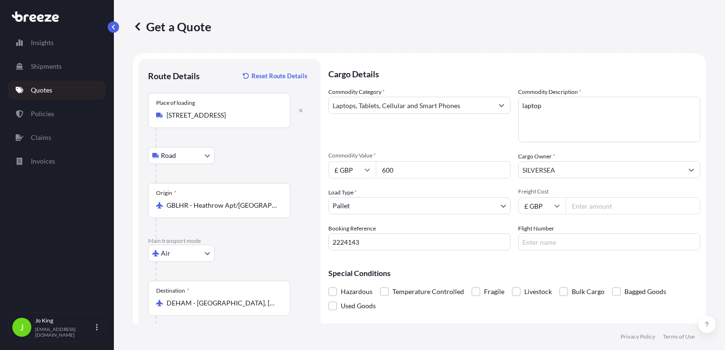
click at [580, 206] on input "Freight Cost" at bounding box center [633, 205] width 135 height 17
click at [472, 205] on body "10 options available. 0 options available. 1 option available. Insights Shipmen…" at bounding box center [362, 175] width 725 height 350
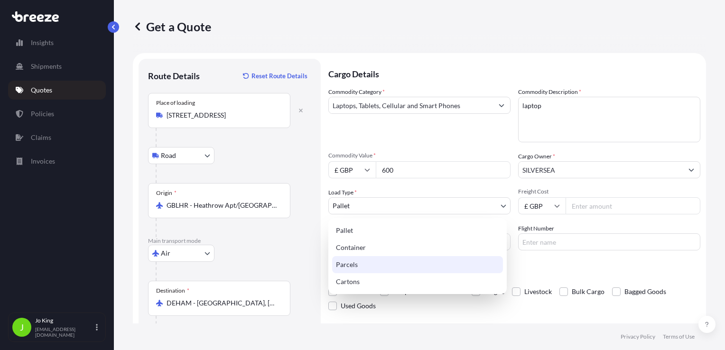
click at [372, 258] on div "Parcels" at bounding box center [417, 264] width 171 height 17
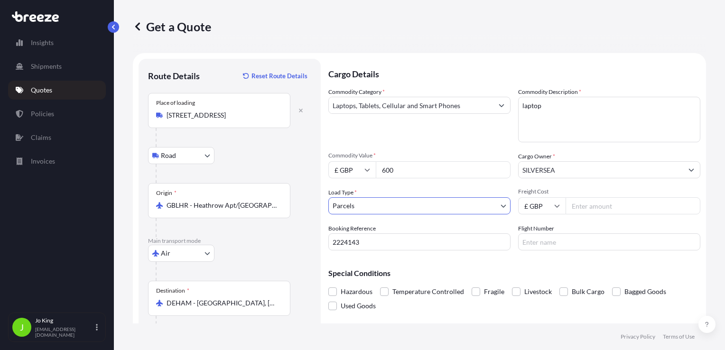
click at [570, 207] on input "Freight Cost" at bounding box center [633, 205] width 135 height 17
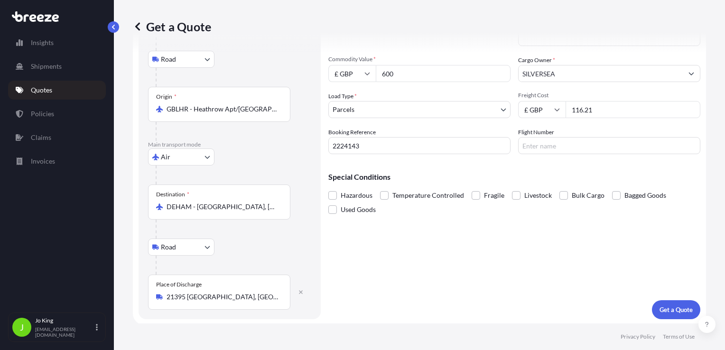
scroll to position [97, 0]
click at [663, 303] on button "Get a Quote" at bounding box center [676, 309] width 48 height 19
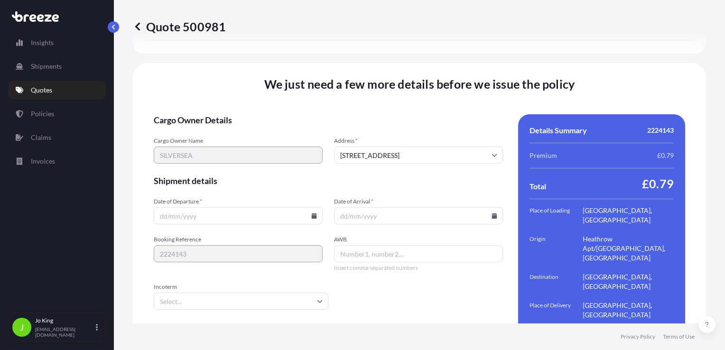
scroll to position [1342, 0]
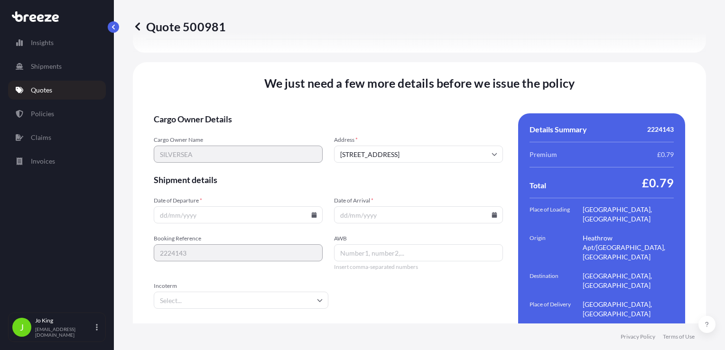
click at [312, 212] on icon at bounding box center [314, 215] width 5 height 6
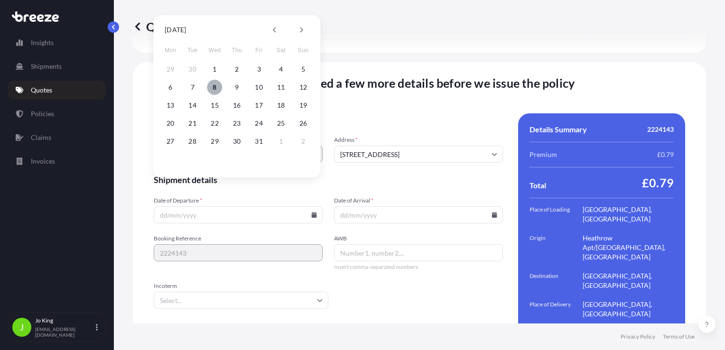
click at [214, 88] on button "8" at bounding box center [214, 87] width 15 height 15
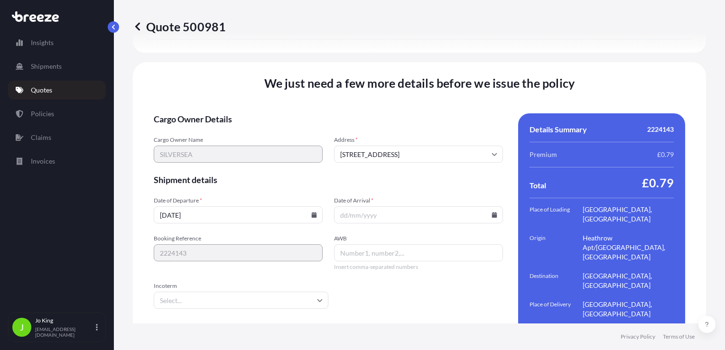
click at [492, 212] on icon at bounding box center [494, 215] width 5 height 6
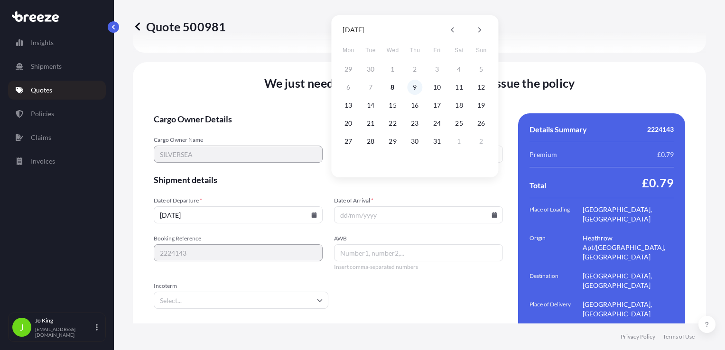
click at [416, 87] on button "9" at bounding box center [414, 87] width 15 height 15
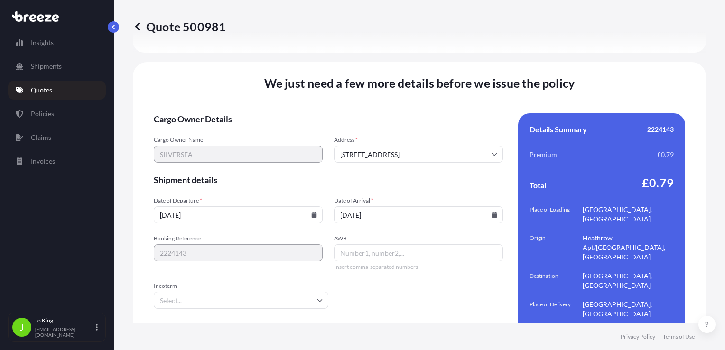
click at [488, 206] on input "[DATE]" at bounding box center [418, 214] width 169 height 17
click at [492, 212] on icon at bounding box center [494, 215] width 5 height 6
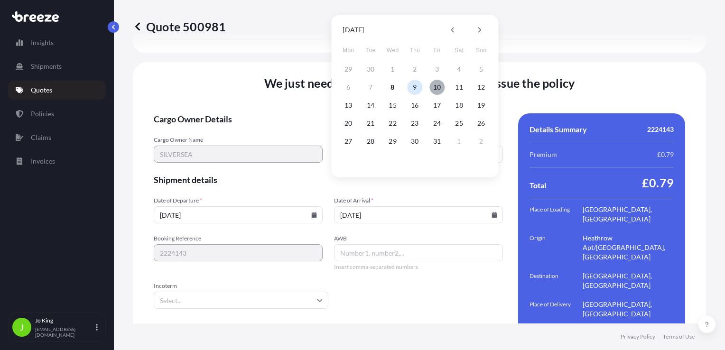
click at [434, 88] on button "10" at bounding box center [436, 87] width 15 height 15
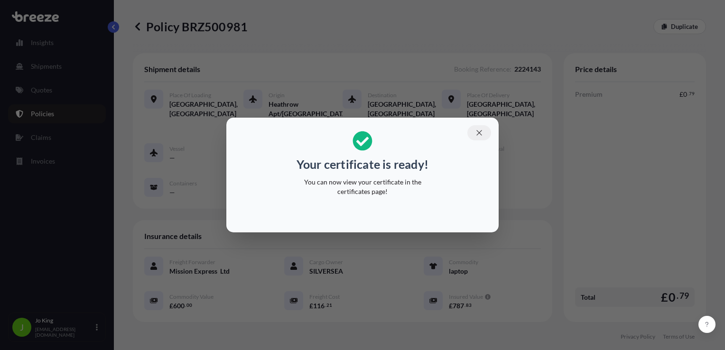
click at [483, 137] on button "button" at bounding box center [479, 132] width 24 height 15
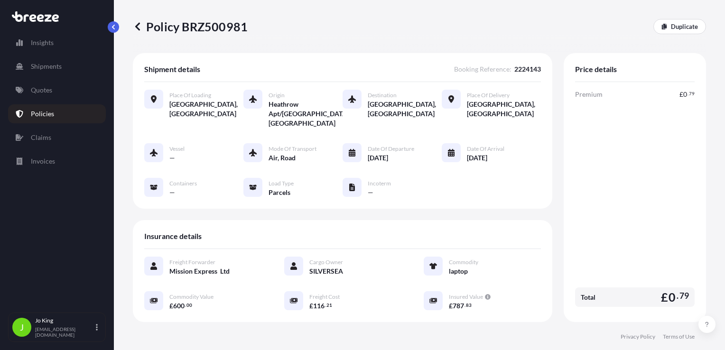
click at [211, 35] on div "Policy BRZ500981 Duplicate" at bounding box center [419, 26] width 573 height 53
drag, startPoint x: 211, startPoint y: 35, endPoint x: 210, endPoint y: 28, distance: 7.1
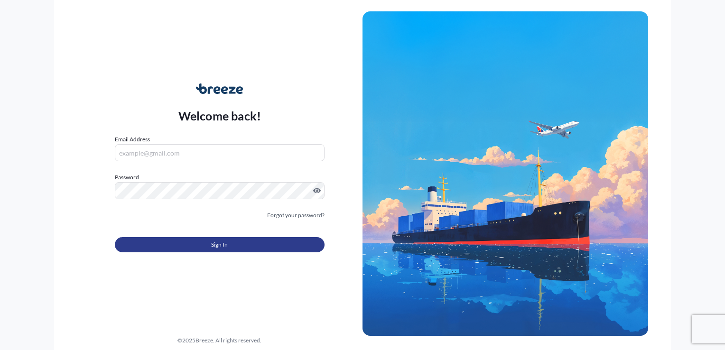
type input "[EMAIL_ADDRESS][DOMAIN_NAME]"
click at [249, 251] on button "Sign In" at bounding box center [220, 244] width 210 height 15
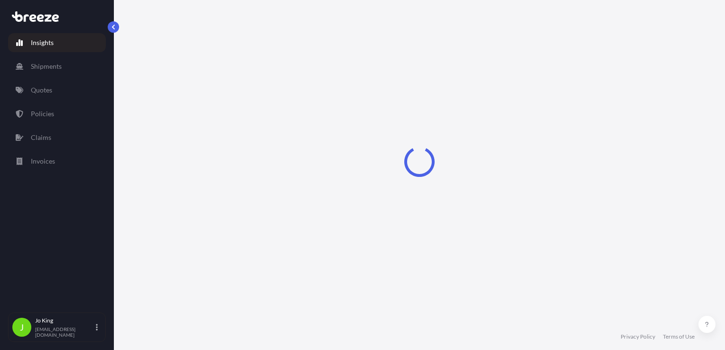
select select "2025"
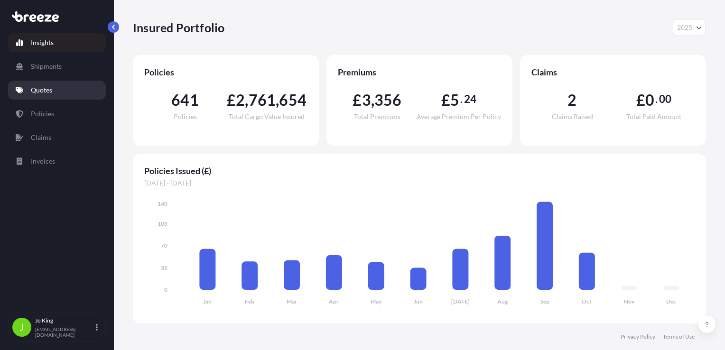
click at [46, 88] on p "Quotes" at bounding box center [41, 89] width 21 height 9
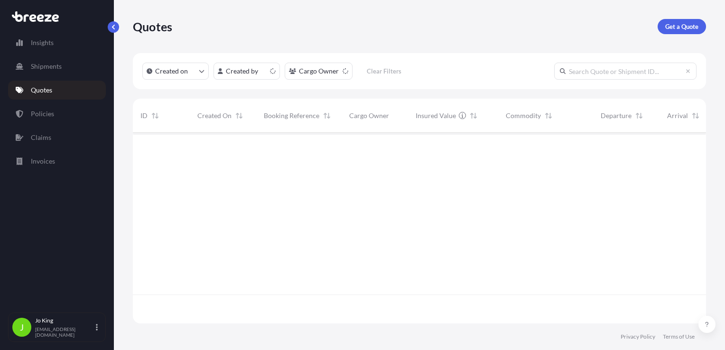
scroll to position [189, 566]
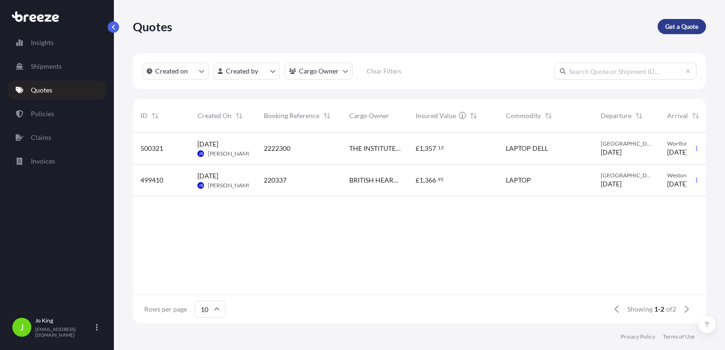
click at [662, 29] on link "Get a Quote" at bounding box center [682, 26] width 48 height 15
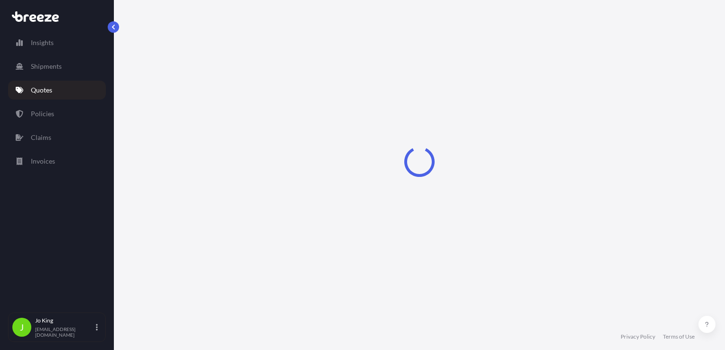
scroll to position [14, 0]
select select "Sea"
select select "1"
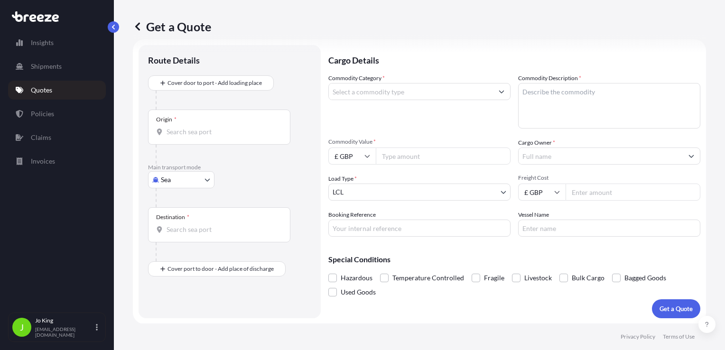
click at [170, 183] on body "Insights Shipments Quotes Policies Claims Invoices J [PERSON_NAME] [EMAIL_ADDRE…" at bounding box center [362, 175] width 725 height 350
click at [177, 239] on span "Road" at bounding box center [173, 237] width 15 height 9
select select "Road"
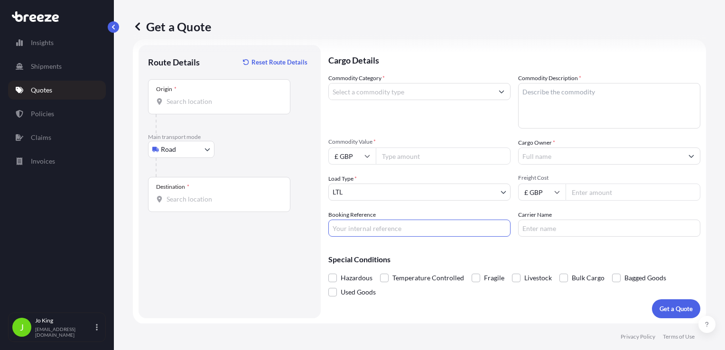
paste input "2223572"
type input "2223572"
click at [207, 106] on div "Origin *" at bounding box center [219, 96] width 142 height 35
click at [207, 106] on input "Origin *" at bounding box center [223, 101] width 112 height 9
click at [204, 109] on div "Origin *" at bounding box center [219, 96] width 142 height 35
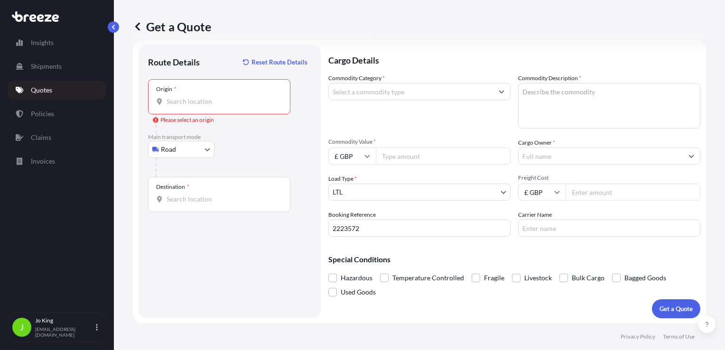
click at [204, 106] on input "Origin * Please select an origin" at bounding box center [223, 101] width 112 height 9
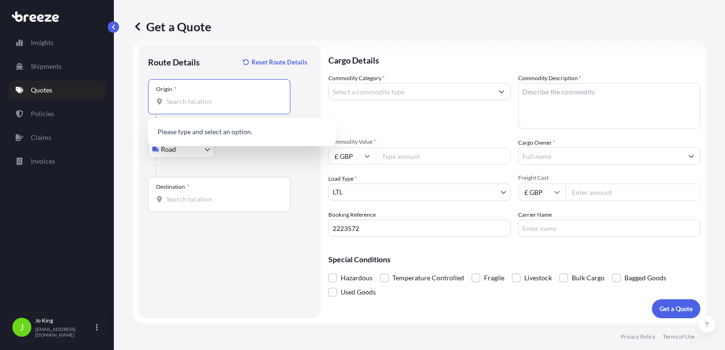
paste input "WS6 6PT"
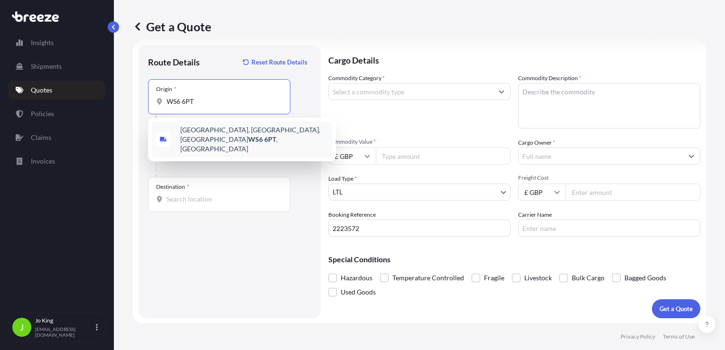
click at [228, 132] on span "[STREET_ADDRESS]" at bounding box center [254, 139] width 148 height 28
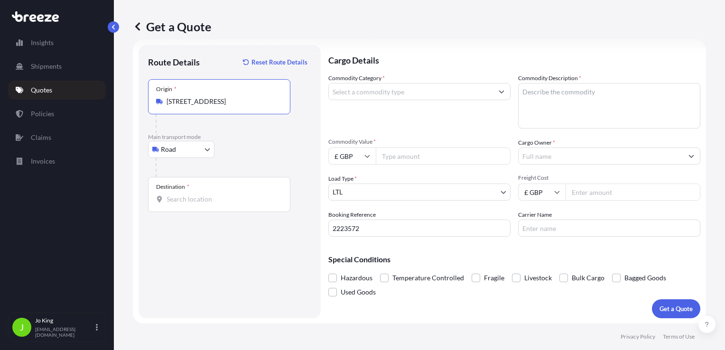
type input "[STREET_ADDRESS]"
click at [184, 204] on div "Destination *" at bounding box center [219, 194] width 142 height 35
click at [184, 204] on input "Destination *" at bounding box center [223, 199] width 112 height 9
type input "London NW1 7AW, [GEOGRAPHIC_DATA]"
click at [361, 99] on input "Commodity Category *" at bounding box center [411, 91] width 164 height 17
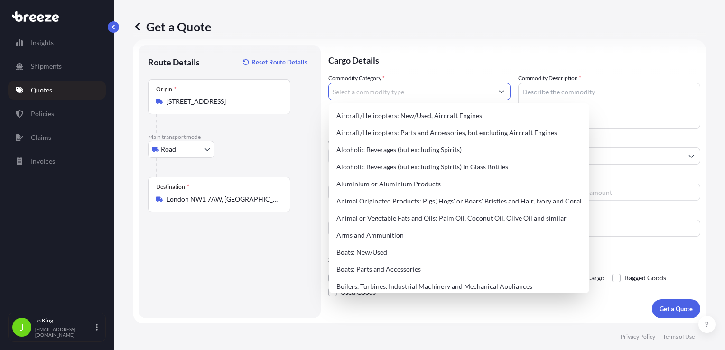
click at [362, 95] on input "Commodity Category *" at bounding box center [411, 91] width 164 height 17
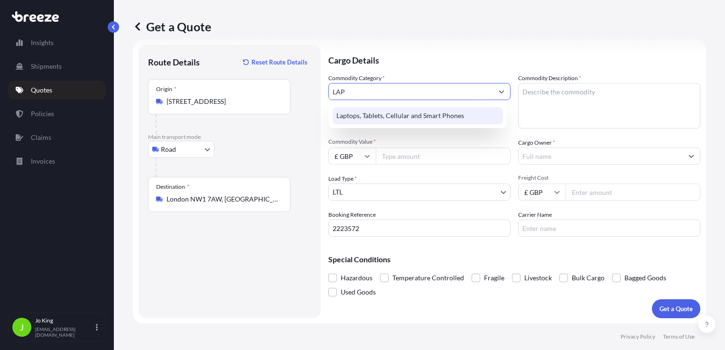
click at [395, 111] on div "Laptops, Tablets, Cellular and Smart Phones" at bounding box center [418, 115] width 170 height 17
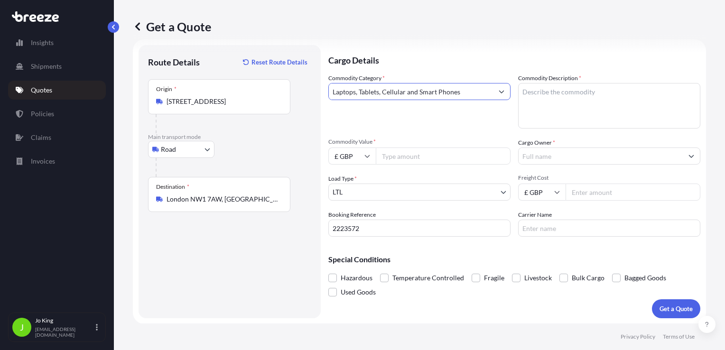
type input "Laptops, Tablets, Cellular and Smart Phones"
click at [532, 101] on textarea "Commodity Description *" at bounding box center [609, 106] width 182 height 46
type textarea "LAPTOP"
click at [434, 156] on input "Commodity Value *" at bounding box center [443, 156] width 135 height 17
type input "850"
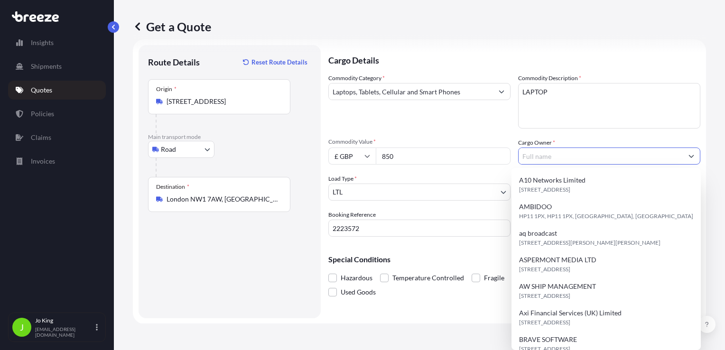
click at [558, 162] on input "Cargo Owner *" at bounding box center [601, 156] width 164 height 17
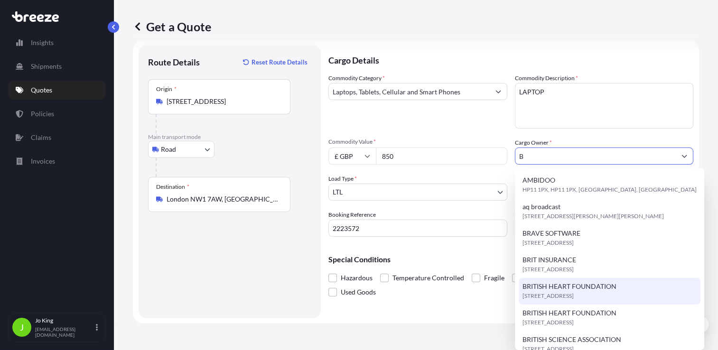
click at [606, 282] on span "BRITISH HEART FOUNDATION" at bounding box center [569, 286] width 94 height 9
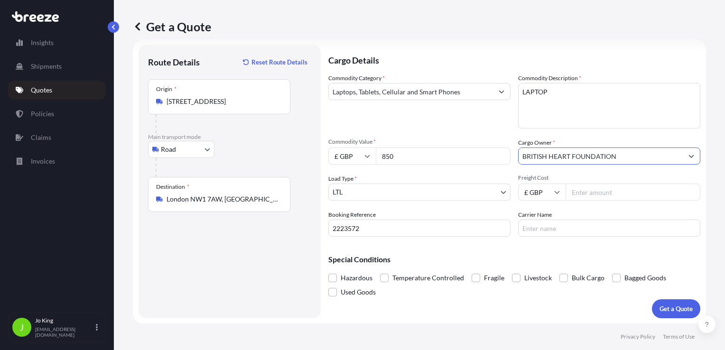
type input "BRITISH HEART FOUNDATION"
click at [572, 198] on input "Freight Cost" at bounding box center [633, 192] width 135 height 17
type input "30.80"
click at [659, 311] on p "Get a Quote" at bounding box center [675, 308] width 33 height 9
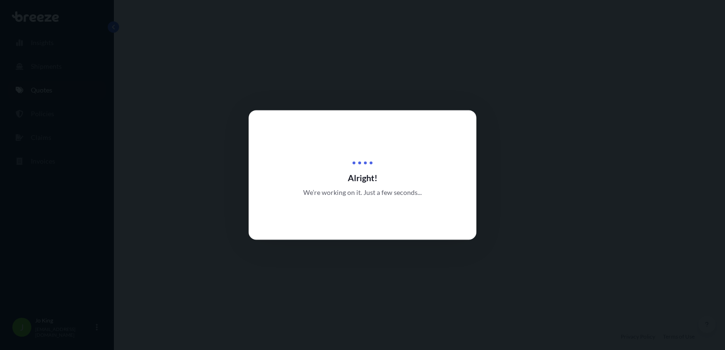
select select "Road"
select select "1"
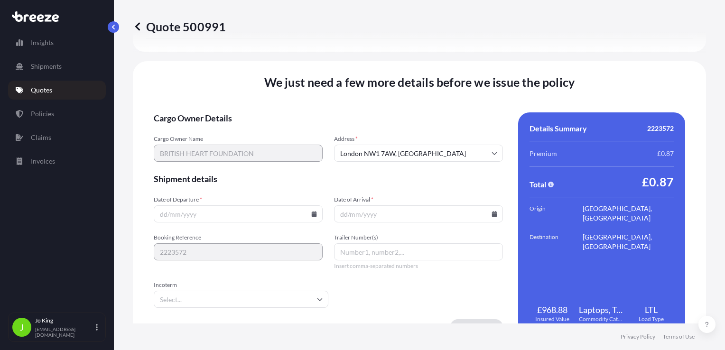
scroll to position [1183, 0]
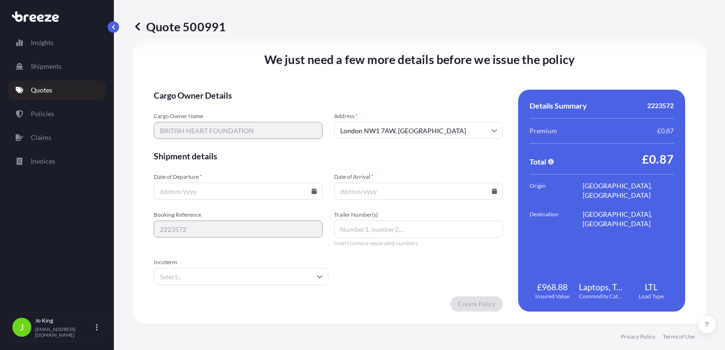
click at [311, 194] on input "Date of Departure *" at bounding box center [238, 191] width 169 height 17
click at [312, 191] on icon at bounding box center [314, 191] width 5 height 6
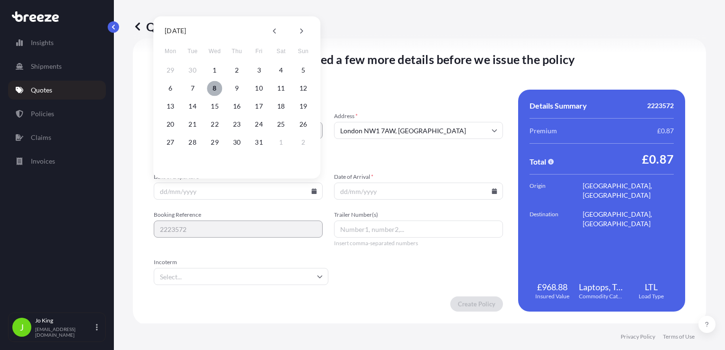
click at [216, 90] on button "8" at bounding box center [214, 88] width 15 height 15
type input "[DATE]"
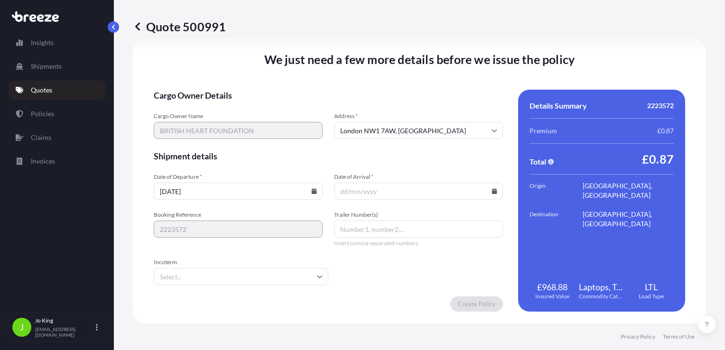
click at [492, 193] on icon at bounding box center [494, 191] width 5 height 6
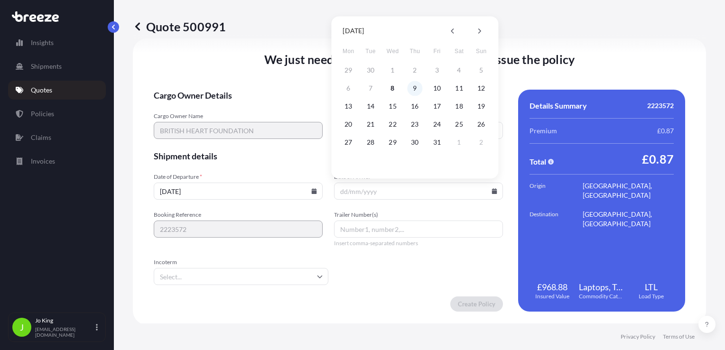
click at [416, 87] on button "9" at bounding box center [414, 88] width 15 height 15
type input "[DATE]"
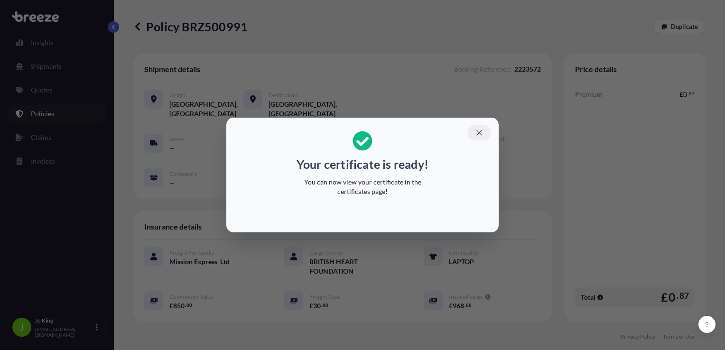
click at [485, 132] on button "button" at bounding box center [479, 132] width 24 height 15
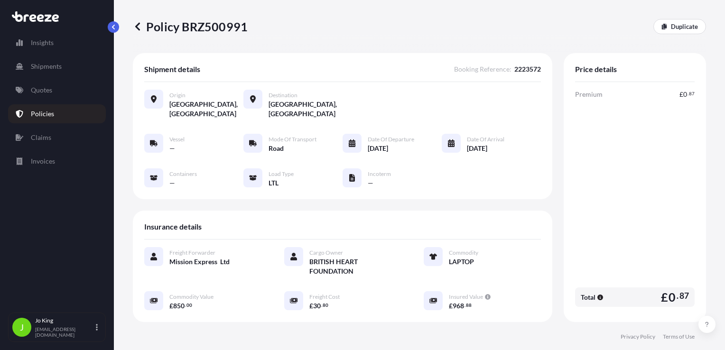
click at [209, 29] on p "Policy BRZ500991" at bounding box center [190, 26] width 115 height 15
copy p "BRZ500991"
